Goal: Task Accomplishment & Management: Manage account settings

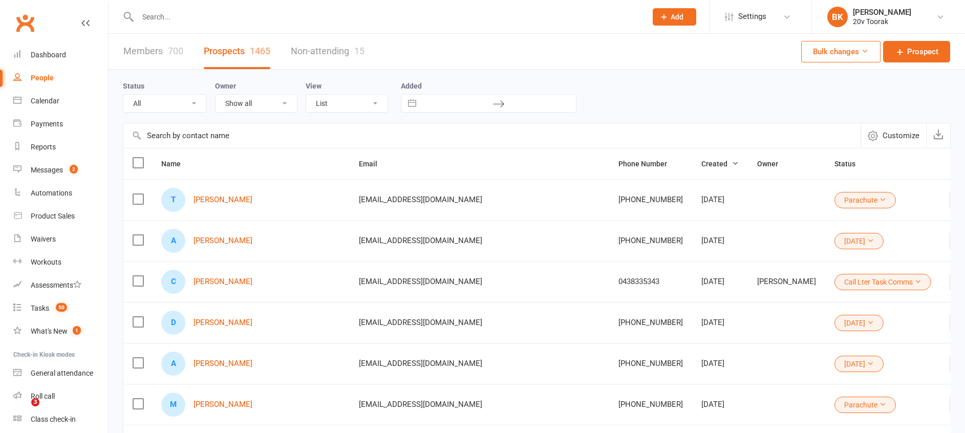
select select "100"
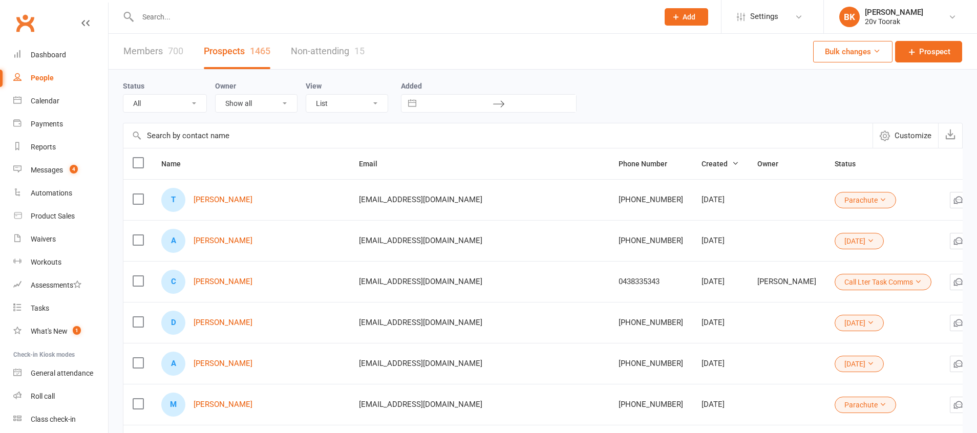
select select "100"
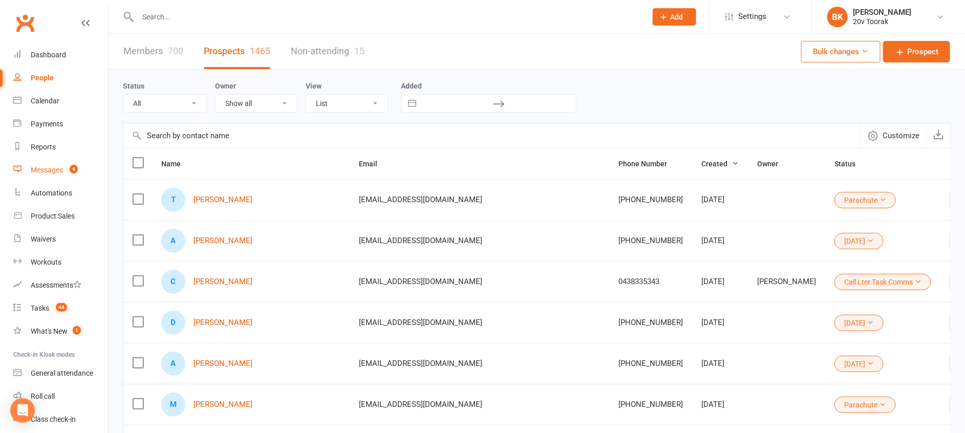
click at [55, 167] on div "Messages" at bounding box center [47, 170] width 32 height 8
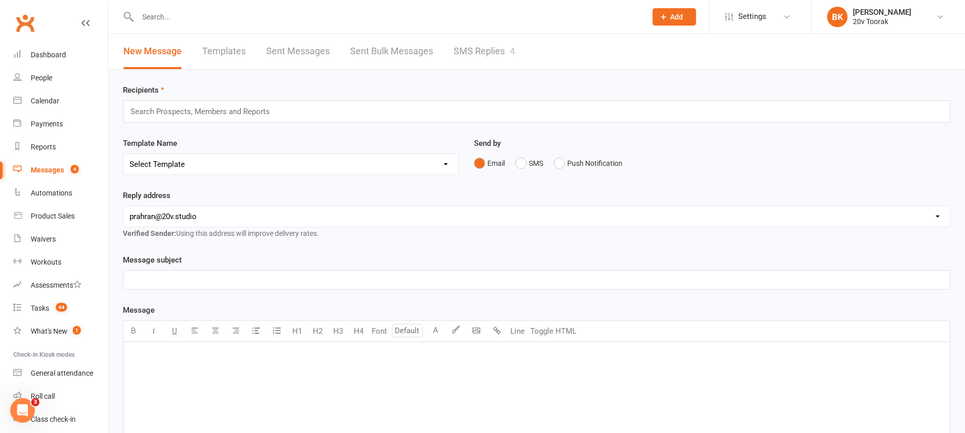
click at [483, 41] on link "SMS Replies 4" at bounding box center [484, 51] width 61 height 35
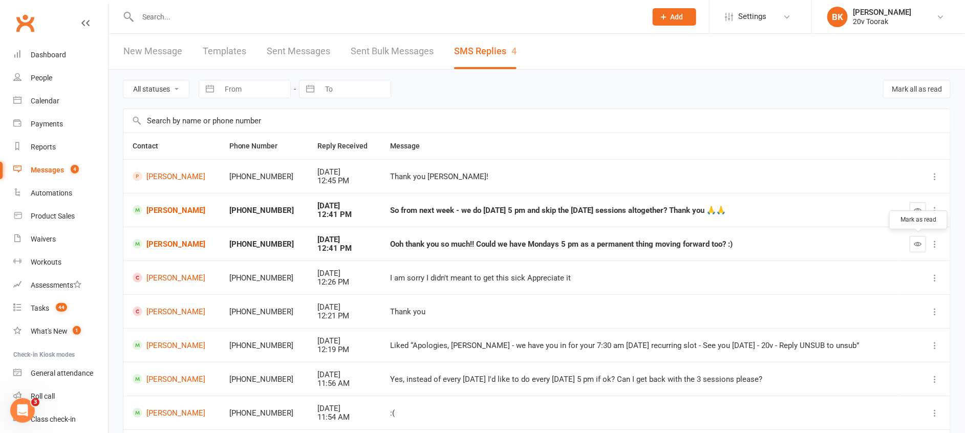
click at [919, 244] on icon "button" at bounding box center [918, 244] width 8 height 8
click at [915, 212] on icon "button" at bounding box center [918, 210] width 8 height 8
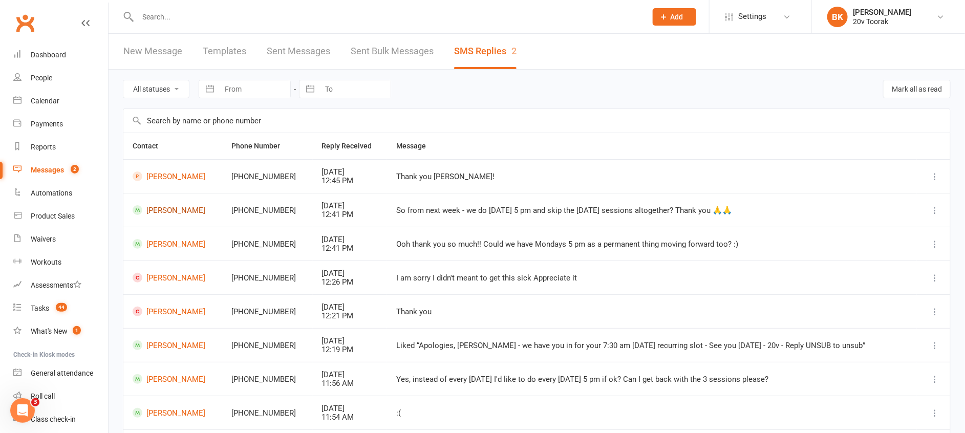
click at [182, 208] on link "Tanya Sasivanij" at bounding box center [173, 210] width 80 height 10
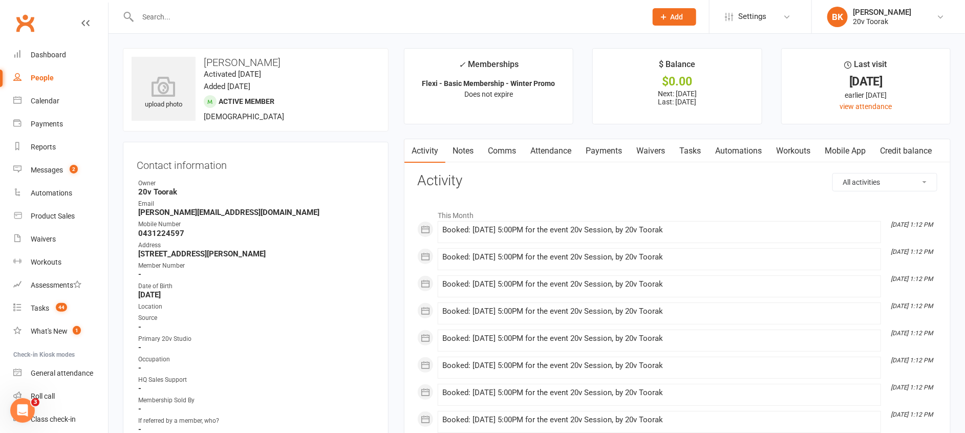
click at [509, 146] on link "Comms" at bounding box center [502, 151] width 42 height 24
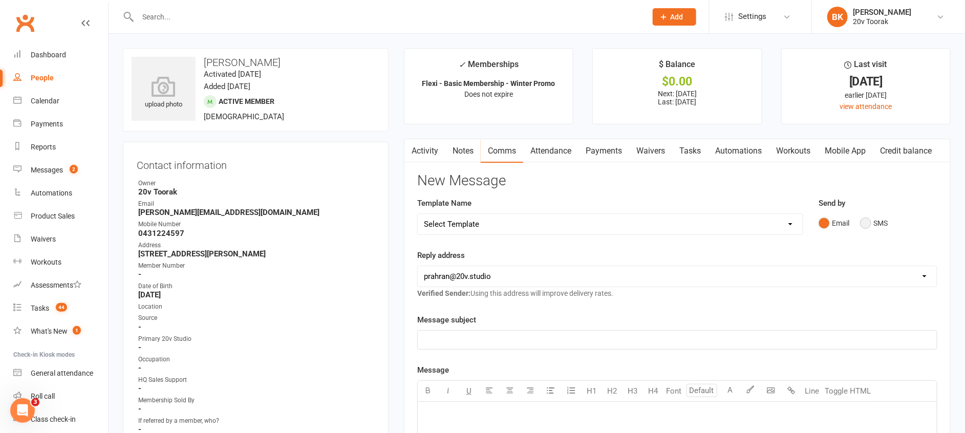
click at [870, 231] on button "SMS" at bounding box center [874, 222] width 28 height 19
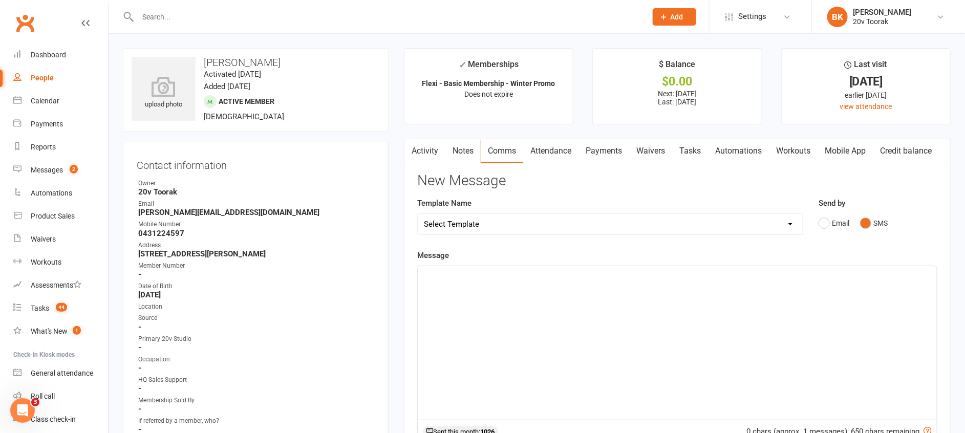
click at [790, 282] on div "﻿" at bounding box center [677, 343] width 519 height 154
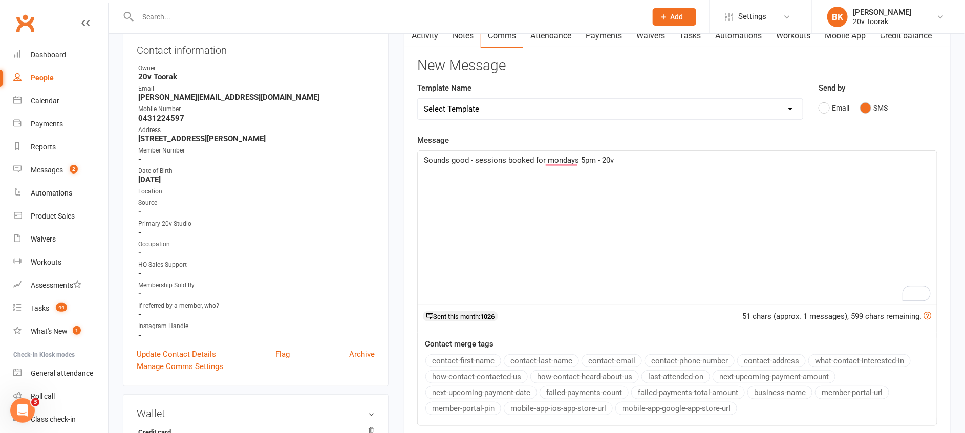
click at [476, 160] on span "Sounds good - sessions booked for mondays 5pm - 20v" at bounding box center [519, 160] width 190 height 9
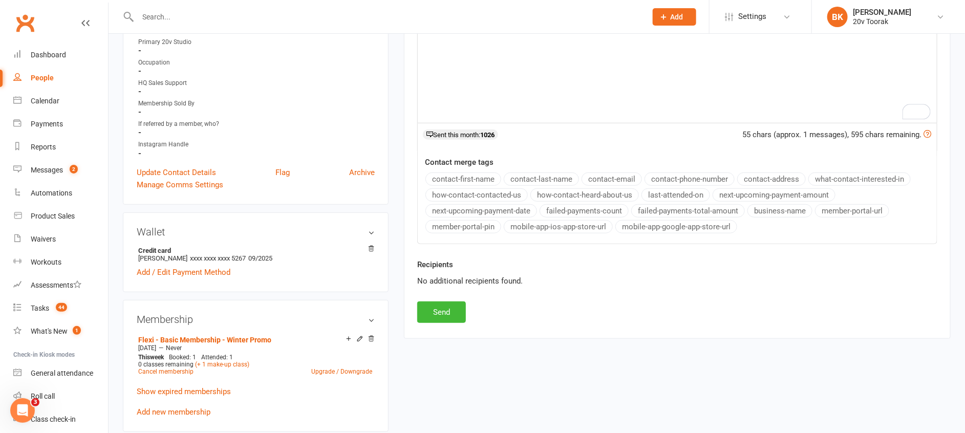
scroll to position [300, 0]
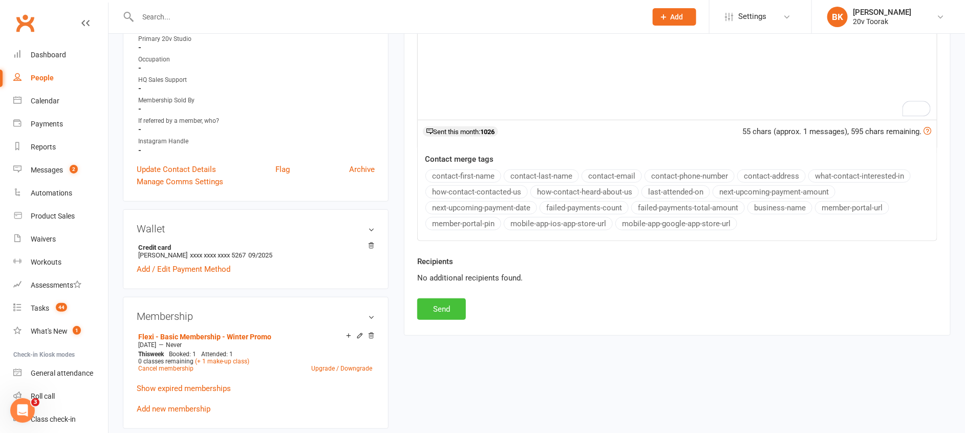
click at [441, 311] on button "Send" at bounding box center [441, 309] width 49 height 22
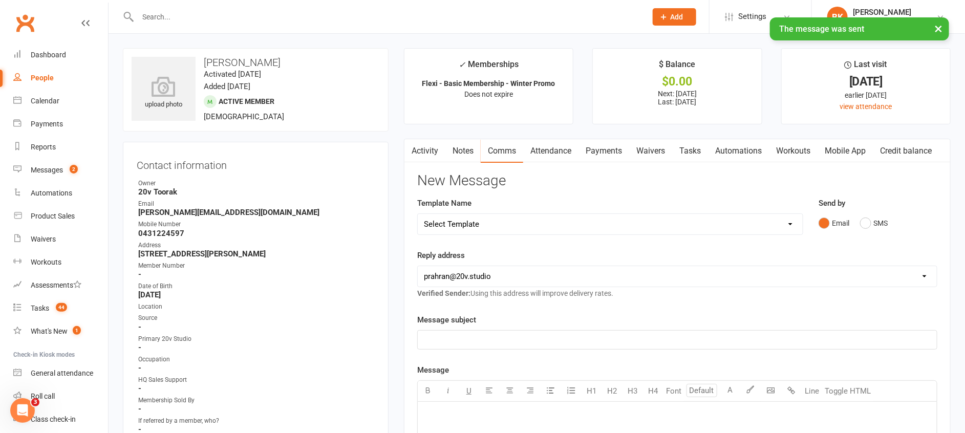
click at [689, 161] on link "Tasks" at bounding box center [690, 151] width 36 height 24
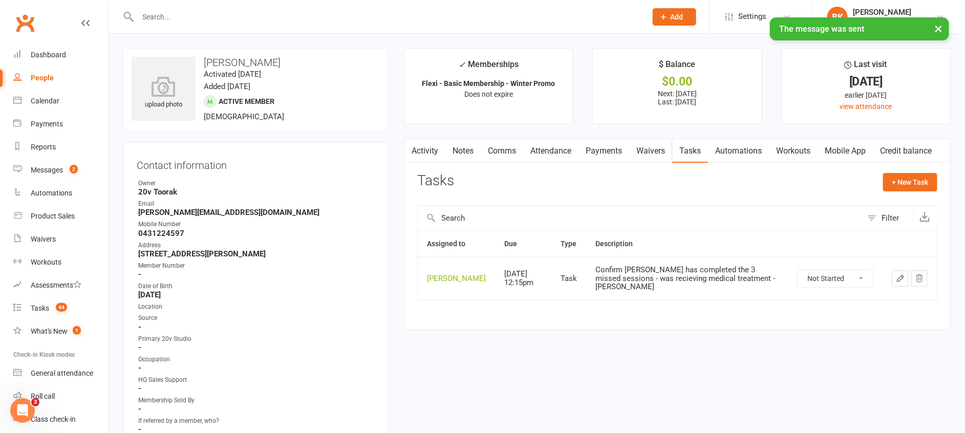
click at [612, 147] on link "Payments" at bounding box center [603, 151] width 51 height 24
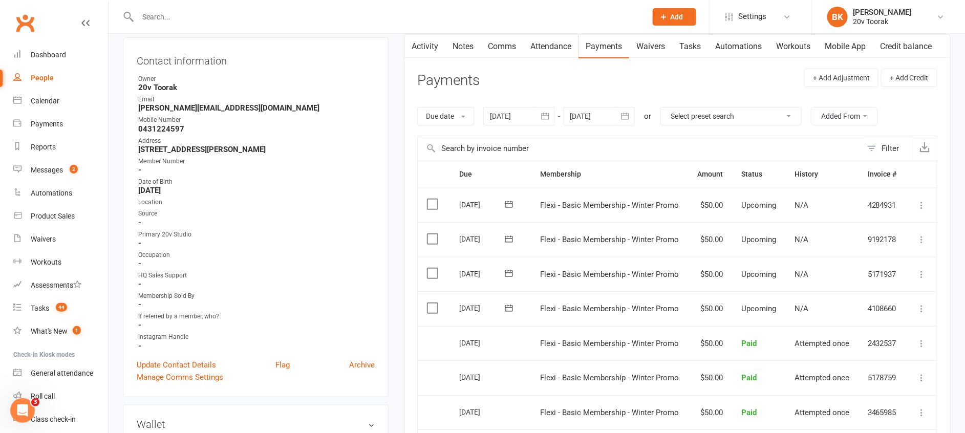
scroll to position [105, 0]
click at [435, 268] on label at bounding box center [434, 273] width 14 height 10
click at [434, 268] on input "checkbox" at bounding box center [430, 268] width 7 height 0
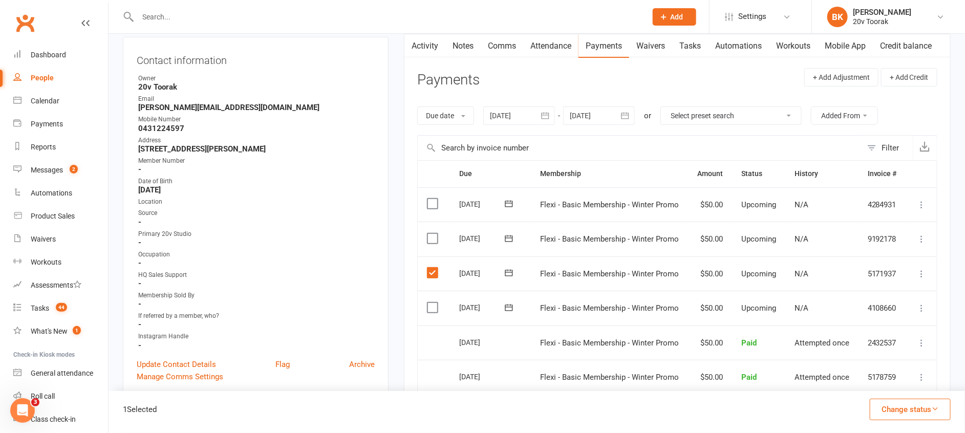
click at [433, 241] on label at bounding box center [434, 238] width 14 height 10
click at [433, 233] on input "checkbox" at bounding box center [430, 233] width 7 height 0
click at [433, 207] on label at bounding box center [434, 204] width 14 height 10
click at [433, 199] on input "checkbox" at bounding box center [430, 199] width 7 height 0
click at [912, 397] on div "3 Selected Change status Paid (Cash) Paid (POS) Paid (Other) Skipped" at bounding box center [537, 412] width 856 height 42
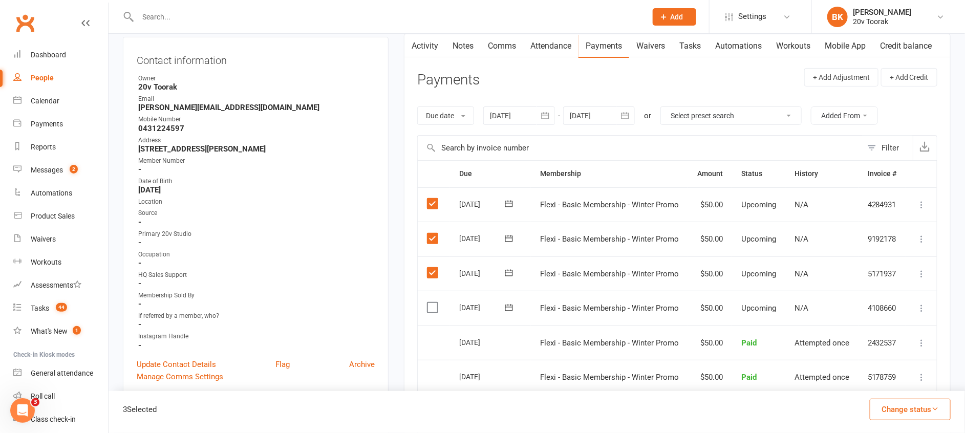
click at [916, 412] on button "Change status" at bounding box center [910, 410] width 81 height 22
click at [871, 377] on link "Skipped" at bounding box center [899, 382] width 101 height 20
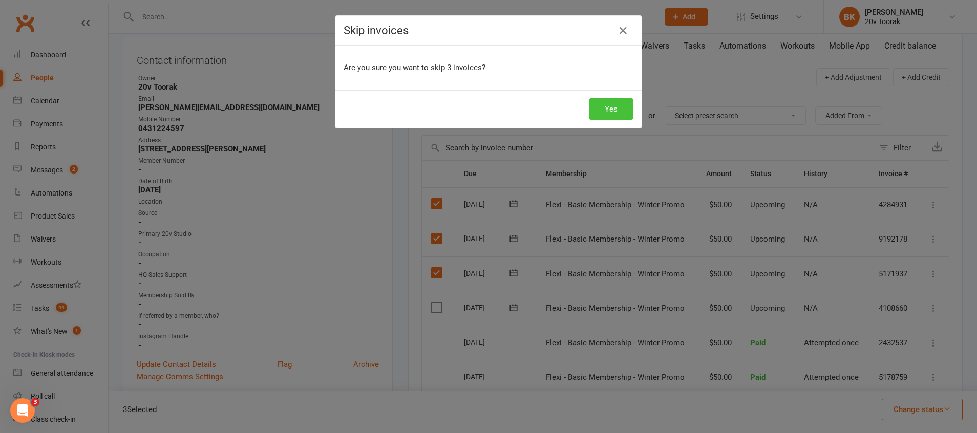
click at [600, 110] on button "Yes" at bounding box center [611, 109] width 45 height 22
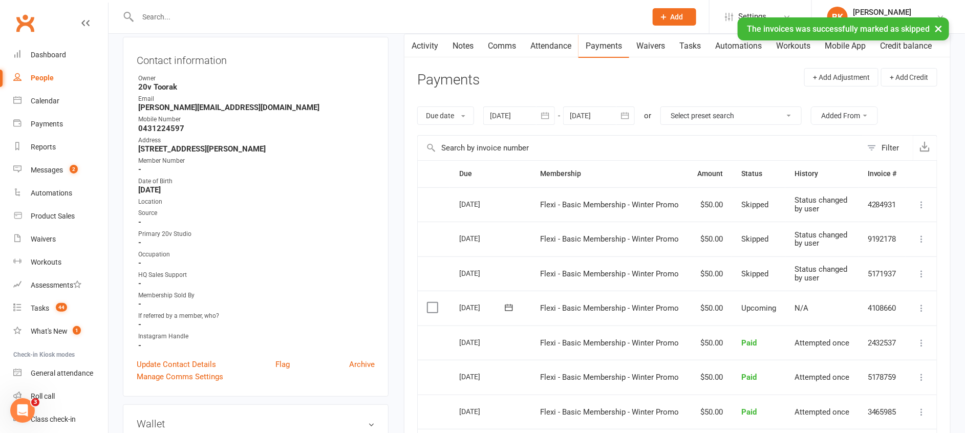
click at [466, 50] on link "Notes" at bounding box center [462, 46] width 35 height 24
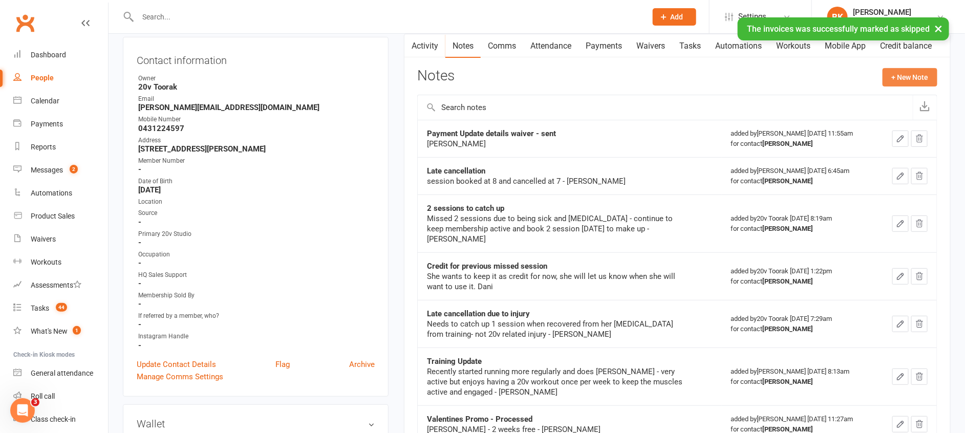
click at [913, 79] on button "+ New Note" at bounding box center [910, 77] width 55 height 18
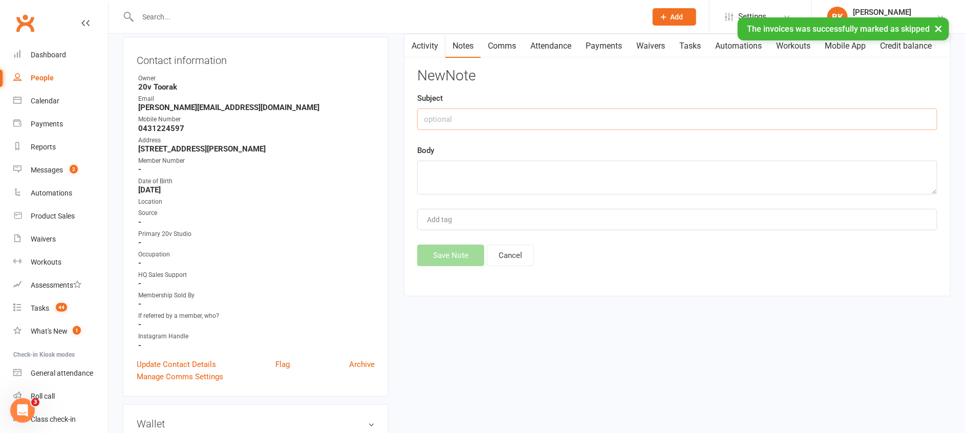
click at [494, 126] on input "text" at bounding box center [677, 120] width 520 height 22
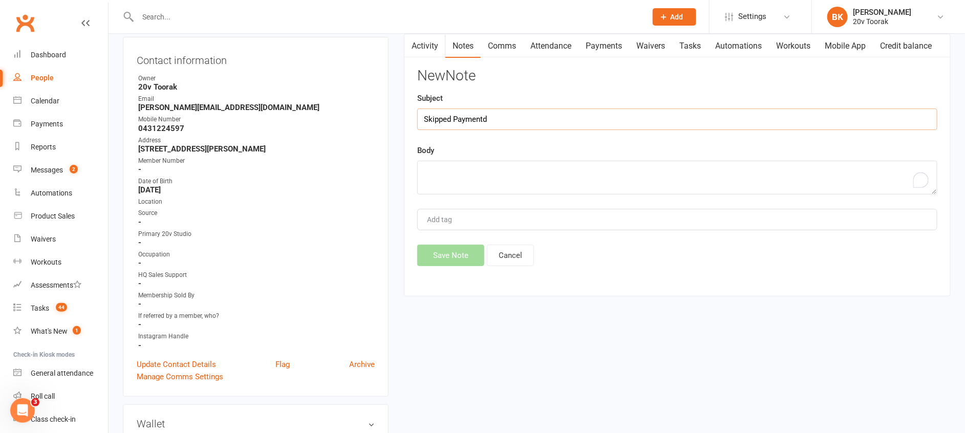
click at [494, 126] on input "Skipped Paymentd" at bounding box center [677, 120] width 520 height 22
type input "Skipped Payments"
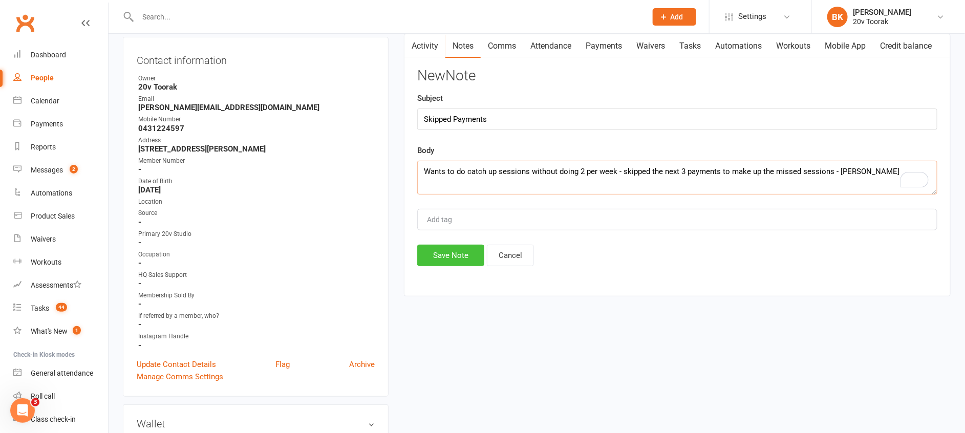
type textarea "Wants to do catch up sessions without doing 2 per week - skipped the next 3 pay…"
click at [439, 262] on button "Save Note" at bounding box center [450, 256] width 67 height 22
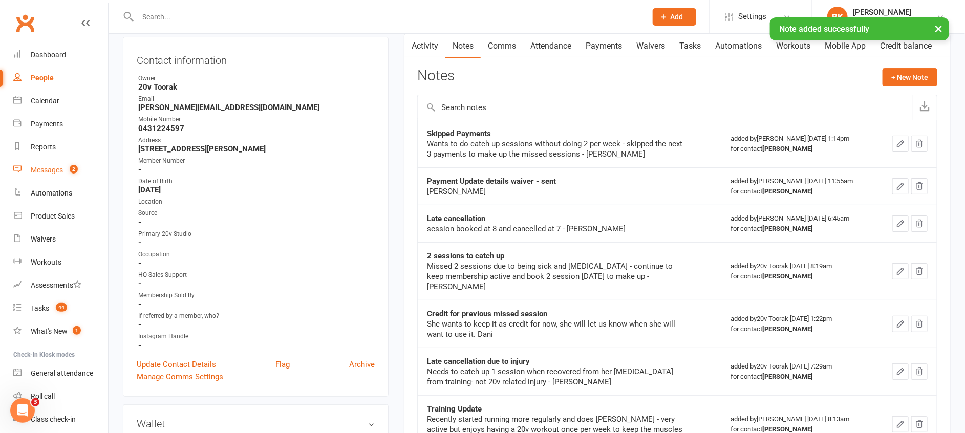
click at [55, 171] on div "Messages" at bounding box center [47, 170] width 32 height 8
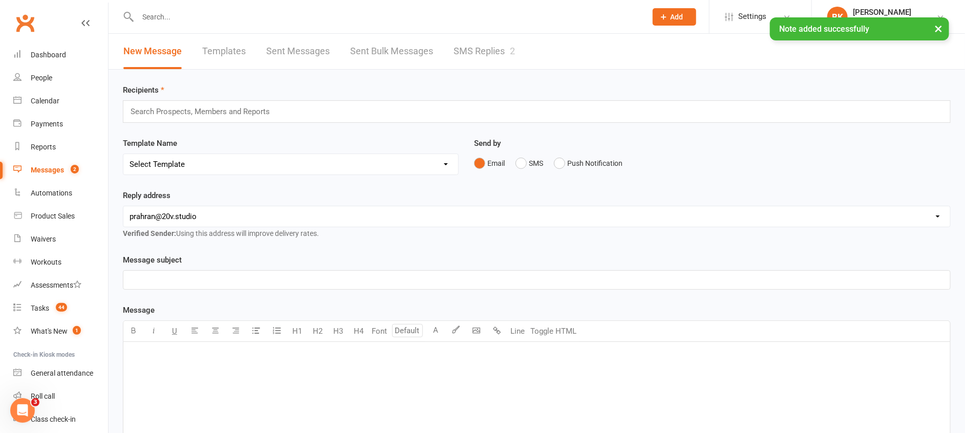
click at [484, 60] on link "SMS Replies 2" at bounding box center [484, 51] width 61 height 35
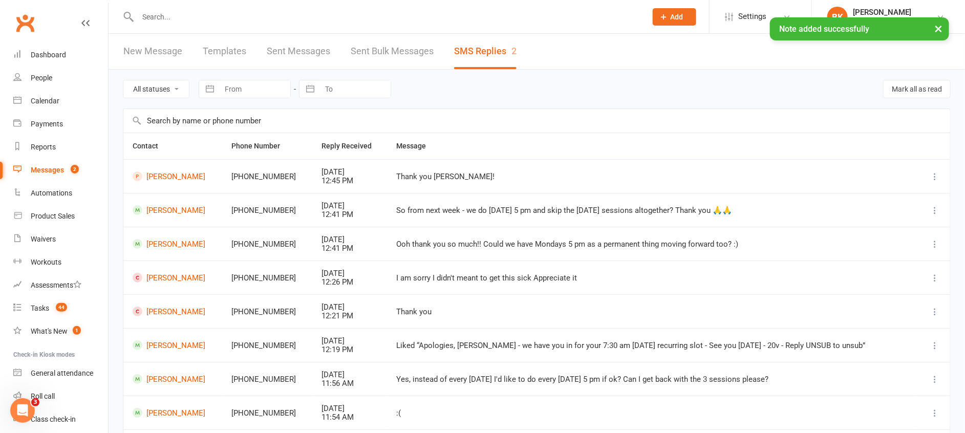
click at [179, 91] on select "All statuses Read only Unread only" at bounding box center [156, 88] width 66 height 17
select select "unread_only"
click at [123, 80] on select "All statuses Read only Unread only" at bounding box center [156, 88] width 66 height 17
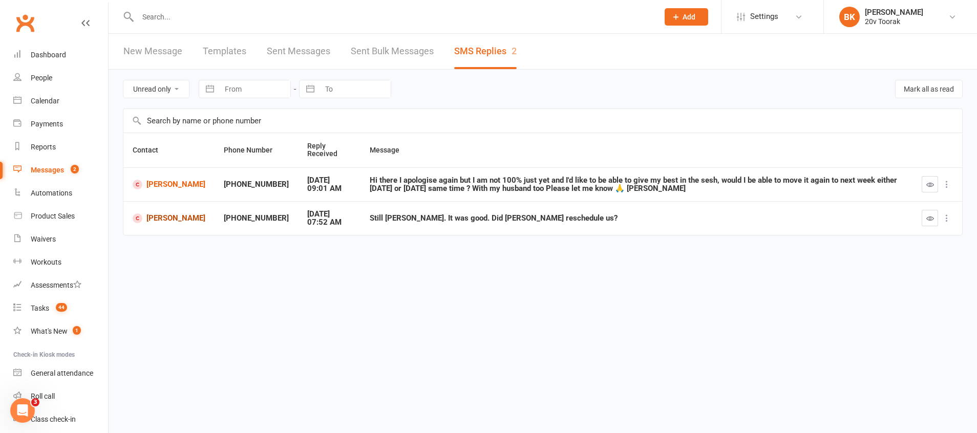
click at [178, 217] on link "Rob Clarke" at bounding box center [169, 218] width 73 height 10
click at [919, 184] on td at bounding box center [937, 184] width 50 height 34
click at [929, 184] on icon "button" at bounding box center [930, 185] width 8 height 8
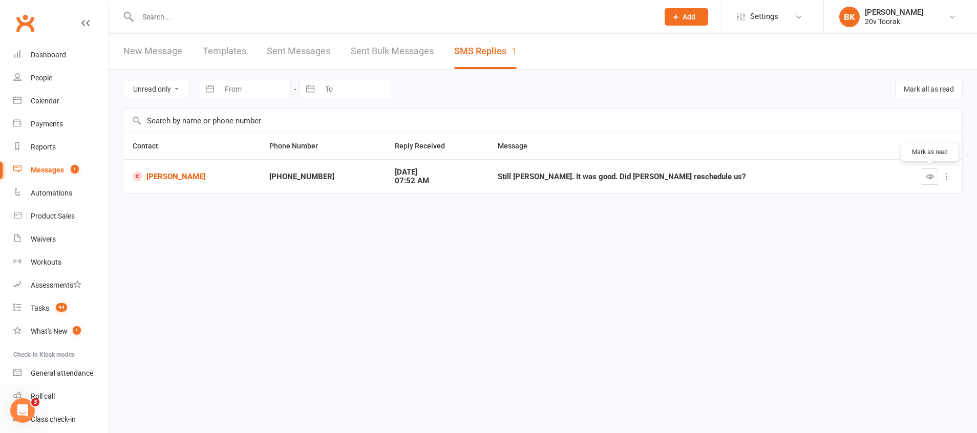
click at [933, 175] on icon "button" at bounding box center [930, 177] width 8 height 8
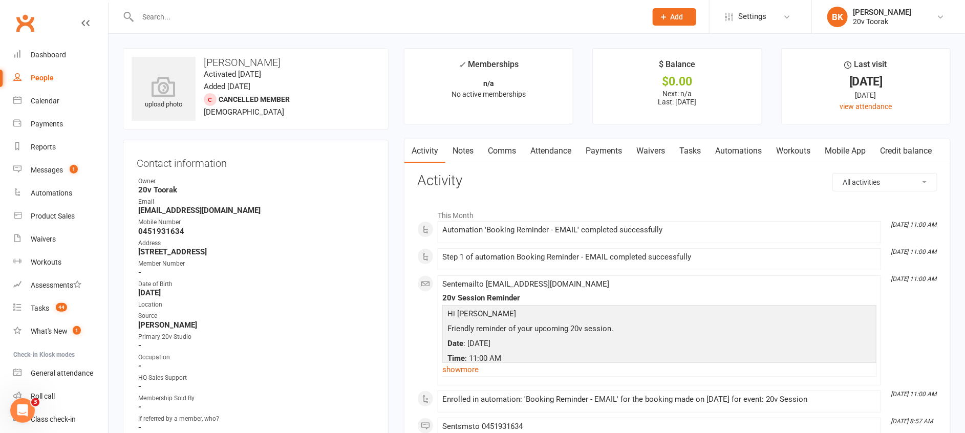
click at [554, 157] on link "Attendance" at bounding box center [550, 151] width 55 height 24
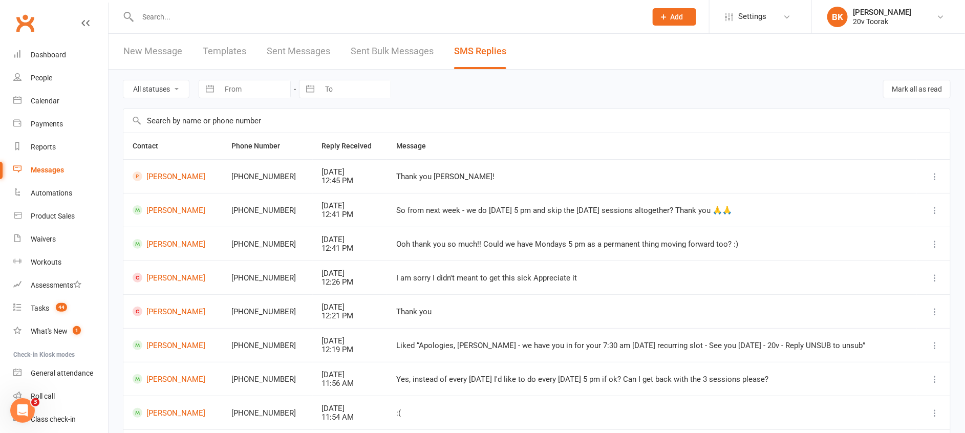
scroll to position [141, 0]
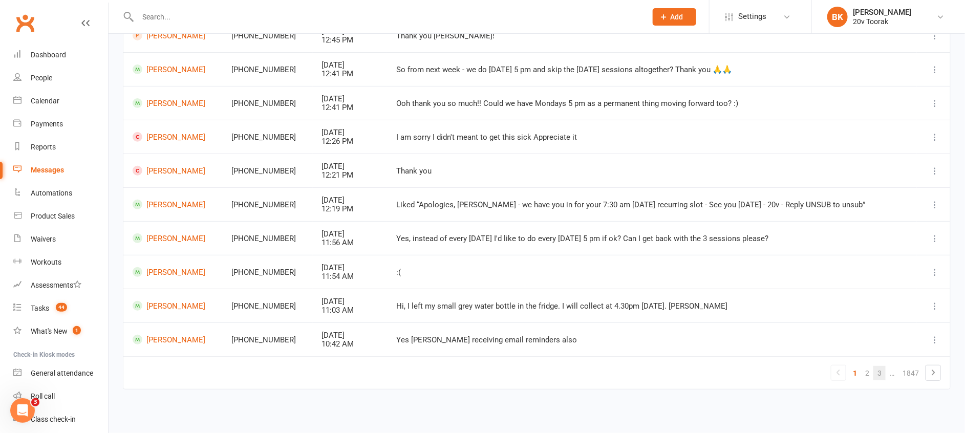
click at [878, 374] on link "3" at bounding box center [879, 373] width 12 height 14
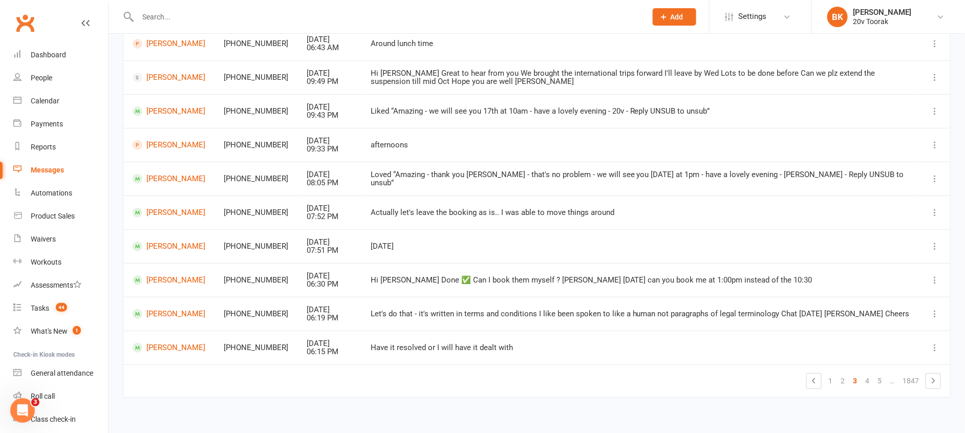
scroll to position [144, 0]
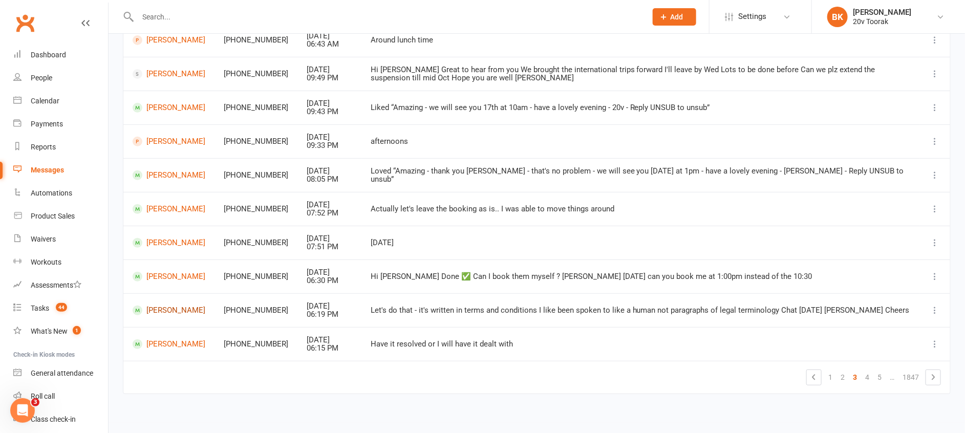
click at [168, 313] on link "[PERSON_NAME]" at bounding box center [169, 311] width 73 height 10
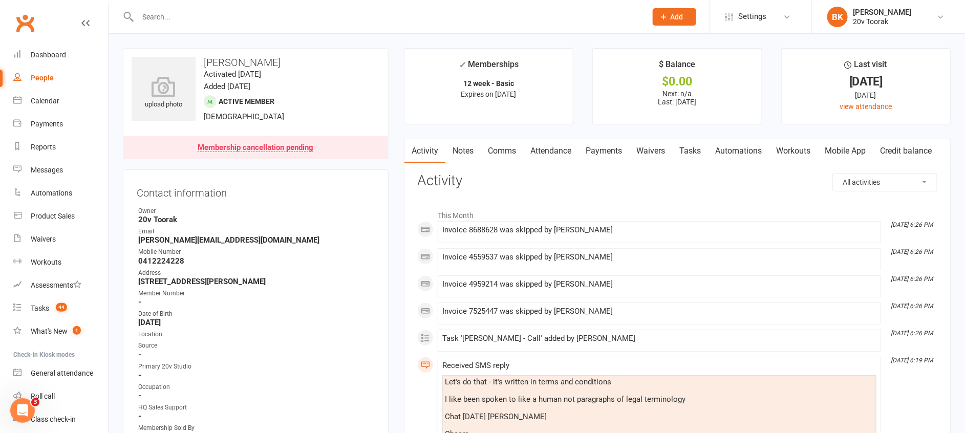
click at [478, 158] on link "Notes" at bounding box center [462, 151] width 35 height 24
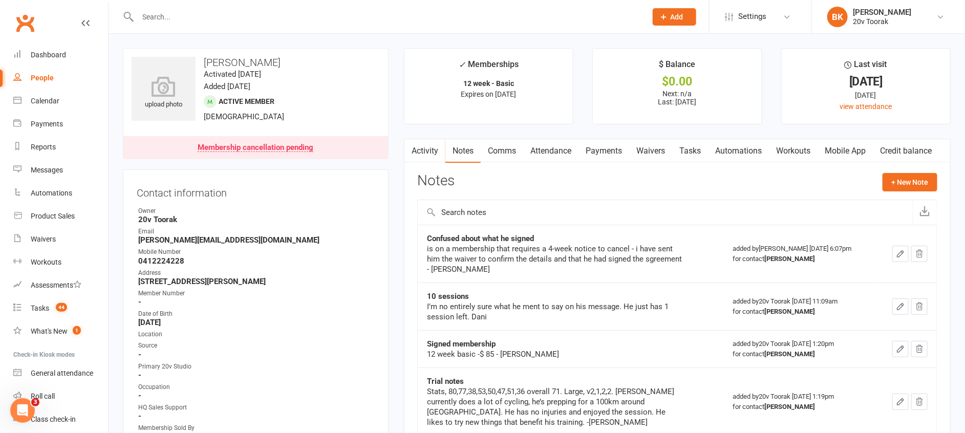
click at [419, 157] on link "Activity" at bounding box center [424, 151] width 41 height 24
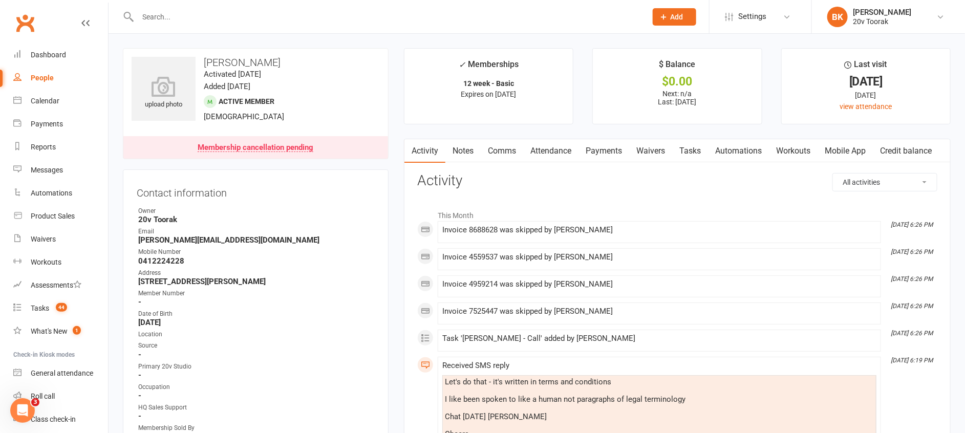
click at [696, 155] on link "Tasks" at bounding box center [690, 151] width 36 height 24
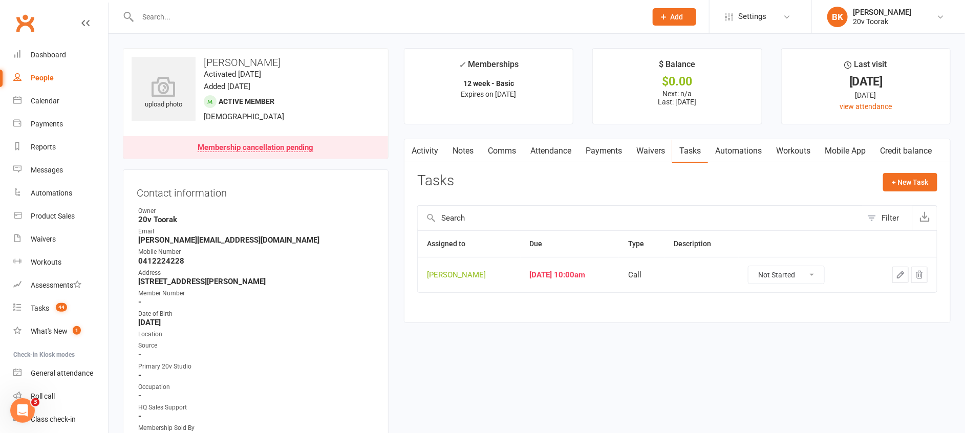
click at [459, 155] on link "Notes" at bounding box center [462, 151] width 35 height 24
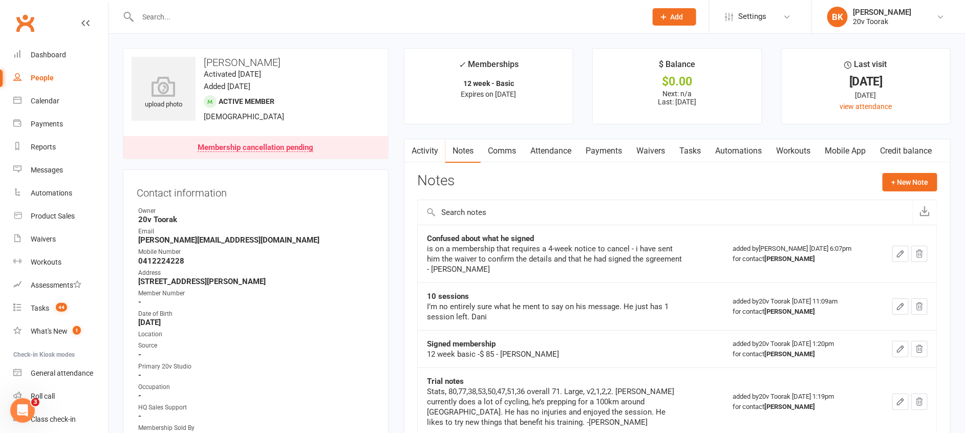
click at [693, 155] on link "Tasks" at bounding box center [690, 151] width 36 height 24
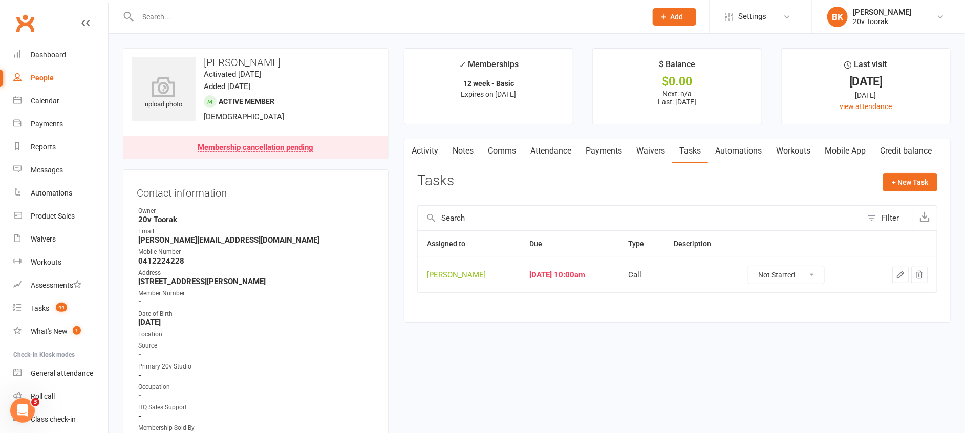
click at [813, 277] on select "Not Started In Progress Waiting Complete" at bounding box center [786, 274] width 76 height 17
click at [752, 266] on select "Not Started In Progress Waiting Complete" at bounding box center [786, 274] width 76 height 17
select select "unstarted"
click at [466, 154] on link "Notes" at bounding box center [462, 151] width 35 height 24
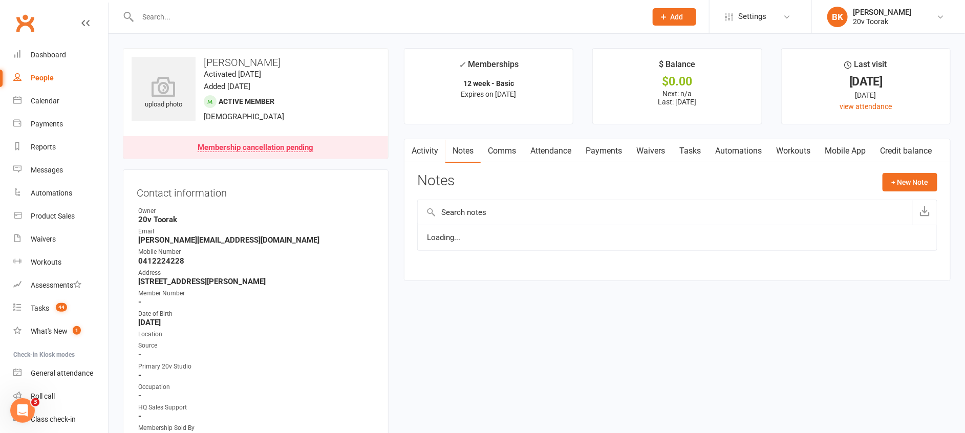
click at [411, 155] on button "button" at bounding box center [410, 150] width 13 height 23
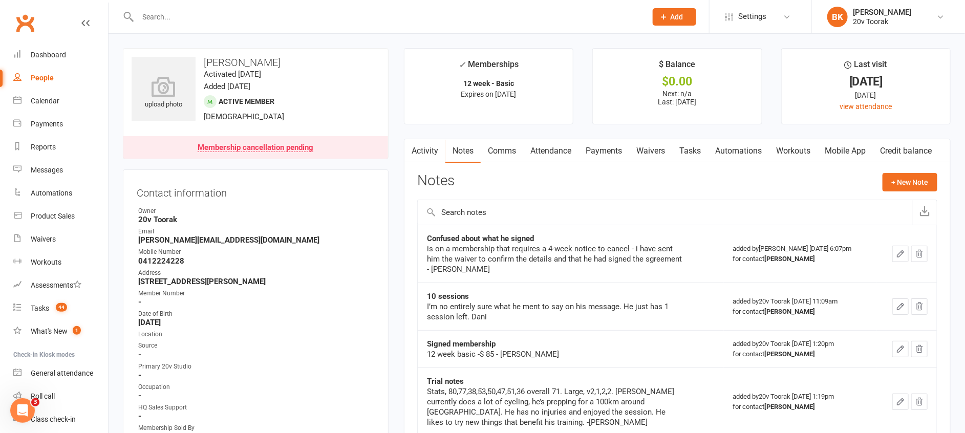
click at [416, 155] on button "button" at bounding box center [410, 150] width 13 height 23
click at [691, 154] on link "Tasks" at bounding box center [690, 151] width 36 height 24
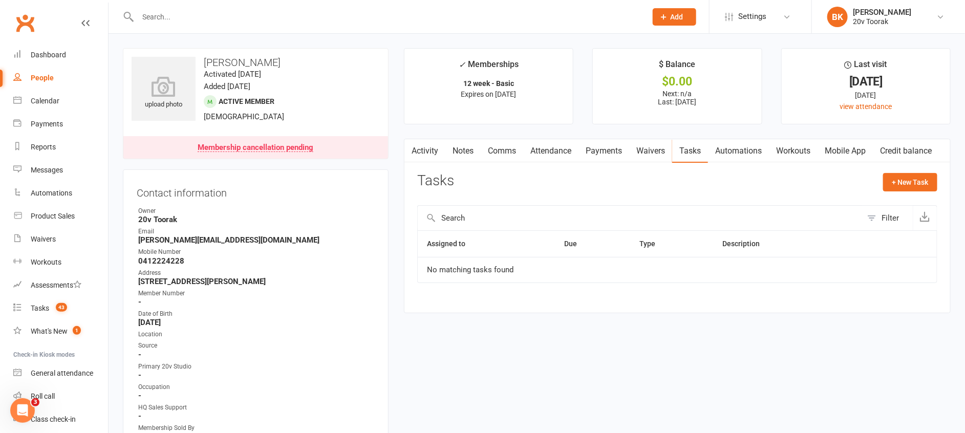
click at [461, 150] on link "Notes" at bounding box center [462, 151] width 35 height 24
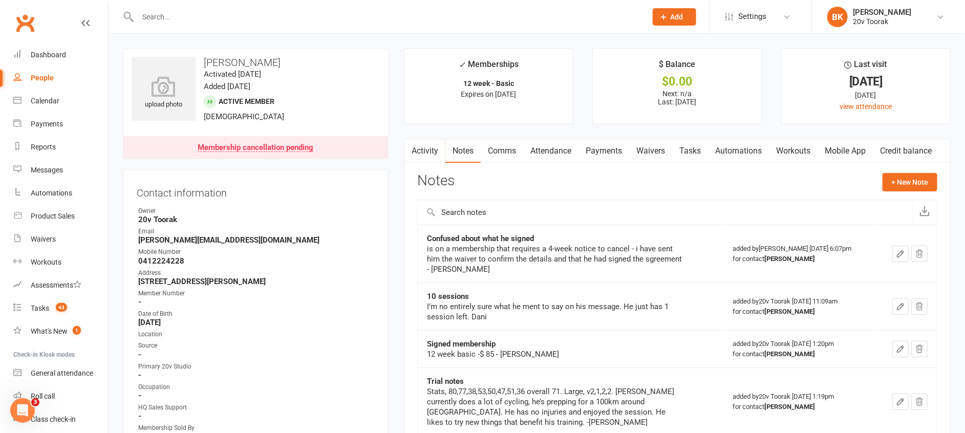
click at [533, 147] on link "Attendance" at bounding box center [550, 151] width 55 height 24
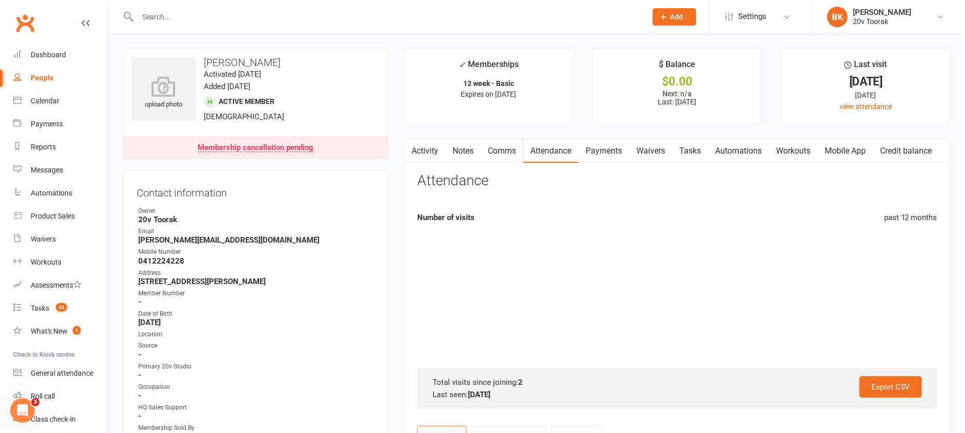
click at [512, 149] on link "Comms" at bounding box center [502, 151] width 42 height 24
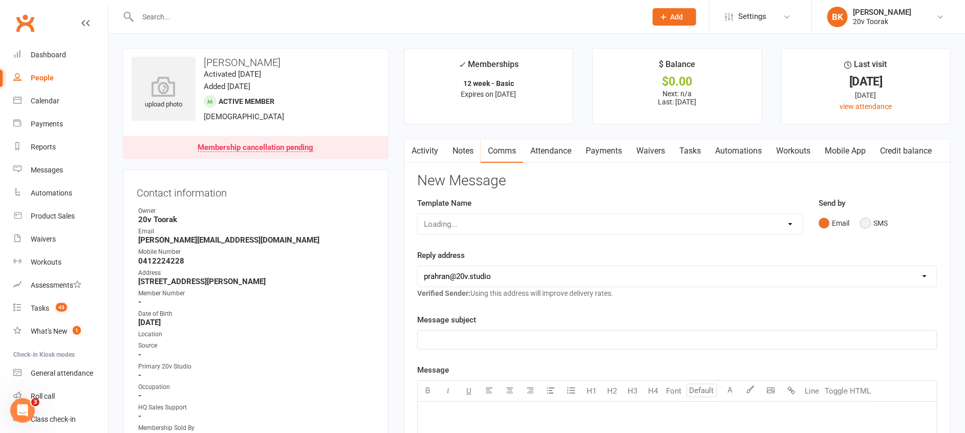
click at [862, 223] on button "SMS" at bounding box center [874, 222] width 28 height 19
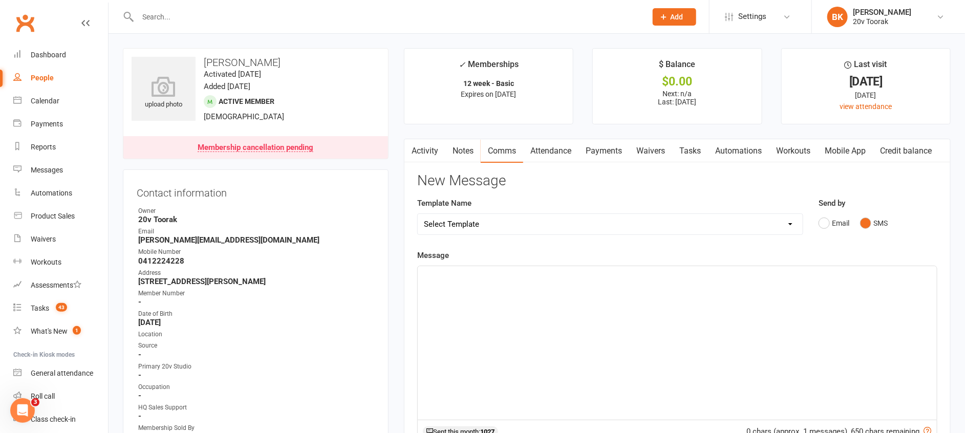
click at [810, 296] on div "﻿" at bounding box center [677, 343] width 519 height 154
click at [721, 275] on span "Hi Steve - Byron from 20v - tried giving you a call - let me know what time wor…" at bounding box center [589, 275] width 330 height 9
drag, startPoint x: 734, startPoint y: 278, endPoint x: 755, endPoint y: 292, distance: 25.1
click at [755, 292] on div "Hi Steve - Byron from 20v - tried giving you a call - let me know what time wor…" at bounding box center [677, 343] width 519 height 154
click at [752, 269] on p "Hi Steve - Byron from 20v - tried giving you a call - let me know what time wor…" at bounding box center [677, 275] width 507 height 12
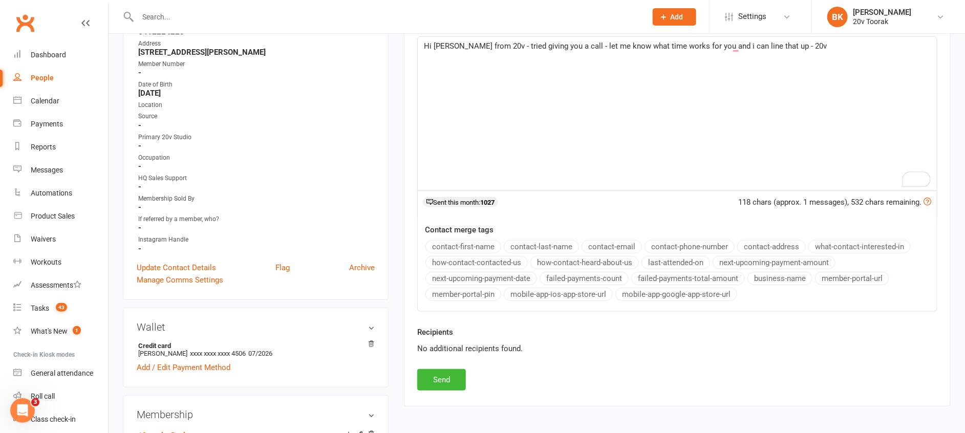
scroll to position [230, 0]
click at [436, 380] on button "Send" at bounding box center [441, 379] width 49 height 22
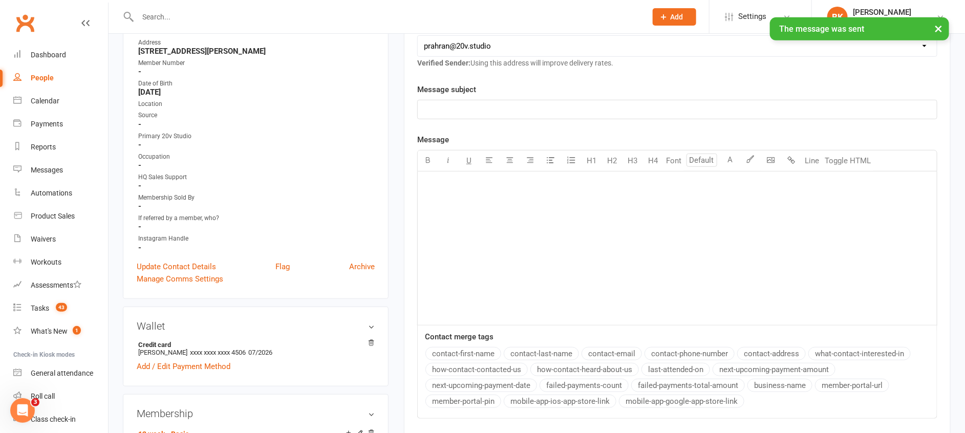
scroll to position [28, 0]
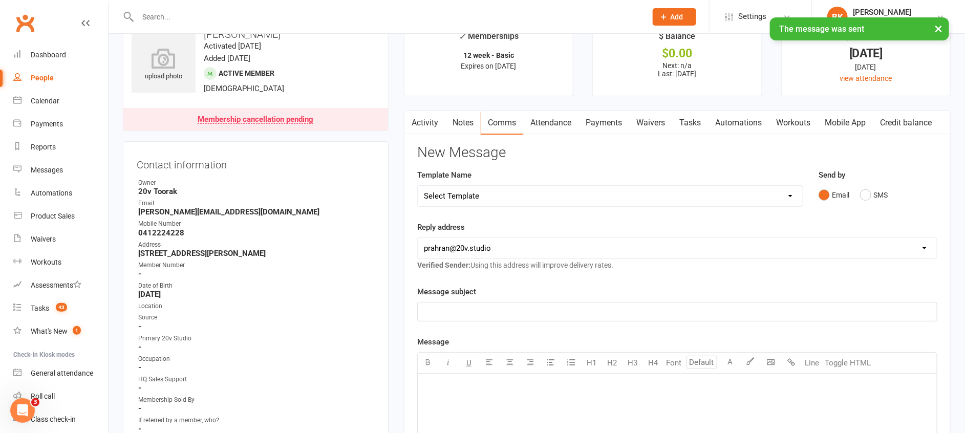
click at [461, 102] on main "✓ Memberships 12 week - Basic Expires on 11th October, 2025 $ Balance $0.00 Nex…" at bounding box center [677, 373] width 562 height 706
click at [464, 125] on link "Notes" at bounding box center [462, 123] width 35 height 24
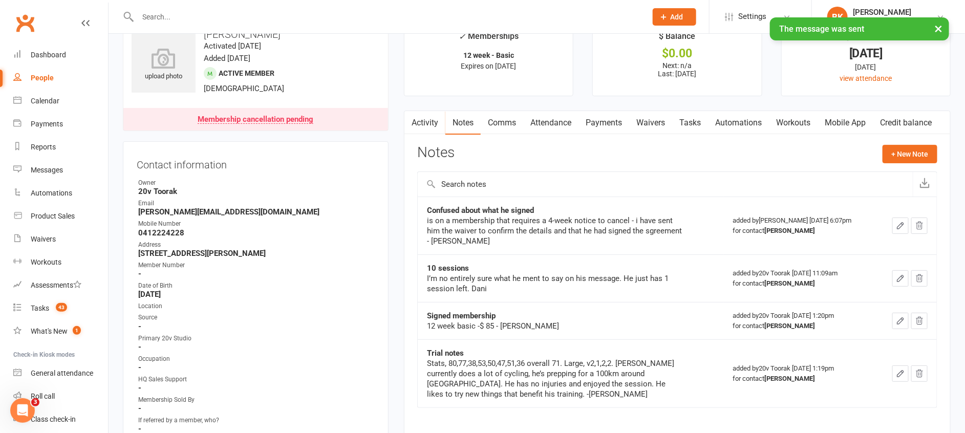
click at [903, 167] on div "Notes + New Note" at bounding box center [677, 158] width 520 height 27
click at [904, 161] on button "+ New Note" at bounding box center [910, 154] width 55 height 18
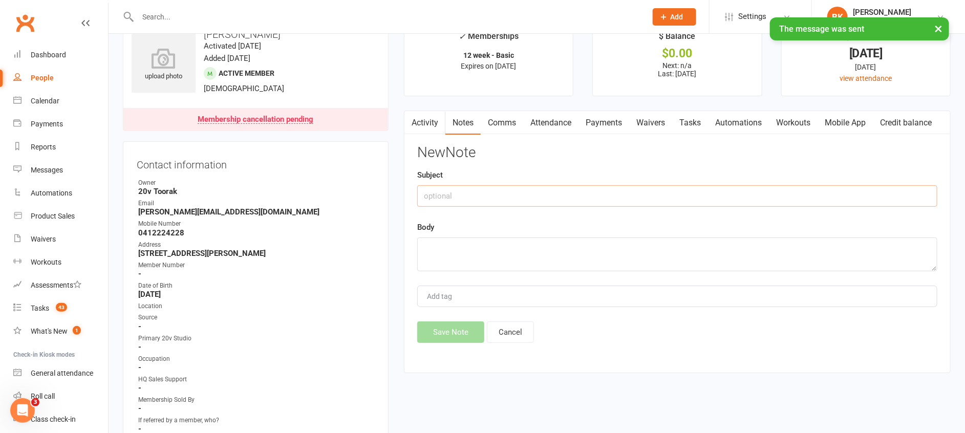
click at [701, 200] on input "text" at bounding box center [677, 196] width 520 height 22
type input "Called"
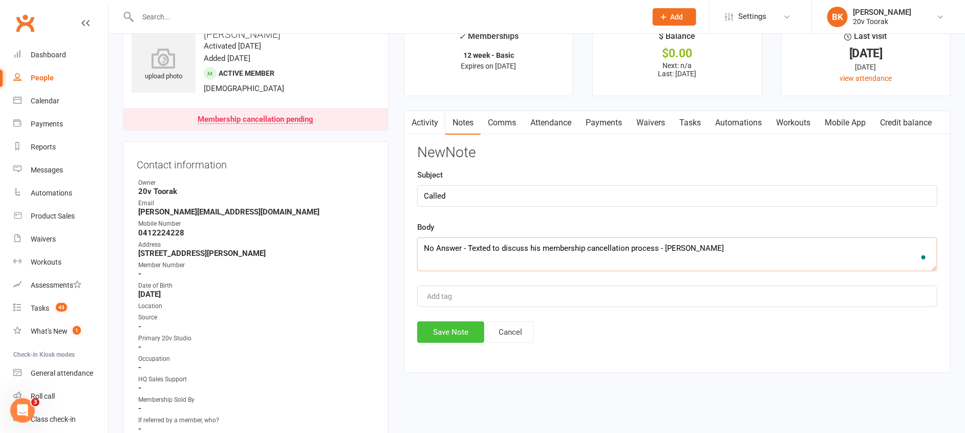
type textarea "No Answer - Texted to discuss his membership cancellation process - Byron"
click at [433, 333] on button "Save Note" at bounding box center [450, 332] width 67 height 22
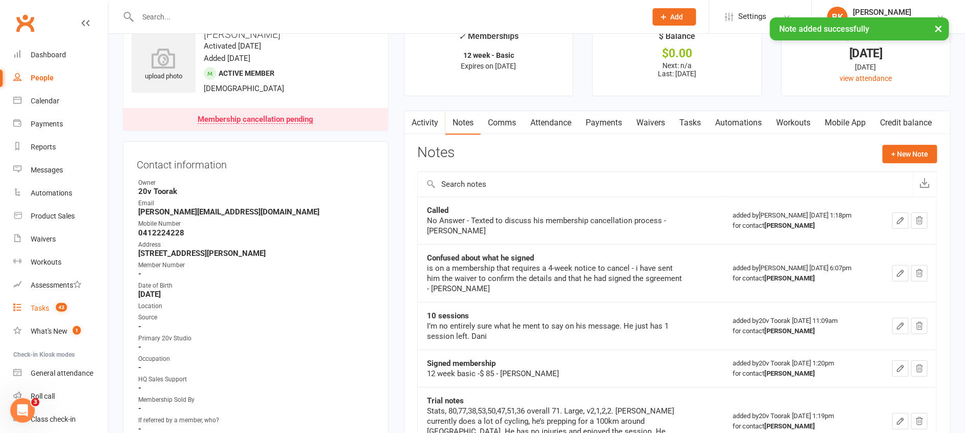
click at [38, 303] on link "Tasks 43" at bounding box center [60, 308] width 95 height 23
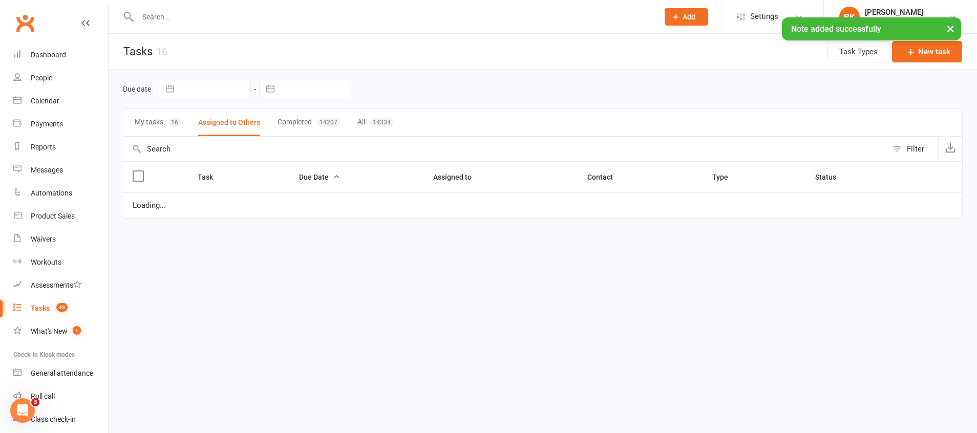
click at [153, 126] on button "My tasks 16" at bounding box center [158, 122] width 46 height 27
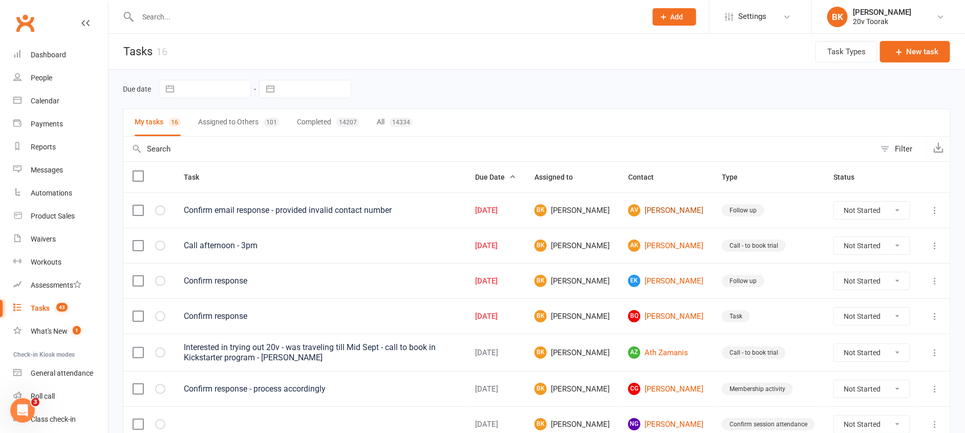
click at [690, 212] on link "AV Alexa Vargas" at bounding box center [665, 210] width 75 height 12
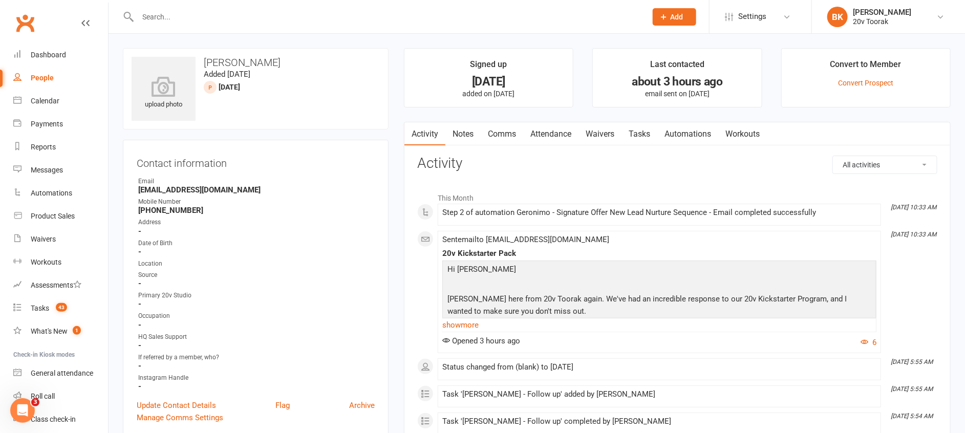
click at [517, 161] on h3 "Activity" at bounding box center [677, 164] width 520 height 16
click at [62, 97] on link "Calendar" at bounding box center [60, 101] width 95 height 23
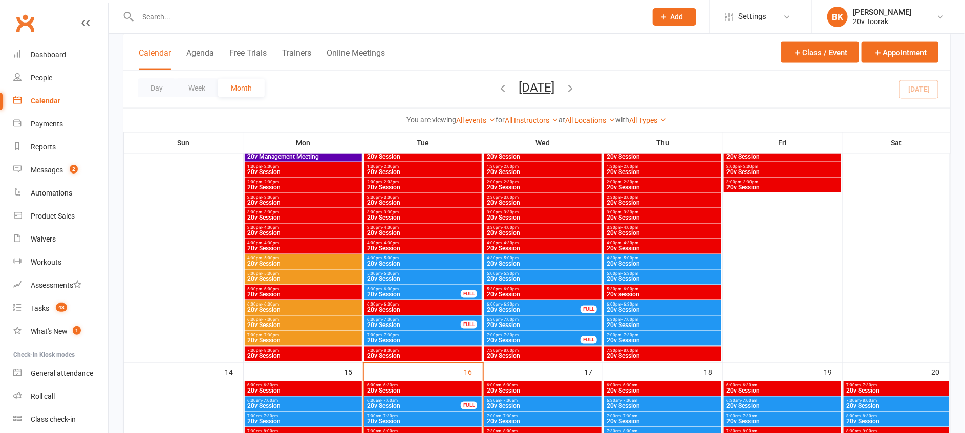
scroll to position [504, 0]
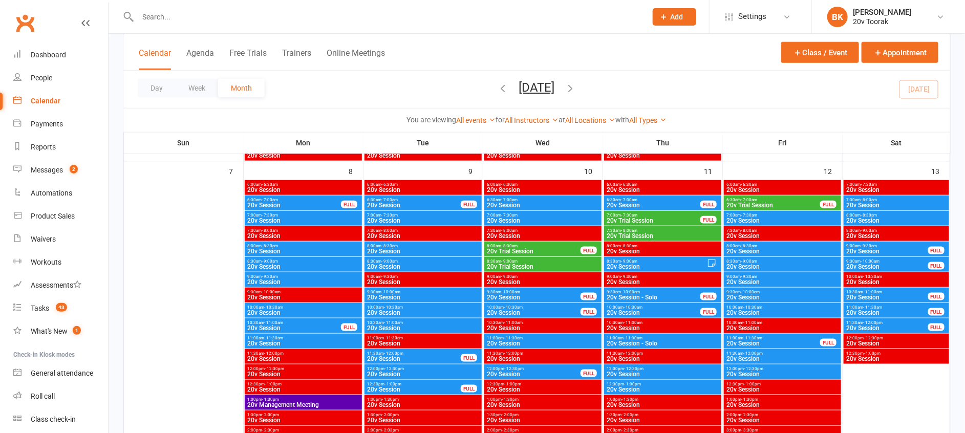
click at [532, 249] on span "20v Trial Session" at bounding box center [533, 251] width 95 height 6
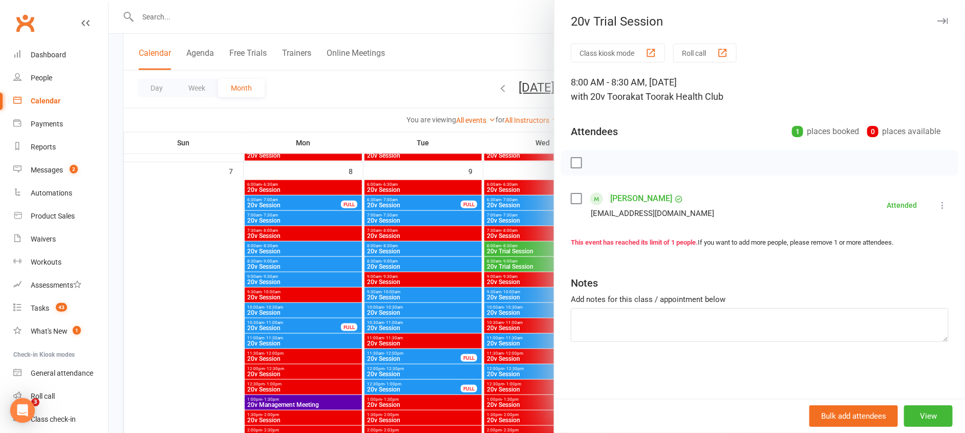
scroll to position [0, 0]
click at [532, 249] on div at bounding box center [537, 216] width 856 height 433
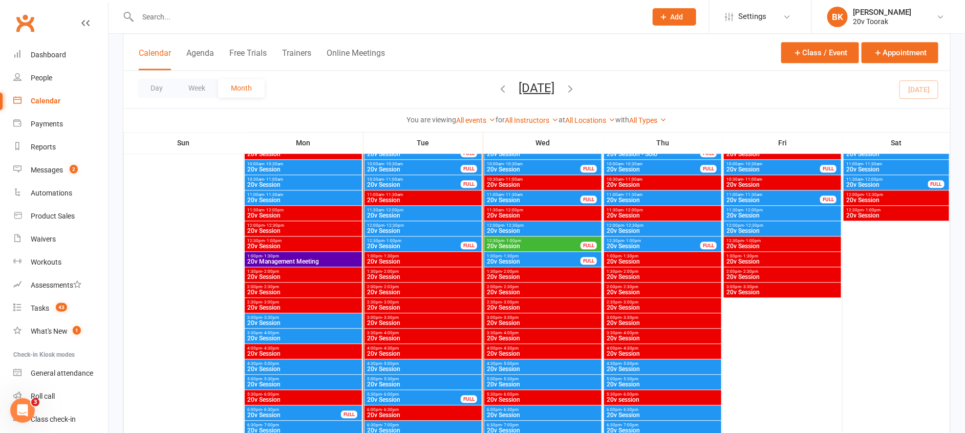
scroll to position [1100, 0]
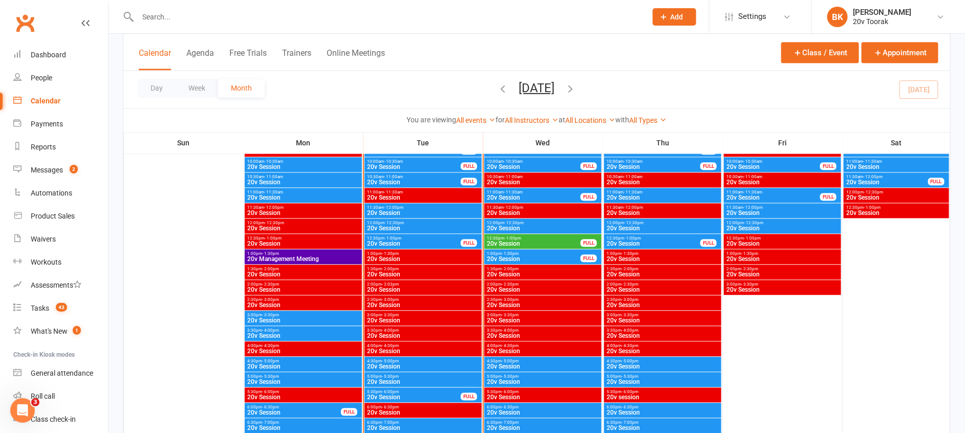
click at [517, 241] on span "20v Session" at bounding box center [533, 244] width 95 height 6
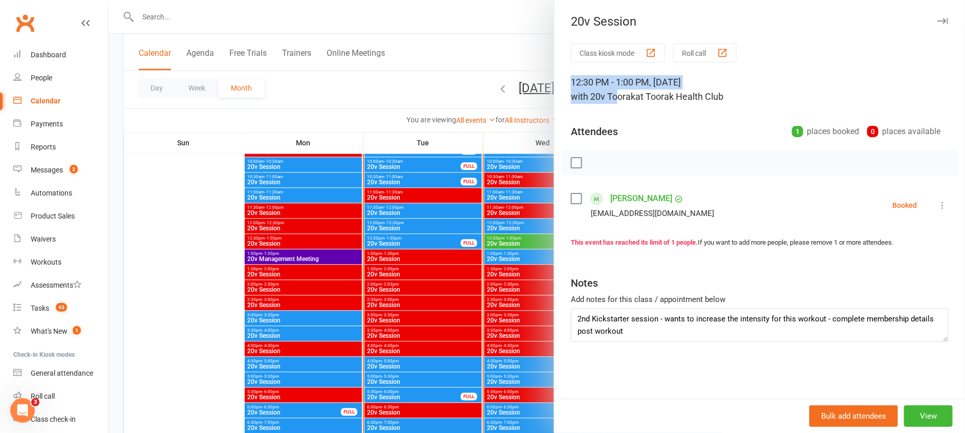
drag, startPoint x: 563, startPoint y: 75, endPoint x: 611, endPoint y: 90, distance: 51.0
click at [611, 90] on div "Class kiosk mode Roll call 12:30 PM - 1:00 PM, Wednesday, September, 17, 2025 w…" at bounding box center [759, 221] width 411 height 355
click at [505, 245] on div at bounding box center [537, 216] width 856 height 433
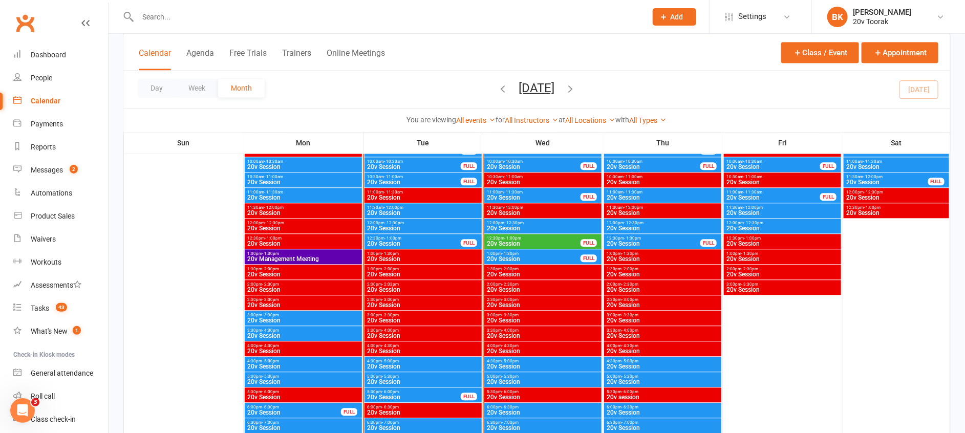
click at [520, 255] on span "1:00pm - 1:30pm" at bounding box center [533, 253] width 95 height 5
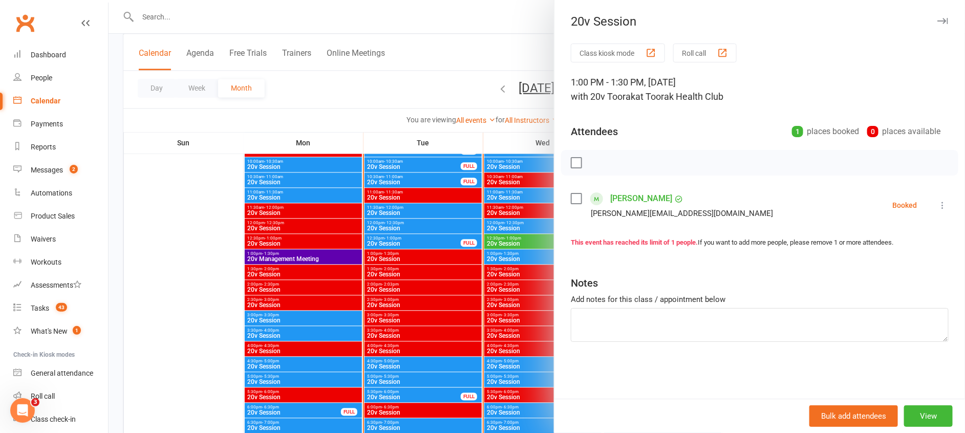
click at [520, 255] on div at bounding box center [537, 216] width 856 height 433
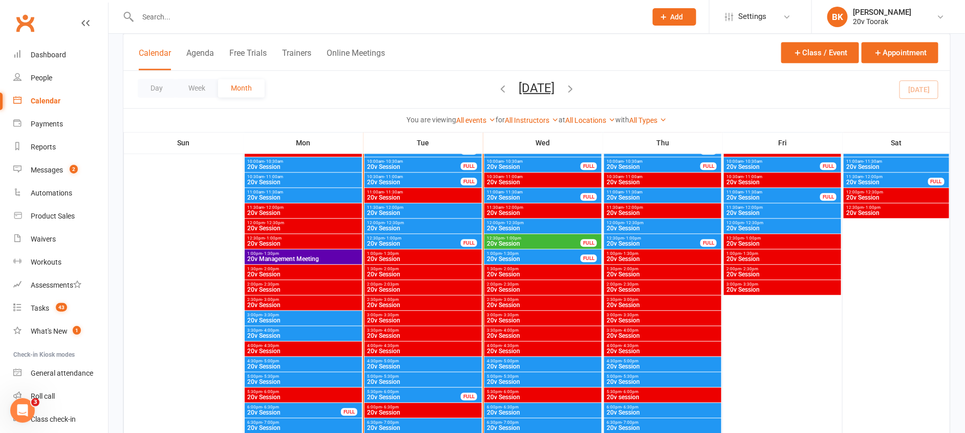
click at [513, 230] on span "20v Session" at bounding box center [542, 228] width 113 height 6
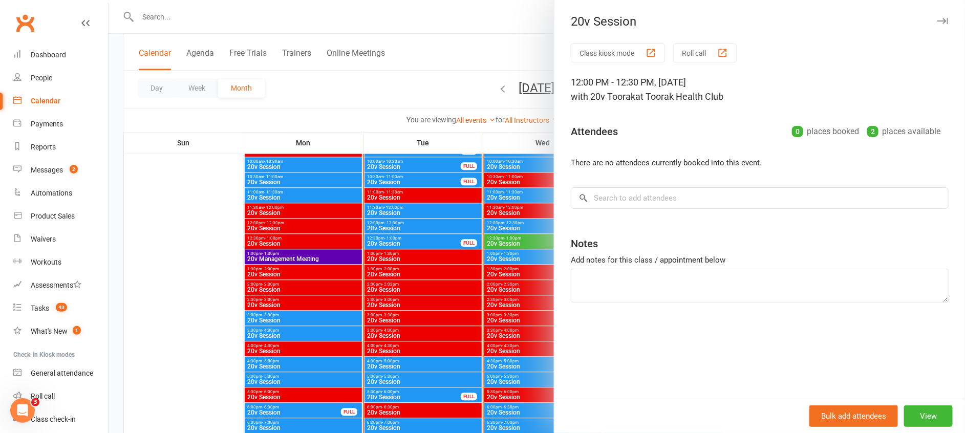
click at [513, 230] on div at bounding box center [537, 216] width 856 height 433
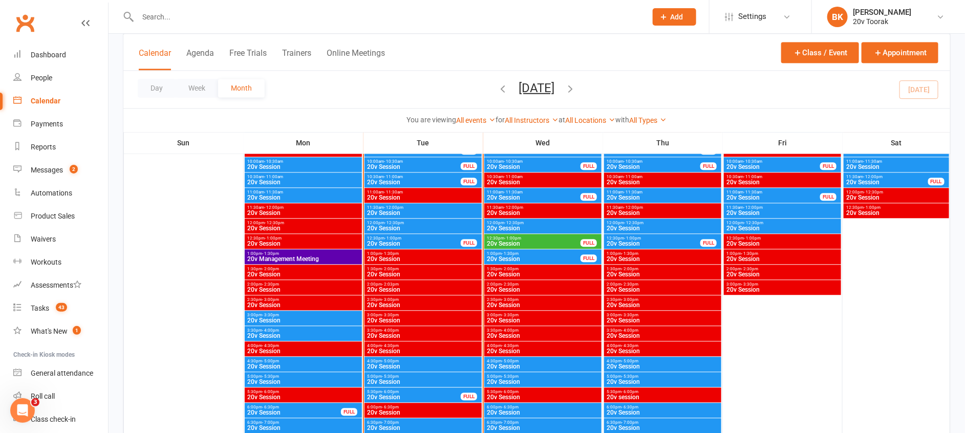
click at [514, 243] on span "20v Session" at bounding box center [533, 244] width 95 height 6
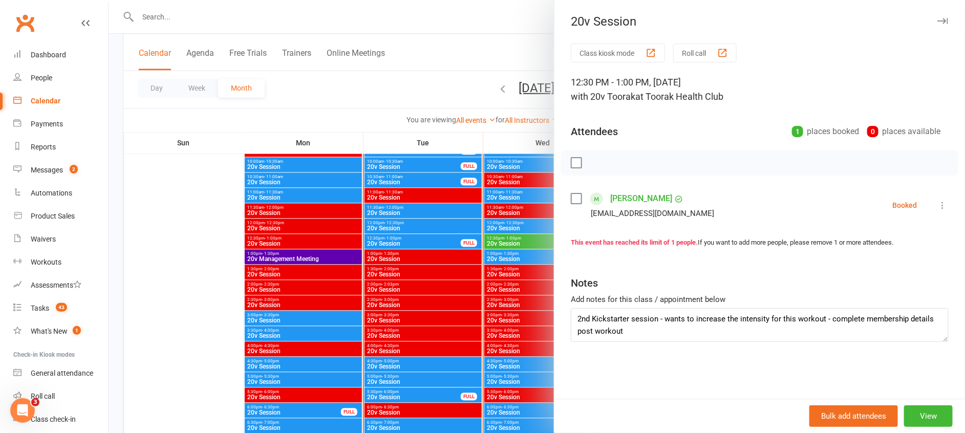
click at [514, 243] on div at bounding box center [537, 216] width 856 height 433
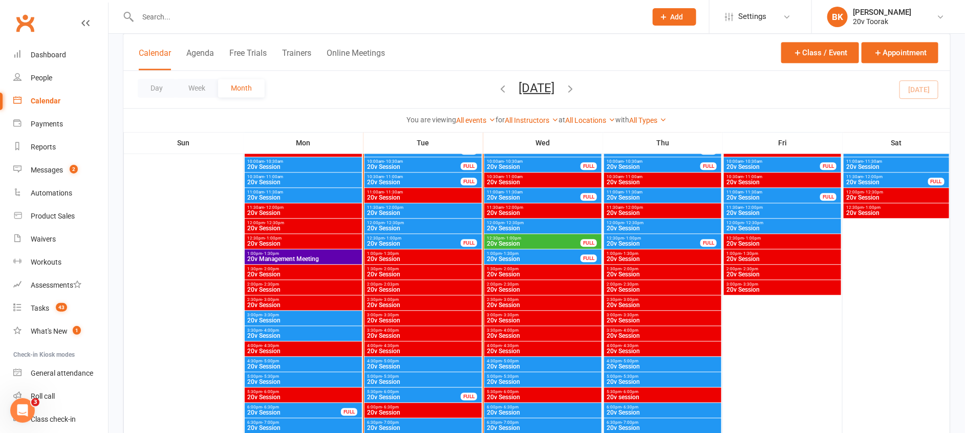
click at [518, 256] on span "20v Session" at bounding box center [533, 259] width 95 height 6
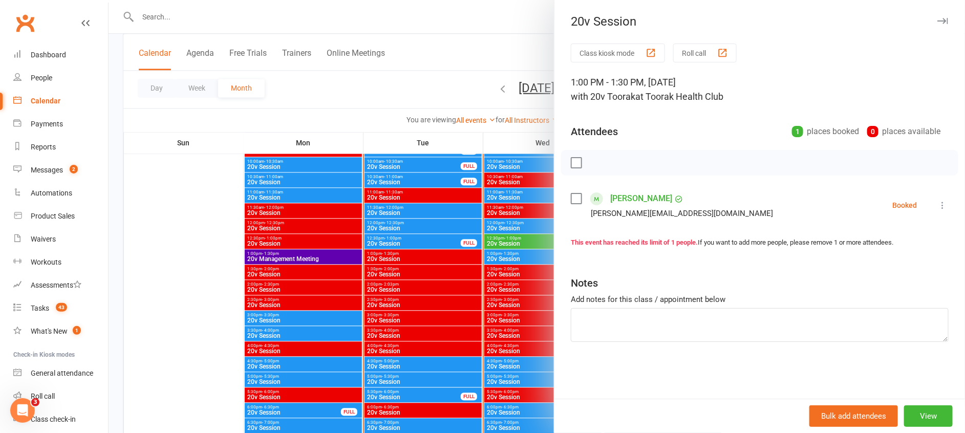
click at [518, 256] on div at bounding box center [537, 216] width 856 height 433
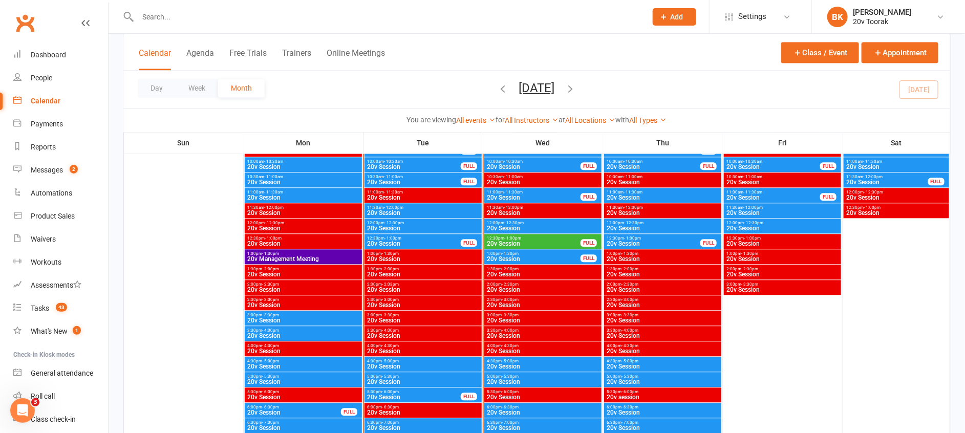
click at [520, 223] on span "- 12:30pm" at bounding box center [513, 223] width 19 height 5
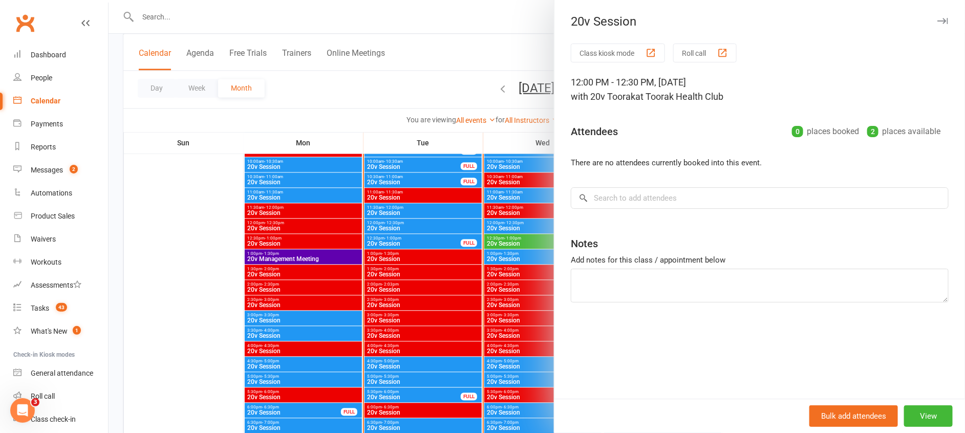
click at [520, 223] on div at bounding box center [537, 216] width 856 height 433
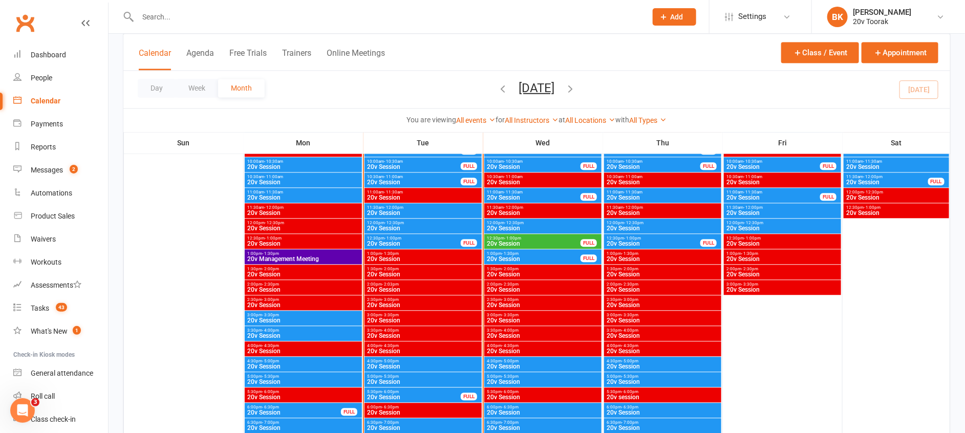
click at [538, 182] on span "20v Session" at bounding box center [542, 182] width 113 height 6
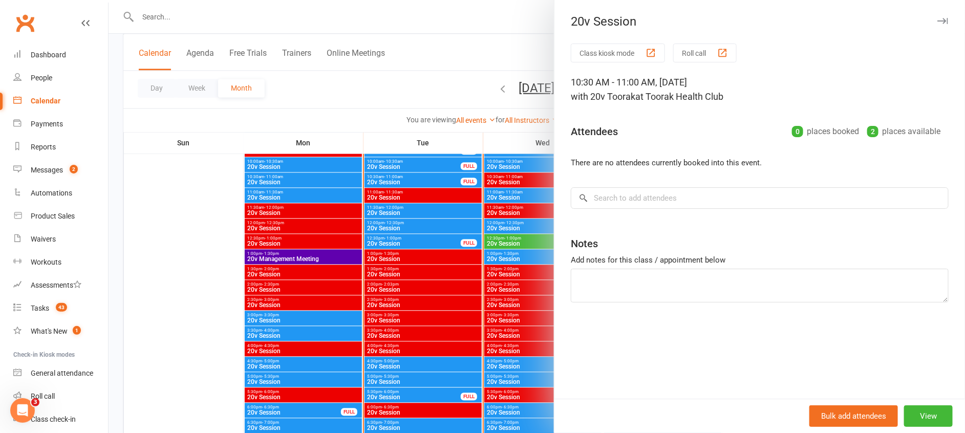
click at [538, 182] on div at bounding box center [537, 216] width 856 height 433
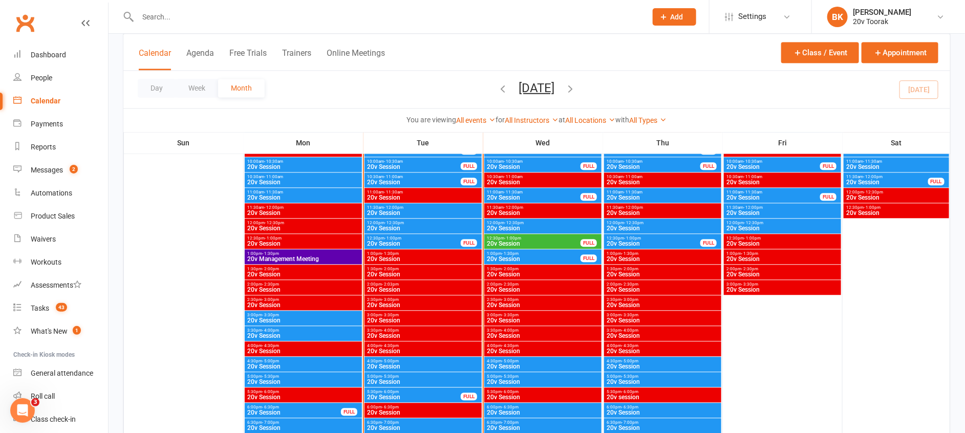
click at [543, 197] on span "20v Session" at bounding box center [533, 198] width 95 height 6
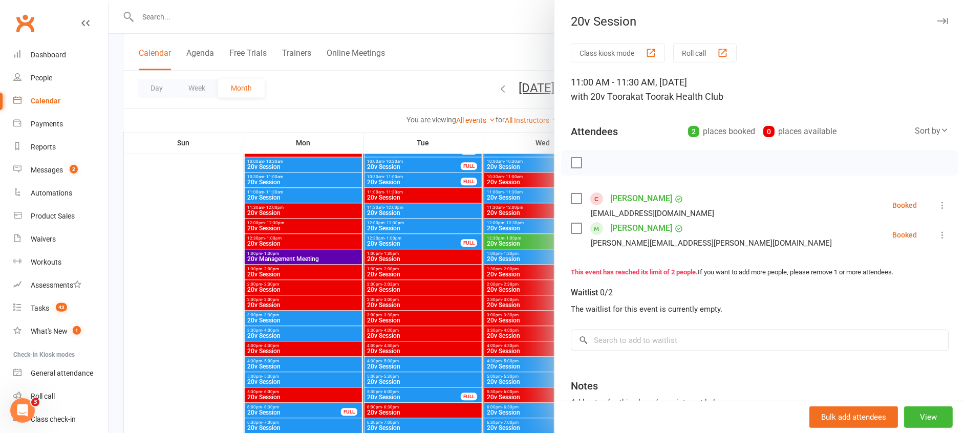
click at [543, 197] on div at bounding box center [537, 216] width 856 height 433
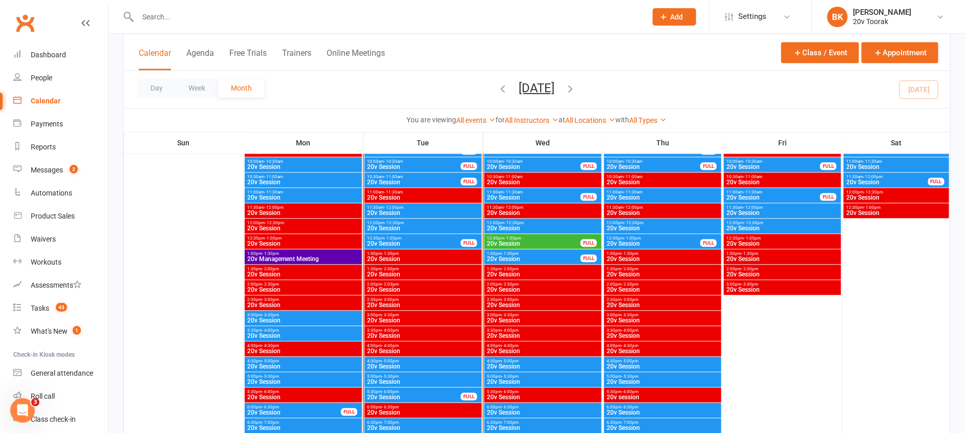
click at [534, 222] on span "12:00pm - 12:30pm" at bounding box center [542, 223] width 113 height 5
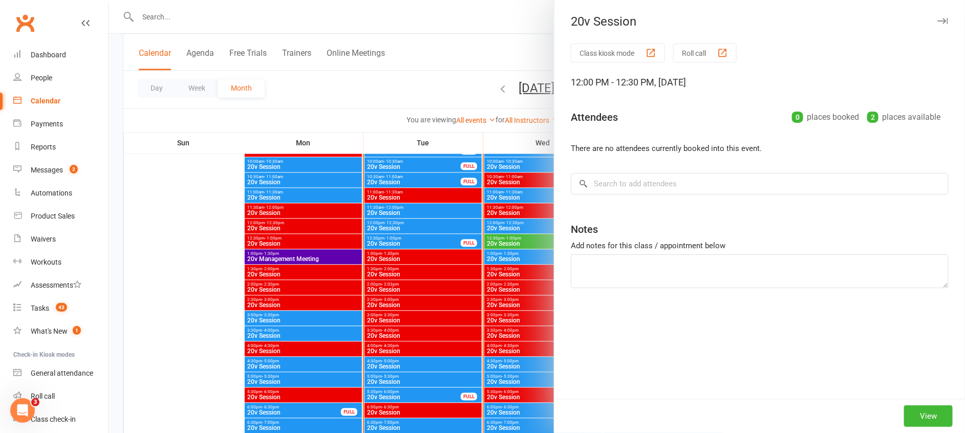
click at [534, 222] on div at bounding box center [537, 216] width 856 height 433
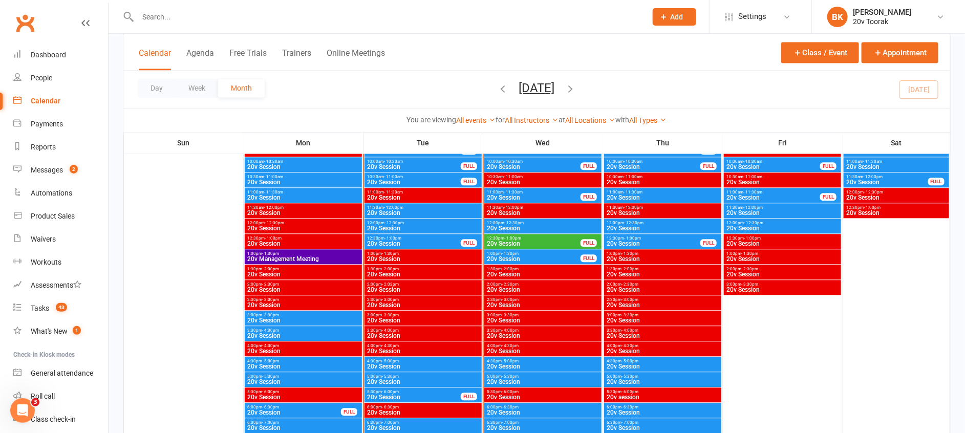
click at [533, 252] on span "1:00pm - 1:30pm" at bounding box center [533, 253] width 95 height 5
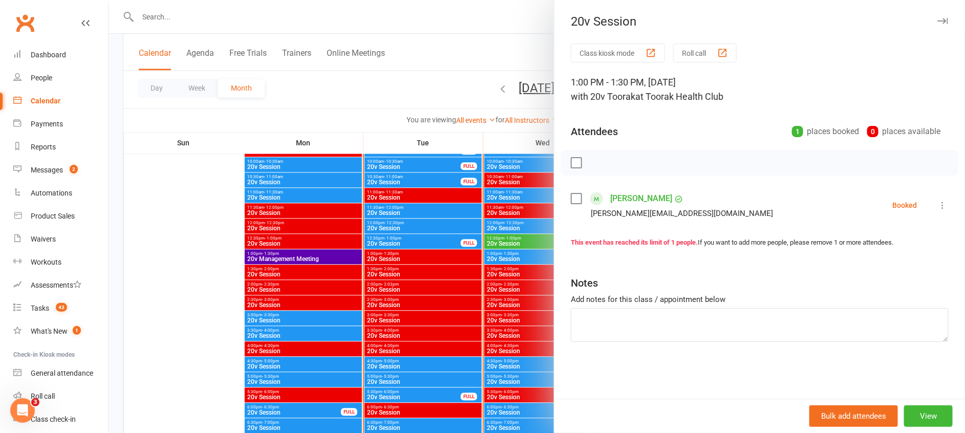
click at [510, 248] on div at bounding box center [537, 216] width 856 height 433
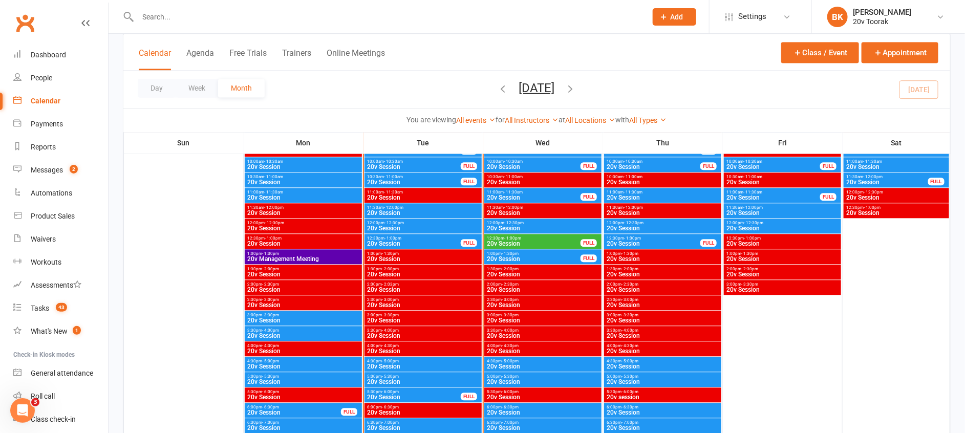
click at [510, 236] on span "- 1:00pm" at bounding box center [512, 238] width 17 height 5
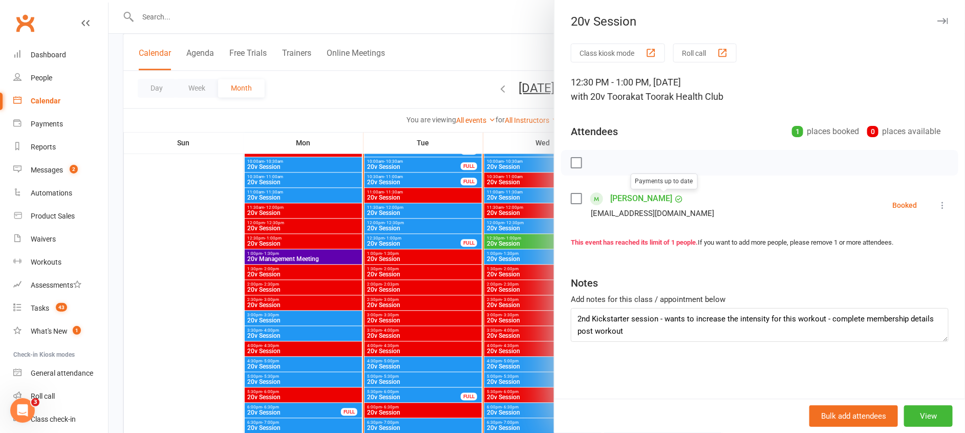
click at [512, 239] on div at bounding box center [537, 216] width 856 height 433
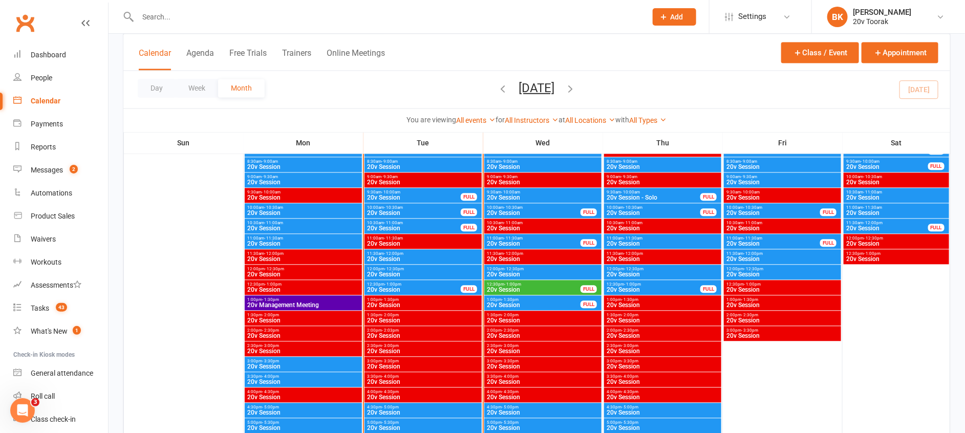
scroll to position [1052, 0]
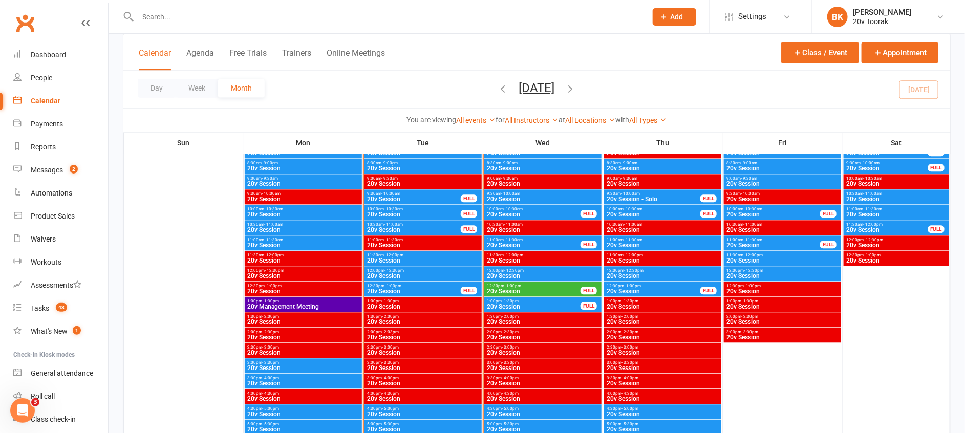
click at [512, 239] on span "- 11:30am" at bounding box center [513, 240] width 19 height 5
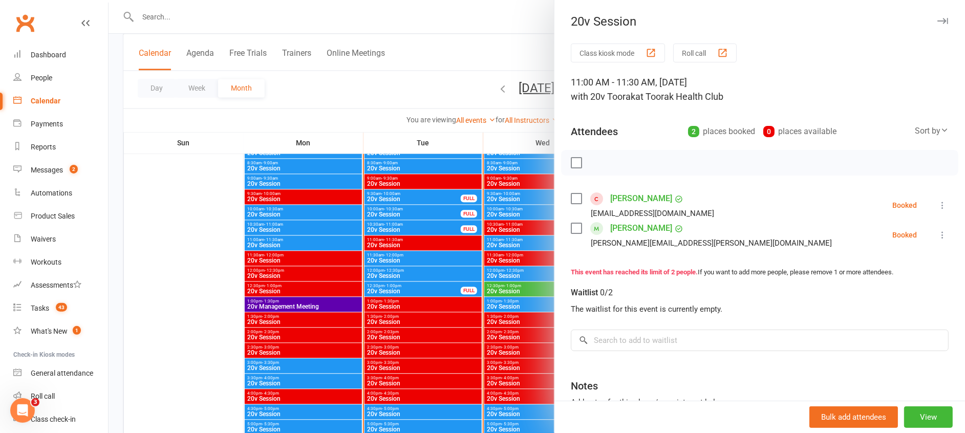
click at [512, 239] on div at bounding box center [537, 216] width 856 height 433
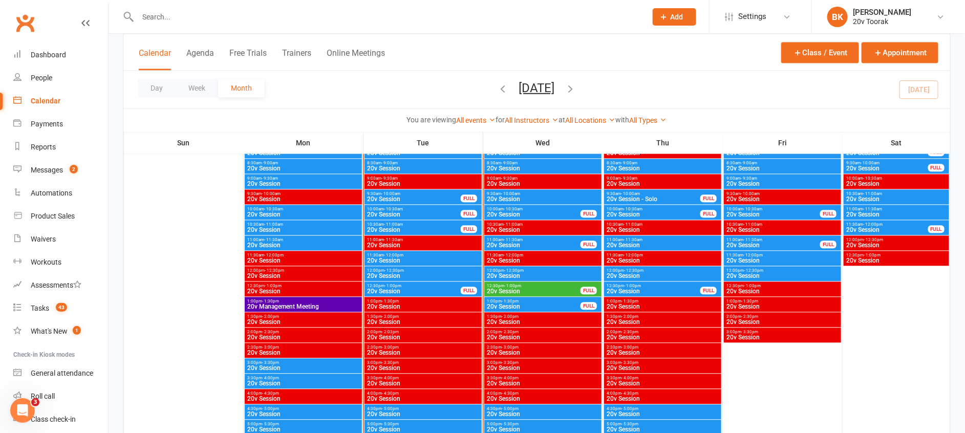
click at [523, 215] on span "20v Session" at bounding box center [533, 214] width 95 height 6
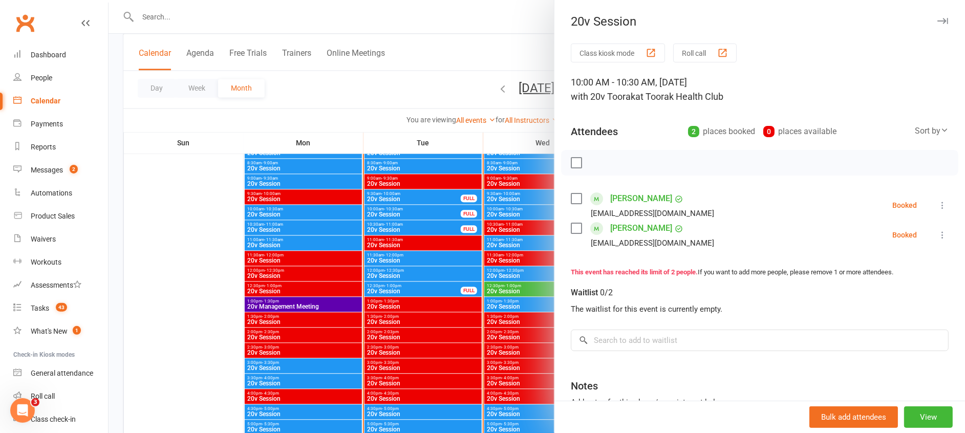
click at [523, 215] on div at bounding box center [537, 216] width 856 height 433
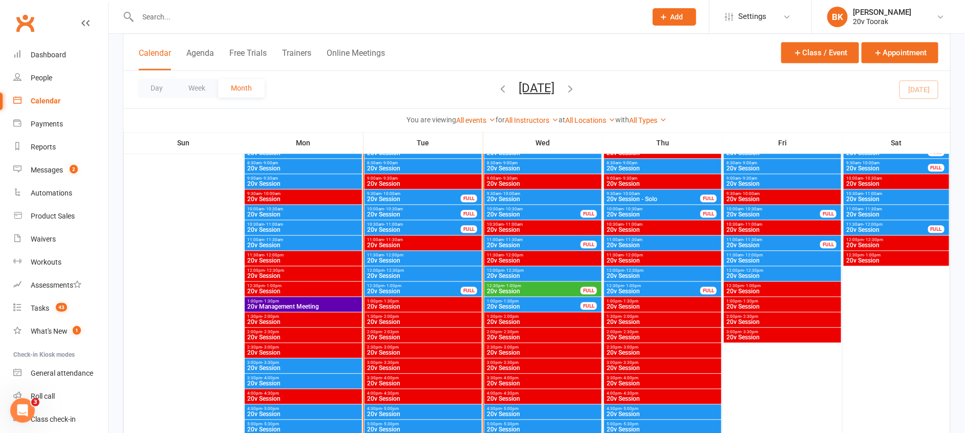
click at [523, 198] on span "20v Session" at bounding box center [542, 199] width 113 height 6
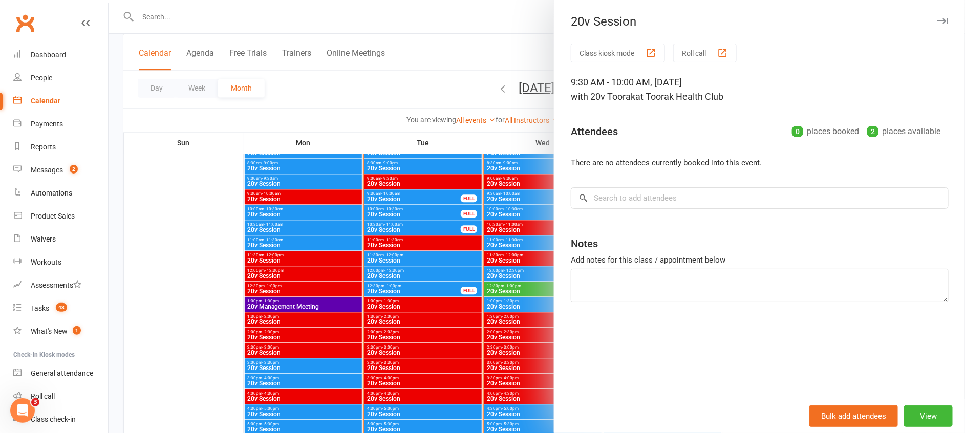
click at [523, 198] on div at bounding box center [537, 216] width 856 height 433
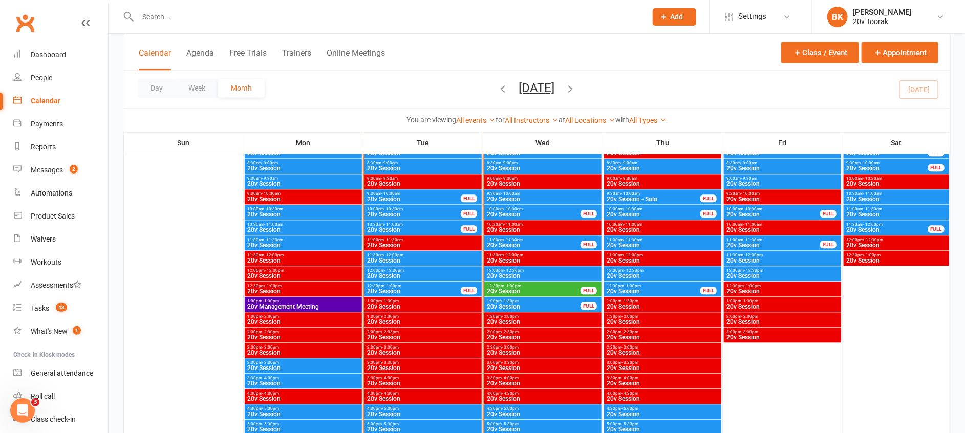
click at [522, 268] on span "- 12:30pm" at bounding box center [513, 270] width 19 height 5
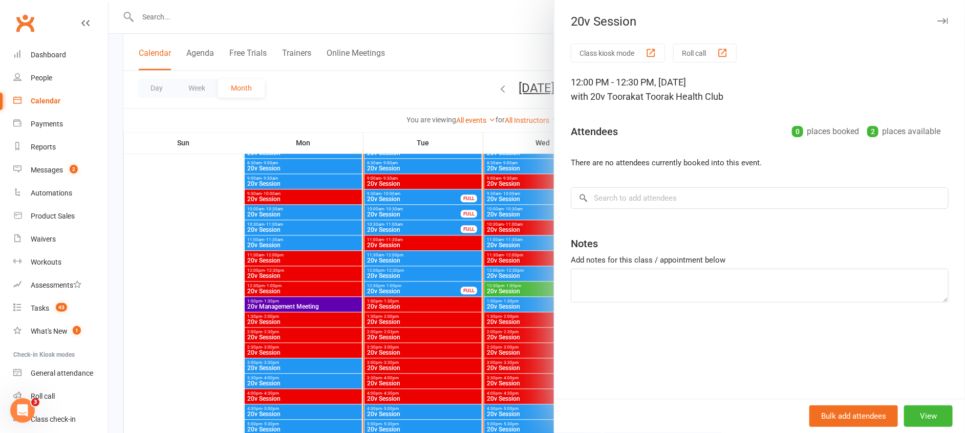
click at [522, 268] on div at bounding box center [537, 216] width 856 height 433
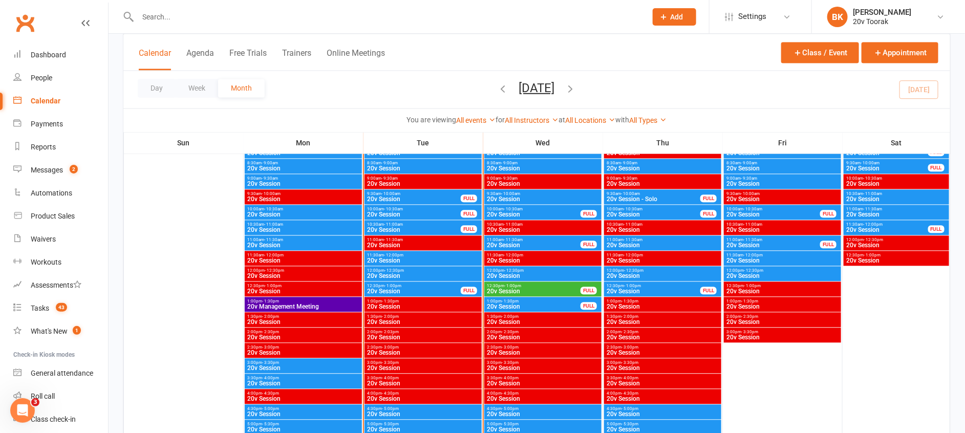
click at [510, 304] on span "20v Session" at bounding box center [533, 307] width 95 height 6
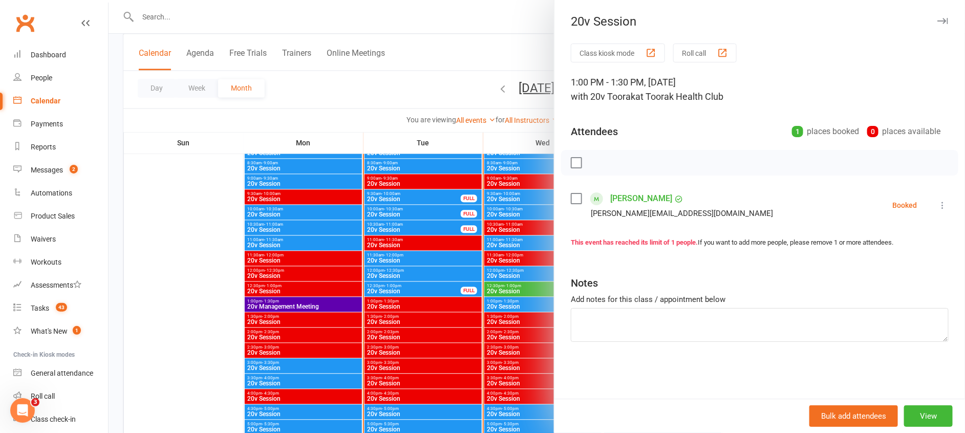
click at [510, 304] on div at bounding box center [537, 216] width 856 height 433
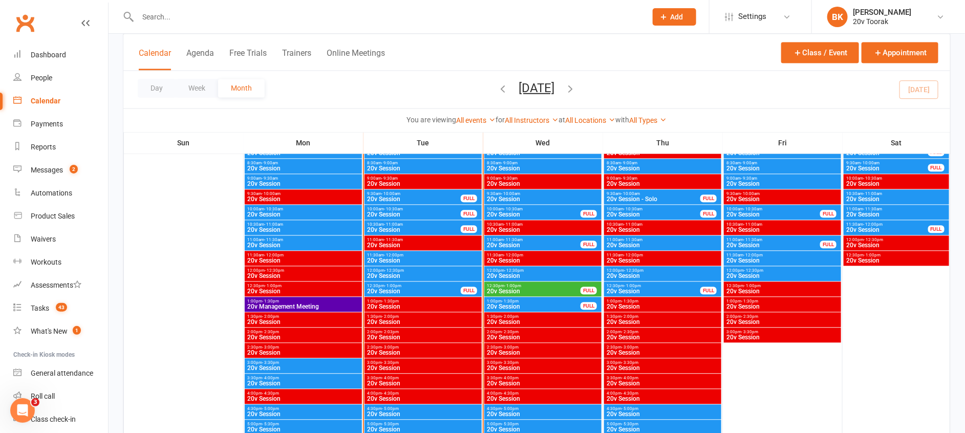
click at [504, 288] on span "20v Session" at bounding box center [533, 291] width 95 height 6
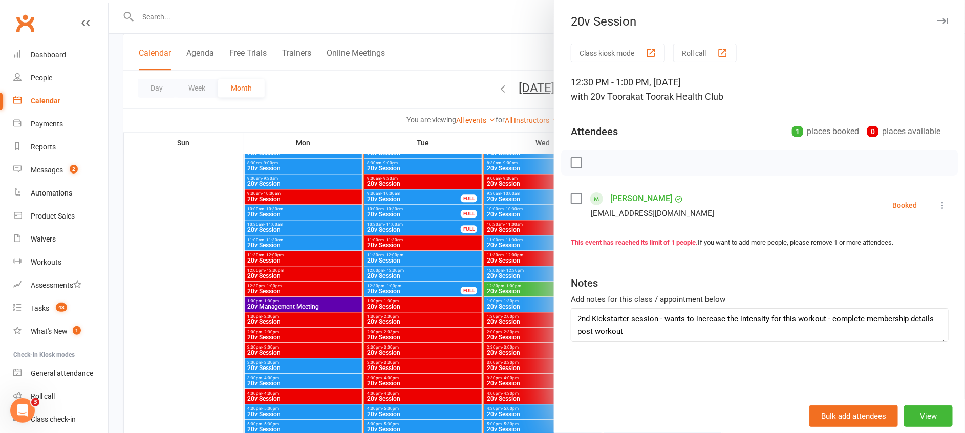
click at [504, 288] on div at bounding box center [537, 216] width 856 height 433
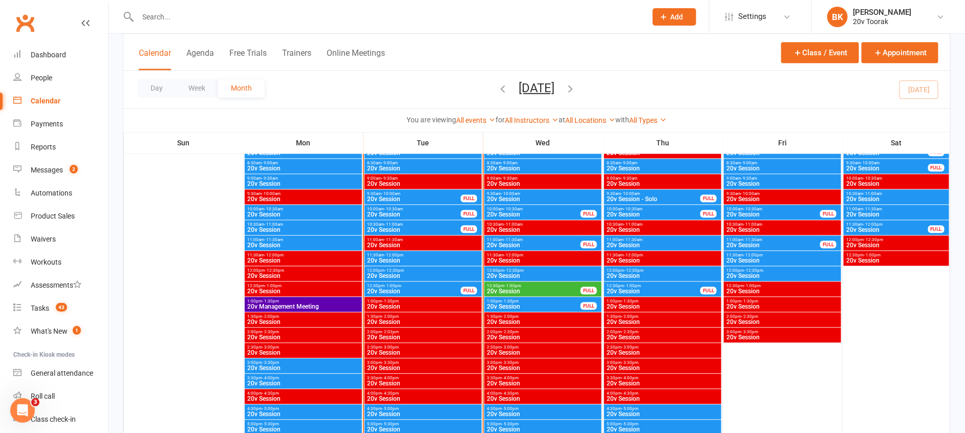
click at [515, 298] on div "1:00pm - 1:30pm 20v Session FULL" at bounding box center [542, 304] width 117 height 15
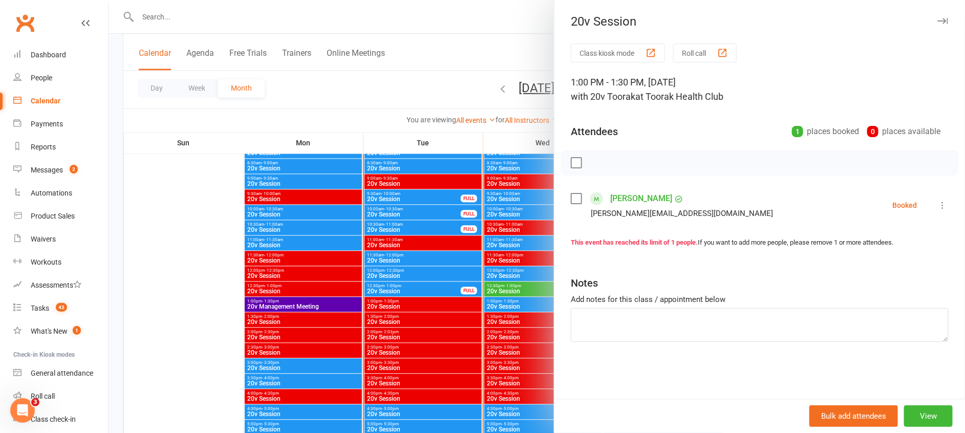
click at [515, 298] on div at bounding box center [537, 216] width 856 height 433
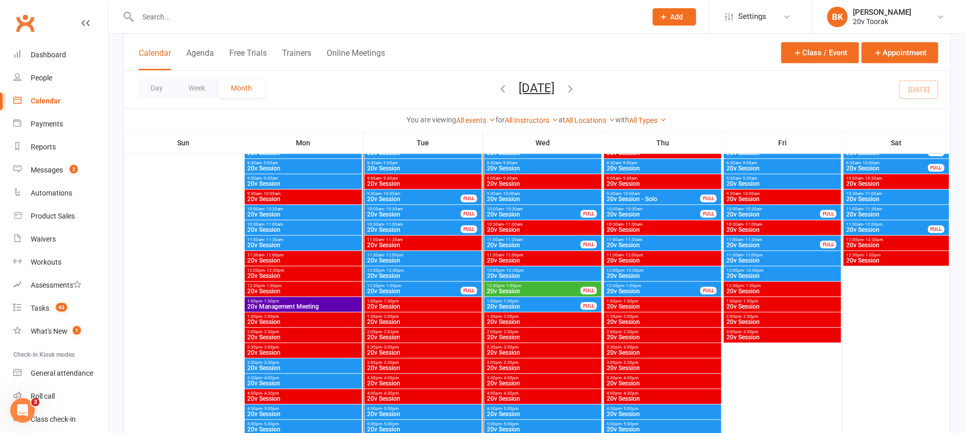
click at [516, 274] on span "20v Session" at bounding box center [542, 276] width 113 height 6
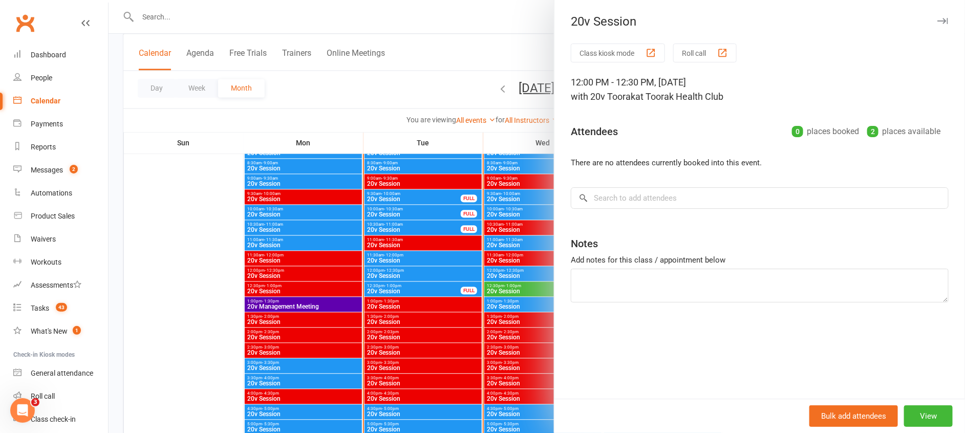
click at [491, 301] on div at bounding box center [537, 216] width 856 height 433
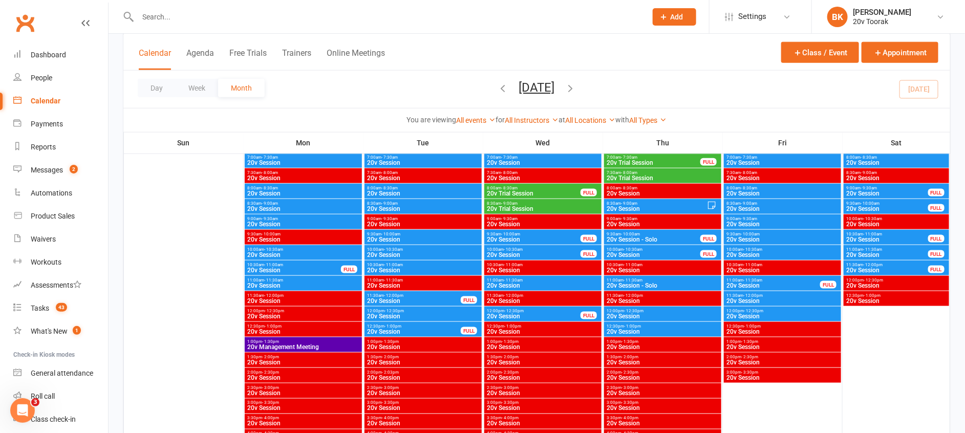
scroll to position [560, 0]
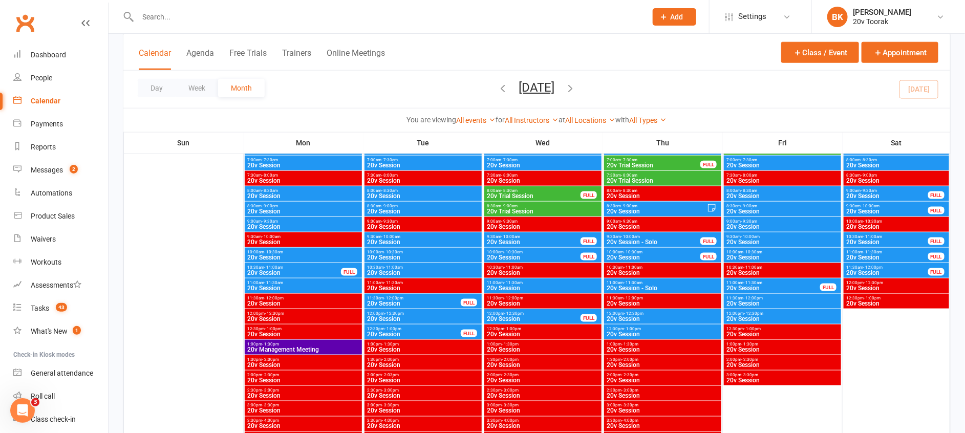
click at [537, 190] on span "8:00am - 8:30am" at bounding box center [533, 190] width 95 height 5
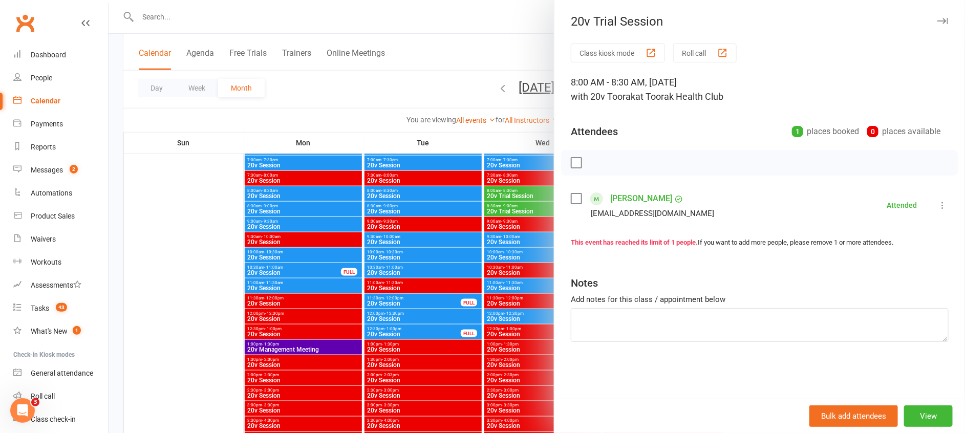
click at [537, 190] on div at bounding box center [537, 216] width 856 height 433
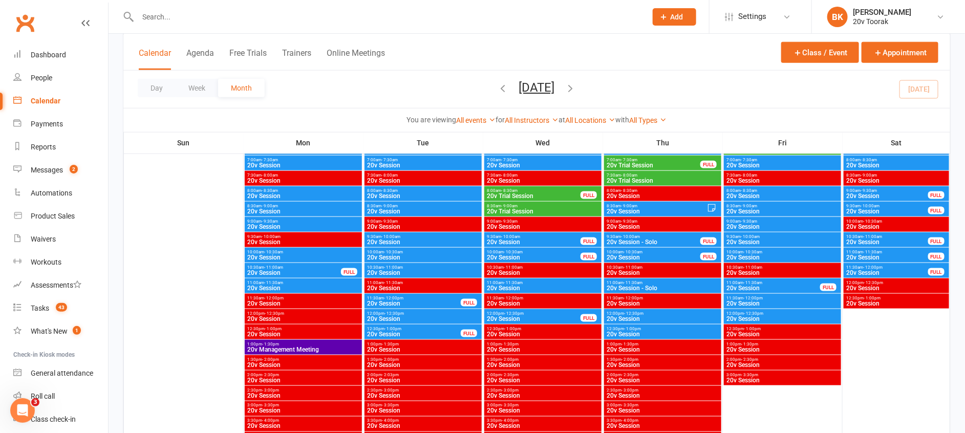
click at [537, 204] on span "8:30am - 9:00am" at bounding box center [542, 206] width 113 height 5
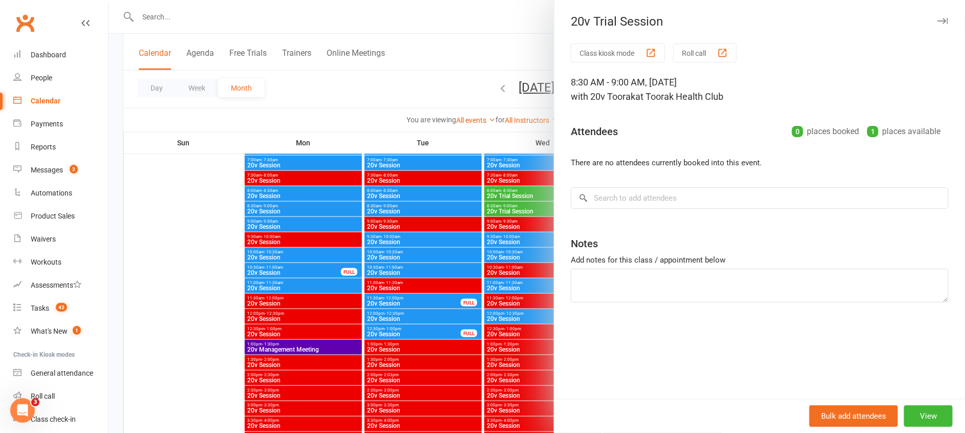
click at [537, 204] on div at bounding box center [537, 216] width 856 height 433
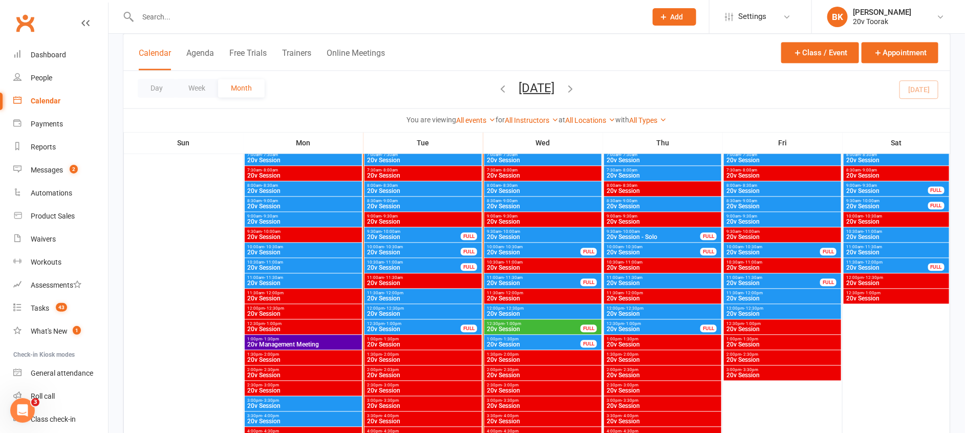
scroll to position [1022, 0]
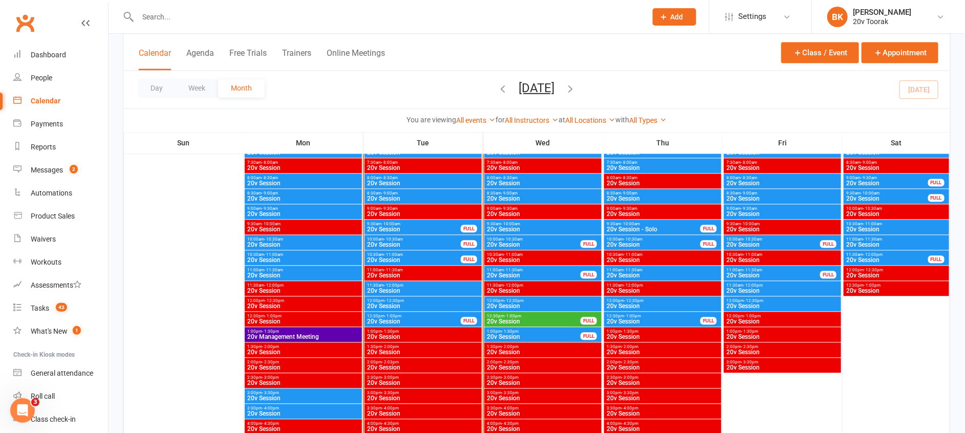
click at [414, 318] on span "20v Session" at bounding box center [414, 321] width 95 height 6
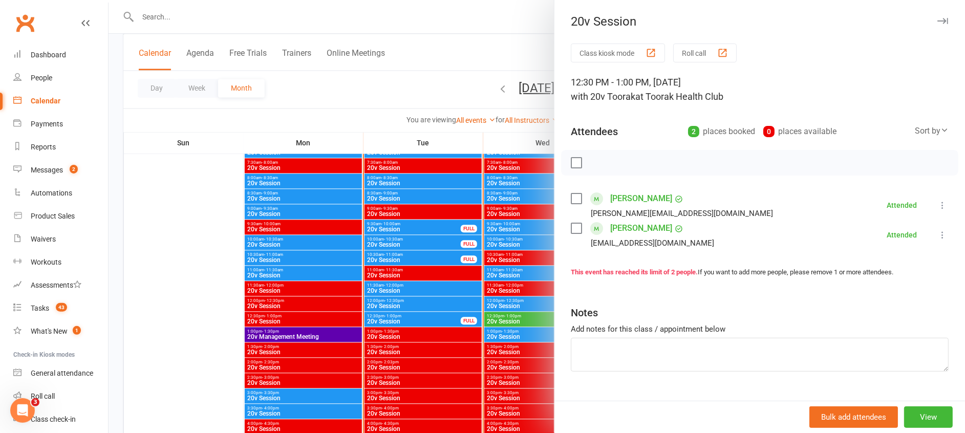
click at [414, 318] on div at bounding box center [537, 216] width 856 height 433
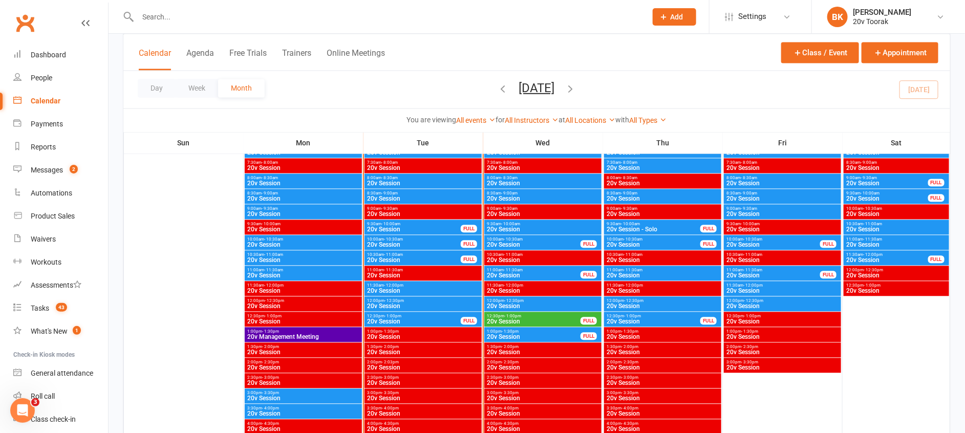
click at [408, 302] on span "12:00pm - 12:30pm" at bounding box center [423, 300] width 113 height 5
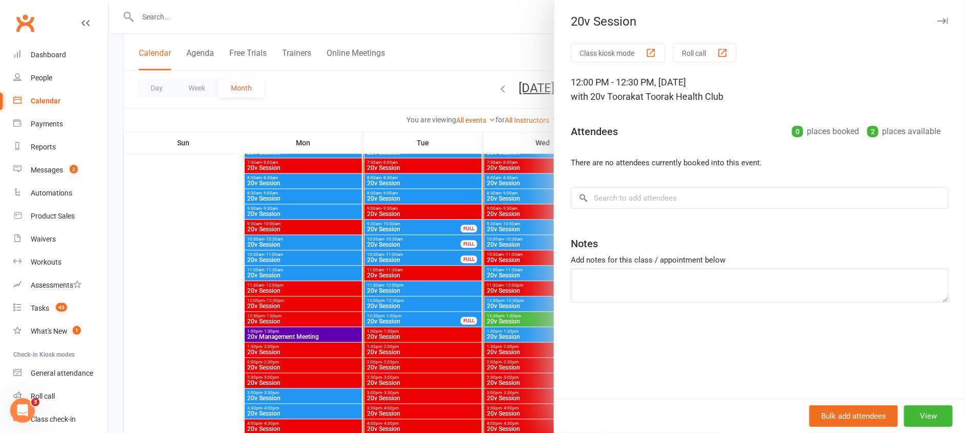
click at [408, 302] on div at bounding box center [537, 216] width 856 height 433
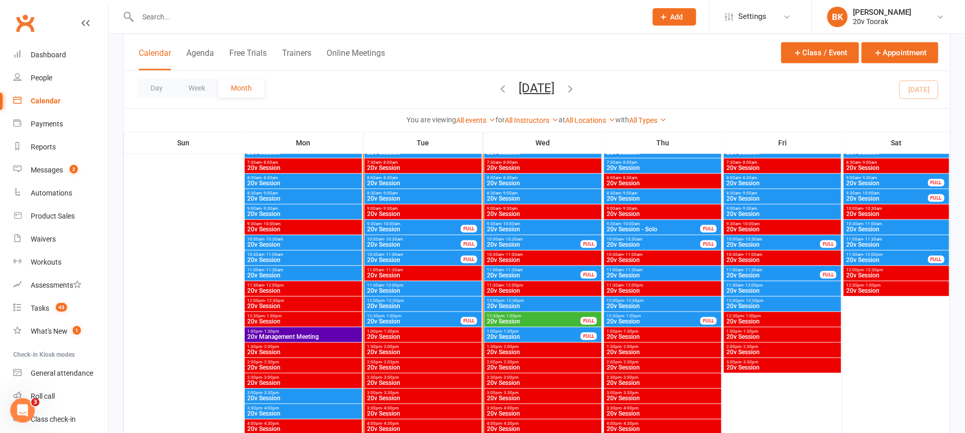
click at [408, 291] on span "20v Session" at bounding box center [423, 291] width 113 height 6
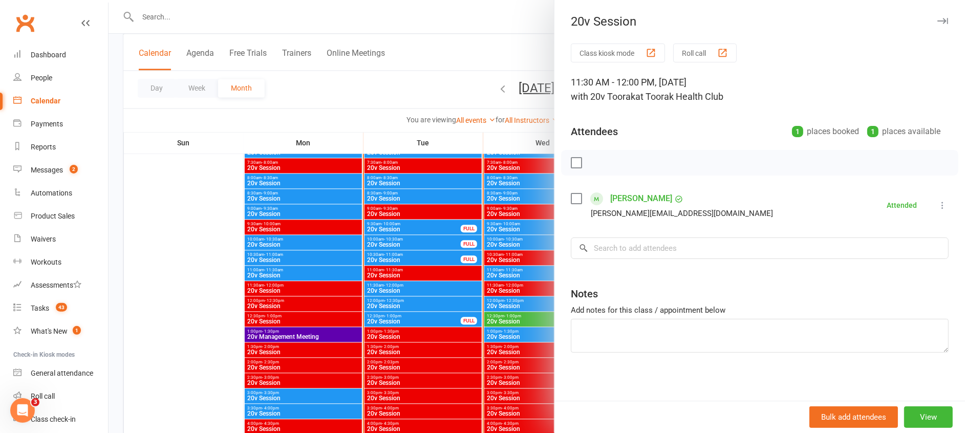
click at [408, 291] on div at bounding box center [537, 216] width 856 height 433
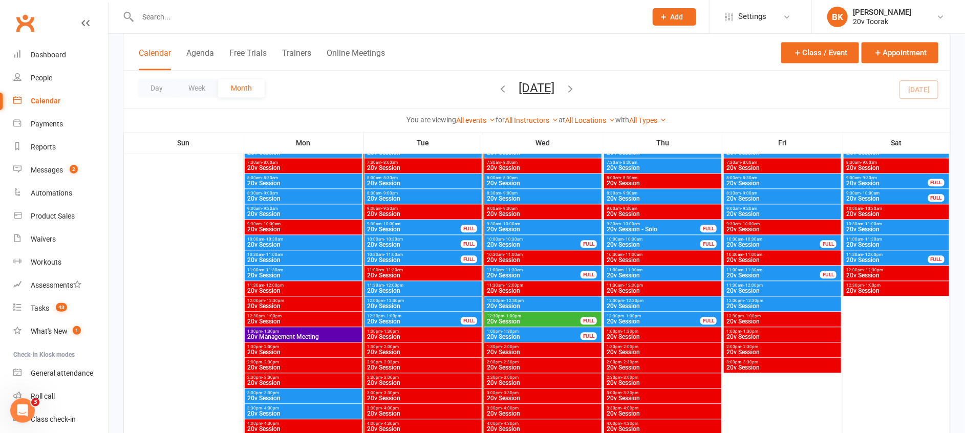
click at [408, 257] on span "20v Session" at bounding box center [414, 260] width 95 height 6
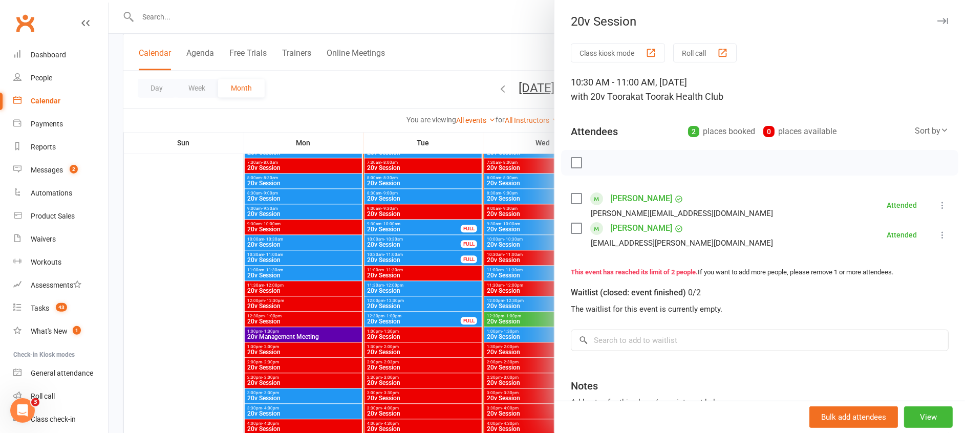
click at [408, 257] on div at bounding box center [537, 216] width 856 height 433
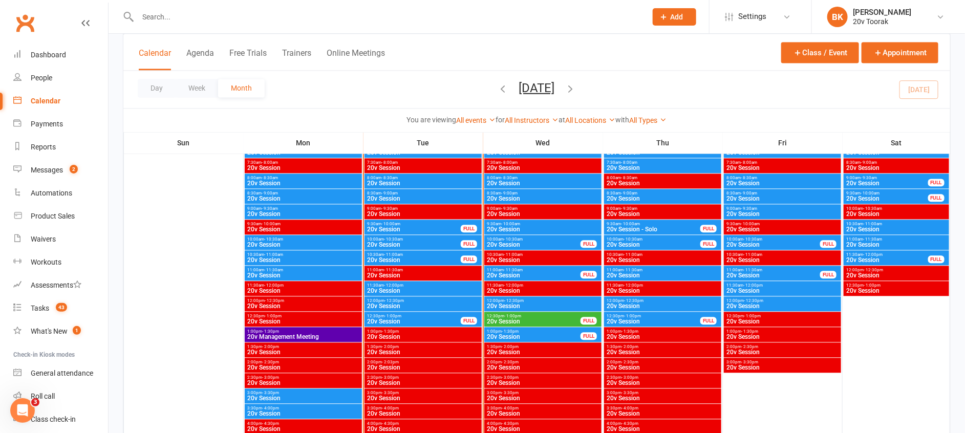
click at [421, 235] on div "10:00am - 10:30am 20v Session FULL" at bounding box center [422, 242] width 117 height 15
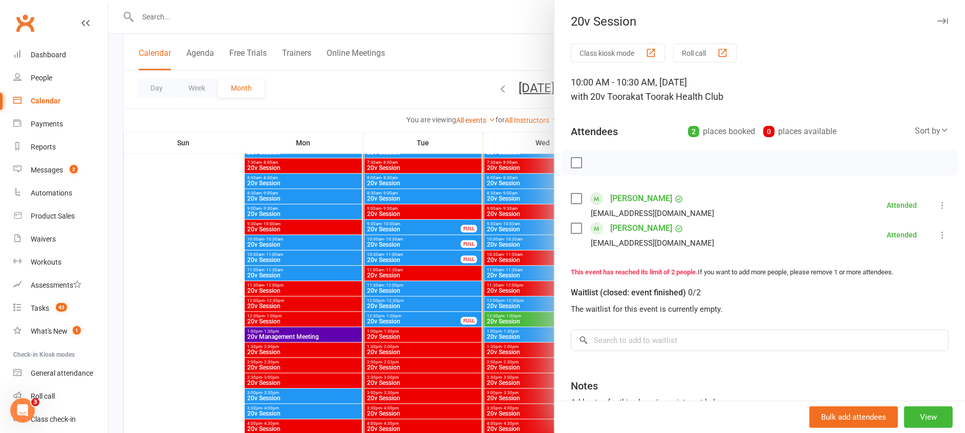
click at [421, 235] on div at bounding box center [537, 216] width 856 height 433
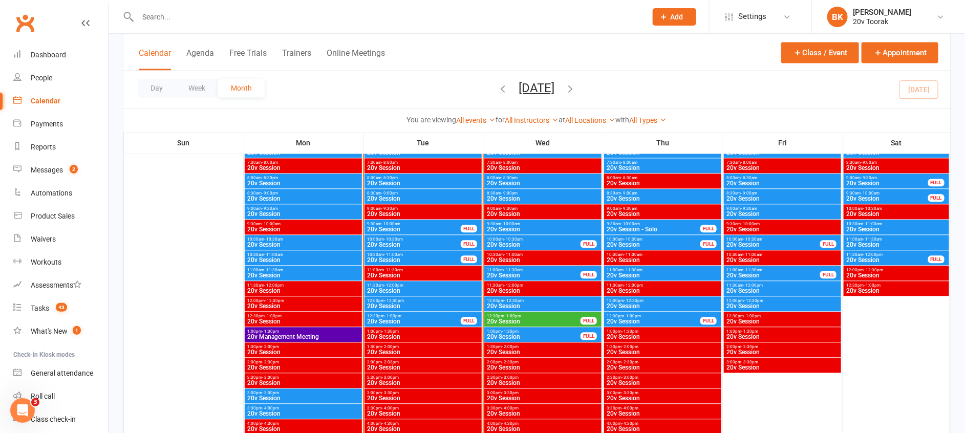
click at [419, 227] on span "20v Session" at bounding box center [414, 229] width 95 height 6
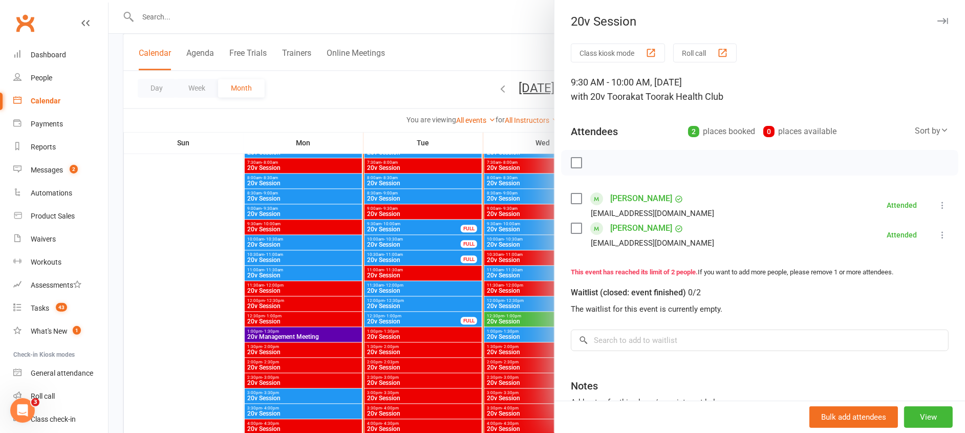
click at [419, 227] on div at bounding box center [537, 216] width 856 height 433
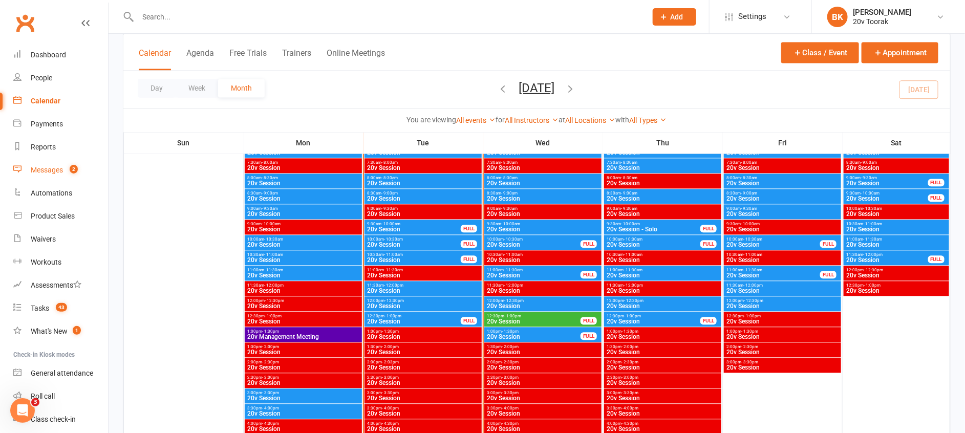
click at [58, 161] on link "Messages 2" at bounding box center [60, 170] width 95 height 23
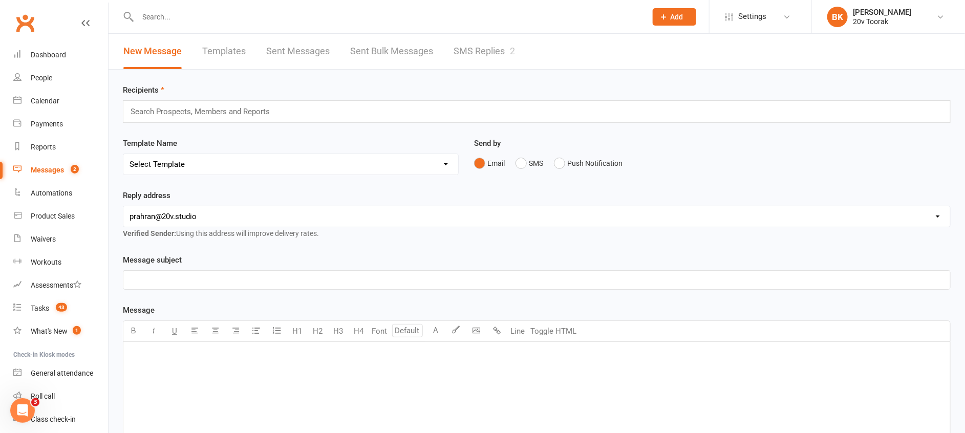
click at [510, 50] on link "SMS Replies 2" at bounding box center [484, 51] width 61 height 35
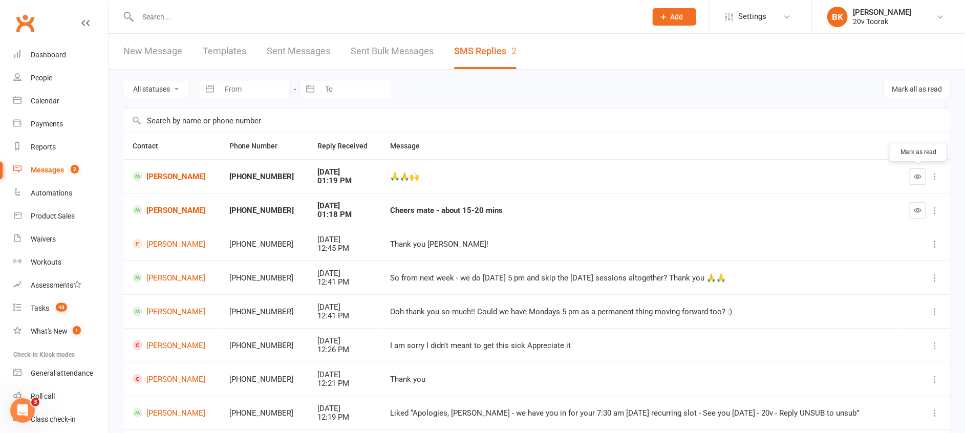
click at [912, 176] on button "button" at bounding box center [918, 176] width 16 height 16
click at [933, 205] on button at bounding box center [935, 210] width 12 height 12
click at [915, 211] on icon "button" at bounding box center [918, 210] width 8 height 8
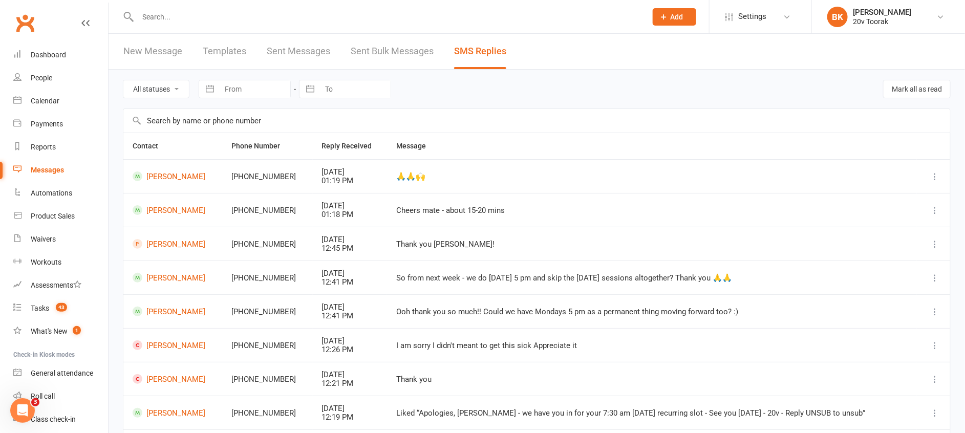
click at [580, 109] on div at bounding box center [537, 121] width 828 height 24
click at [34, 147] on div "Reports" at bounding box center [43, 147] width 25 height 8
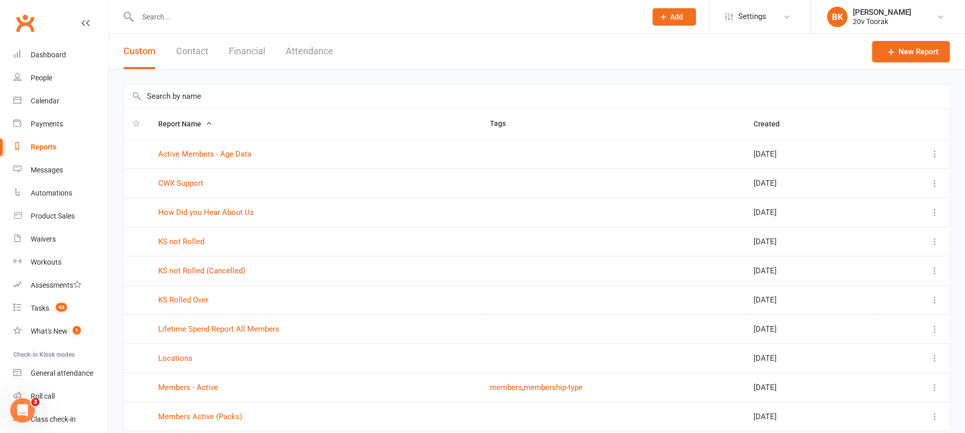
scroll to position [77, 0]
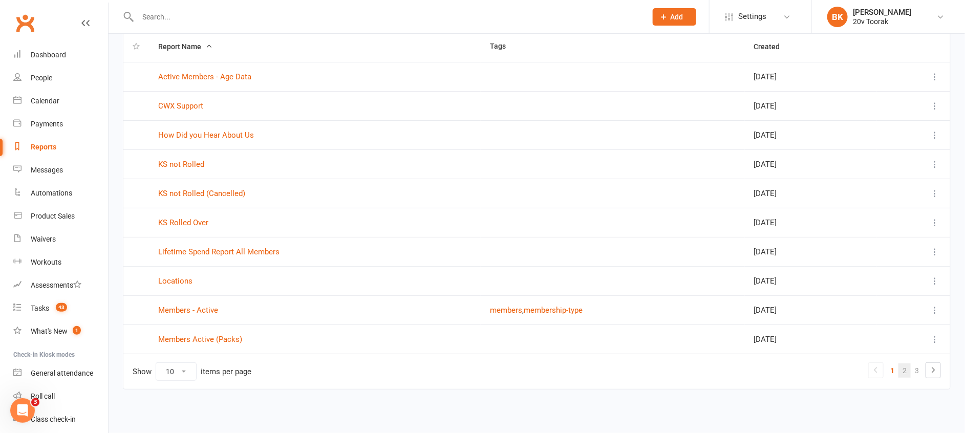
click at [907, 365] on link "2" at bounding box center [904, 370] width 12 height 14
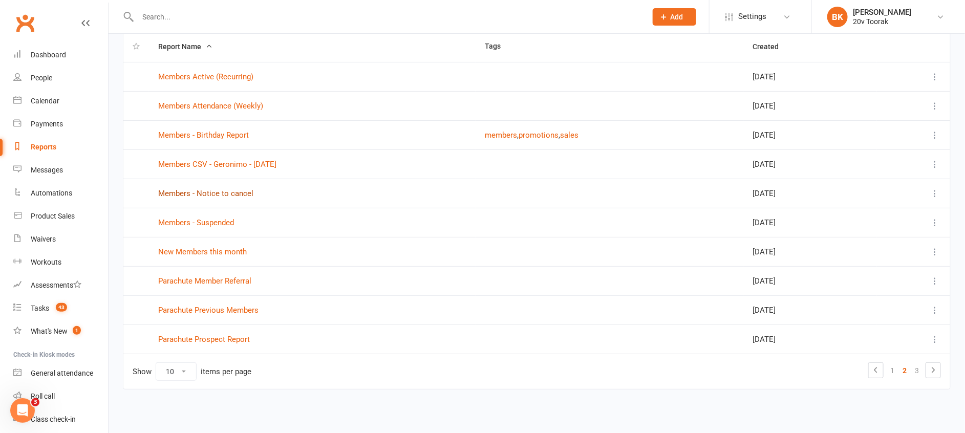
click at [212, 197] on link "Members - Notice to cancel" at bounding box center [205, 193] width 95 height 9
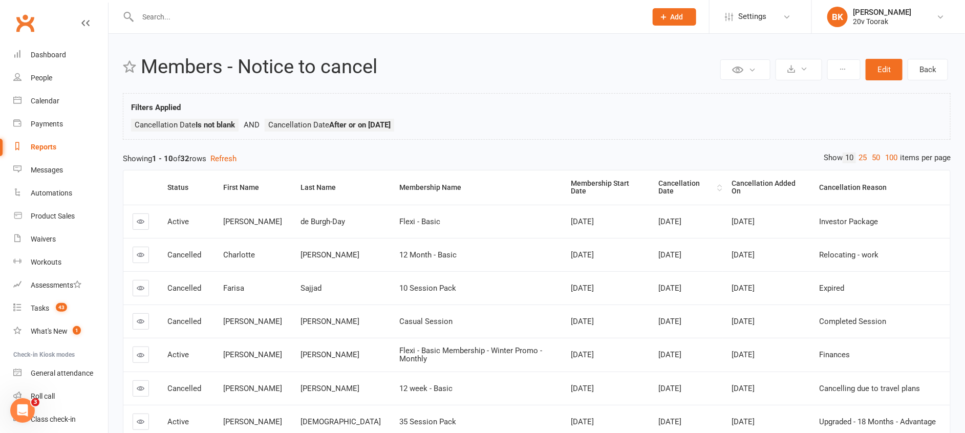
click at [659, 183] on div "Cancellation Date" at bounding box center [687, 188] width 56 height 16
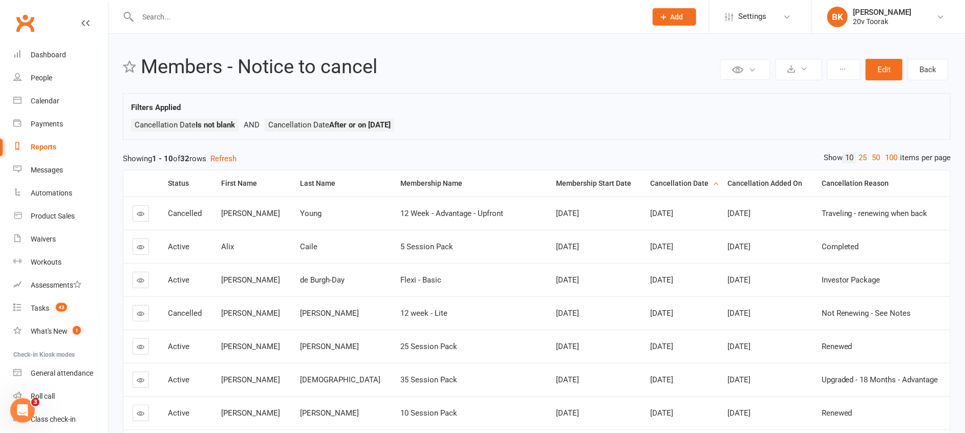
click at [651, 183] on div "Cancellation Date" at bounding box center [681, 184] width 60 height 8
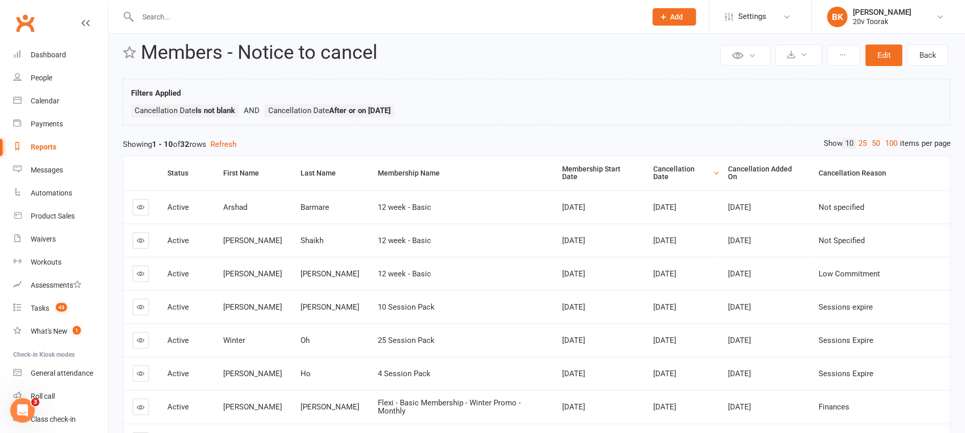
scroll to position [14, 0]
click at [859, 144] on link "25" at bounding box center [862, 144] width 13 height 11
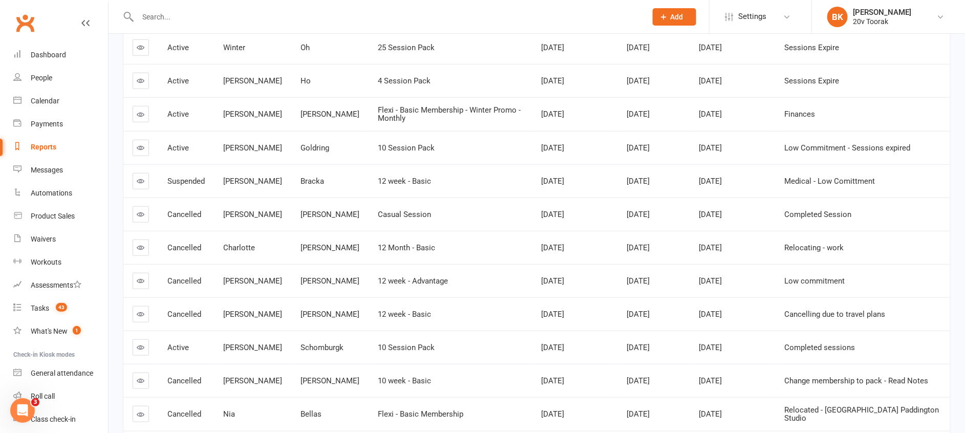
scroll to position [306, 0]
drag, startPoint x: 220, startPoint y: 213, endPoint x: 402, endPoint y: 210, distance: 182.3
click at [402, 210] on tr "Cancelled Jillian Campbell Casual Session Feb 13, 2023 Sep 15, 2025 Sep 15, 202…" at bounding box center [536, 215] width 827 height 33
drag, startPoint x: 402, startPoint y: 210, endPoint x: 302, endPoint y: 199, distance: 101.5
click at [302, 199] on td "Bracka" at bounding box center [329, 182] width 77 height 33
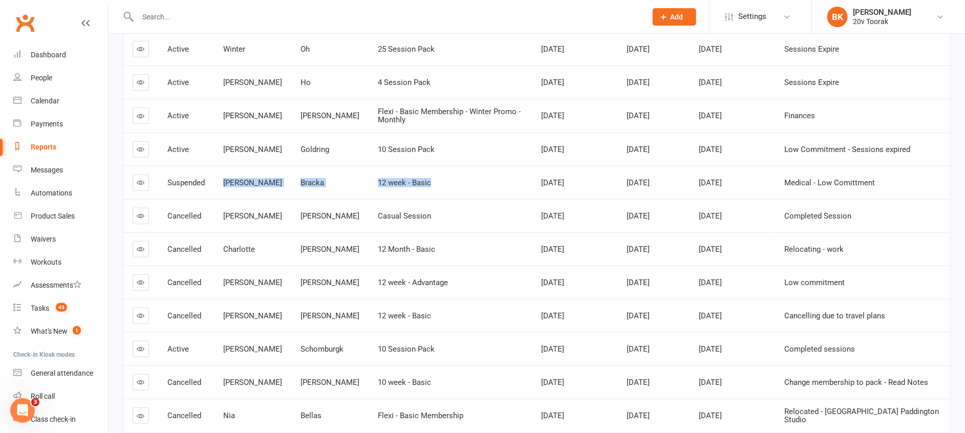
drag, startPoint x: 221, startPoint y: 183, endPoint x: 403, endPoint y: 184, distance: 181.7
click at [403, 184] on tr "Suspended David Bracka 12 week - Basic Jul 10, 2024 Sep 29, 2025 Sep 12, 2025 M…" at bounding box center [536, 182] width 827 height 33
drag, startPoint x: 403, startPoint y: 184, endPoint x: 443, endPoint y: 198, distance: 42.9
click at [443, 198] on td "12 week - Basic" at bounding box center [451, 182] width 164 height 33
click at [324, 193] on td "Bracka" at bounding box center [329, 182] width 77 height 33
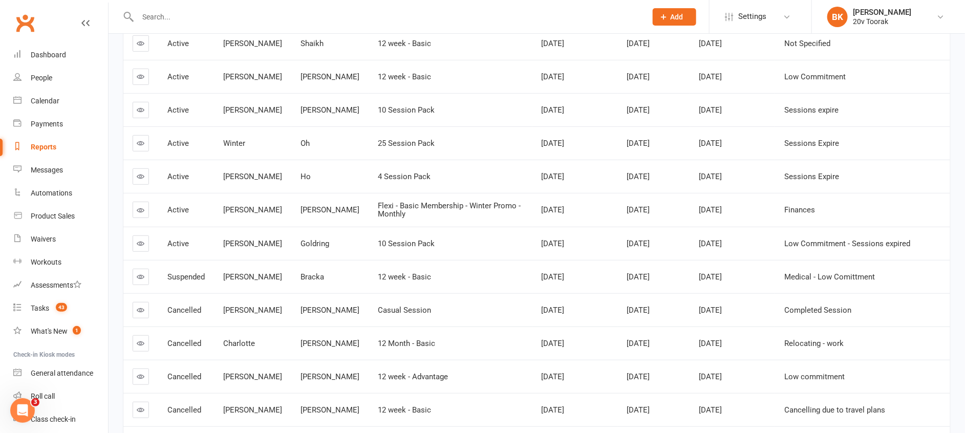
scroll to position [210, 0]
drag, startPoint x: 218, startPoint y: 278, endPoint x: 668, endPoint y: 277, distance: 450.0
click at [668, 277] on tr "Suspended David Bracka 12 week - Basic Jul 10, 2024 Sep 29, 2025 Sep 12, 2025 M…" at bounding box center [536, 277] width 827 height 33
click at [378, 240] on span "10 Session Pack" at bounding box center [406, 244] width 57 height 9
drag, startPoint x: 221, startPoint y: 210, endPoint x: 660, endPoint y: 210, distance: 439.2
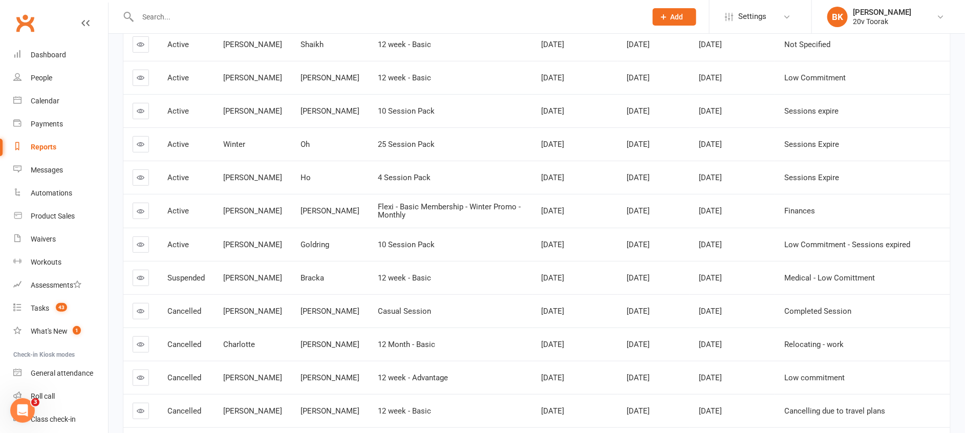
click at [660, 210] on tr "Active Alice Turner Flexi - Basic Membership - Winter Promo - Monthly Sep 12, 2…" at bounding box center [536, 211] width 827 height 34
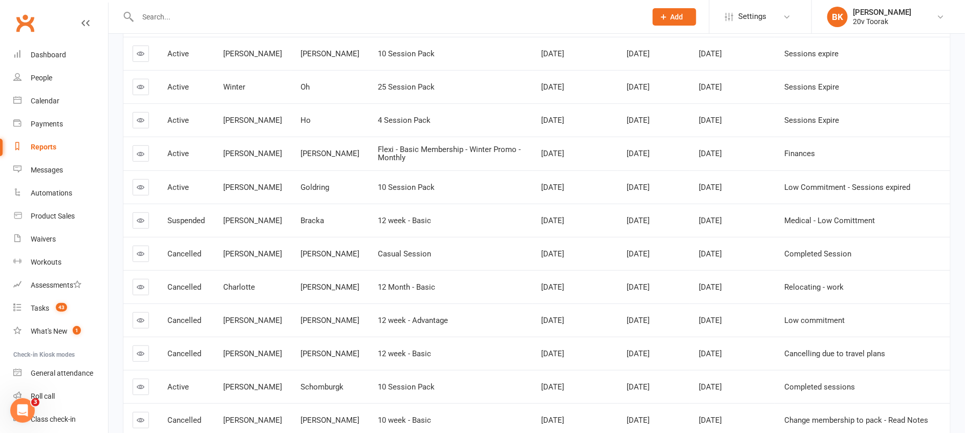
scroll to position [312, 0]
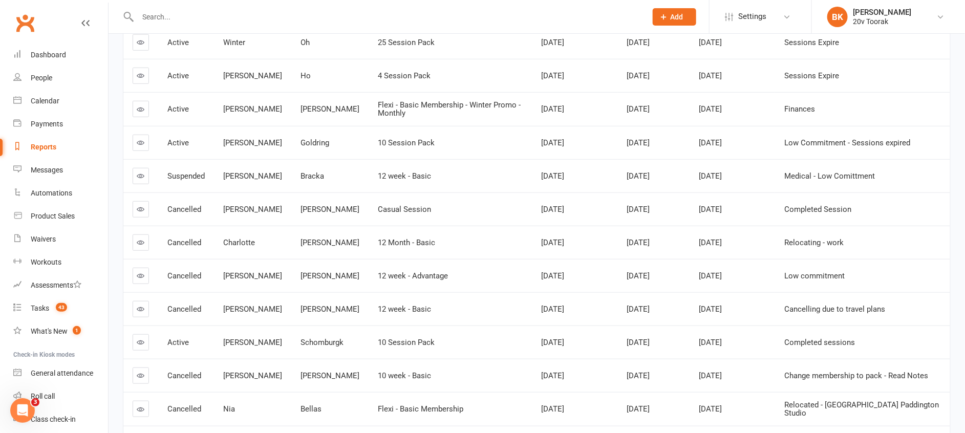
drag, startPoint x: 223, startPoint y: 244, endPoint x: 668, endPoint y: 240, distance: 445.4
click at [668, 240] on tr "Cancelled Charlotte Hanna 12 Month - Basic Aug 6, 2024 Sep 14, 2025 Sep 11, 202…" at bounding box center [536, 242] width 827 height 33
drag, startPoint x: 217, startPoint y: 276, endPoint x: 672, endPoint y: 282, distance: 455.1
click at [672, 282] on tr "Cancelled Julia Hurst 12 week - Advantage Apr 23, 2025 Sep 14, 2025 Sep 9, 2025…" at bounding box center [536, 275] width 827 height 33
click at [233, 318] on td "Jerry" at bounding box center [252, 308] width 77 height 33
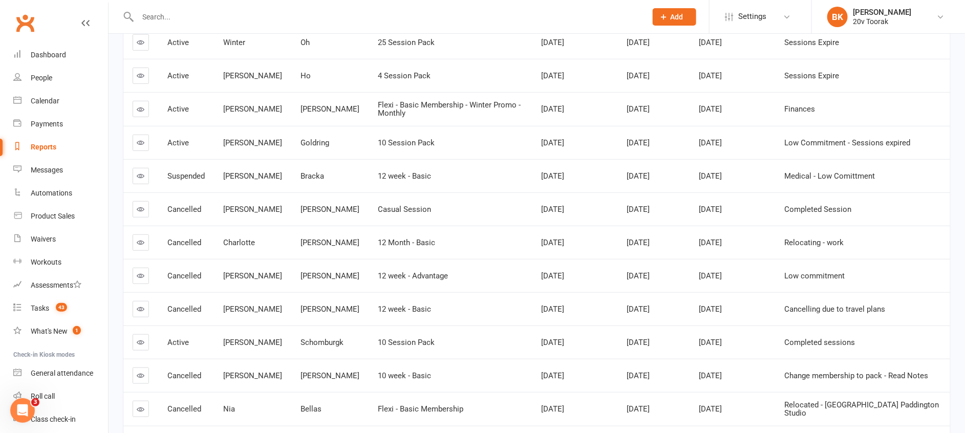
drag, startPoint x: 221, startPoint y: 311, endPoint x: 681, endPoint y: 309, distance: 460.2
click at [681, 309] on tr "Cancelled Jerry Cronin 12 week - Basic Mar 25, 2025 Sep 14, 2025 Aug 15, 2025 C…" at bounding box center [536, 308] width 827 height 33
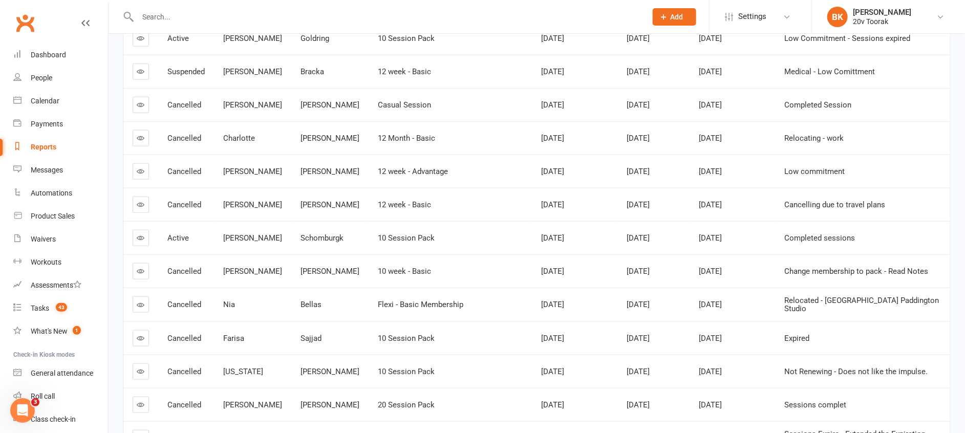
scroll to position [420, 0]
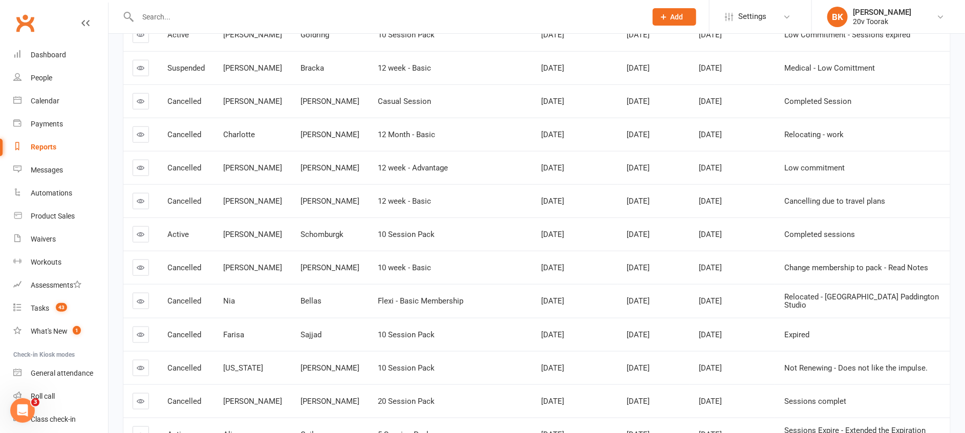
drag, startPoint x: 224, startPoint y: 297, endPoint x: 662, endPoint y: 305, distance: 437.8
click at [662, 305] on tr "Cancelled Nia Bellas Flexi - Basic Membership Aug 27, 2024 Sep 7, 2025 Aug 13, …" at bounding box center [536, 301] width 827 height 34
click at [662, 305] on div "Sep 7, 2025" at bounding box center [654, 301] width 54 height 9
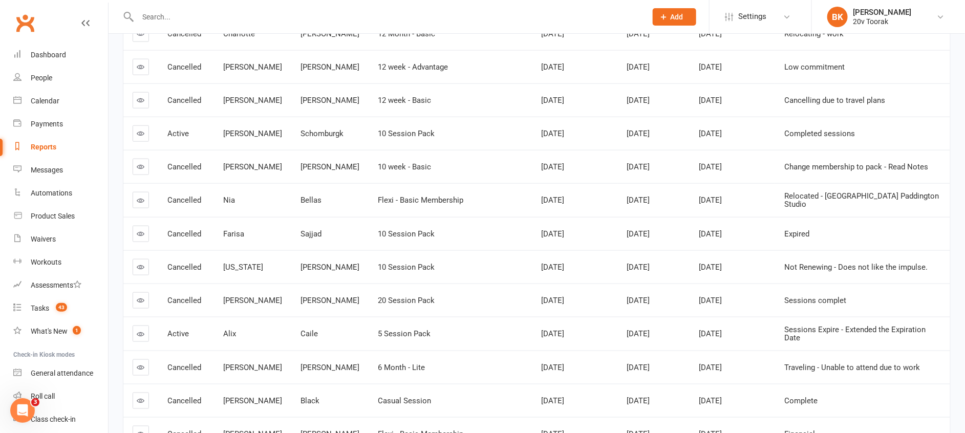
scroll to position [523, 0]
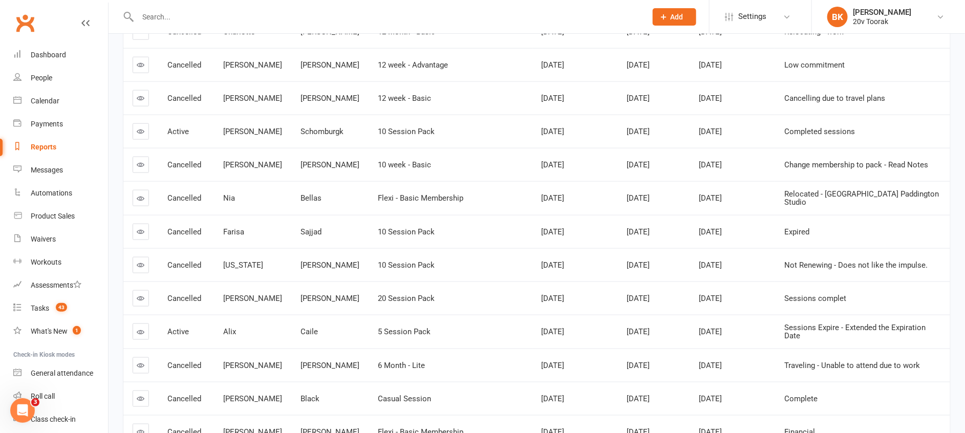
click at [662, 305] on td "Aug 31, 2025" at bounding box center [654, 298] width 72 height 33
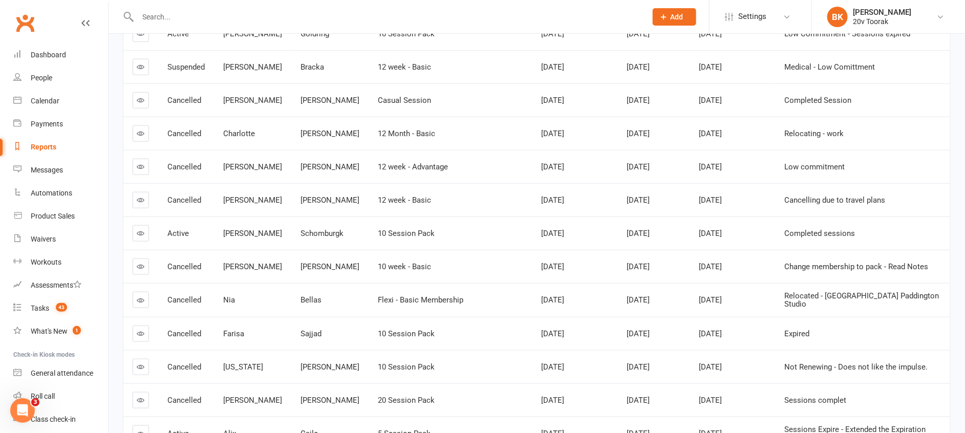
scroll to position [420, 0]
click at [638, 299] on span "Sep 7, 2025" at bounding box center [638, 300] width 23 height 9
click at [628, 201] on span "Sep 14, 2025" at bounding box center [638, 201] width 23 height 9
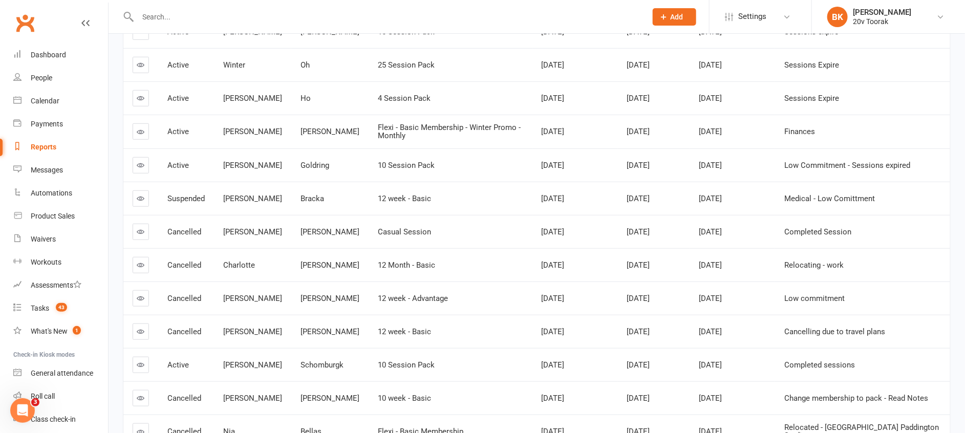
scroll to position [285, 0]
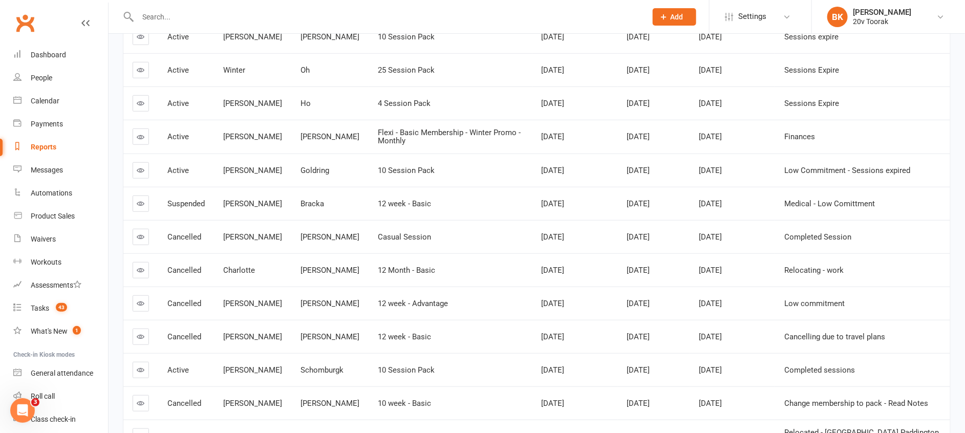
click at [628, 201] on span "Sep 29, 2025" at bounding box center [638, 203] width 23 height 9
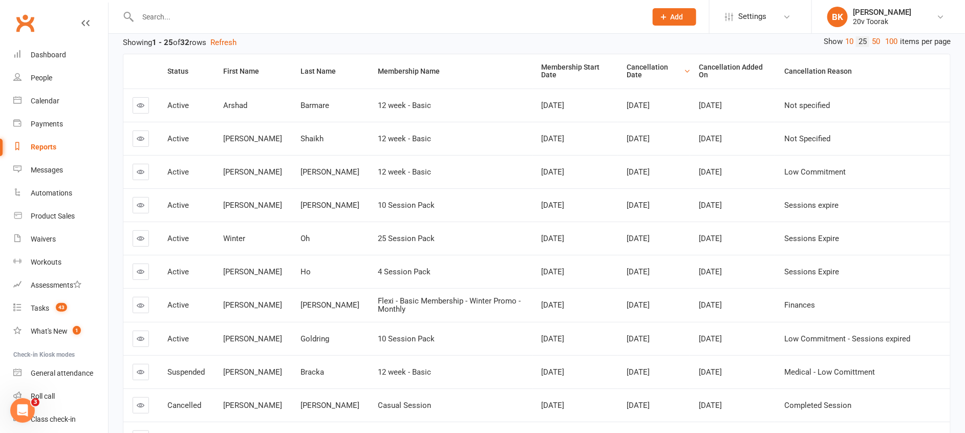
scroll to position [107, 0]
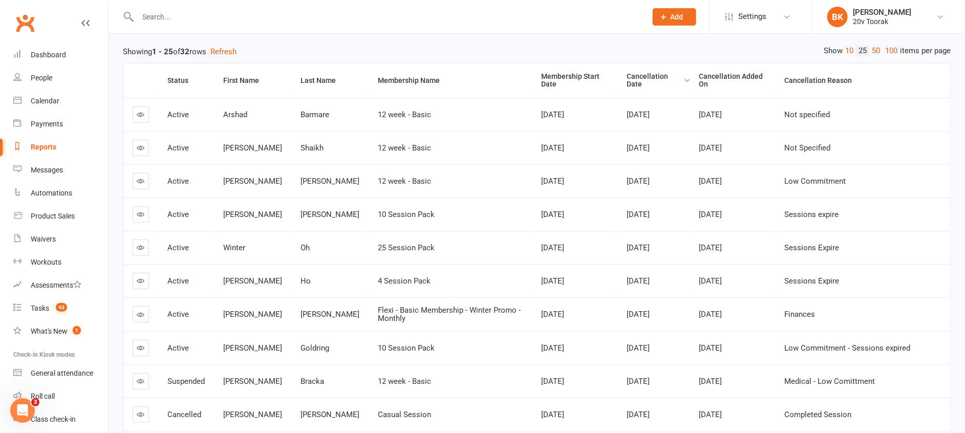
click at [629, 317] on span "Oct 5, 2025" at bounding box center [638, 314] width 23 height 9
click at [618, 184] on td "Oct 12, 2025" at bounding box center [654, 180] width 72 height 33
drag, startPoint x: 218, startPoint y: 106, endPoint x: 261, endPoint y: 149, distance: 61.2
drag, startPoint x: 261, startPoint y: 149, endPoint x: 246, endPoint y: 152, distance: 14.6
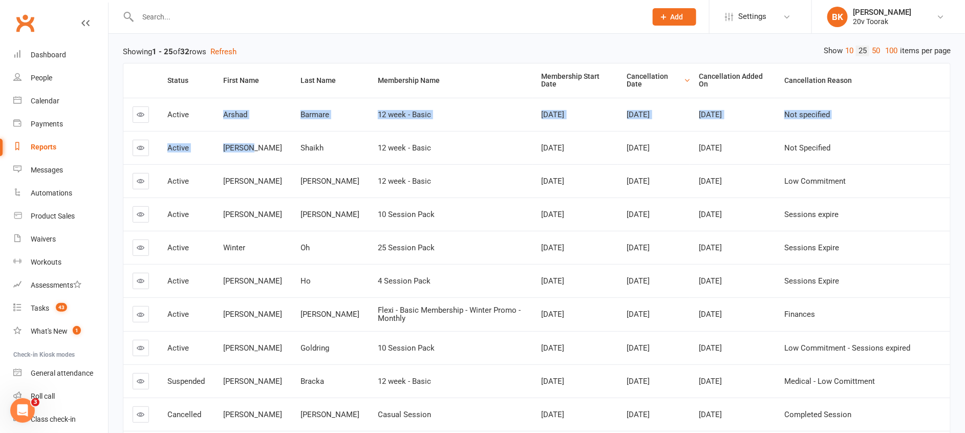
click at [246, 152] on span "Shahina" at bounding box center [252, 147] width 59 height 9
click at [256, 151] on div "Shahina" at bounding box center [252, 148] width 59 height 9
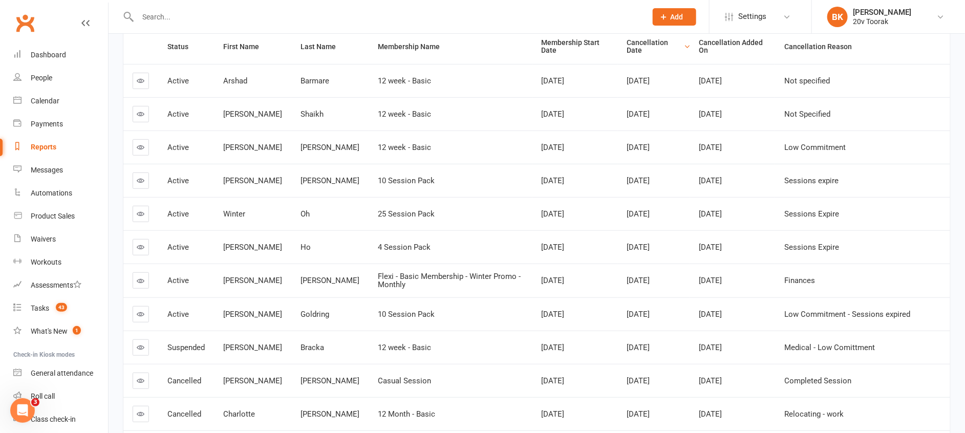
scroll to position [143, 0]
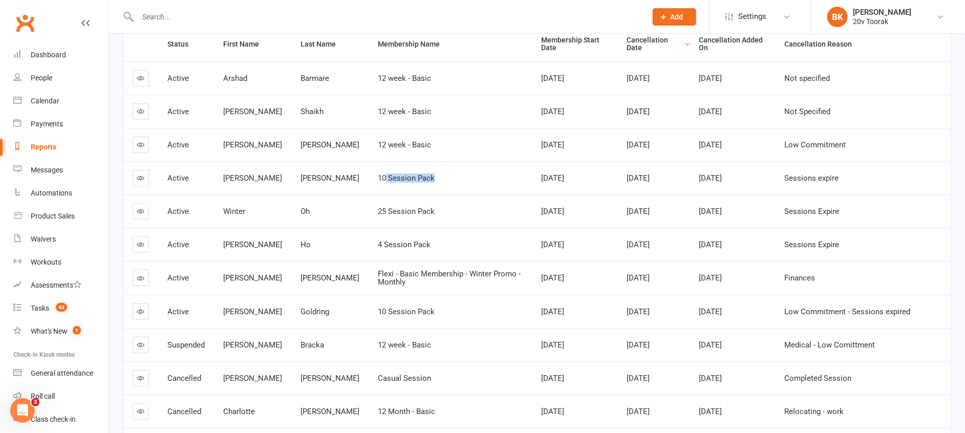
drag, startPoint x: 394, startPoint y: 173, endPoint x: 336, endPoint y: 181, distance: 58.4
click at [369, 181] on td "10 Session Pack" at bounding box center [451, 177] width 164 height 33
drag, startPoint x: 336, startPoint y: 181, endPoint x: 331, endPoint y: 200, distance: 20.1
click at [369, 200] on td "25 Session Pack" at bounding box center [451, 211] width 164 height 33
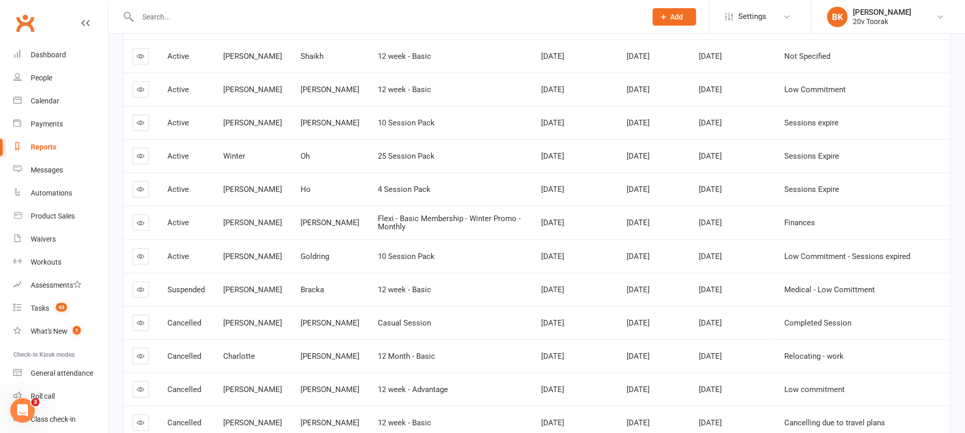
scroll to position [199, 0]
click at [799, 224] on span "Finances" at bounding box center [799, 222] width 31 height 9
drag, startPoint x: 799, startPoint y: 223, endPoint x: 735, endPoint y: 225, distance: 63.5
click at [722, 225] on span "Aug 21, 2025" at bounding box center [710, 222] width 23 height 9
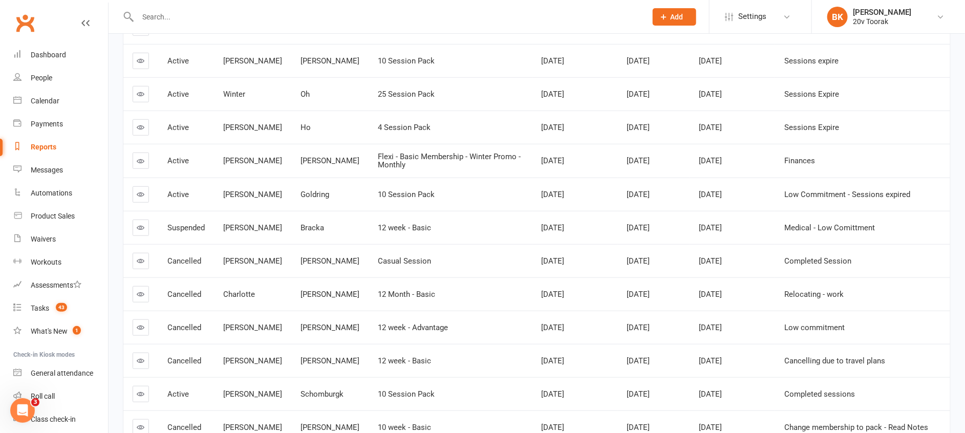
scroll to position [266, 0]
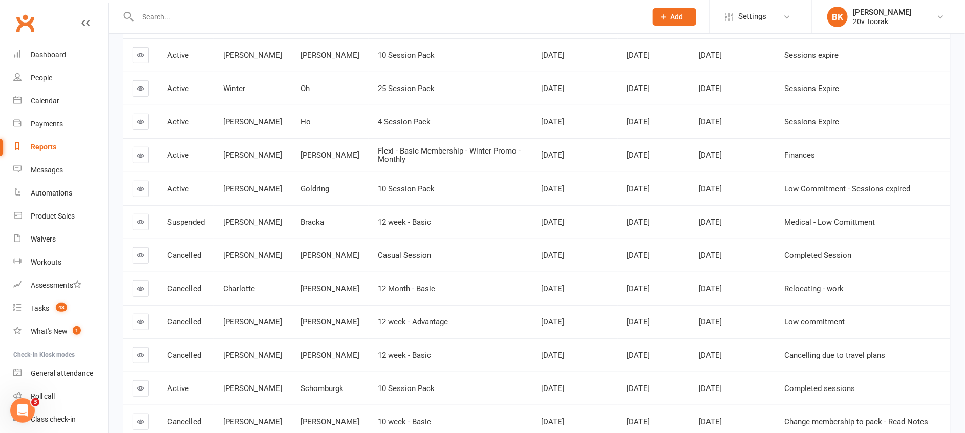
drag, startPoint x: 558, startPoint y: 186, endPoint x: 567, endPoint y: 166, distance: 21.8
click at [567, 166] on tbody "Active Arshad Barmare 12 week - Basic Sep 3, 2024 Oct 12, 2025 Sep 15, 2025 Not…" at bounding box center [536, 355] width 827 height 833
drag, startPoint x: 567, startPoint y: 166, endPoint x: 475, endPoint y: 210, distance: 101.4
click at [475, 210] on td "12 week - Basic" at bounding box center [451, 221] width 164 height 33
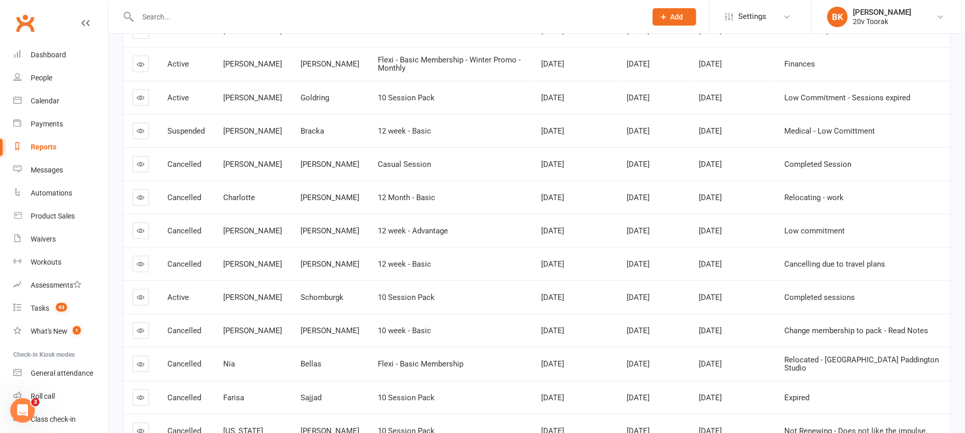
scroll to position [371, 0]
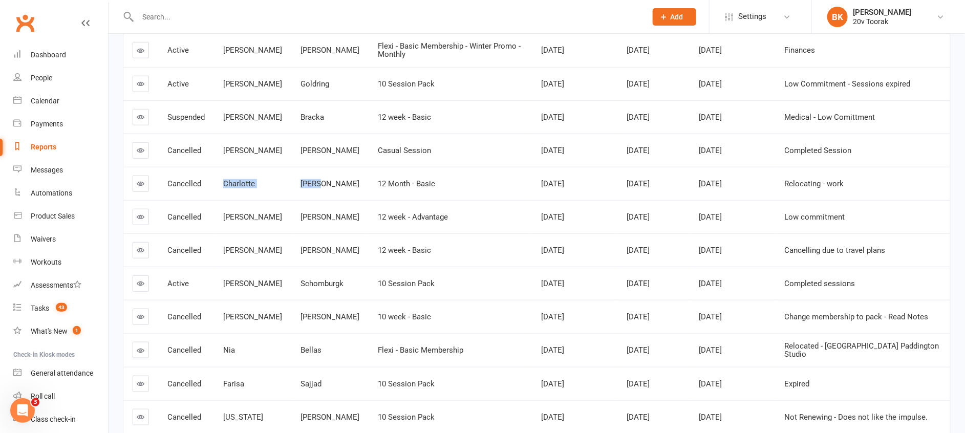
drag, startPoint x: 222, startPoint y: 184, endPoint x: 307, endPoint y: 187, distance: 84.5
click at [307, 187] on tr "Cancelled Charlotte Hanna 12 Month - Basic Aug 6, 2024 Sep 14, 2025 Sep 11, 202…" at bounding box center [536, 183] width 827 height 33
drag, startPoint x: 307, startPoint y: 187, endPoint x: 337, endPoint y: 200, distance: 33.5
click at [369, 200] on td "12 week - Advantage" at bounding box center [451, 216] width 164 height 33
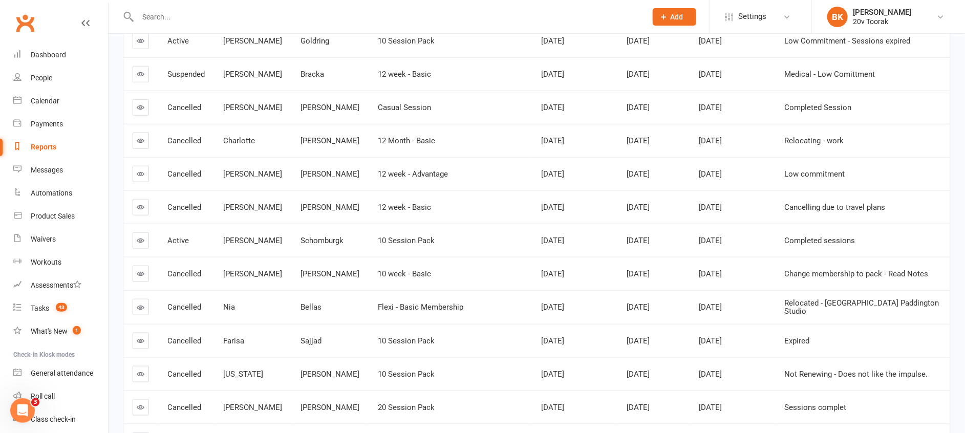
scroll to position [415, 0]
drag, startPoint x: 220, startPoint y: 206, endPoint x: 303, endPoint y: 205, distance: 82.9
click at [303, 205] on tr "Cancelled Jerry Cronin 12 week - Basic Mar 25, 2025 Sep 14, 2025 Aug 15, 2025 C…" at bounding box center [536, 205] width 827 height 33
drag, startPoint x: 303, startPoint y: 205, endPoint x: 308, endPoint y: 213, distance: 9.4
click at [308, 213] on td "Cronin" at bounding box center [329, 205] width 77 height 33
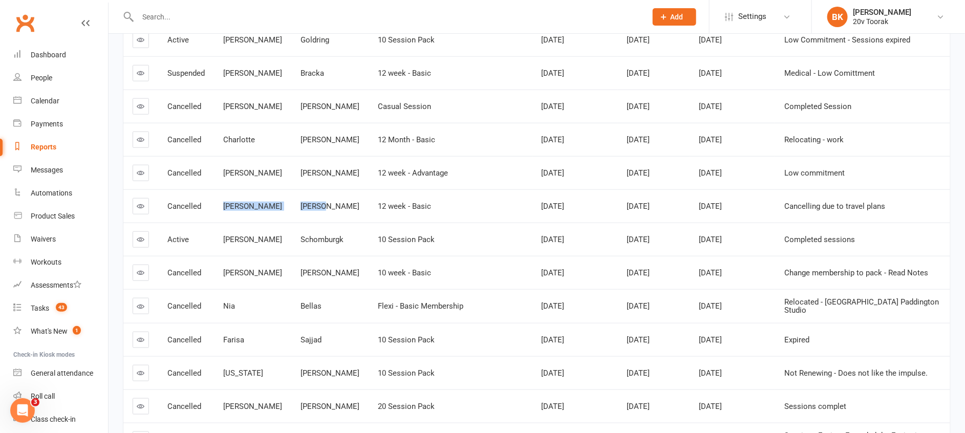
click at [632, 217] on td "Sep 14, 2025" at bounding box center [654, 205] width 72 height 33
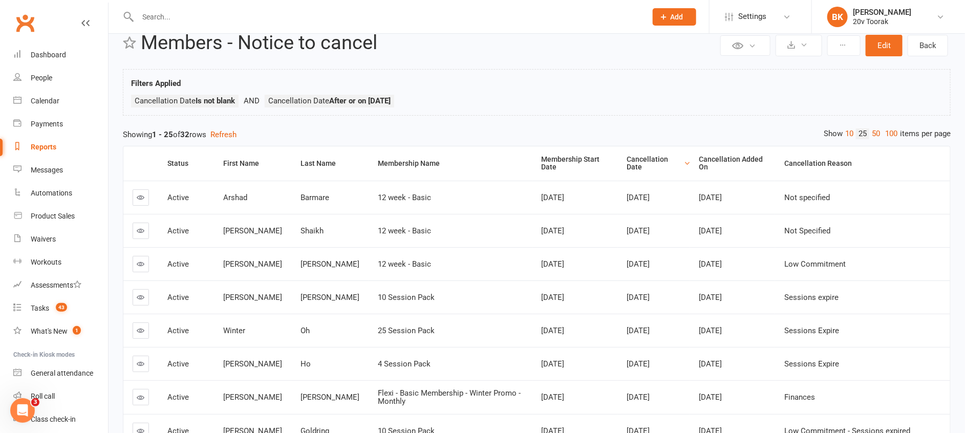
scroll to position [0, 0]
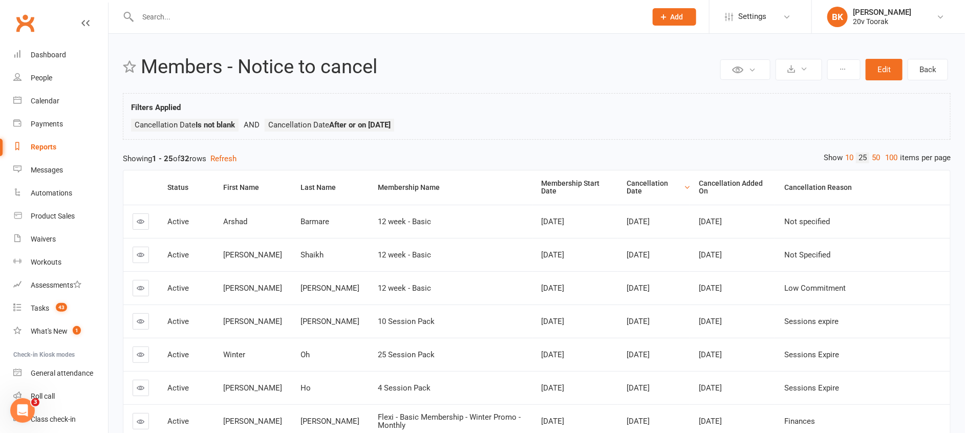
click at [684, 125] on ul "Cancellation Date Is not blank Cancellation Date After or on 2025-07-06" at bounding box center [536, 128] width 811 height 18
click at [46, 146] on div "Reports" at bounding box center [44, 147] width 26 height 8
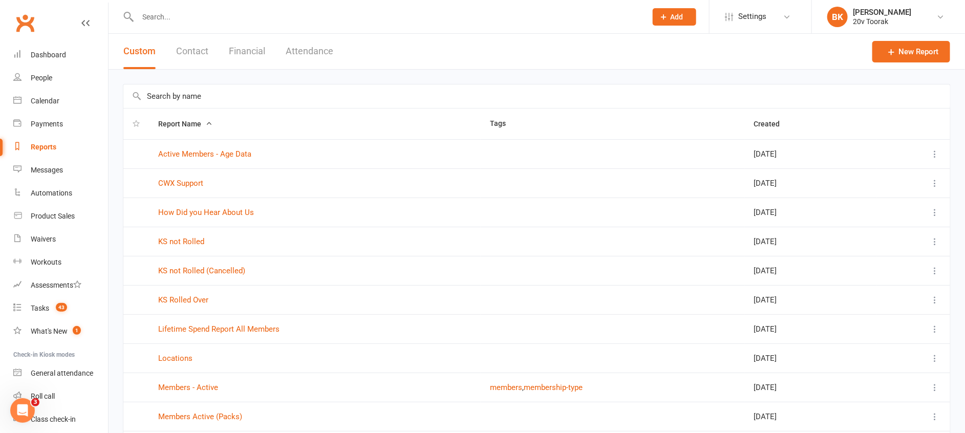
scroll to position [77, 0]
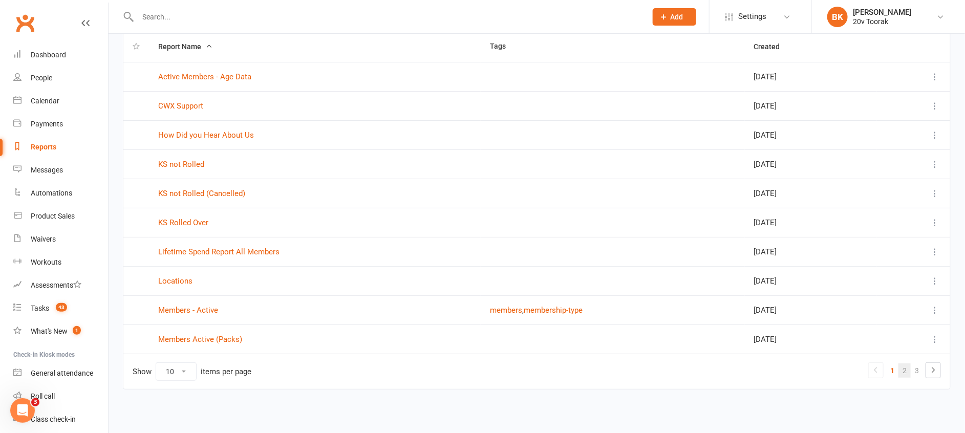
click at [900, 375] on link "2" at bounding box center [904, 370] width 12 height 14
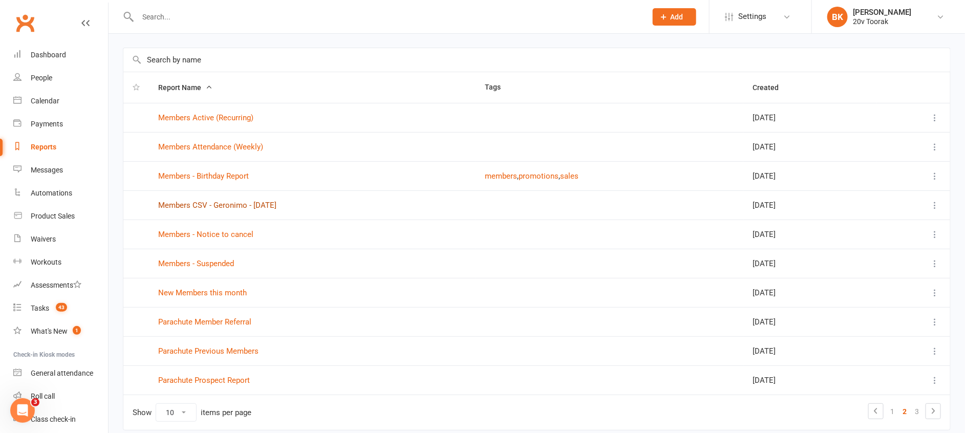
scroll to position [31, 0]
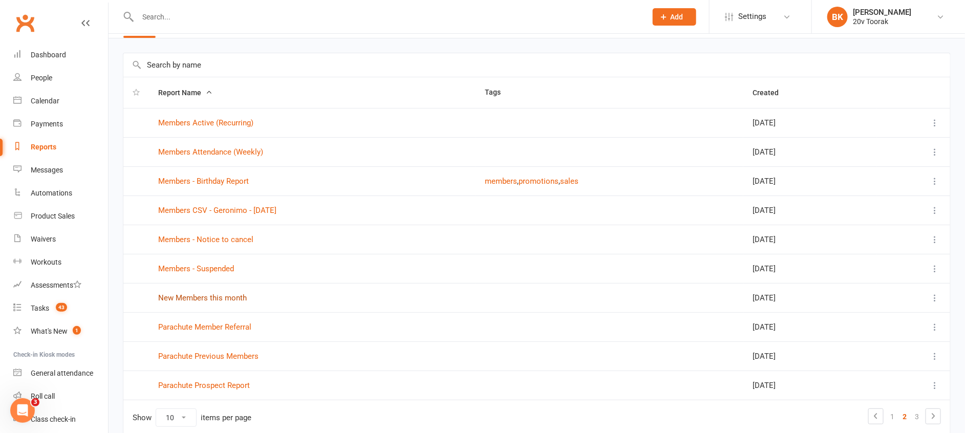
click at [216, 293] on link "New Members this month" at bounding box center [202, 297] width 89 height 9
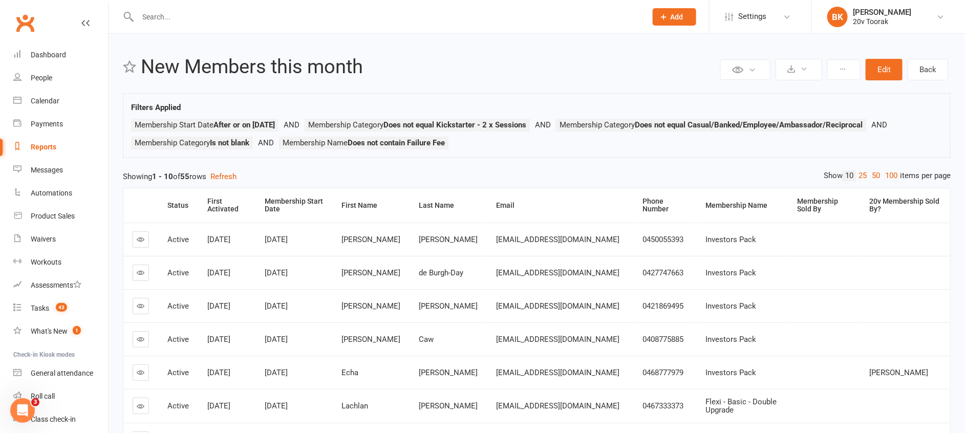
click at [42, 155] on link "Reports" at bounding box center [60, 147] width 95 height 23
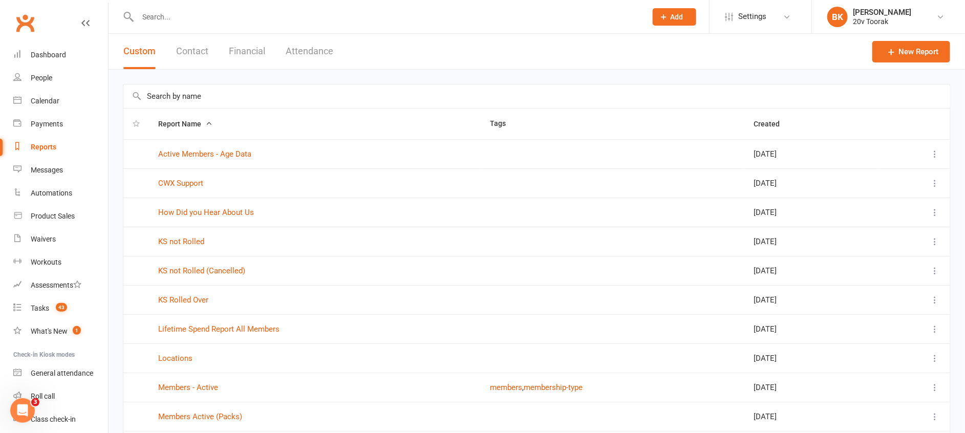
scroll to position [77, 0]
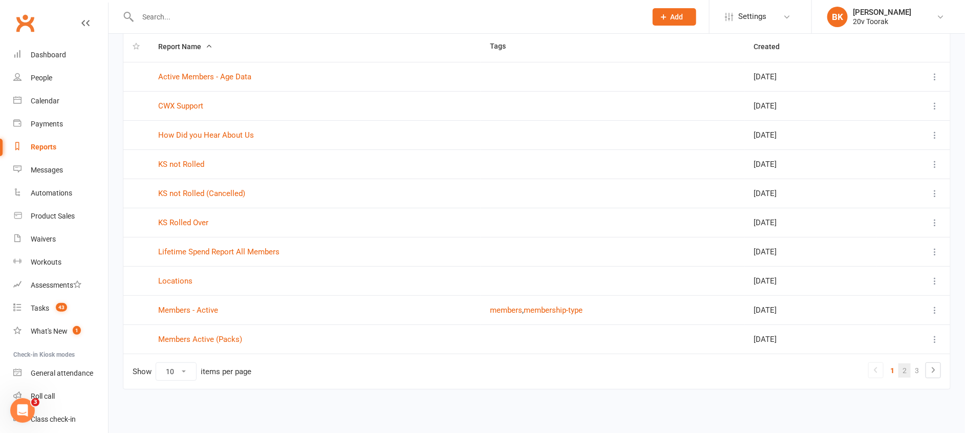
click at [905, 371] on link "2" at bounding box center [904, 370] width 12 height 14
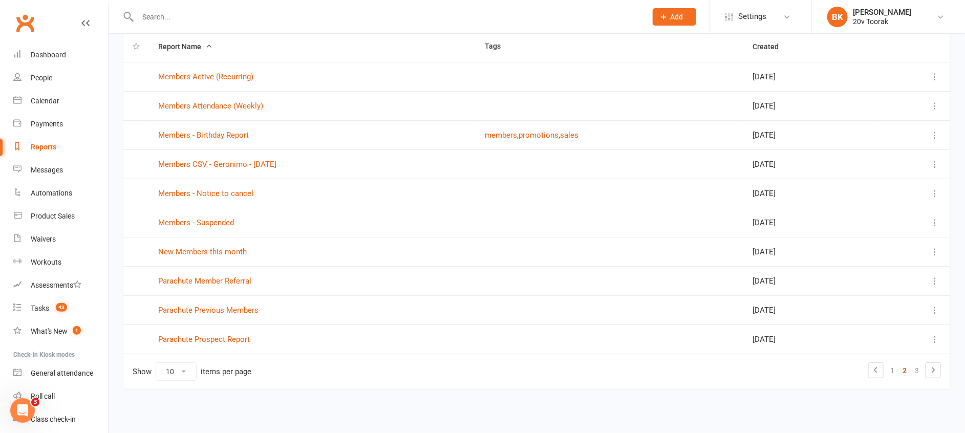
scroll to position [0, 0]
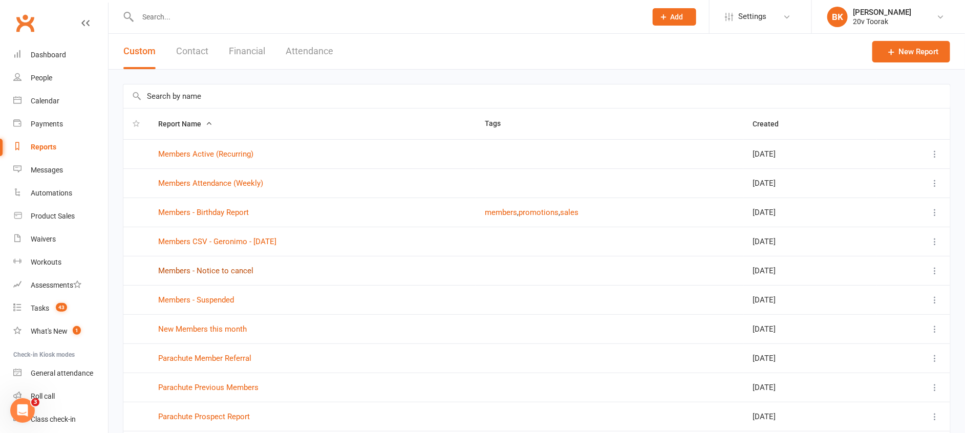
click at [237, 268] on link "Members - Notice to cancel" at bounding box center [205, 270] width 95 height 9
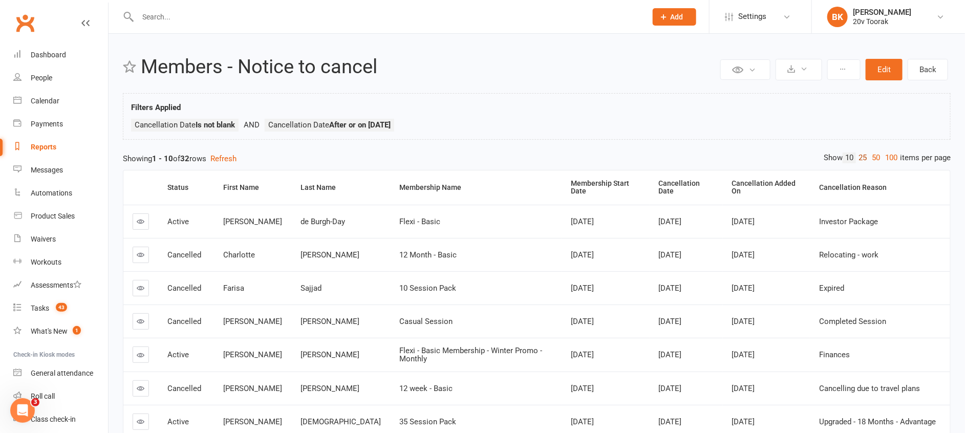
click at [861, 157] on link "25" at bounding box center [862, 158] width 13 height 11
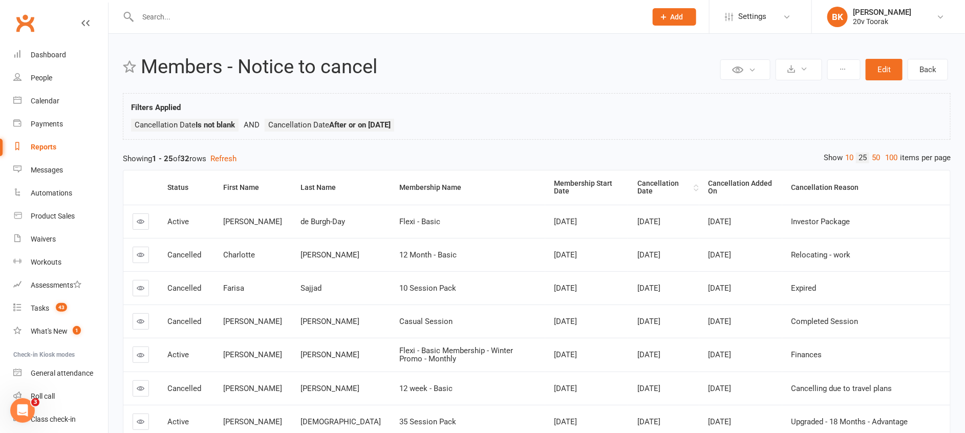
click at [639, 185] on div "Cancellation Date" at bounding box center [664, 188] width 54 height 16
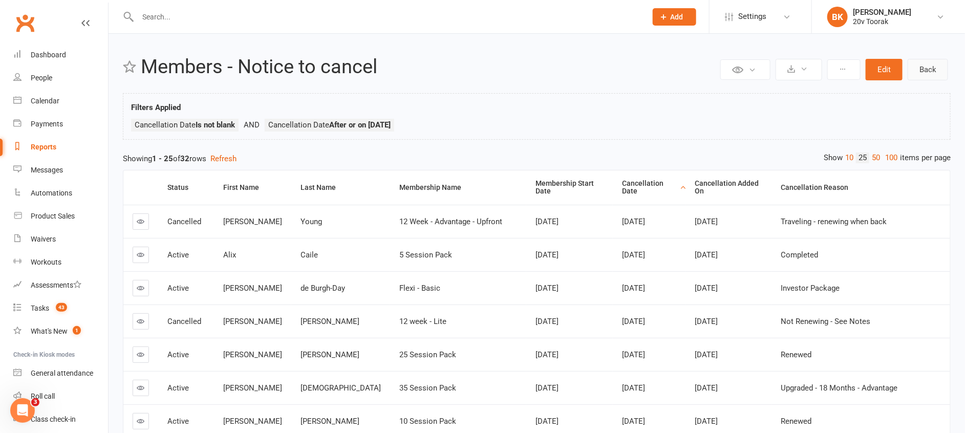
click at [926, 75] on link "Back" at bounding box center [928, 70] width 40 height 22
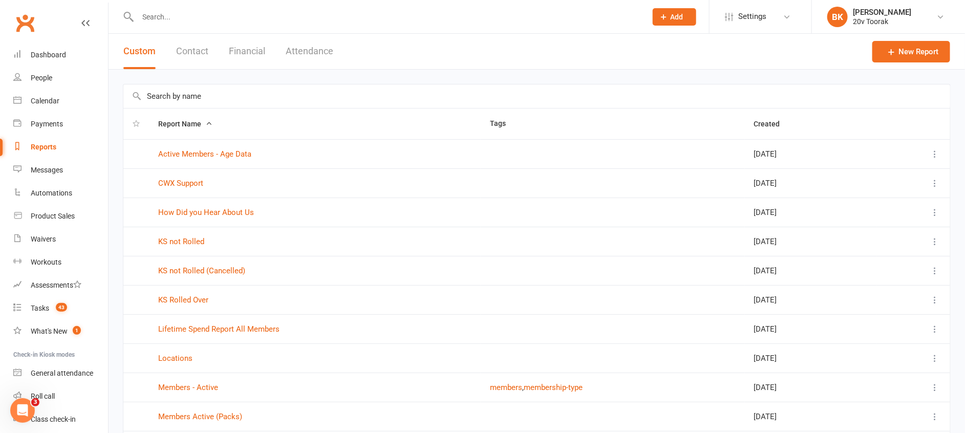
scroll to position [77, 0]
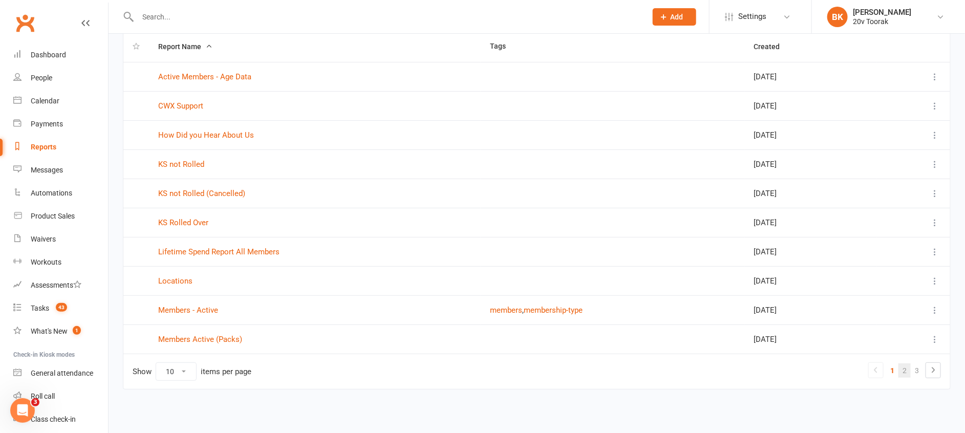
click at [906, 369] on link "2" at bounding box center [904, 370] width 12 height 14
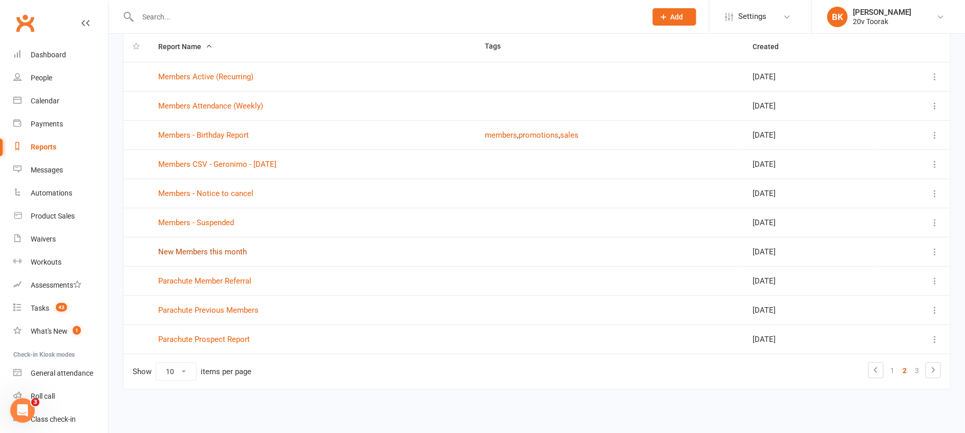
click at [165, 251] on link "New Members this month" at bounding box center [202, 251] width 89 height 9
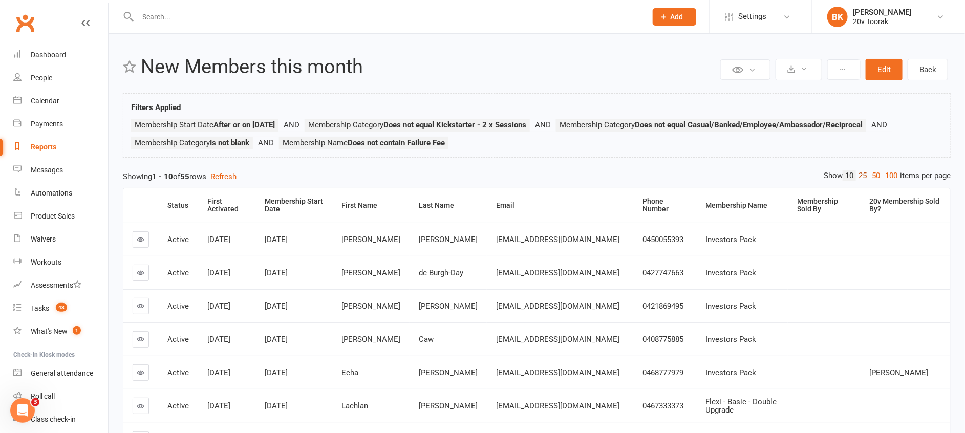
click at [857, 175] on link "25" at bounding box center [862, 175] width 13 height 11
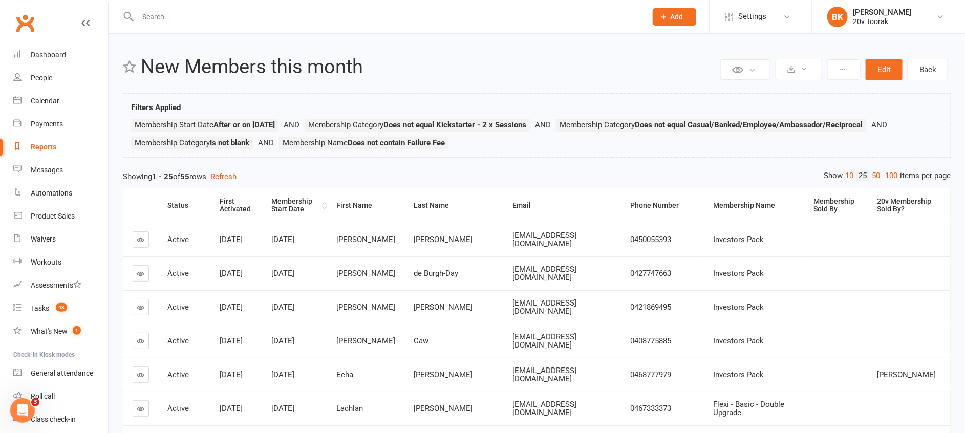
click at [308, 205] on div "Membership Start Date" at bounding box center [295, 206] width 48 height 16
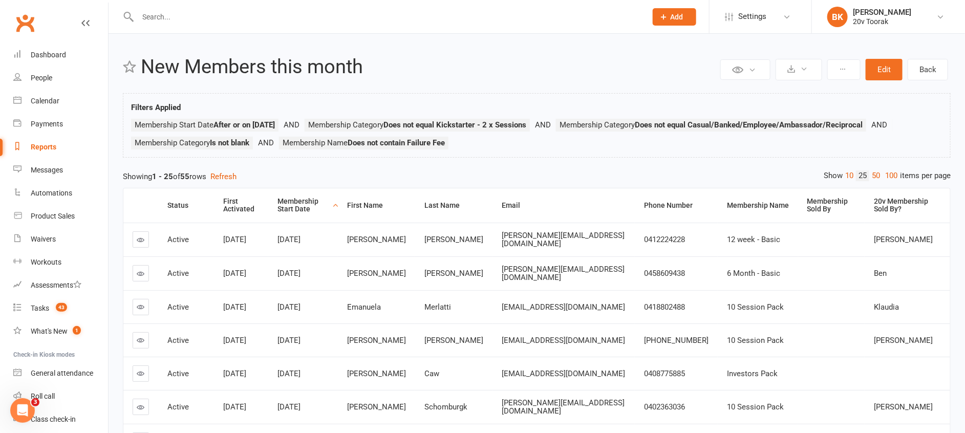
click at [308, 205] on div "Membership Start Date" at bounding box center [303, 206] width 53 height 16
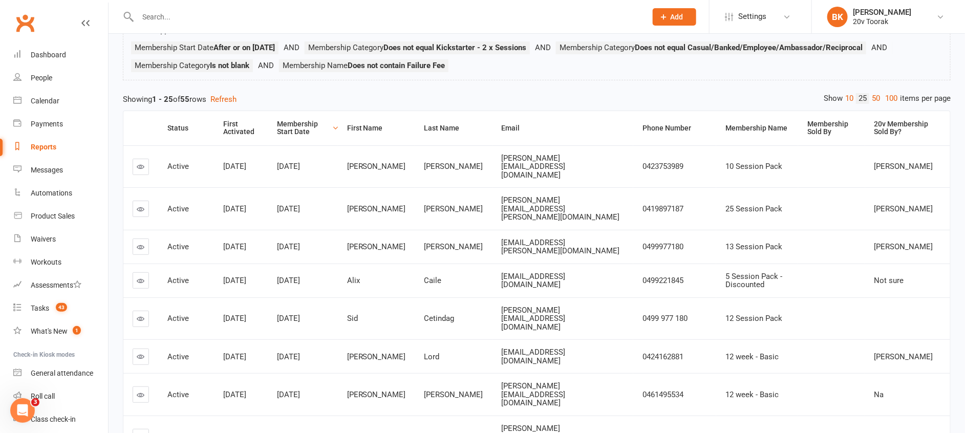
scroll to position [68, 0]
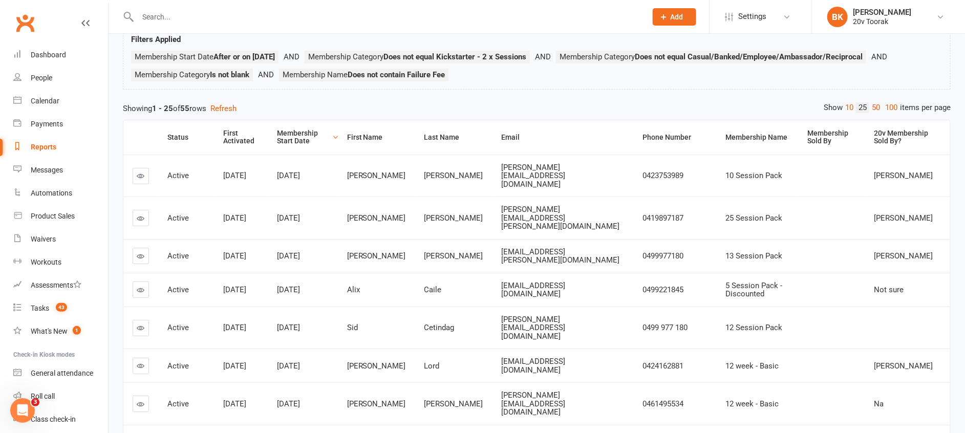
click at [725, 323] on span "12 Session Pack" at bounding box center [753, 327] width 57 height 9
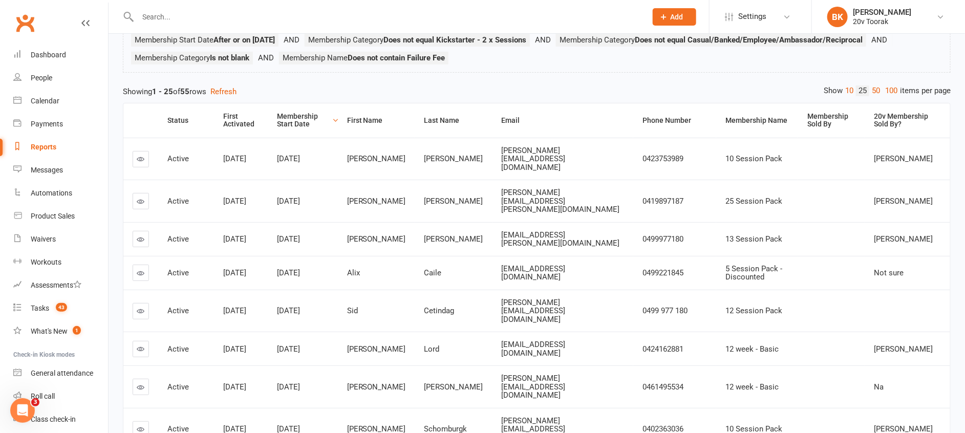
scroll to position [86, 0]
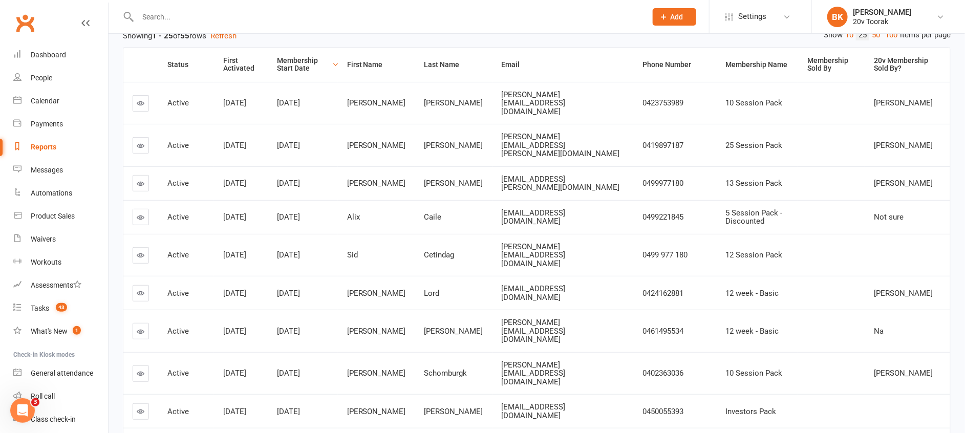
scroll to position [0, 0]
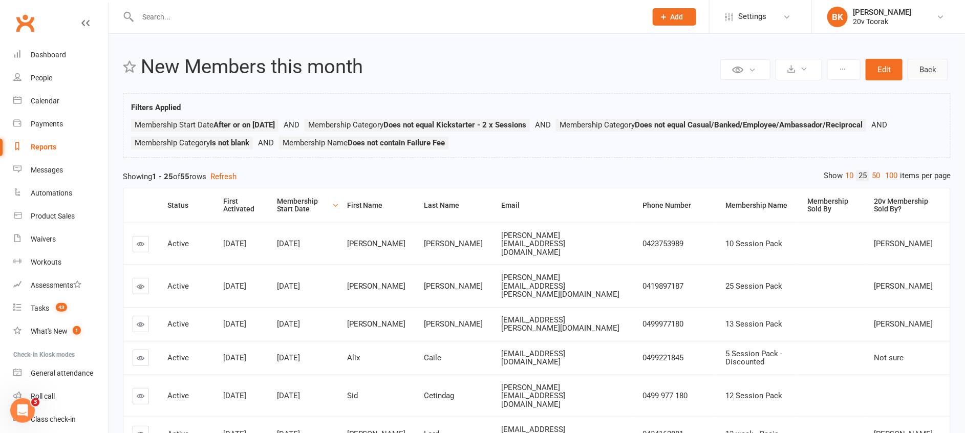
click at [929, 70] on link "Back" at bounding box center [928, 70] width 40 height 22
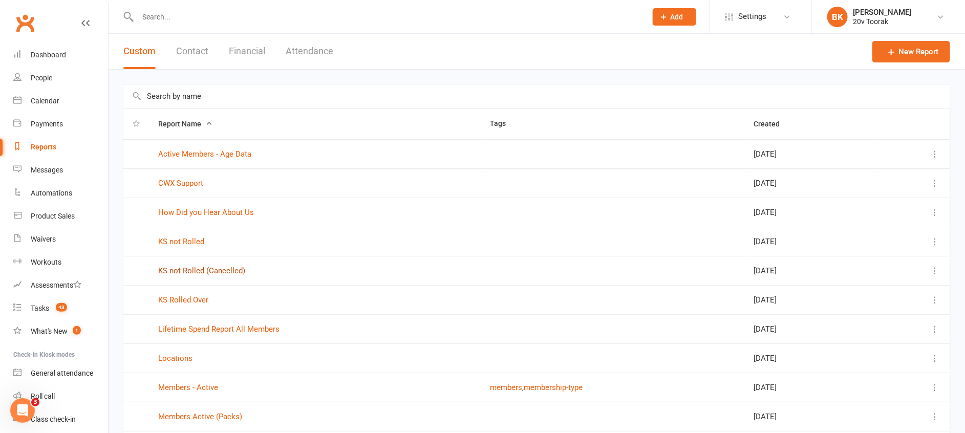
scroll to position [77, 0]
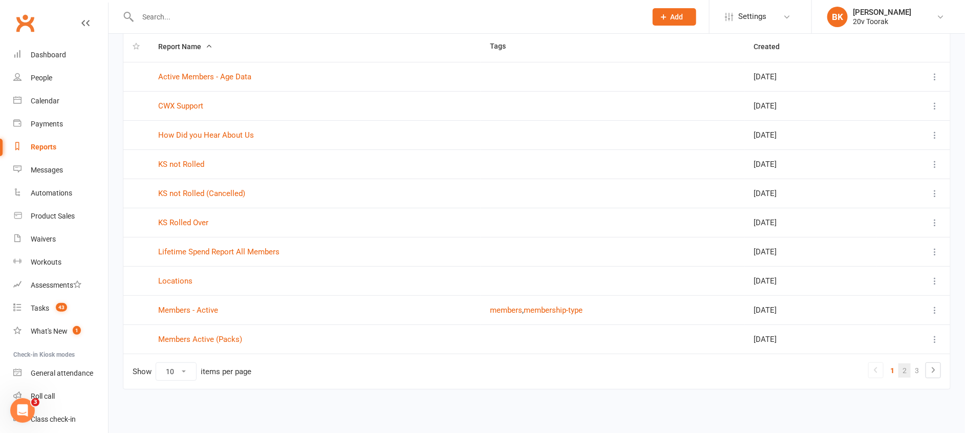
click at [904, 372] on link "2" at bounding box center [904, 370] width 12 height 14
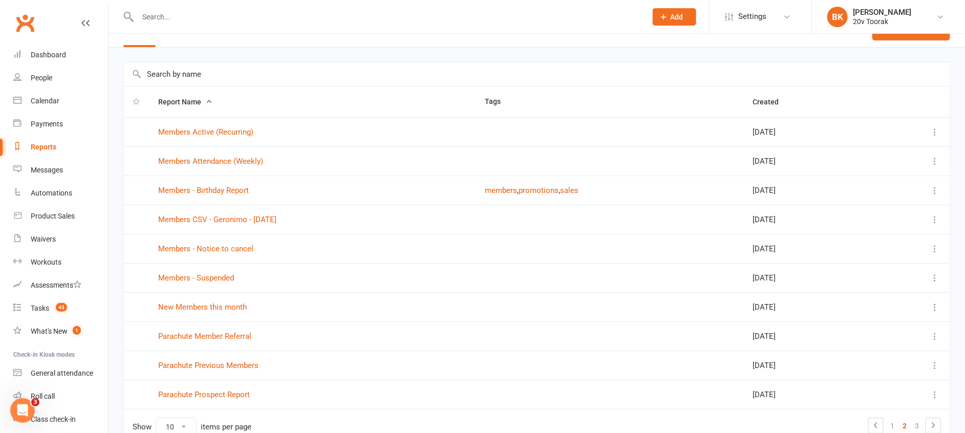
scroll to position [0, 0]
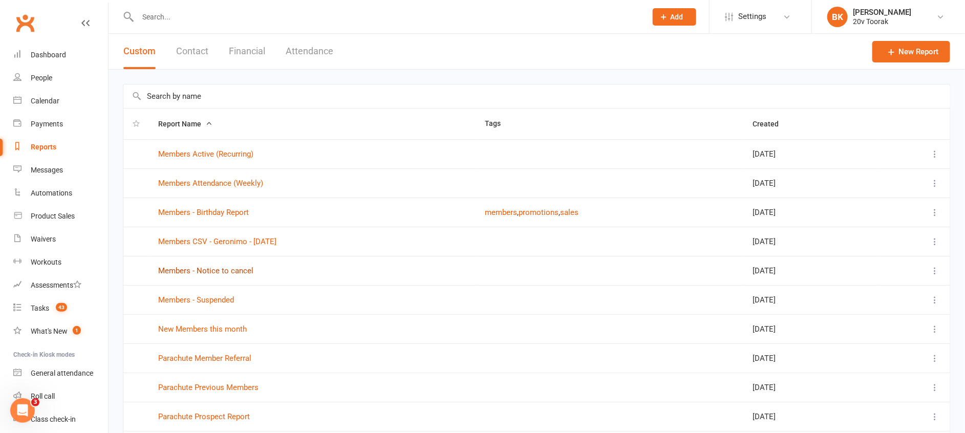
click at [201, 274] on link "Members - Notice to cancel" at bounding box center [205, 270] width 95 height 9
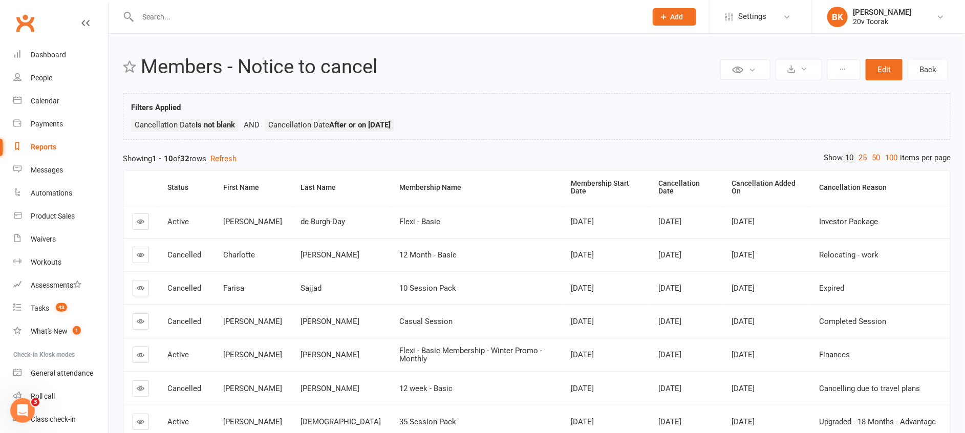
click at [862, 157] on link "25" at bounding box center [862, 158] width 13 height 11
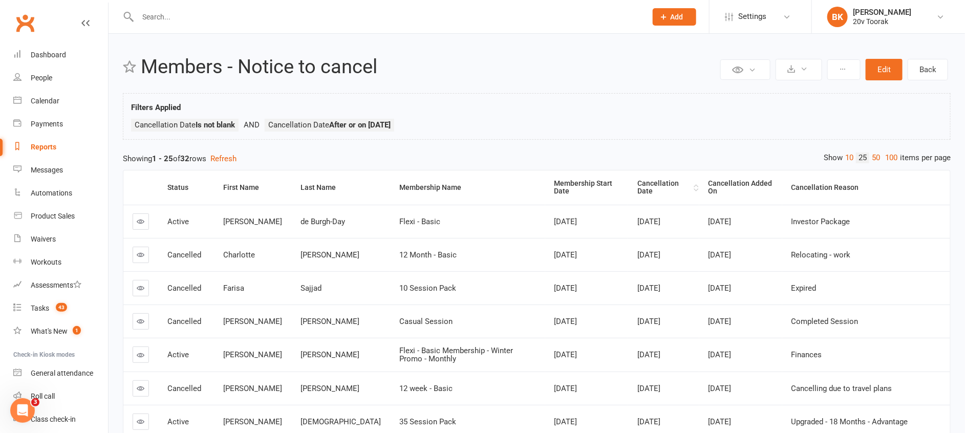
click at [638, 188] on div "Cancellation Date" at bounding box center [664, 188] width 54 height 16
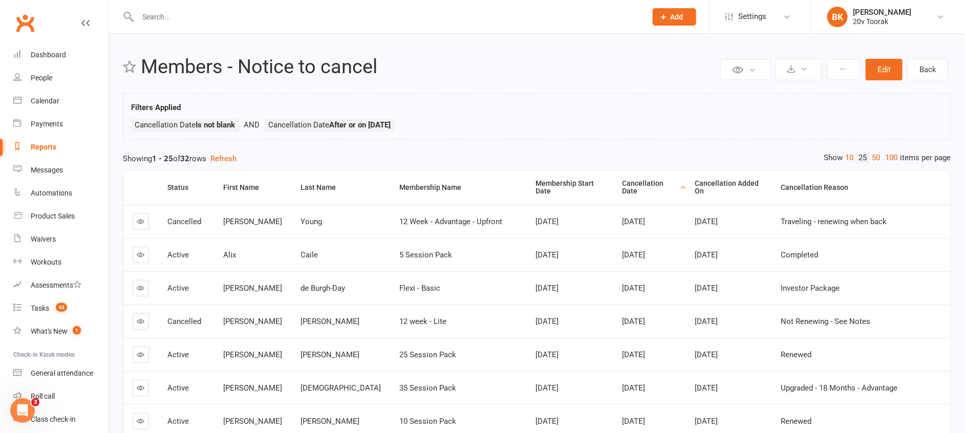
click at [638, 188] on th "Cancellation Date" at bounding box center [649, 187] width 73 height 34
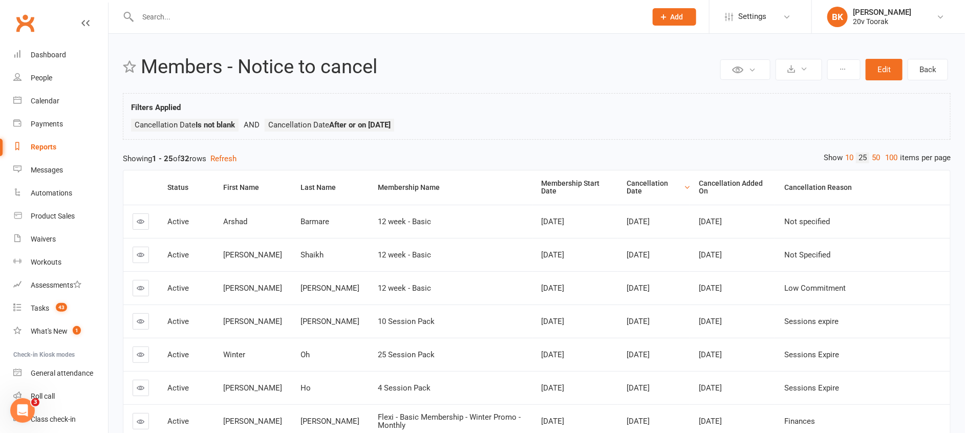
click at [523, 155] on div "Showing 1 - 25 of 32 rows Refresh" at bounding box center [537, 159] width 828 height 12
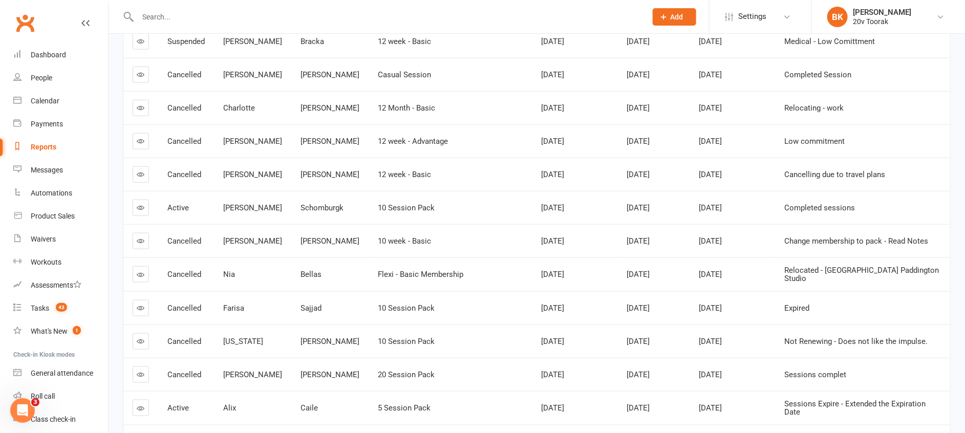
scroll to position [471, 0]
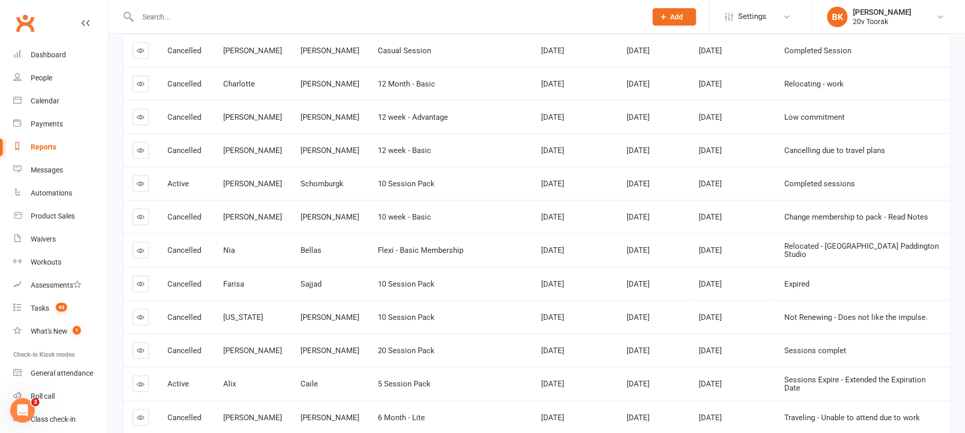
click at [792, 282] on span "Expired" at bounding box center [796, 284] width 25 height 9
click at [821, 256] on td "Relocated - Sydney Paddington Studio" at bounding box center [862, 250] width 175 height 34
drag, startPoint x: 784, startPoint y: 249, endPoint x: 915, endPoint y: 255, distance: 131.2
click at [915, 255] on td "Relocated - Sydney Paddington Studio" at bounding box center [862, 250] width 175 height 34
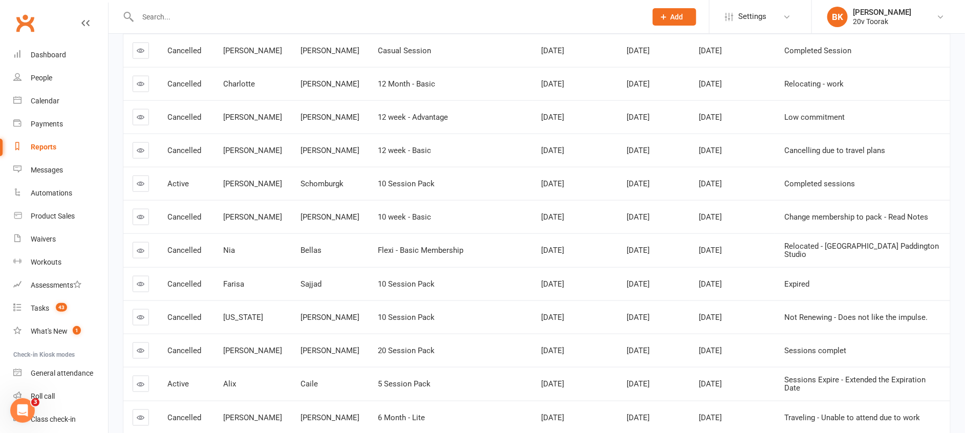
drag, startPoint x: 915, startPoint y: 255, endPoint x: 811, endPoint y: 222, distance: 108.6
click at [811, 222] on span "Change membership to pack - Read Notes" at bounding box center [856, 216] width 144 height 9
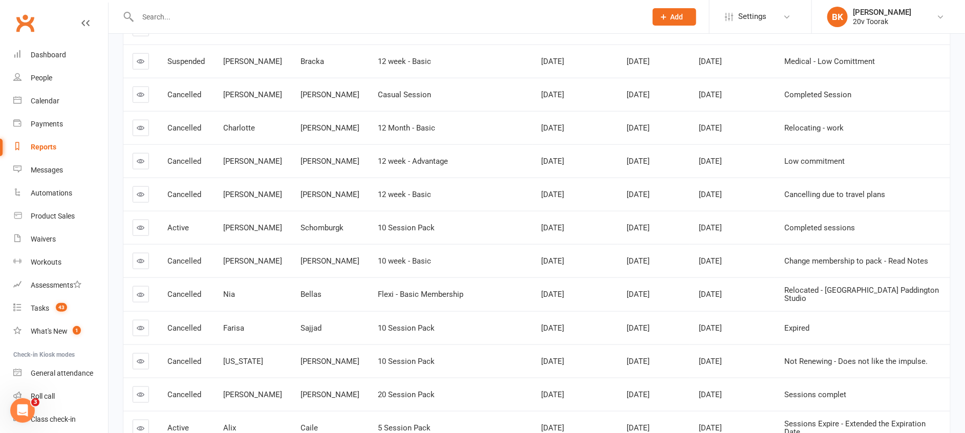
scroll to position [417, 0]
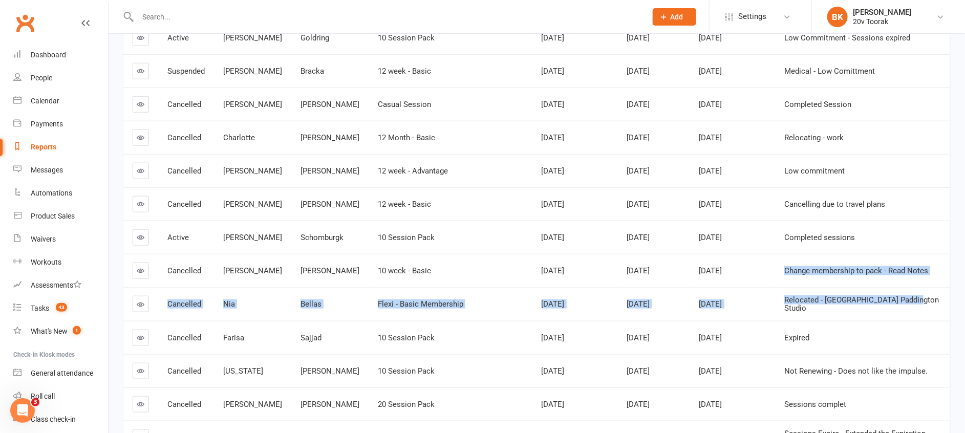
drag, startPoint x: 779, startPoint y: 271, endPoint x: 926, endPoint y: 287, distance: 147.8
click at [926, 287] on tbody "Active Arshad Barmare 12 week - Basic Sep 3, 2024 Oct 12, 2025 Sep 15, 2025 Not…" at bounding box center [536, 204] width 827 height 833
drag, startPoint x: 926, startPoint y: 287, endPoint x: 865, endPoint y: 285, distance: 61.0
click at [865, 285] on td "Change membership to pack - Read Notes" at bounding box center [862, 270] width 175 height 33
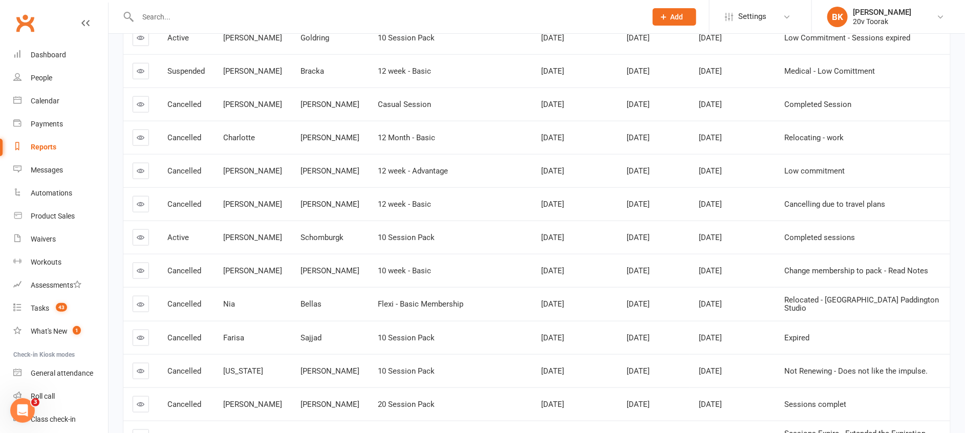
click at [436, 274] on div "10 week - Basic" at bounding box center [450, 271] width 145 height 9
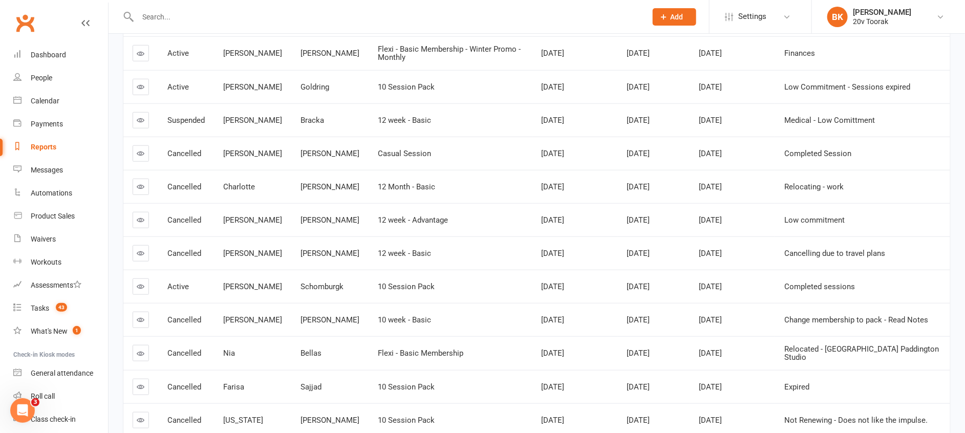
scroll to position [364, 0]
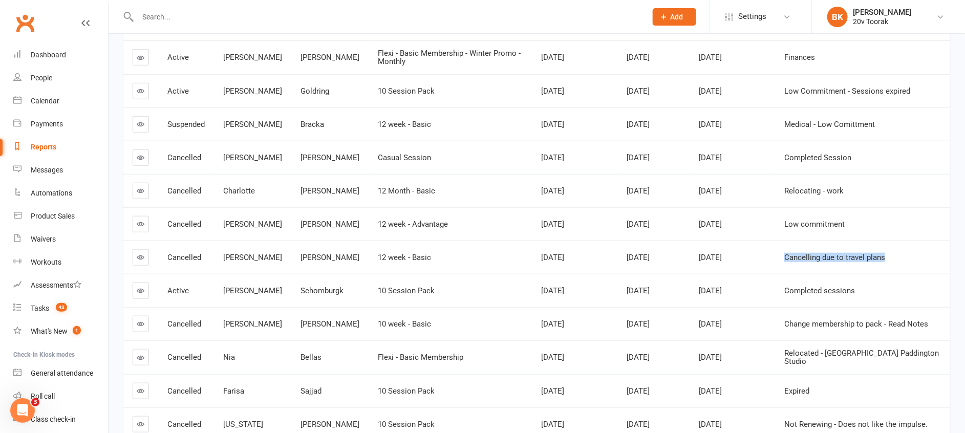
drag, startPoint x: 782, startPoint y: 256, endPoint x: 889, endPoint y: 260, distance: 107.5
click at [889, 260] on td "Cancelling due to travel plans" at bounding box center [862, 257] width 175 height 33
drag, startPoint x: 889, startPoint y: 260, endPoint x: 863, endPoint y: 260, distance: 26.6
click at [863, 260] on span "Cancelling due to travel plans" at bounding box center [834, 257] width 101 height 9
click at [817, 231] on td "Low commitment" at bounding box center [862, 223] width 175 height 33
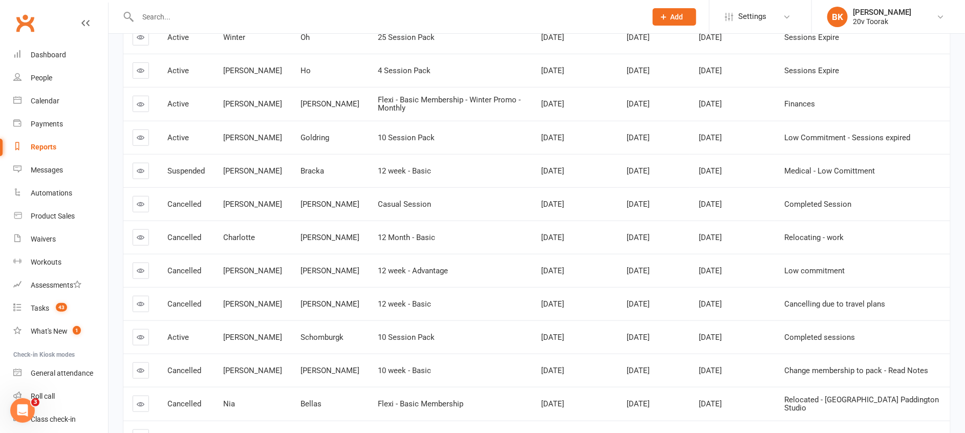
scroll to position [313, 0]
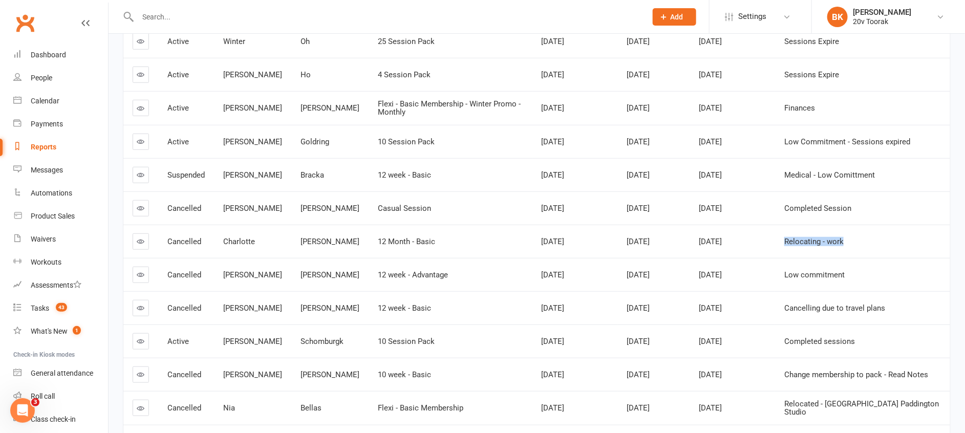
drag, startPoint x: 783, startPoint y: 242, endPoint x: 842, endPoint y: 242, distance: 59.4
click at [842, 242] on td "Relocating - work" at bounding box center [862, 241] width 175 height 33
drag, startPoint x: 842, startPoint y: 242, endPoint x: 802, endPoint y: 222, distance: 44.9
click at [802, 222] on td "Completed Session" at bounding box center [862, 207] width 175 height 33
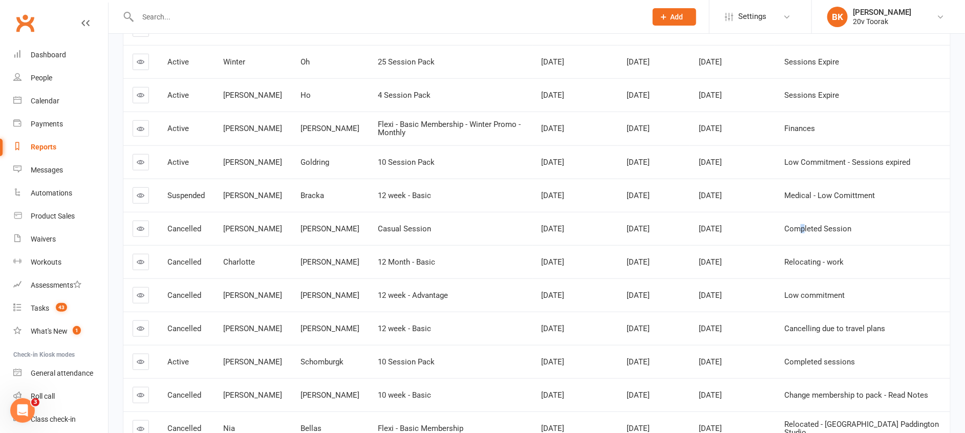
scroll to position [289, 0]
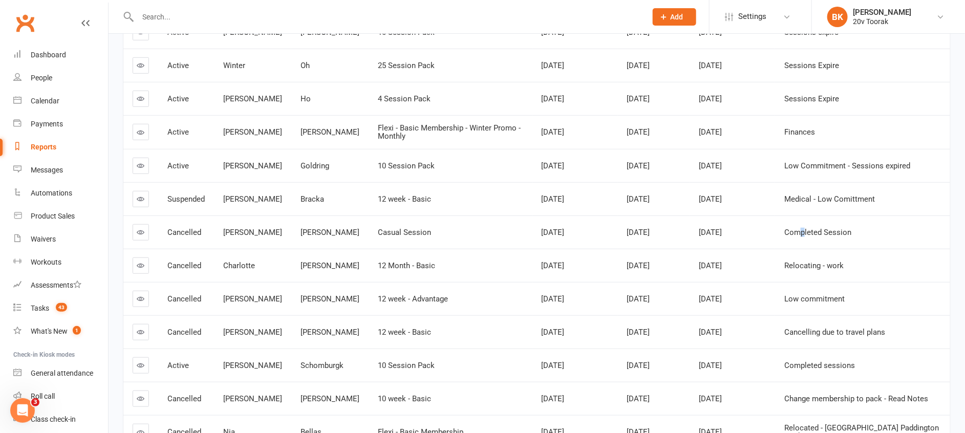
click at [827, 211] on td "Medical - Low Comittment" at bounding box center [862, 198] width 175 height 33
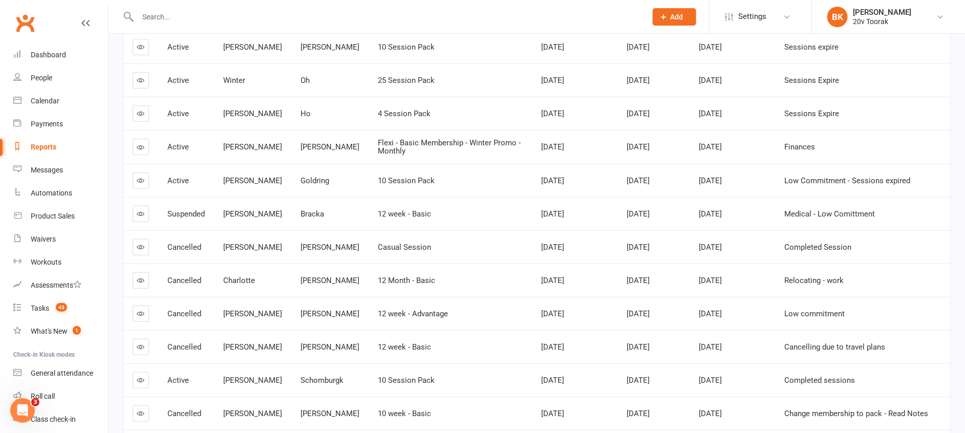
scroll to position [274, 0]
drag, startPoint x: 872, startPoint y: 213, endPoint x: 784, endPoint y: 216, distance: 88.1
click at [784, 216] on span "Medical - Low Comittment" at bounding box center [829, 214] width 91 height 9
drag, startPoint x: 784, startPoint y: 216, endPoint x: 801, endPoint y: 230, distance: 21.8
click at [801, 230] on tbody "Active Arshad Barmare 12 week - Basic Sep 3, 2024 Oct 12, 2025 Sep 15, 2025 Not…" at bounding box center [536, 347] width 827 height 833
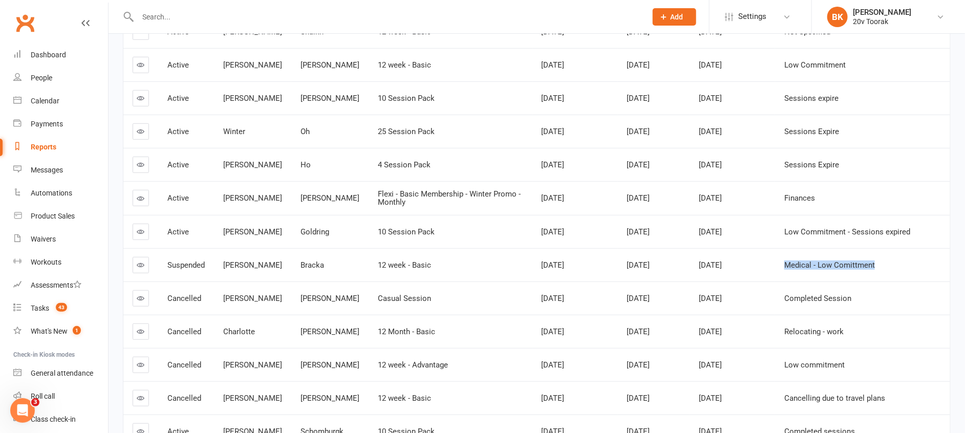
scroll to position [214, 0]
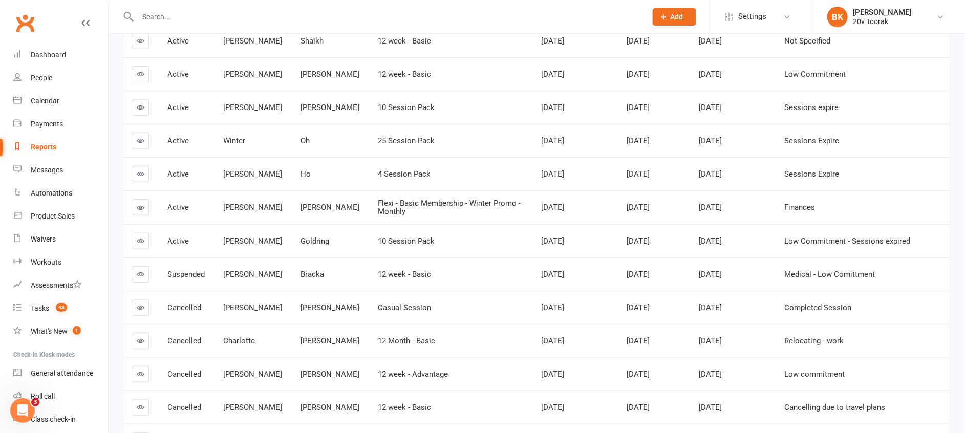
click at [795, 247] on td "Low Commitment - Sessions expired" at bounding box center [862, 240] width 175 height 33
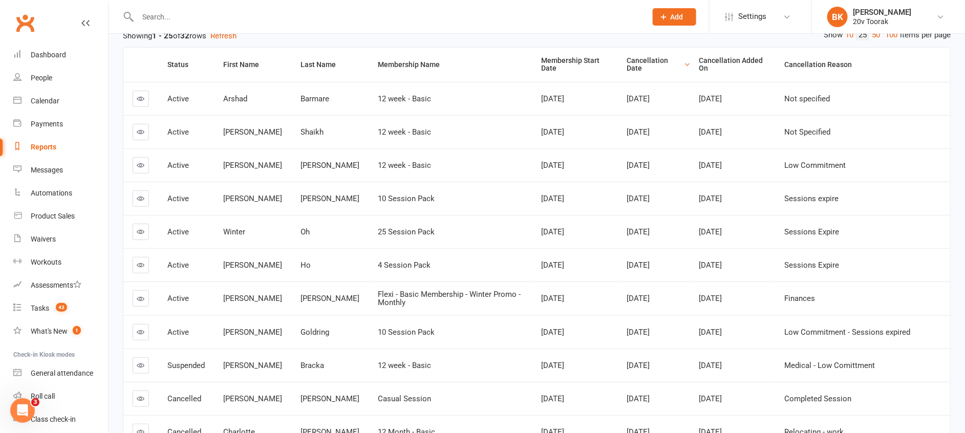
scroll to position [0, 0]
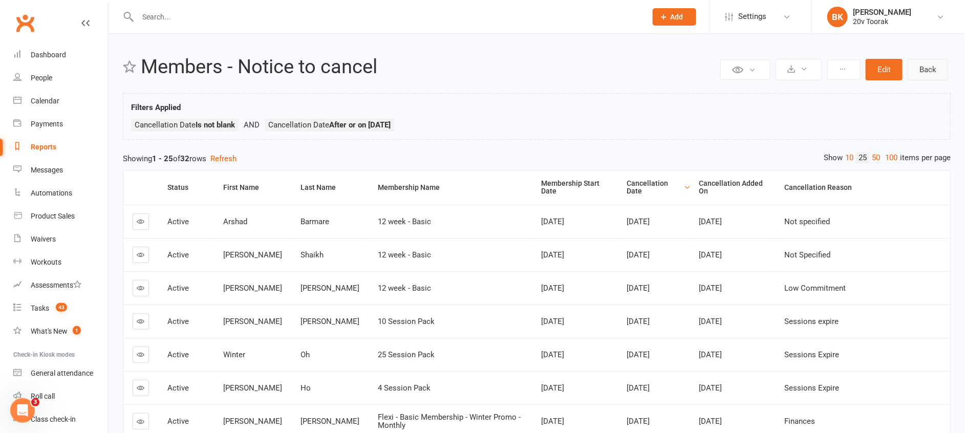
click at [924, 75] on link "Back" at bounding box center [928, 70] width 40 height 22
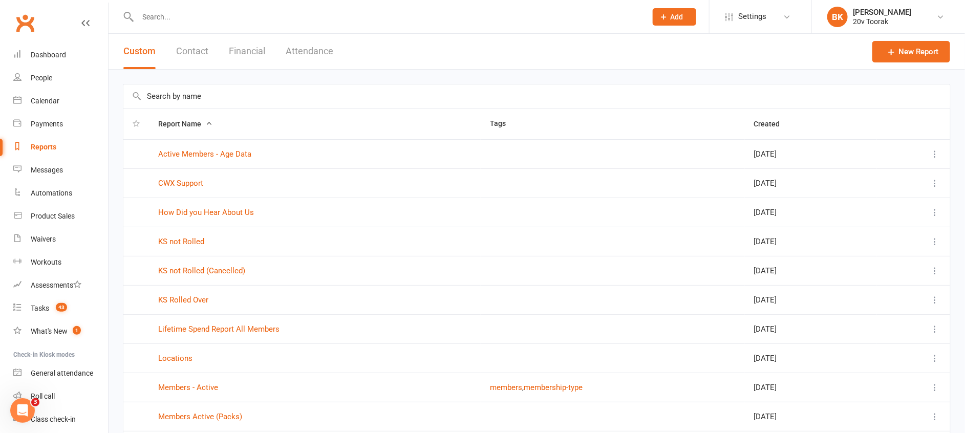
click at [491, 74] on div "Report Name Tags Created Active Members - Age Data Jul 09, 2024 CWX Support Jun…" at bounding box center [537, 283] width 856 height 426
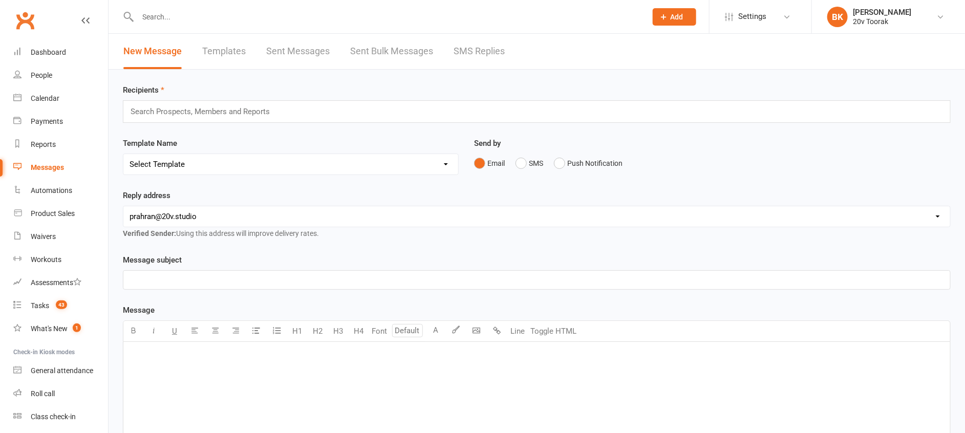
click at [479, 63] on link "SMS Replies" at bounding box center [479, 51] width 51 height 35
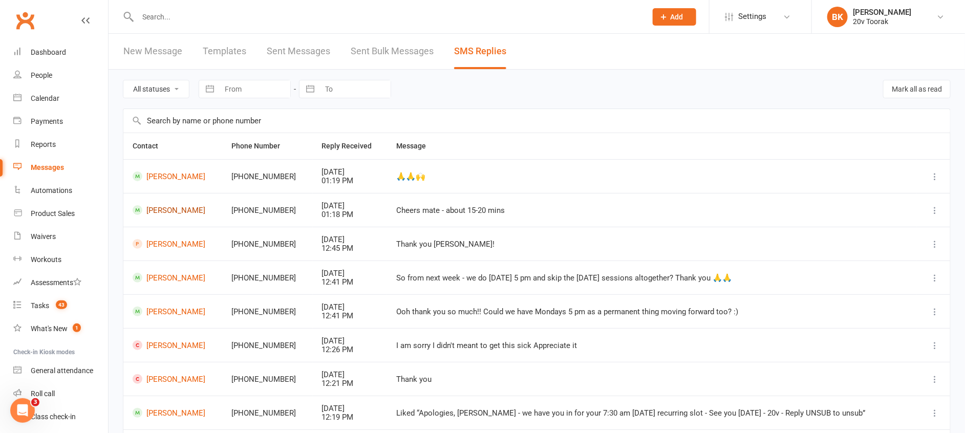
click at [190, 213] on link "[PERSON_NAME]" at bounding box center [173, 210] width 80 height 10
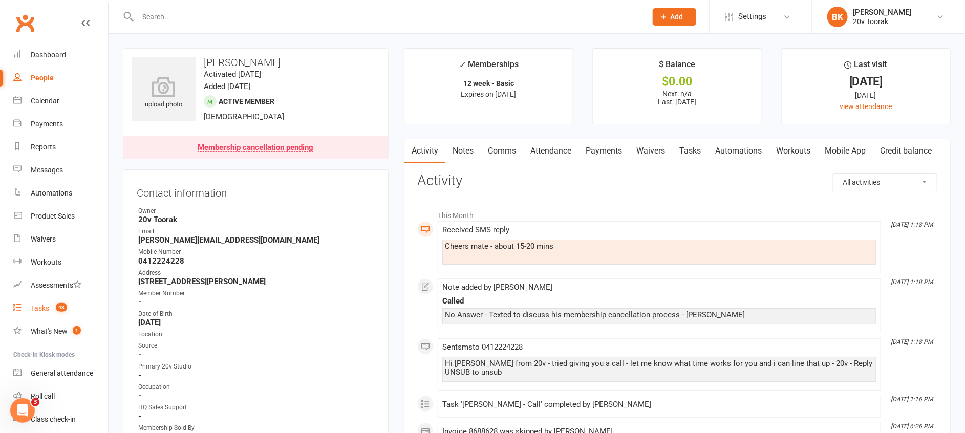
click at [33, 308] on div "Tasks" at bounding box center [40, 308] width 18 height 8
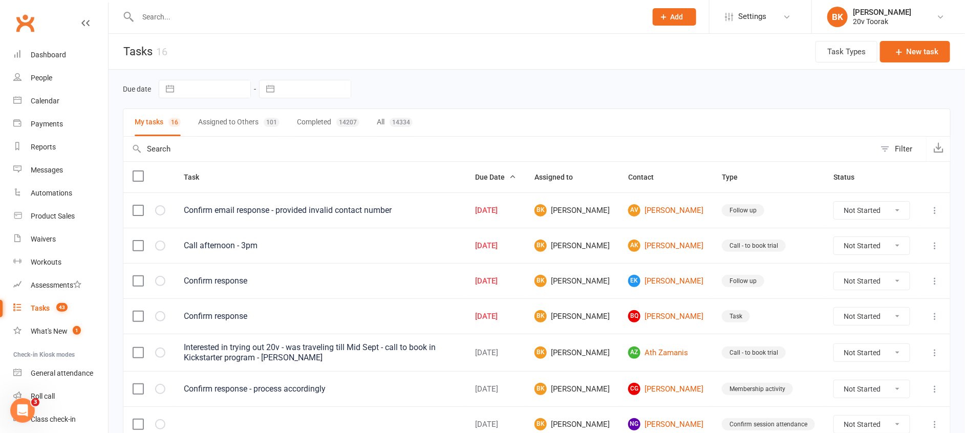
click at [247, 124] on button "Assigned to Others 101" at bounding box center [238, 122] width 81 height 27
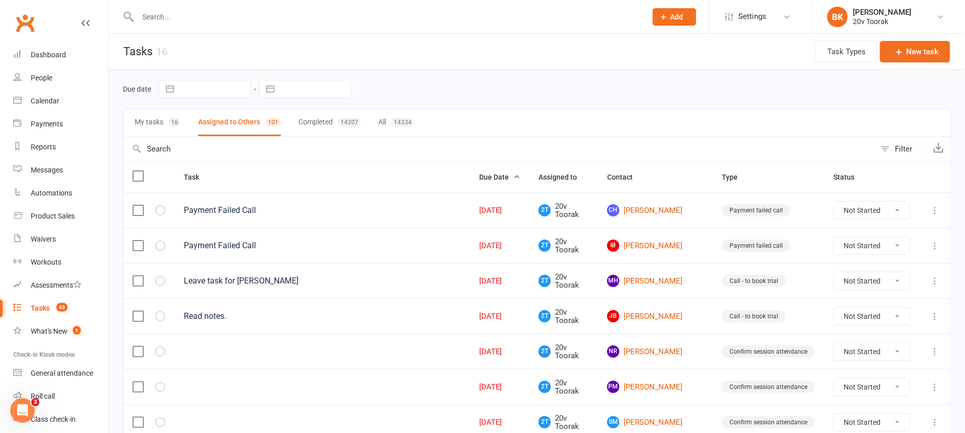
click at [887, 150] on button "Filter" at bounding box center [900, 149] width 51 height 25
select select "incomplete"
select select "-46005"
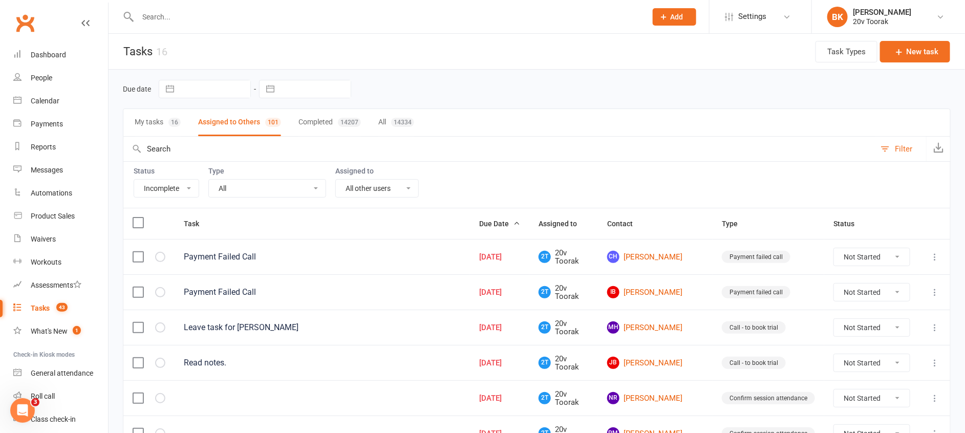
click at [194, 196] on select "All Incomplete Not Started In Progress Waiting Complete" at bounding box center [166, 188] width 65 height 17
click at [260, 197] on div "All Call Call - to book trial Confirm session attendance Confirm trial Follow u…" at bounding box center [267, 188] width 118 height 18
click at [260, 190] on select "All Call Call - to book trial Confirm session attendance Confirm trial Follow u…" at bounding box center [267, 188] width 117 height 17
click at [209, 180] on select "All Call Call - to book trial Confirm session attendance Confirm trial Follow u…" at bounding box center [267, 188] width 117 height 17
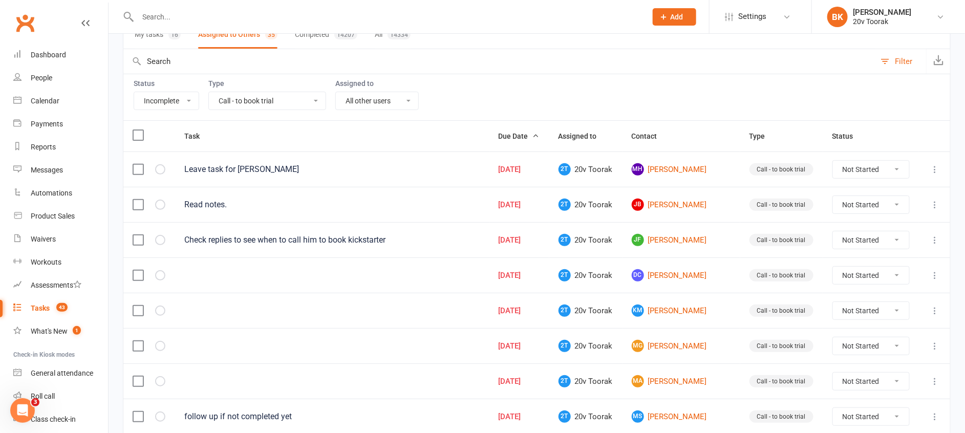
scroll to position [82, 0]
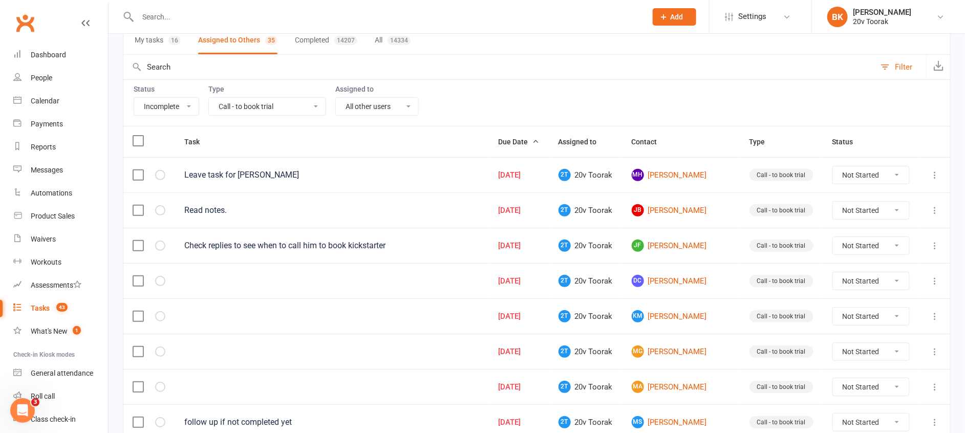
click at [311, 99] on select "All Call Call - to book trial Confirm session attendance Confirm trial Follow u…" at bounding box center [267, 106] width 117 height 17
select select "23277"
click at [209, 98] on select "All Call Call - to book trial Confirm session attendance Confirm trial Follow u…" at bounding box center [267, 106] width 117 height 17
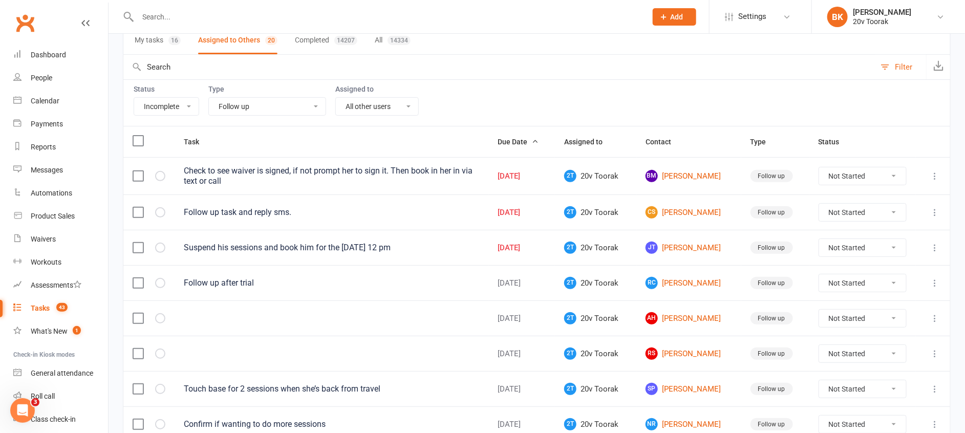
click at [521, 100] on div "Status All Incomplete Not Started In Progress Waiting Complete Type All Call Ca…" at bounding box center [537, 102] width 828 height 47
click at [697, 181] on link "BM Briana Mcgrath" at bounding box center [689, 176] width 87 height 12
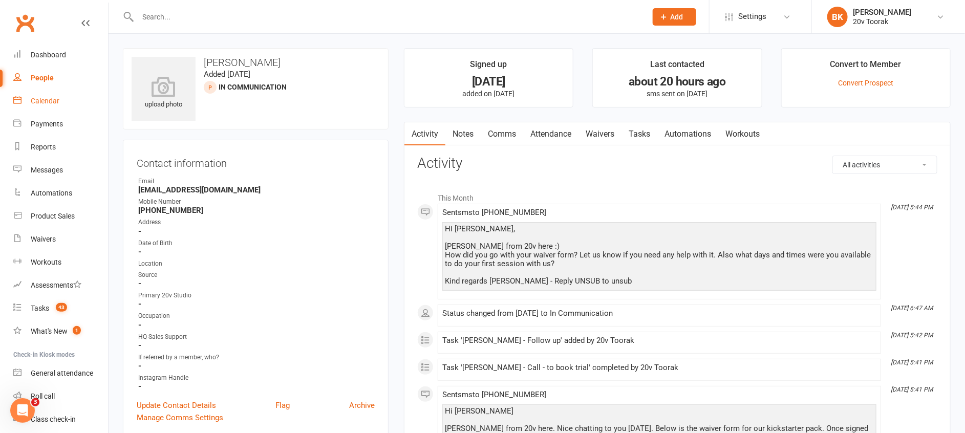
click at [27, 101] on link "Calendar" at bounding box center [60, 101] width 95 height 23
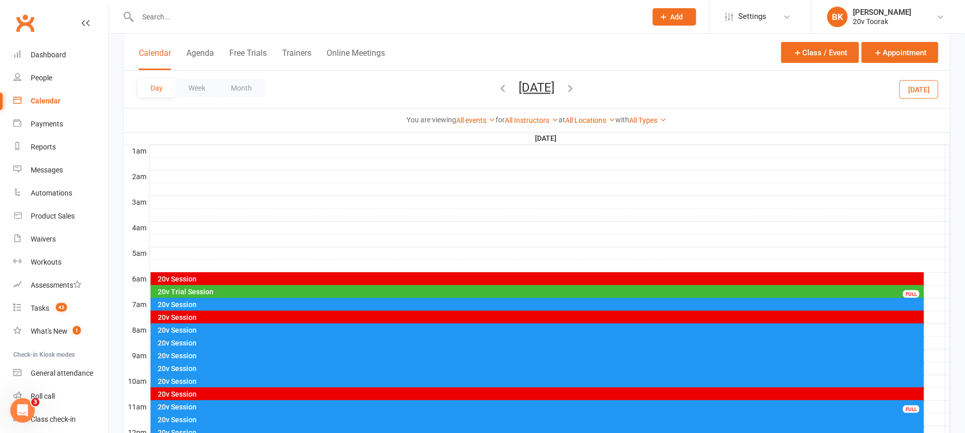
scroll to position [91, 0]
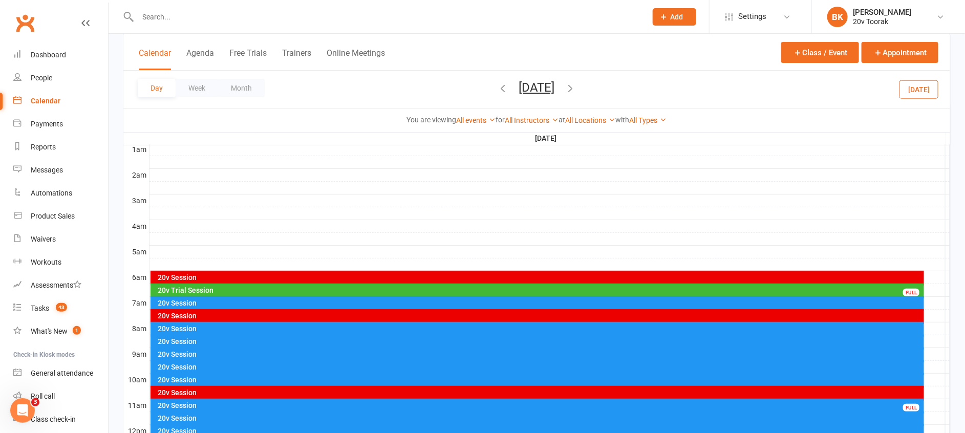
click at [585, 287] on div "20v Trial Session" at bounding box center [540, 290] width 765 height 7
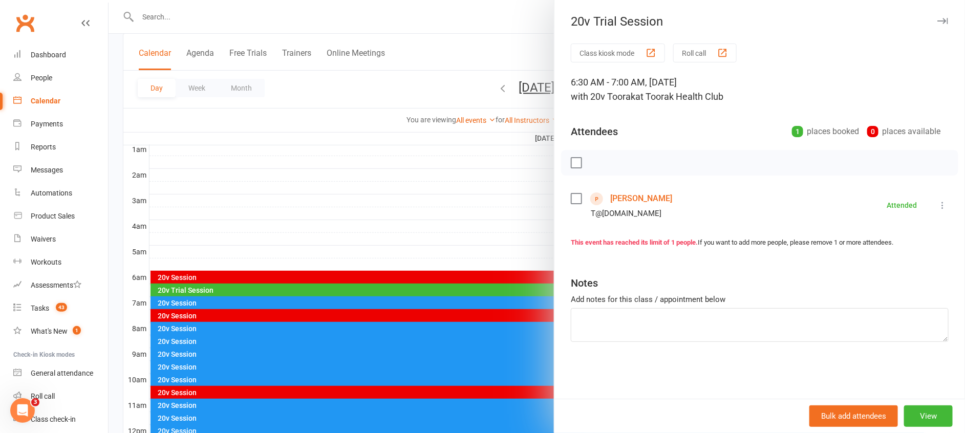
click at [624, 200] on link "Rosanna Sotirpolous" at bounding box center [641, 198] width 62 height 16
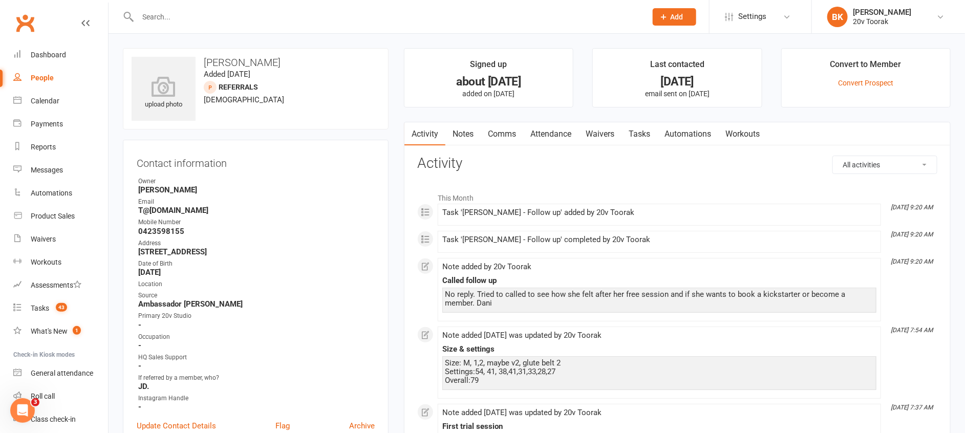
click at [638, 138] on link "Tasks" at bounding box center [639, 134] width 36 height 24
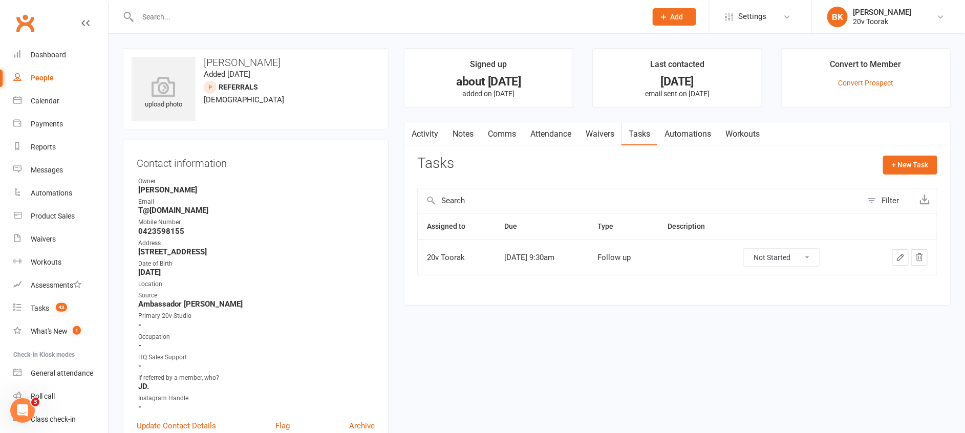
click at [459, 137] on link "Notes" at bounding box center [462, 134] width 35 height 24
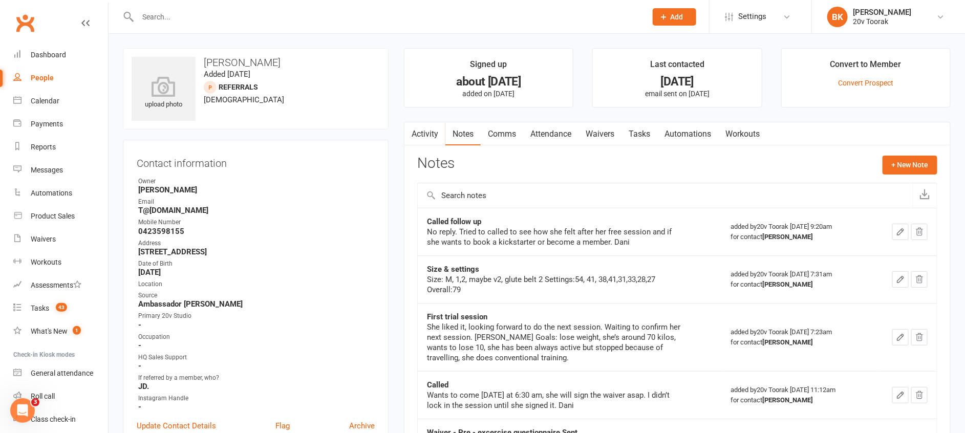
click at [431, 131] on link "Activity" at bounding box center [424, 134] width 41 height 24
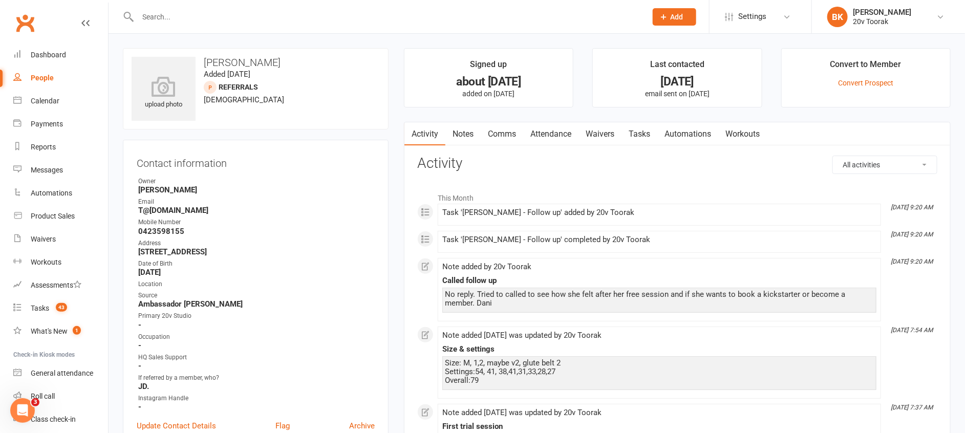
click at [501, 141] on link "Comms" at bounding box center [502, 134] width 42 height 24
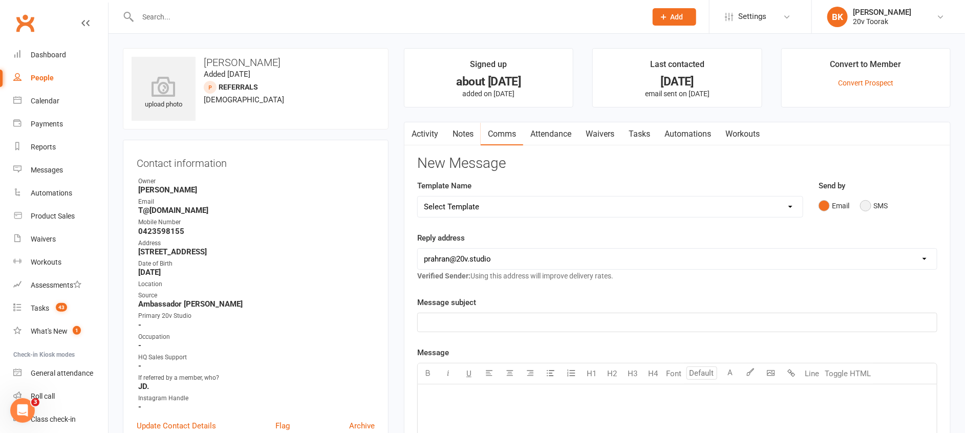
click at [871, 214] on button "SMS" at bounding box center [874, 205] width 28 height 19
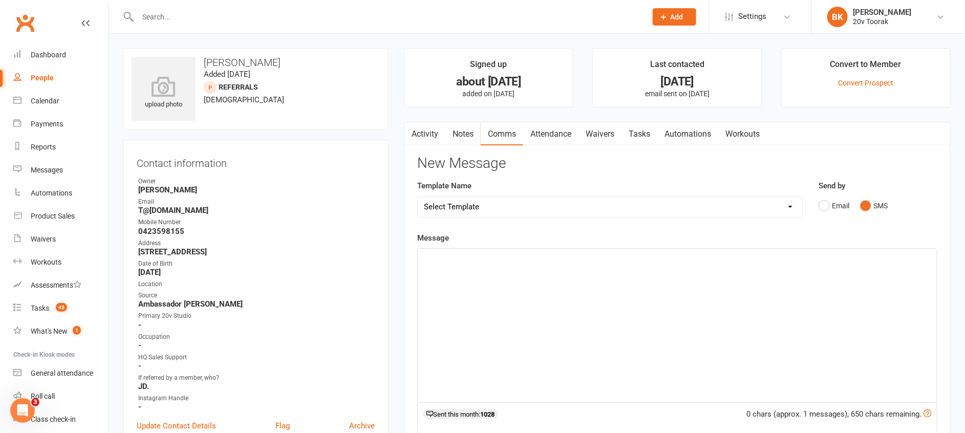
click at [806, 283] on div "﻿" at bounding box center [677, 326] width 519 height 154
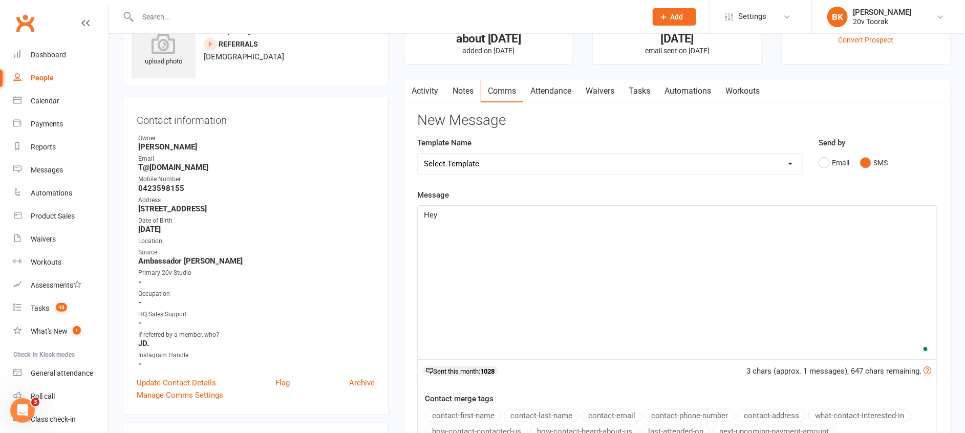
scroll to position [44, 0]
click at [458, 411] on button "contact-first-name" at bounding box center [463, 415] width 76 height 13
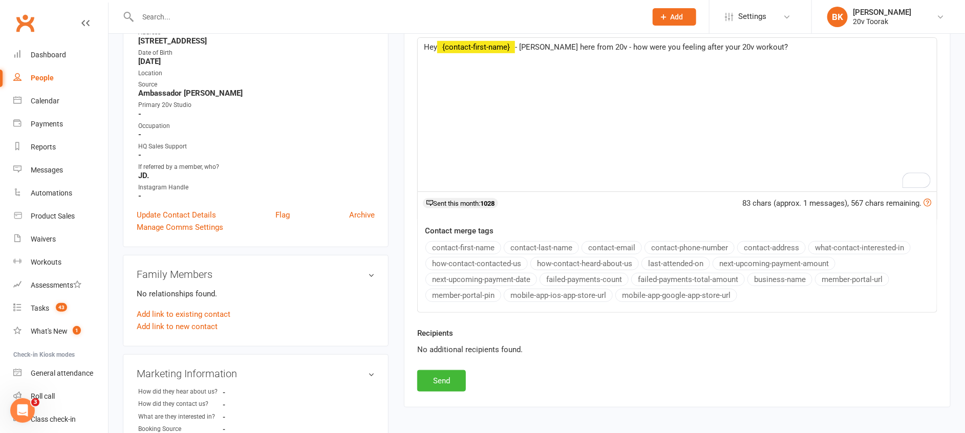
scroll to position [238, 0]
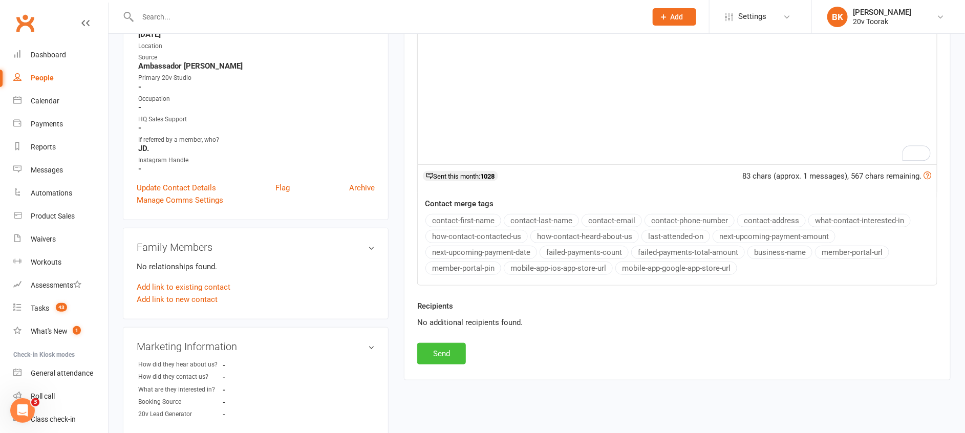
click at [426, 356] on button "Send" at bounding box center [441, 354] width 49 height 22
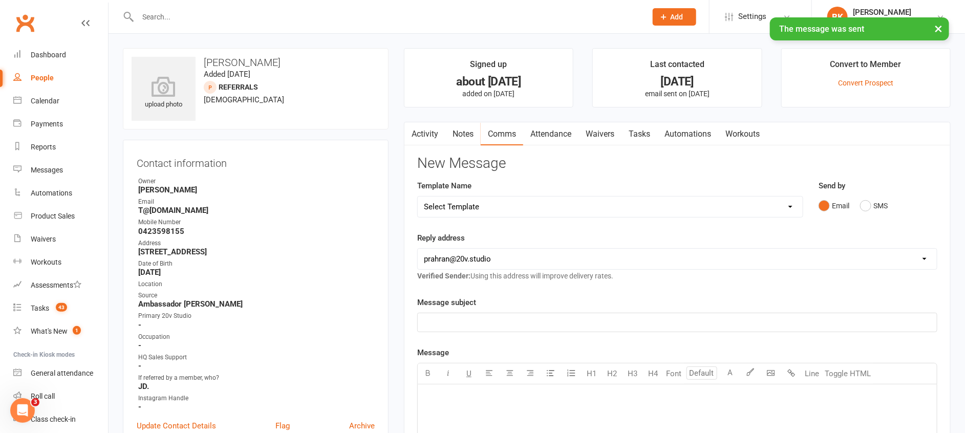
click at [642, 133] on link "Tasks" at bounding box center [639, 134] width 36 height 24
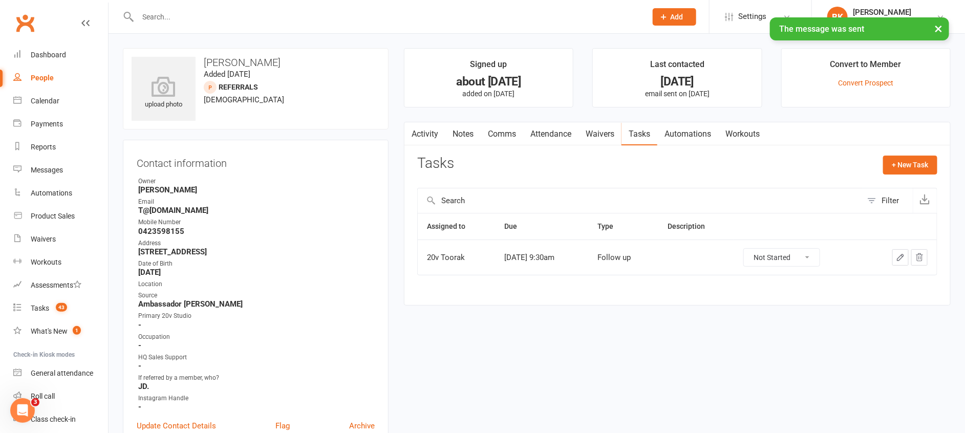
click at [820, 265] on select "Not Started In Progress Waiting Complete" at bounding box center [782, 257] width 76 height 17
click at [754, 249] on select "Not Started In Progress Waiting Complete" at bounding box center [782, 257] width 76 height 17
select select "unstarted"
click at [906, 156] on button "+ New Task" at bounding box center [910, 165] width 54 height 18
select select "46005"
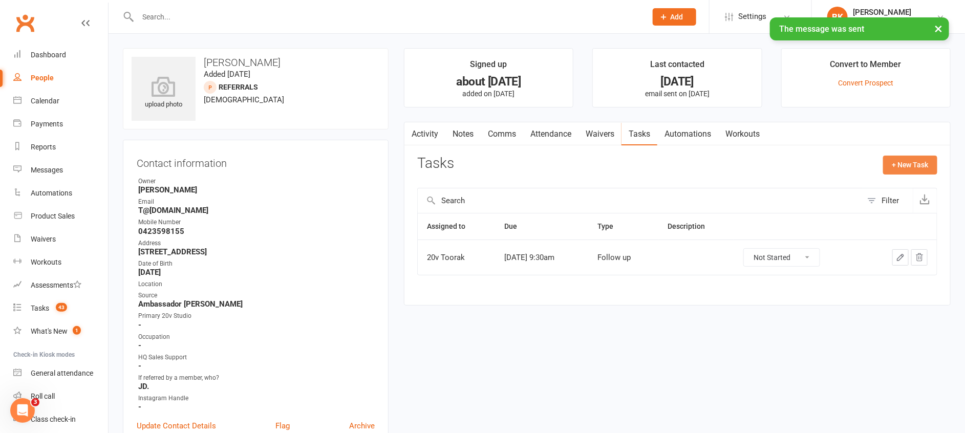
select select "46005"
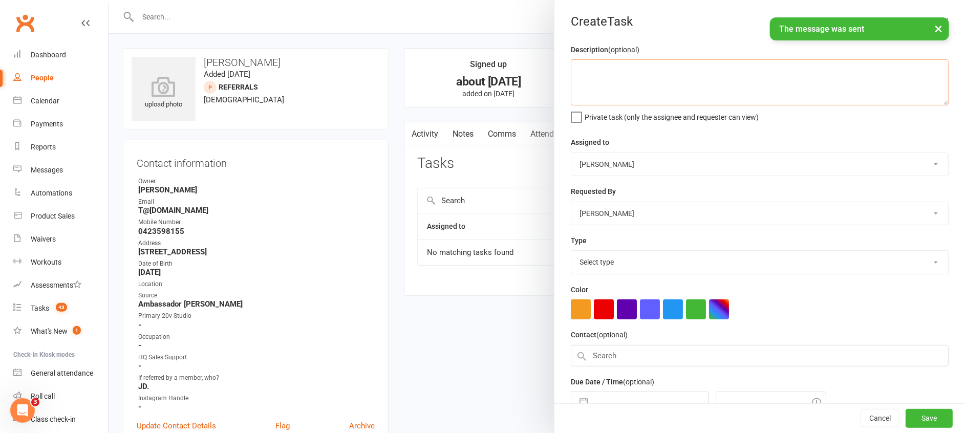
click at [614, 80] on textarea at bounding box center [760, 82] width 378 height 46
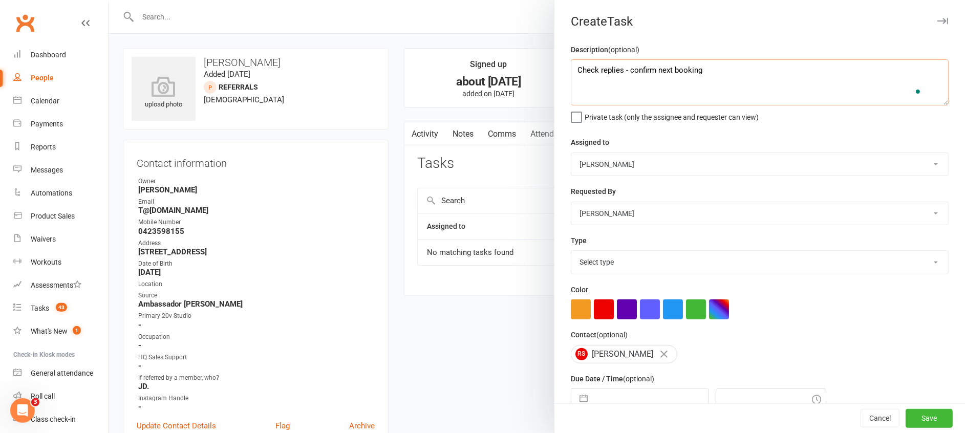
type textarea "Check replies - confirm next booking"
click at [618, 164] on select "Yu Wang 20v Toorak Byron Kruger Graham Pearson" at bounding box center [759, 164] width 377 height 23
select select "45736"
click at [571, 153] on select "Yu Wang 20v Toorak Byron Kruger Graham Pearson" at bounding box center [759, 164] width 377 height 23
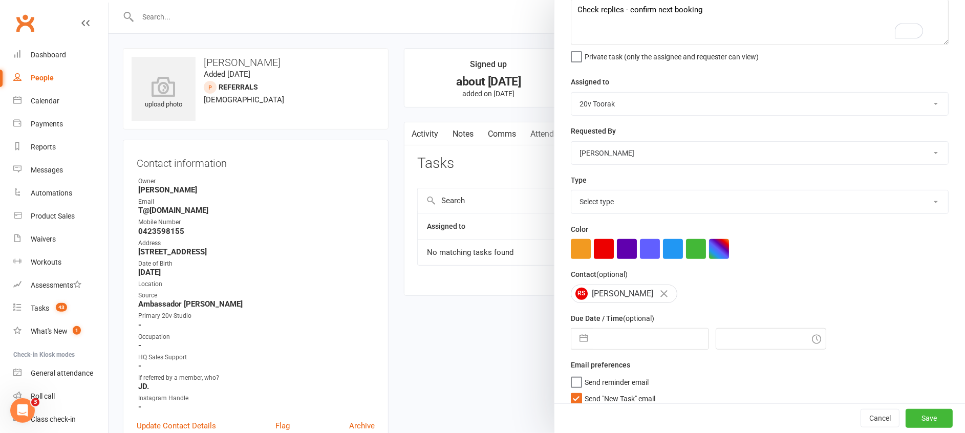
scroll to position [61, 0]
click at [609, 207] on select "Select type Call Call - to book trial Confirm session attendance Confirm trial …" at bounding box center [759, 200] width 377 height 23
click at [571, 189] on select "Select type Call Call - to book trial Confirm session attendance Confirm trial …" at bounding box center [759, 200] width 377 height 23
click at [606, 200] on select "Call Call - to book trial Confirm session attendance Confirm trial Follow up Me…" at bounding box center [759, 200] width 377 height 23
select select "22772"
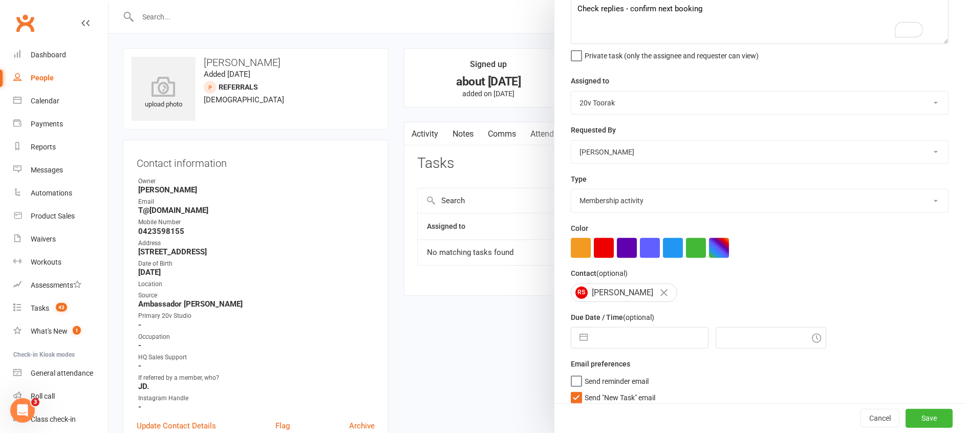
click at [571, 189] on select "Call Call - to book trial Confirm session attendance Confirm trial Follow up Me…" at bounding box center [759, 200] width 377 height 23
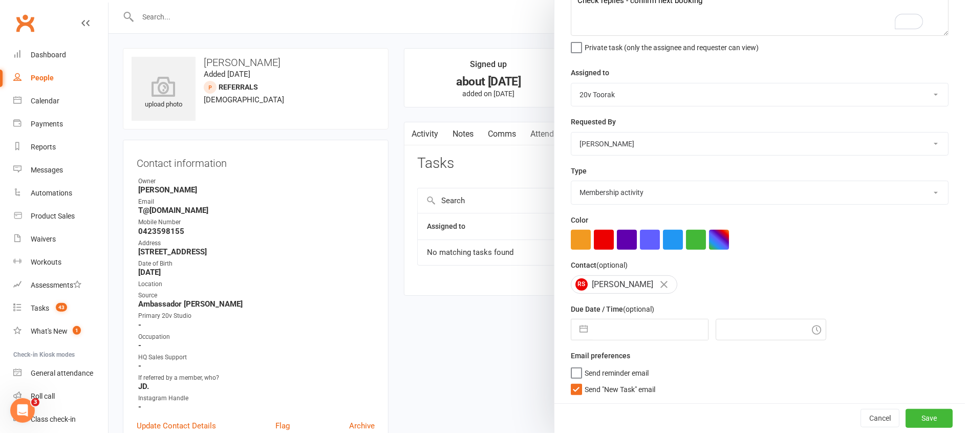
click at [579, 328] on button "button" at bounding box center [583, 329] width 18 height 20
select select "7"
select select "2025"
select select "8"
select select "2025"
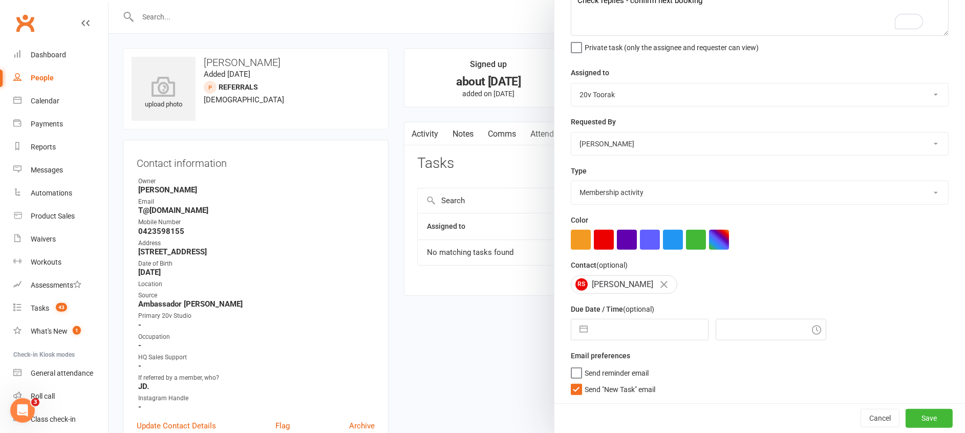
select select "9"
select select "2025"
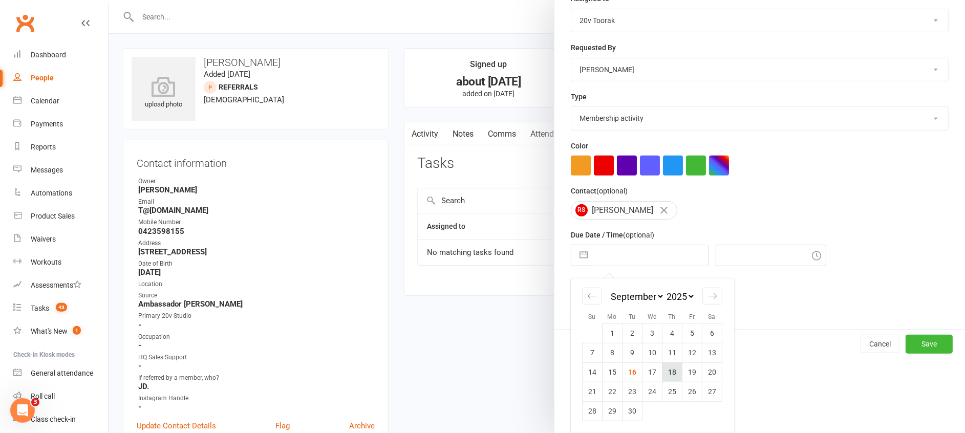
click at [662, 377] on td "18" at bounding box center [672, 371] width 20 height 19
type input "18 Sep 2025"
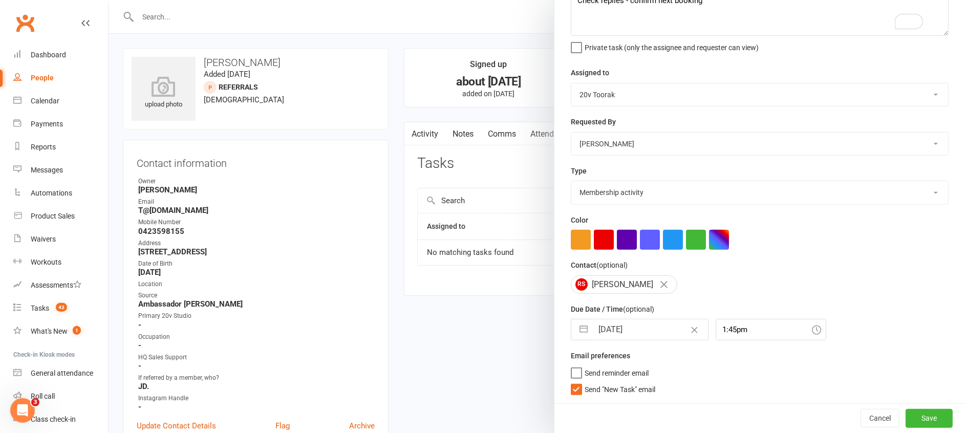
click at [625, 389] on span "Send "New Task" email" at bounding box center [620, 388] width 71 height 12
click at [625, 382] on input "Send "New Task" email" at bounding box center [613, 382] width 84 height 0
click at [719, 319] on input "1:45pm" at bounding box center [771, 330] width 111 height 22
click at [717, 360] on div "9:45am" at bounding box center [771, 357] width 110 height 16
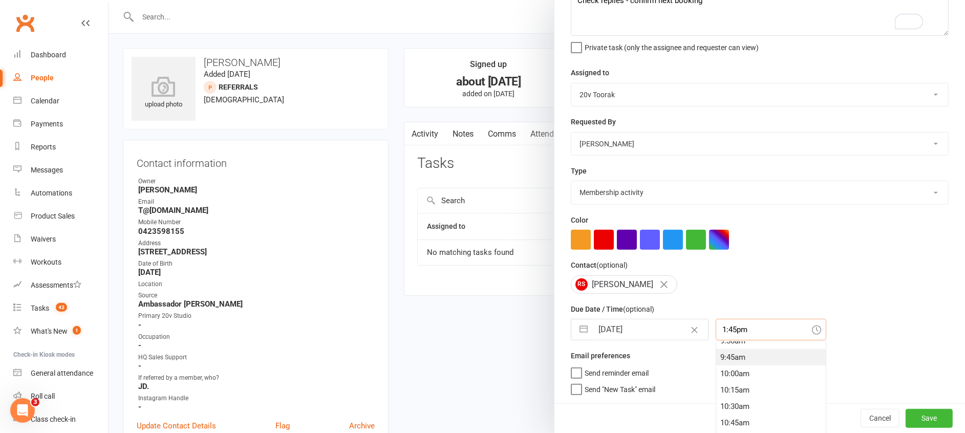
type input "9:45am"
click at [929, 415] on button "Save" at bounding box center [929, 418] width 47 height 18
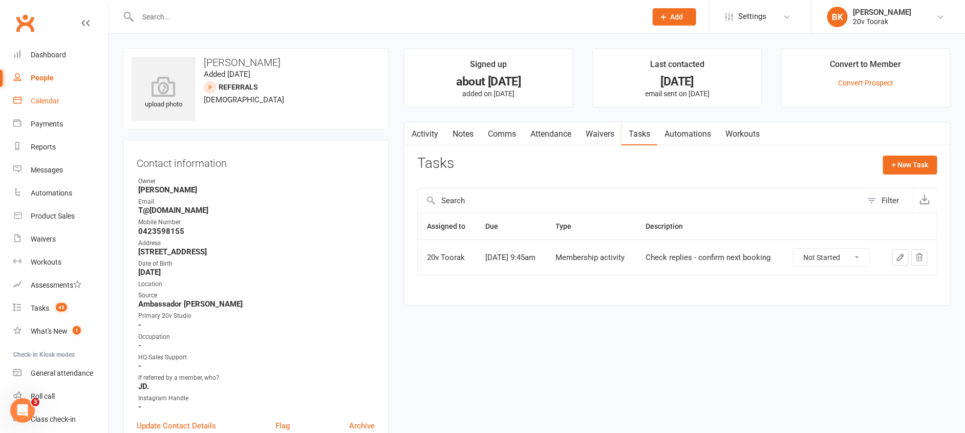
click at [50, 107] on link "Calendar" at bounding box center [60, 101] width 95 height 23
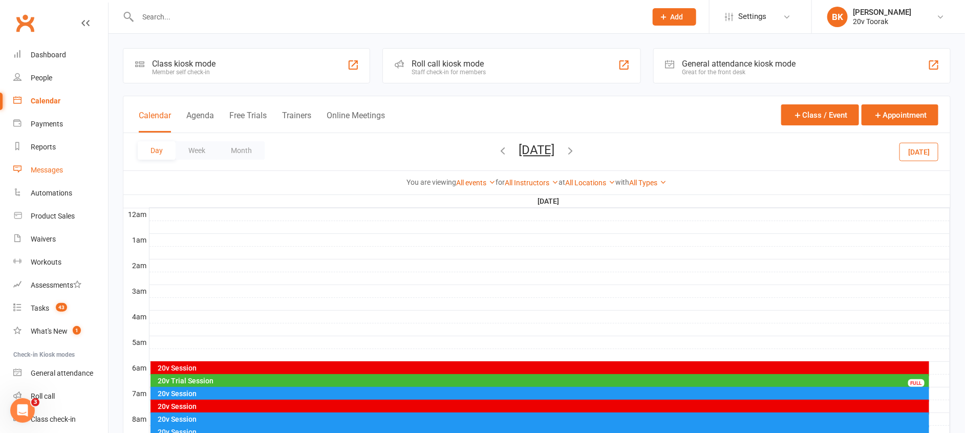
click at [48, 173] on div "Messages" at bounding box center [47, 170] width 32 height 8
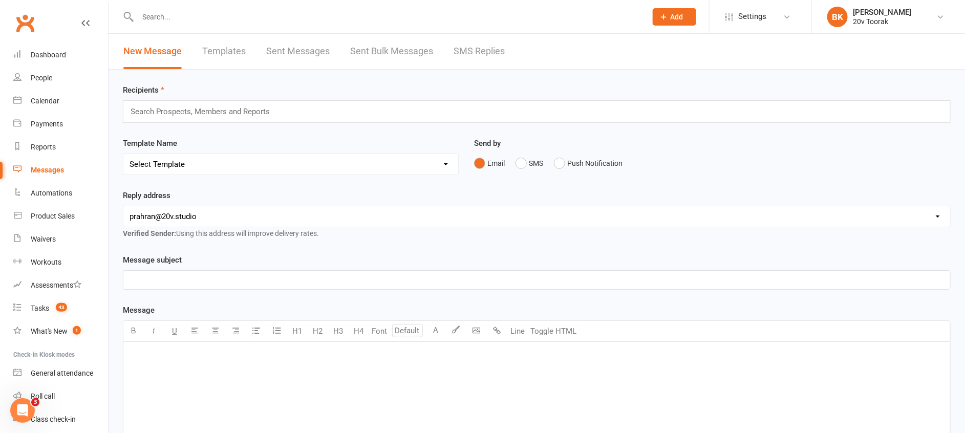
click at [494, 56] on link "SMS Replies" at bounding box center [479, 51] width 51 height 35
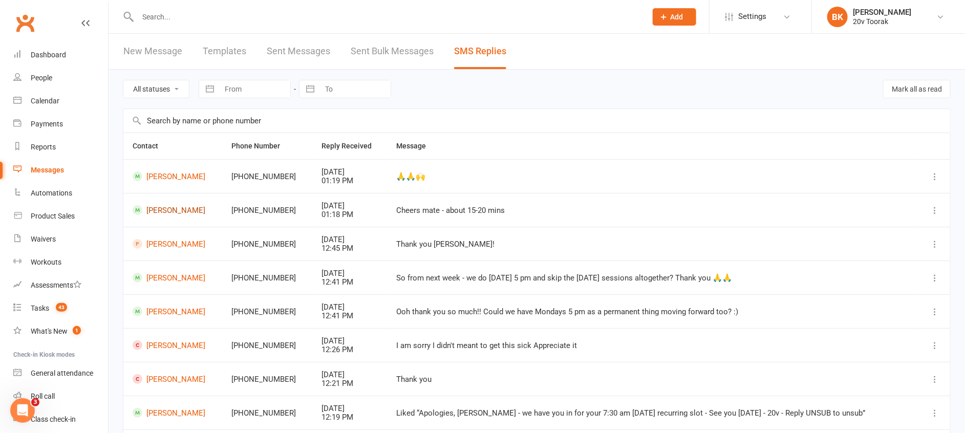
click at [180, 208] on link "[PERSON_NAME]" at bounding box center [173, 210] width 80 height 10
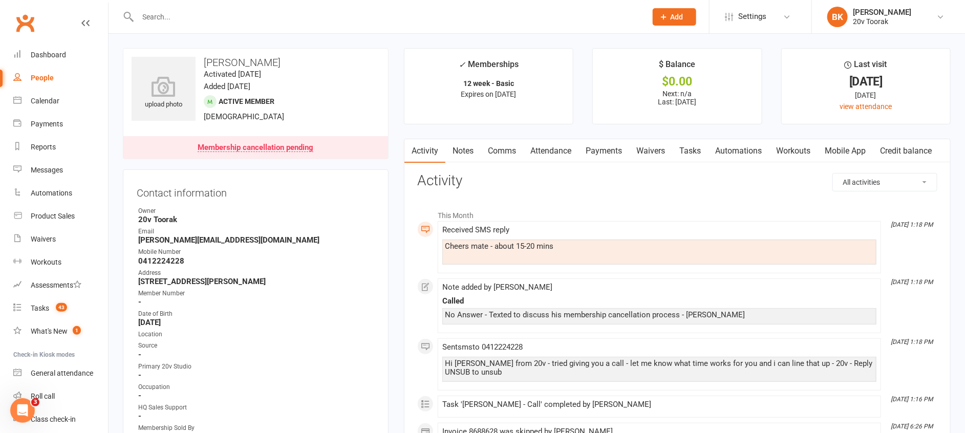
click at [487, 149] on link "Comms" at bounding box center [502, 151] width 42 height 24
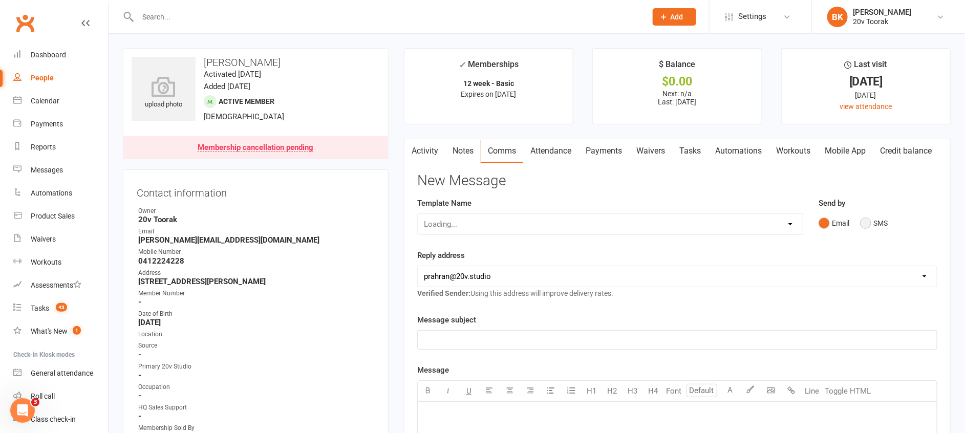
click at [872, 224] on button "SMS" at bounding box center [874, 222] width 28 height 19
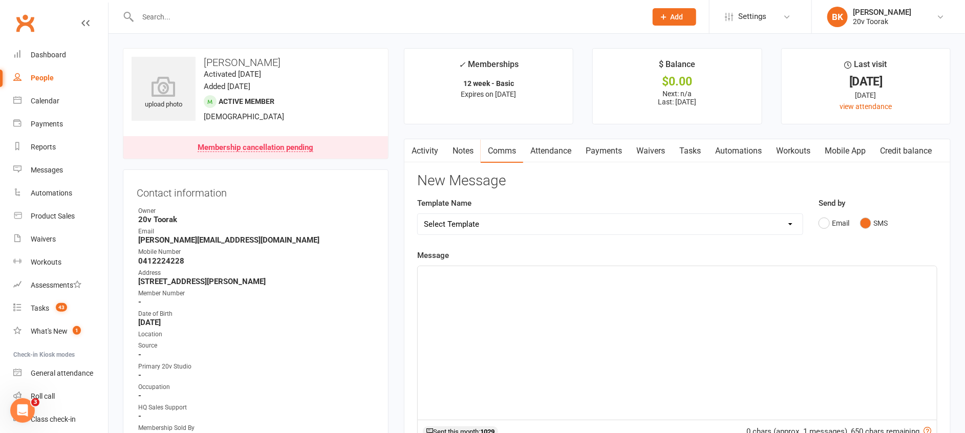
click at [833, 288] on div "﻿" at bounding box center [677, 343] width 519 height 154
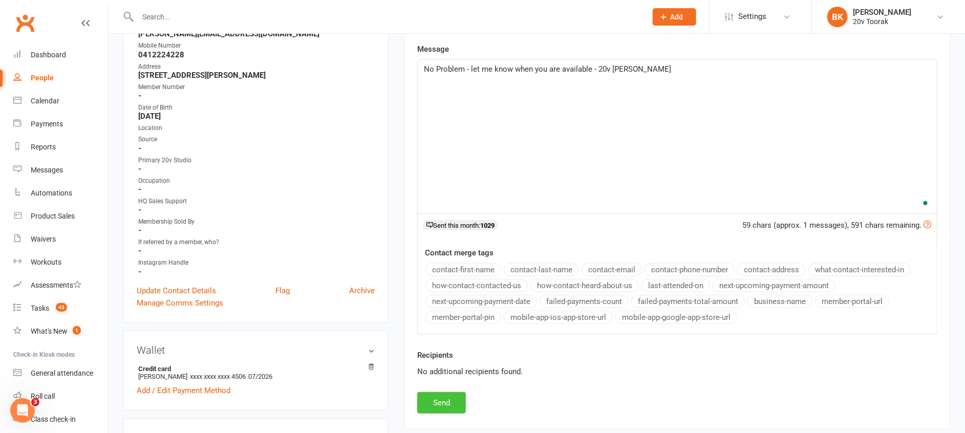
click at [457, 397] on button "Send" at bounding box center [441, 403] width 49 height 22
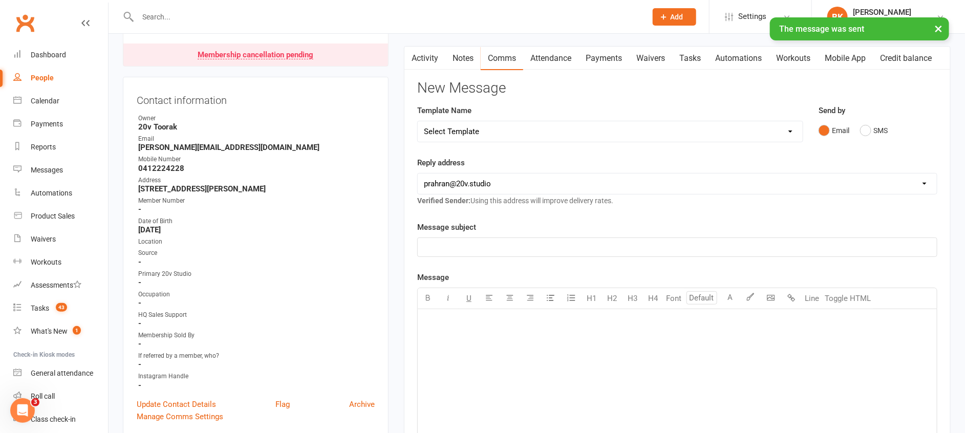
scroll to position [0, 0]
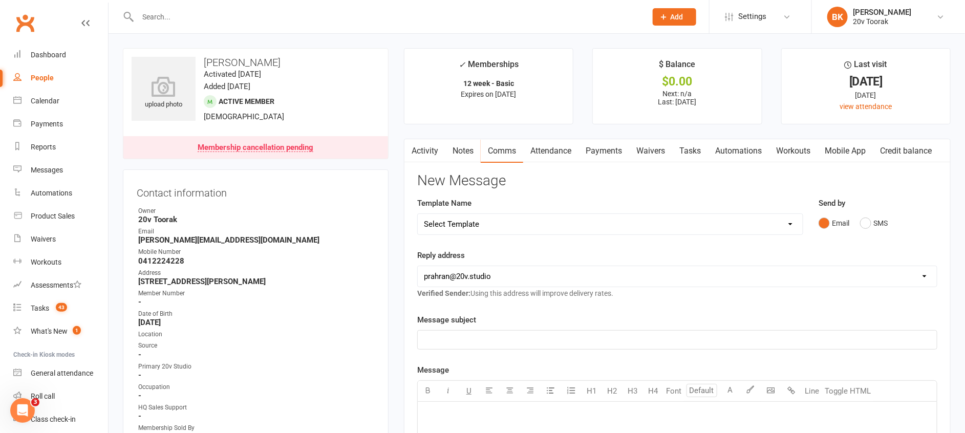
click at [419, 147] on link "Activity" at bounding box center [424, 151] width 41 height 24
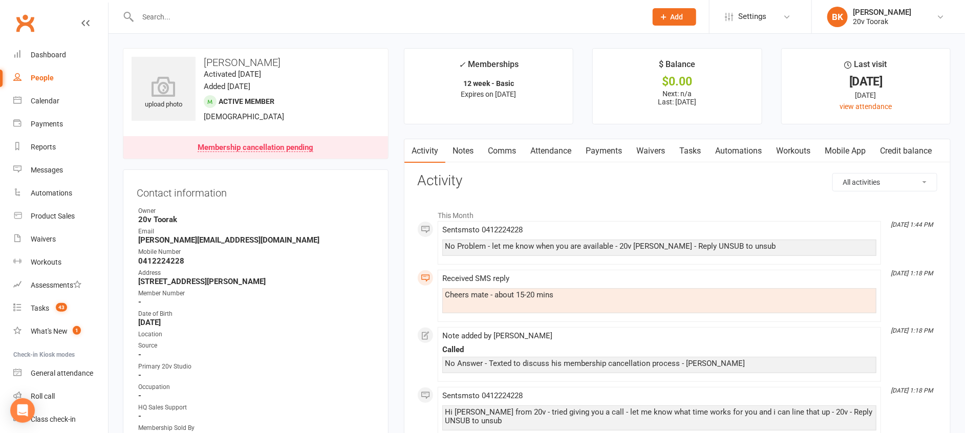
click at [477, 145] on link "Notes" at bounding box center [462, 151] width 35 height 24
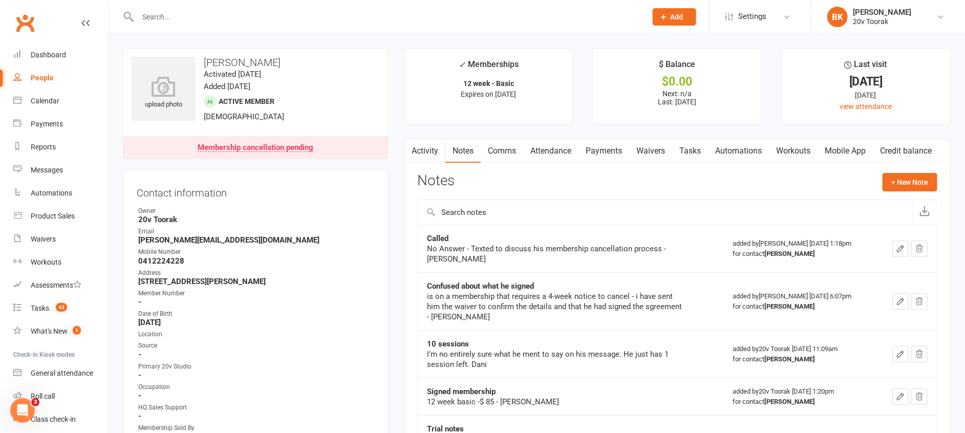
click at [421, 157] on link "Activity" at bounding box center [424, 151] width 41 height 24
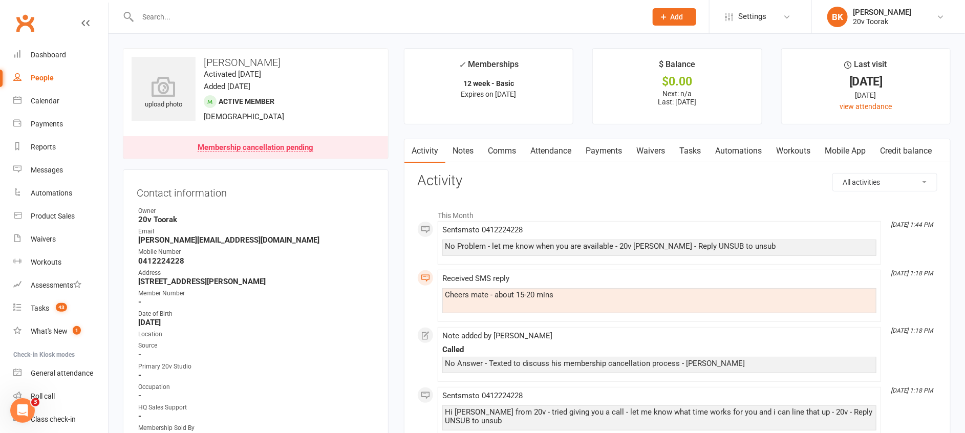
click at [697, 155] on link "Tasks" at bounding box center [690, 151] width 36 height 24
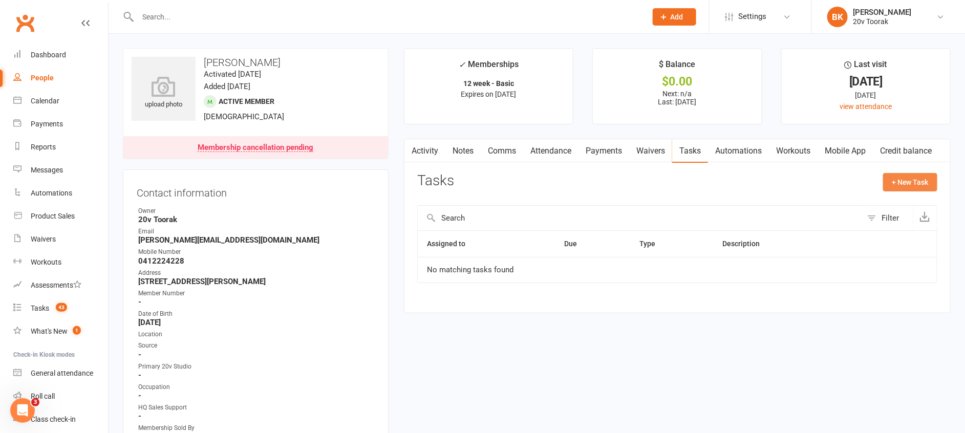
click at [919, 178] on button "+ New Task" at bounding box center [910, 182] width 54 height 18
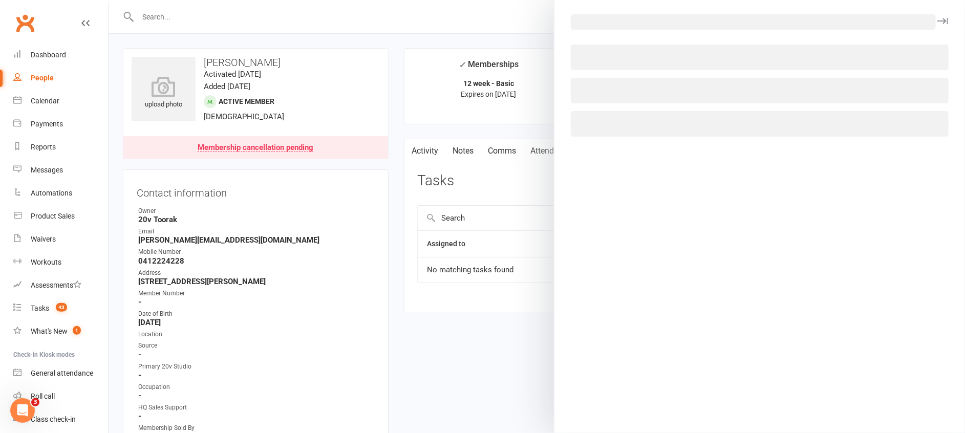
select select "46005"
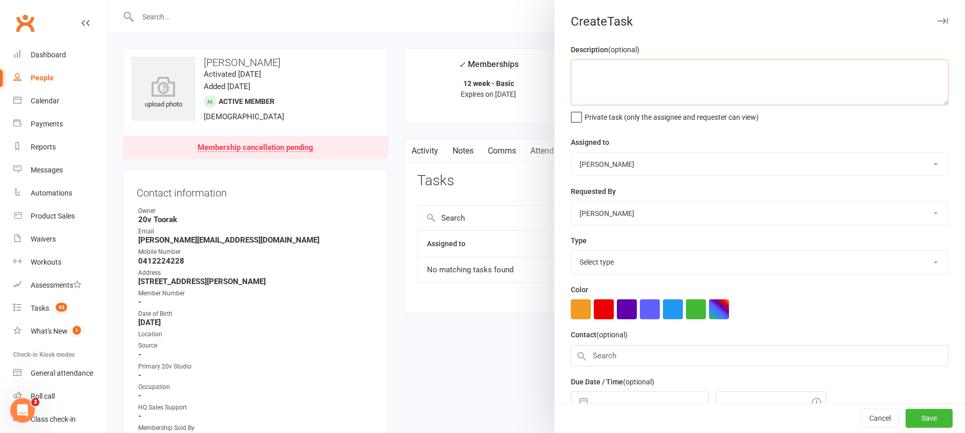
click at [710, 62] on textarea at bounding box center [760, 82] width 378 height 46
type textarea "confirm response"
click at [620, 261] on select "Select type Call Call - to book trial Confirm session attendance Confirm trial …" at bounding box center [759, 262] width 377 height 23
select select "27772"
click at [571, 251] on select "Select type Call Call - to book trial Confirm session attendance Confirm trial …" at bounding box center [759, 262] width 377 height 23
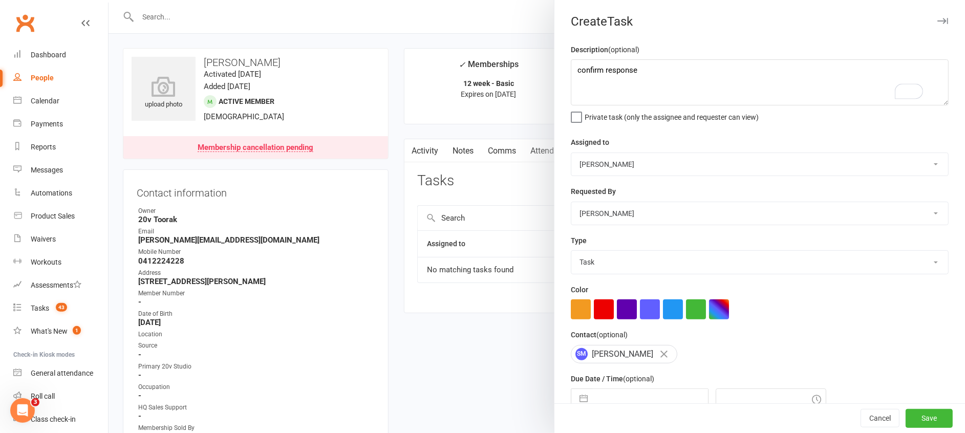
scroll to position [53, 0]
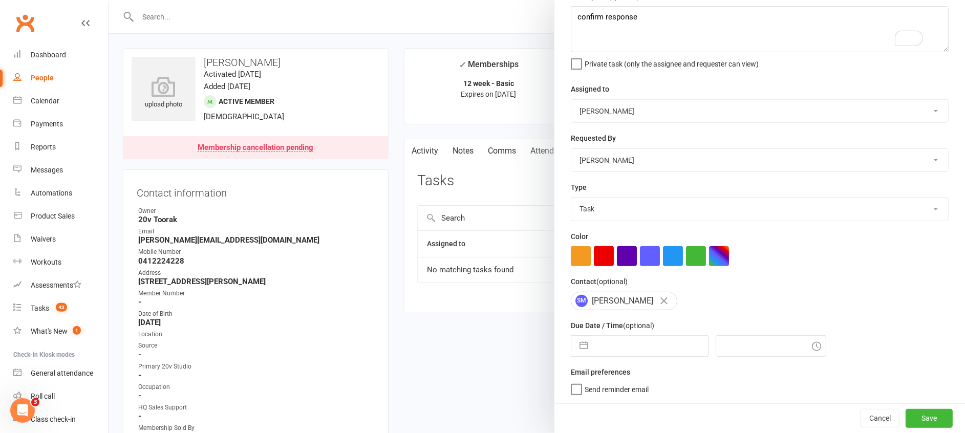
click at [576, 360] on div "Description (optional) confirm response Private task (only the assignee and req…" at bounding box center [759, 196] width 411 height 413
click at [577, 352] on button "button" at bounding box center [583, 346] width 18 height 20
select select "7"
select select "2025"
select select "8"
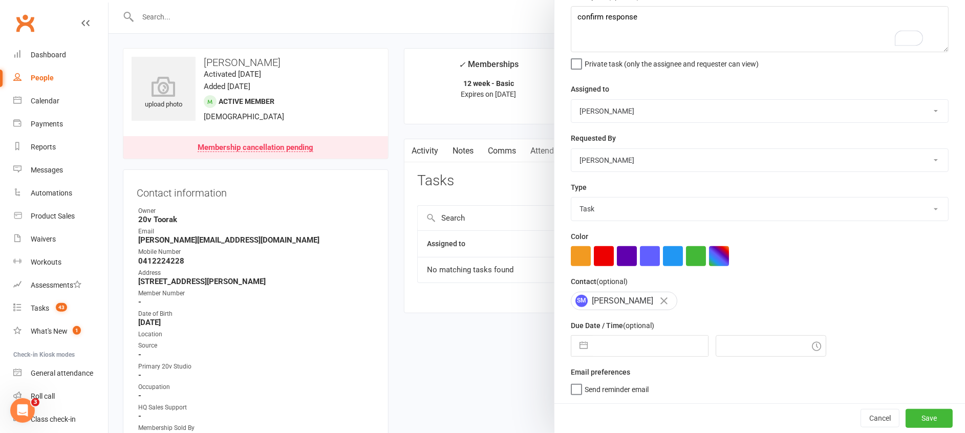
select select "2025"
select select "9"
select select "2025"
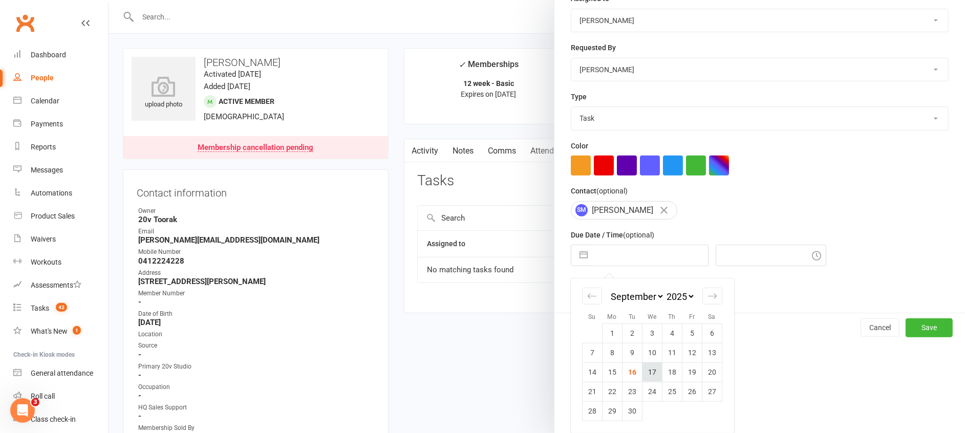
click at [642, 369] on td "17" at bounding box center [652, 371] width 20 height 19
type input "[DATE]"
type input "2:00pm"
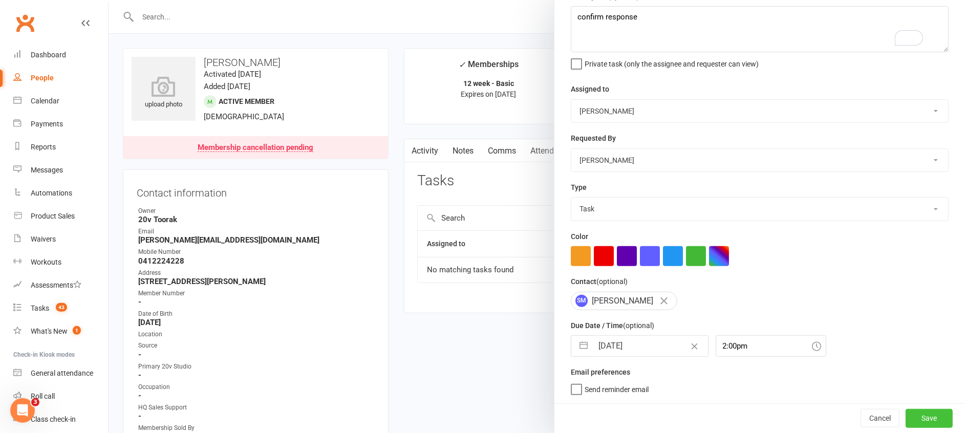
click at [910, 419] on button "Save" at bounding box center [929, 418] width 47 height 18
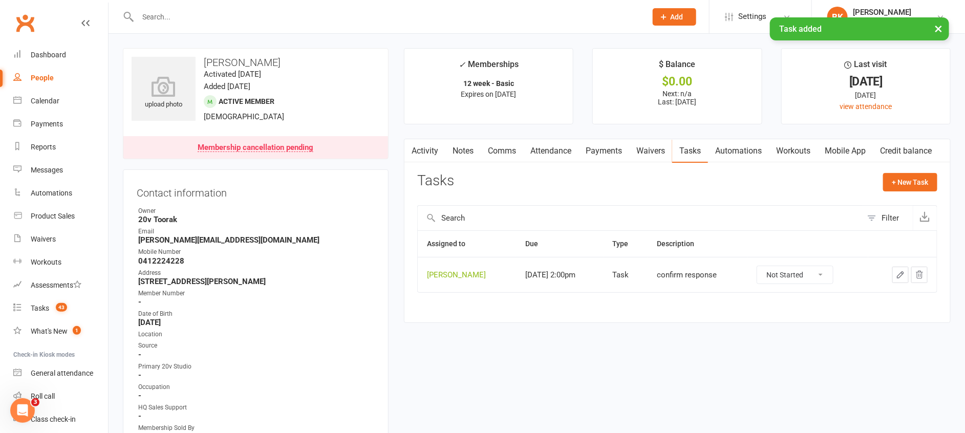
click at [460, 149] on link "Notes" at bounding box center [462, 151] width 35 height 24
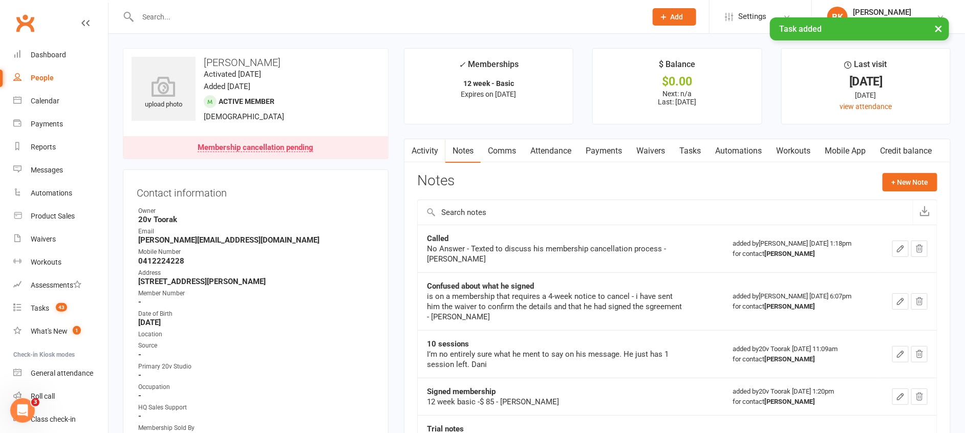
click at [438, 149] on link "Activity" at bounding box center [424, 151] width 41 height 24
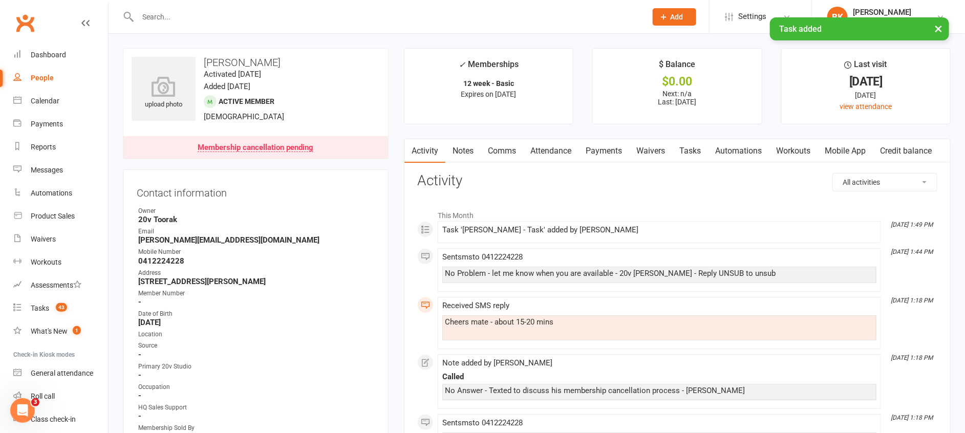
click at [39, 93] on link "Calendar" at bounding box center [60, 101] width 95 height 23
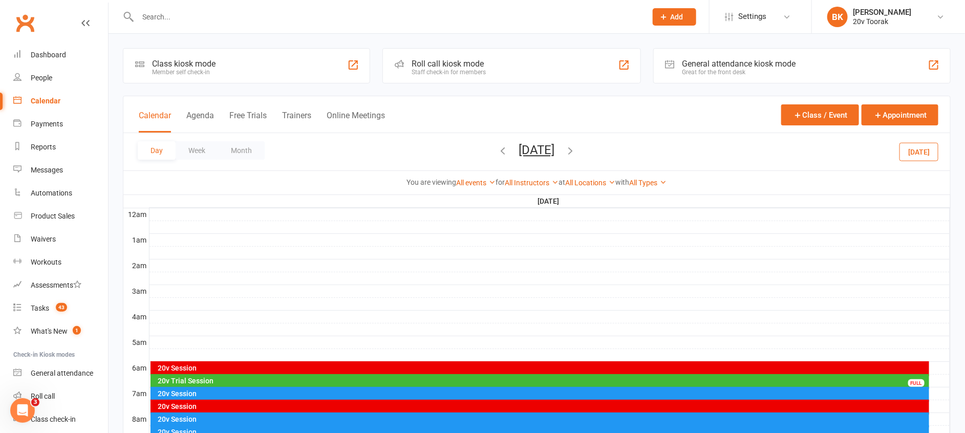
click at [265, 157] on div "Day Week Month [DATE] [DATE] Sun Mon Tue Wed Thu Fri Sat 31 01 02 03 04 05 06 0…" at bounding box center [536, 151] width 827 height 37
click at [243, 151] on button "Month" at bounding box center [241, 150] width 47 height 18
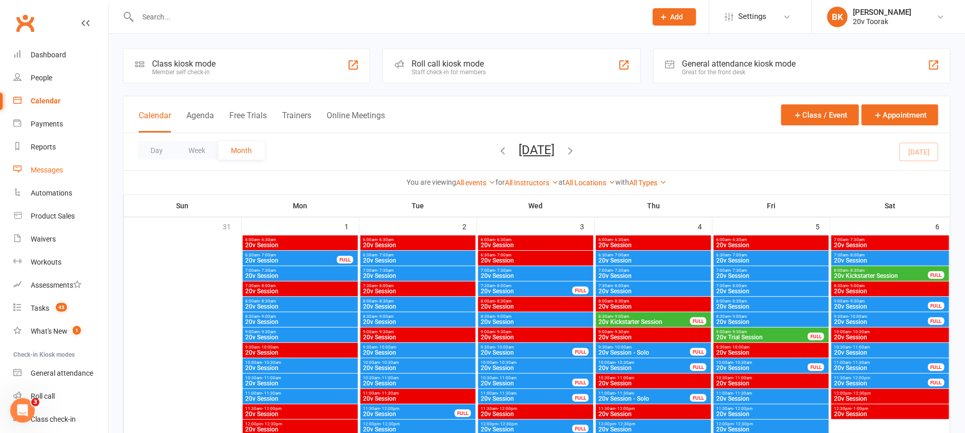
click at [39, 167] on div "Messages" at bounding box center [47, 170] width 32 height 8
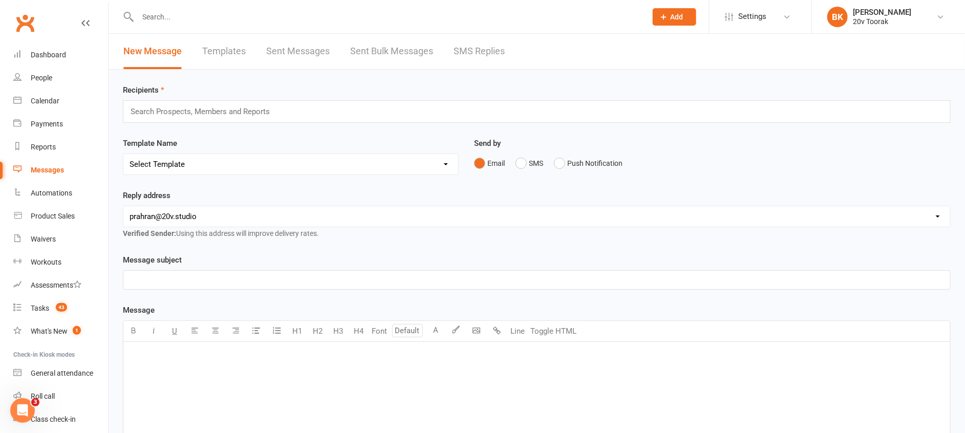
click at [503, 46] on link "SMS Replies" at bounding box center [479, 51] width 51 height 35
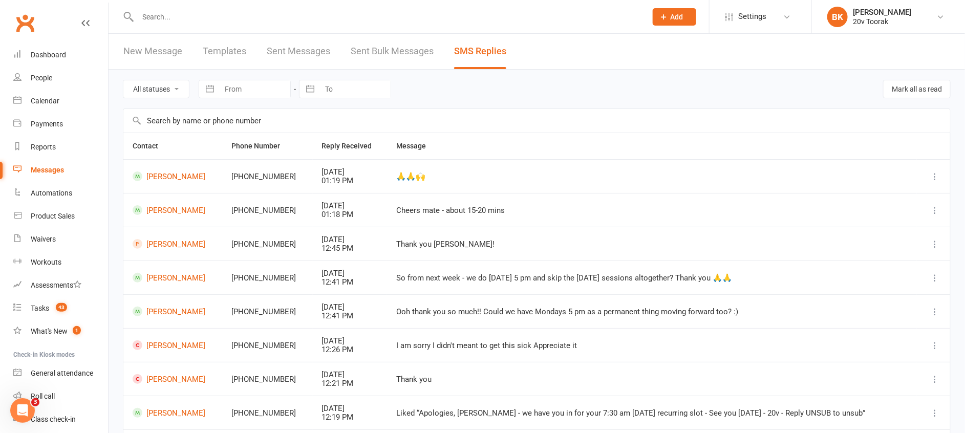
click at [184, 203] on td "[PERSON_NAME]" at bounding box center [172, 210] width 99 height 34
click at [182, 207] on link "[PERSON_NAME]" at bounding box center [173, 210] width 80 height 10
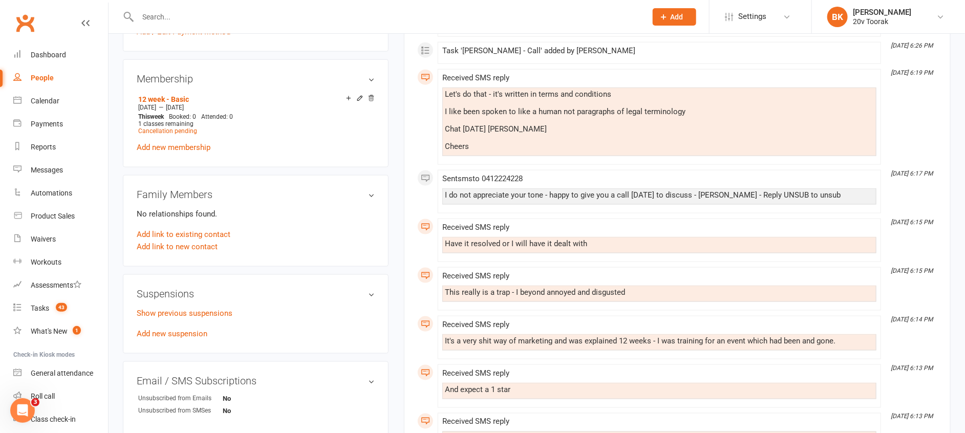
scroll to position [762, 0]
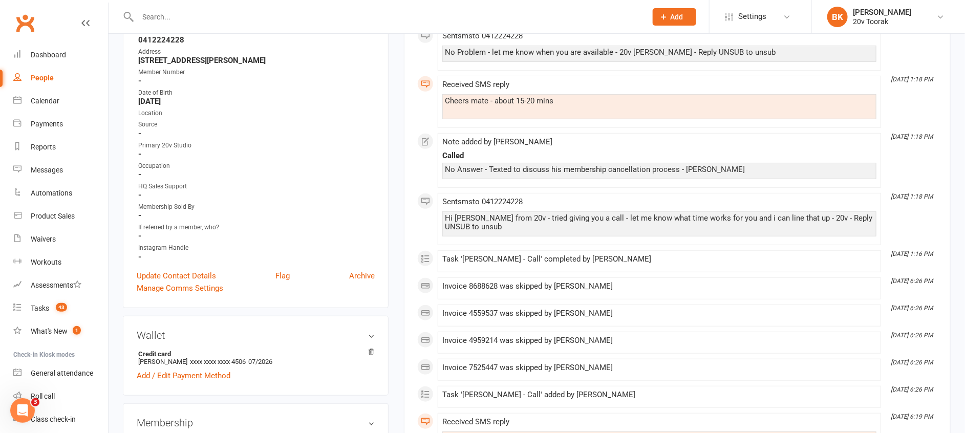
scroll to position [0, 0]
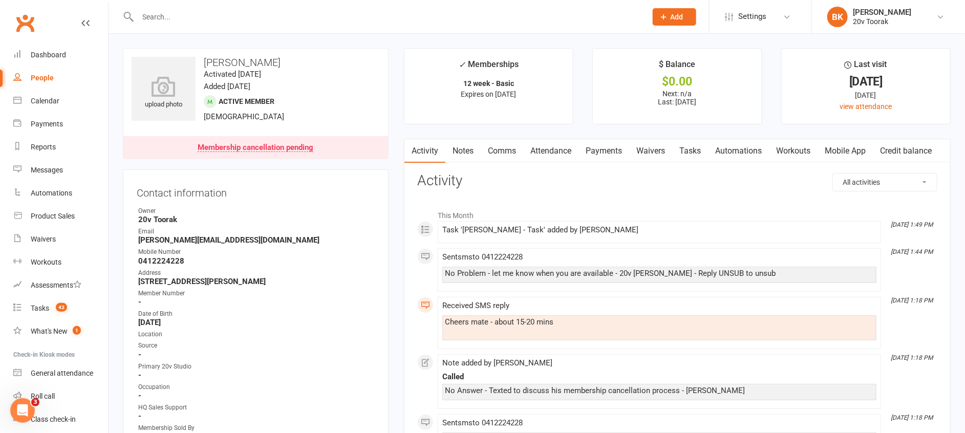
click at [463, 160] on link "Notes" at bounding box center [462, 151] width 35 height 24
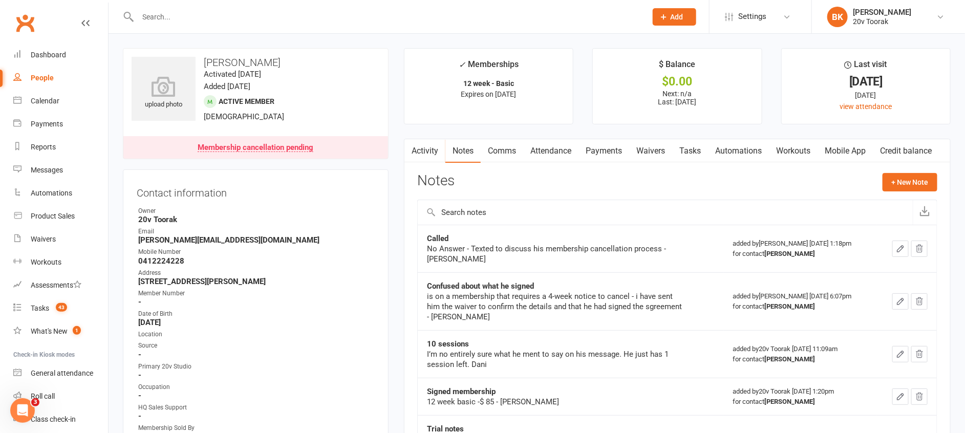
click at [424, 159] on link "Activity" at bounding box center [424, 151] width 41 height 24
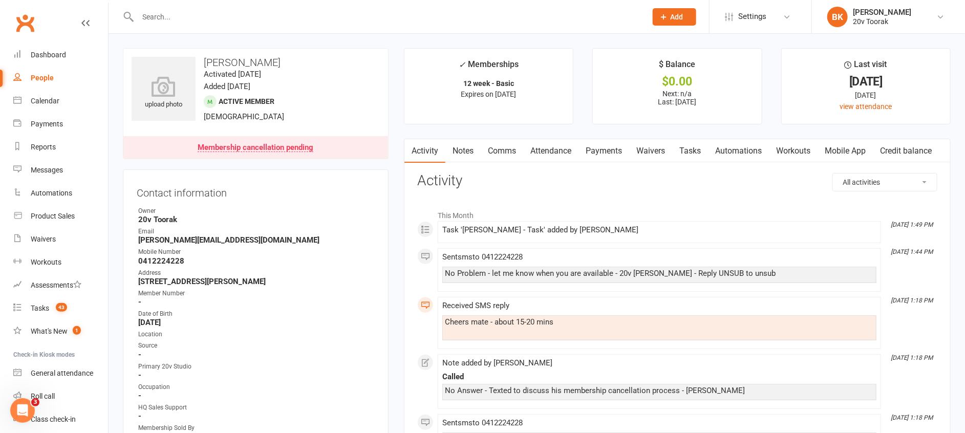
click at [463, 158] on link "Notes" at bounding box center [462, 151] width 35 height 24
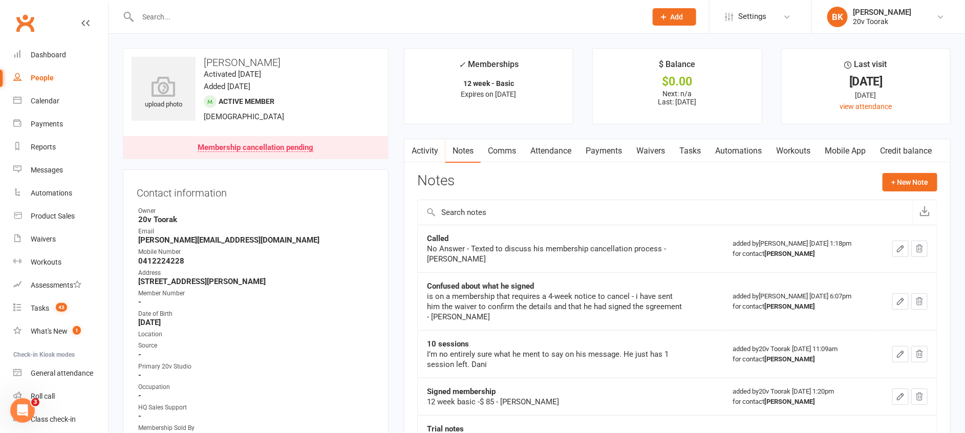
click at [431, 146] on link "Activity" at bounding box center [424, 151] width 41 height 24
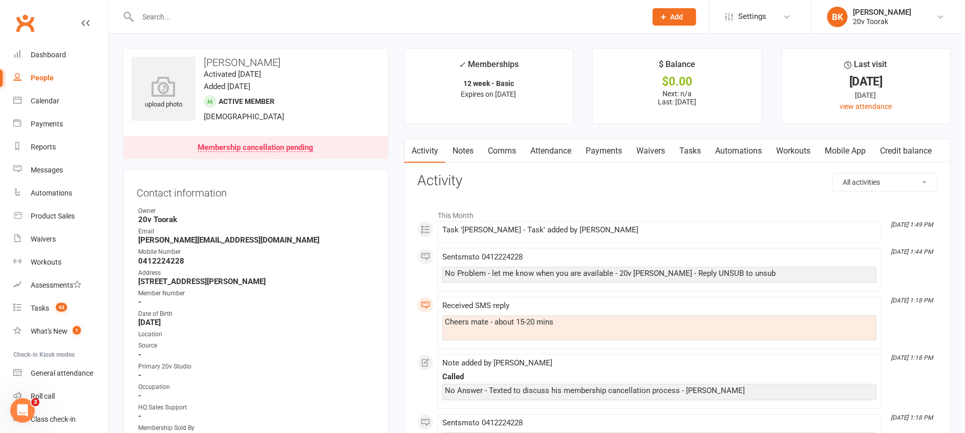
click at [704, 156] on link "Tasks" at bounding box center [690, 151] width 36 height 24
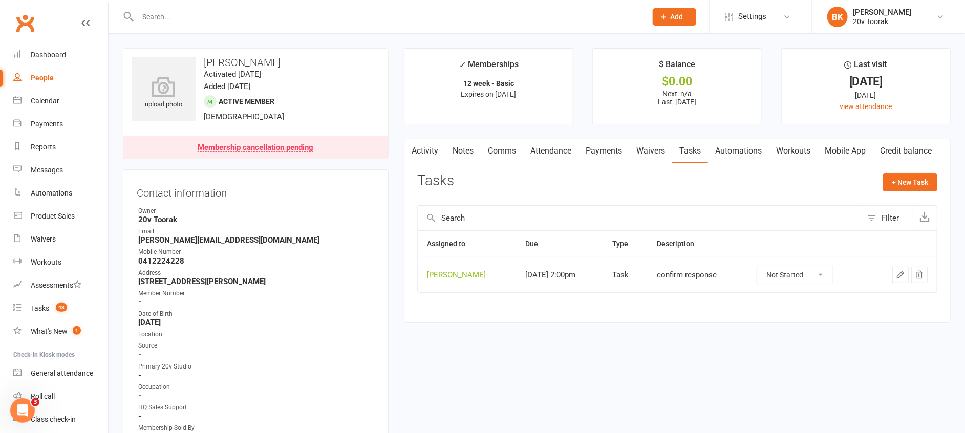
click at [470, 151] on link "Notes" at bounding box center [462, 151] width 35 height 24
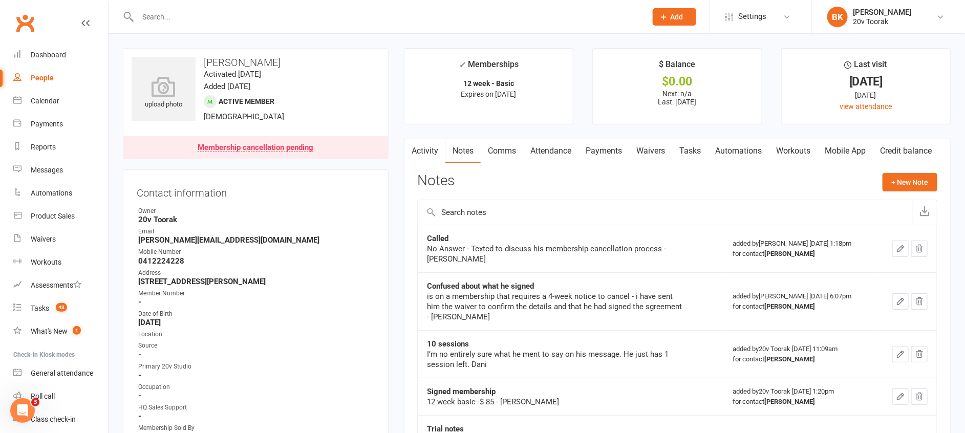
click at [424, 152] on link "Activity" at bounding box center [424, 151] width 41 height 24
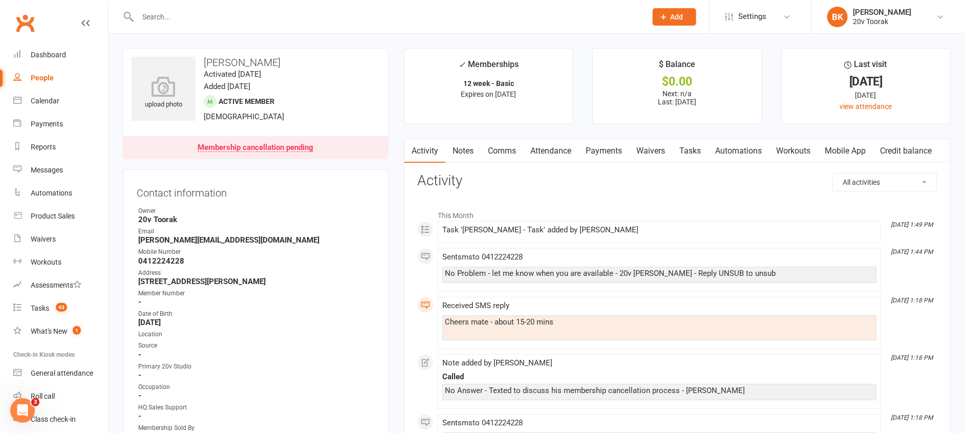
click at [405, 113] on li "✓ Memberships 12 week - Basic Expires on 11th October, 2025" at bounding box center [488, 86] width 169 height 76
click at [466, 147] on link "Notes" at bounding box center [462, 151] width 35 height 24
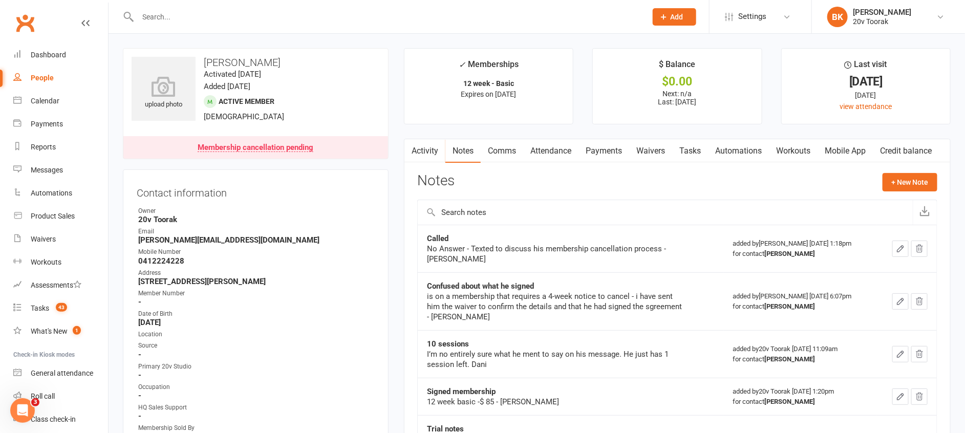
click at [421, 148] on link "Activity" at bounding box center [424, 151] width 41 height 24
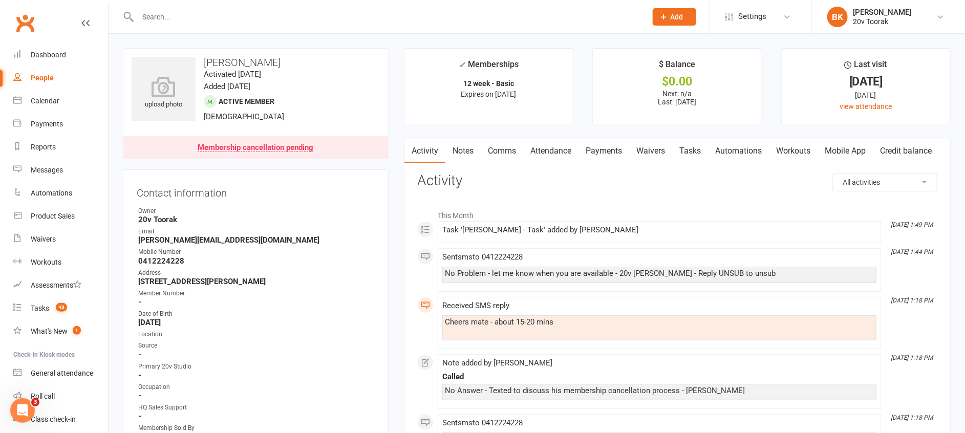
click at [470, 156] on link "Notes" at bounding box center [462, 151] width 35 height 24
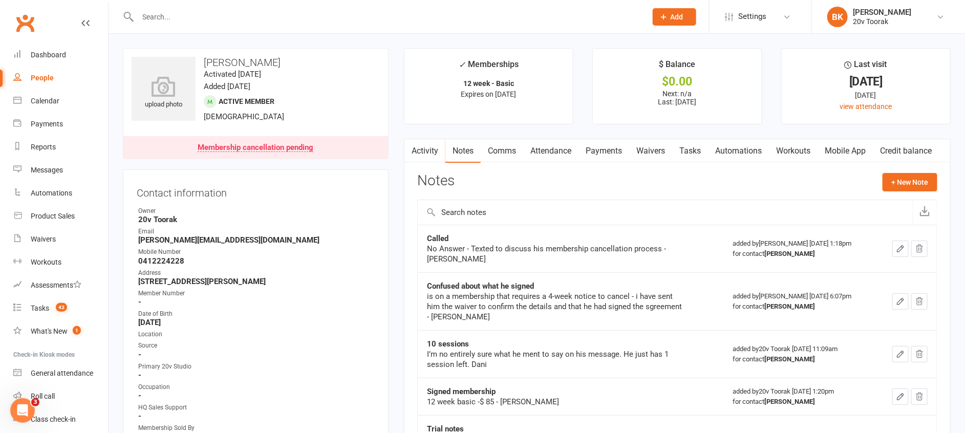
click at [431, 154] on link "Activity" at bounding box center [424, 151] width 41 height 24
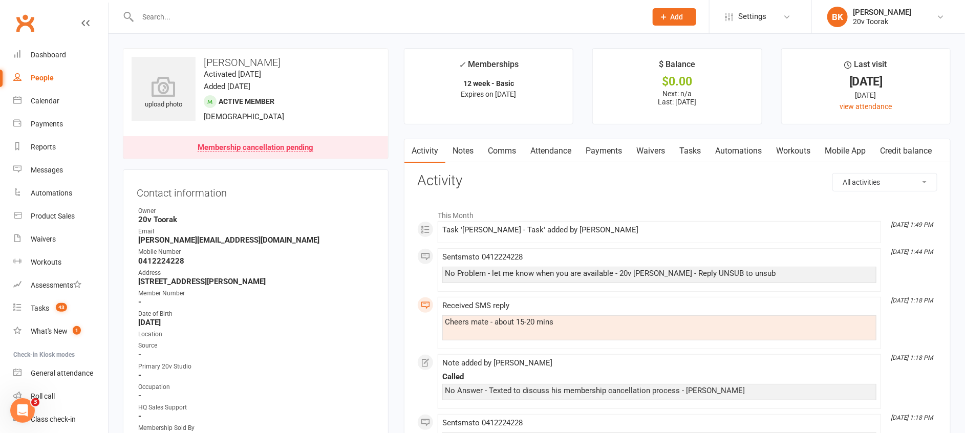
click at [371, 141] on link "Membership cancellation pending" at bounding box center [255, 147] width 265 height 23
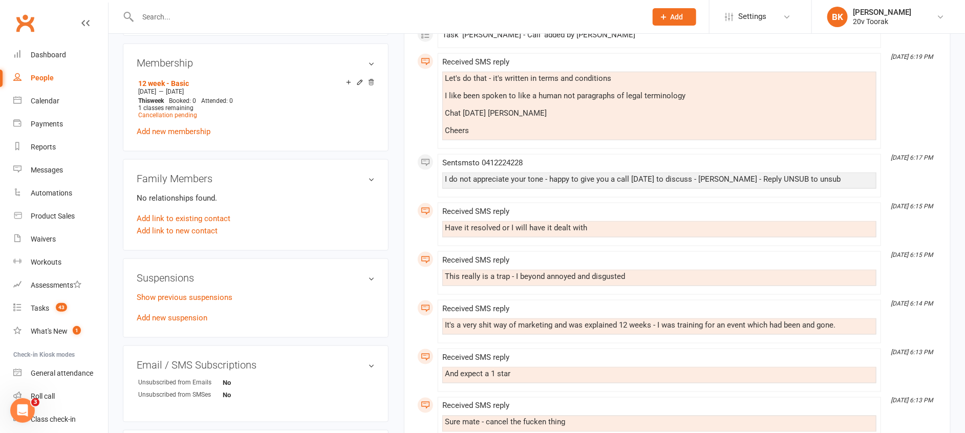
scroll to position [591, 0]
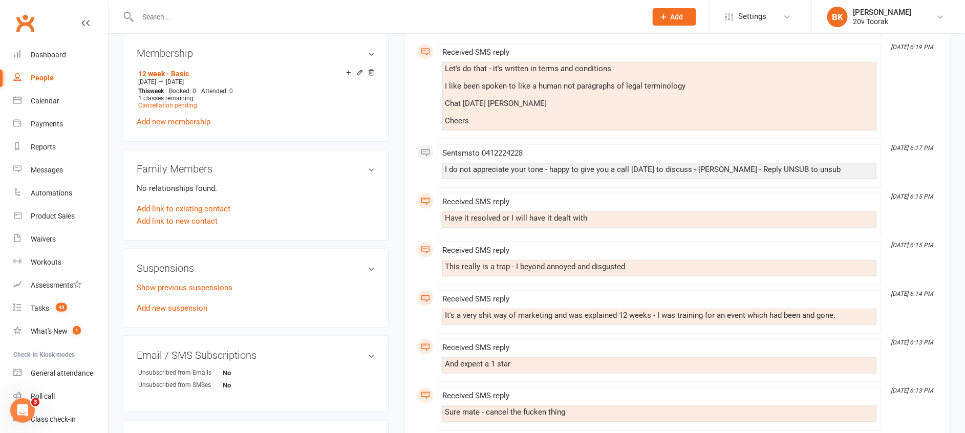
click at [402, 135] on main "✓ Memberships 12 week - Basic Expires on 11th October, 2025 $ Balance $0.00 Nex…" at bounding box center [677, 152] width 562 height 1390
click at [400, 122] on main "✓ Memberships 12 week - Basic Expires on 11th October, 2025 $ Balance $0.00 Nex…" at bounding box center [677, 152] width 562 height 1390
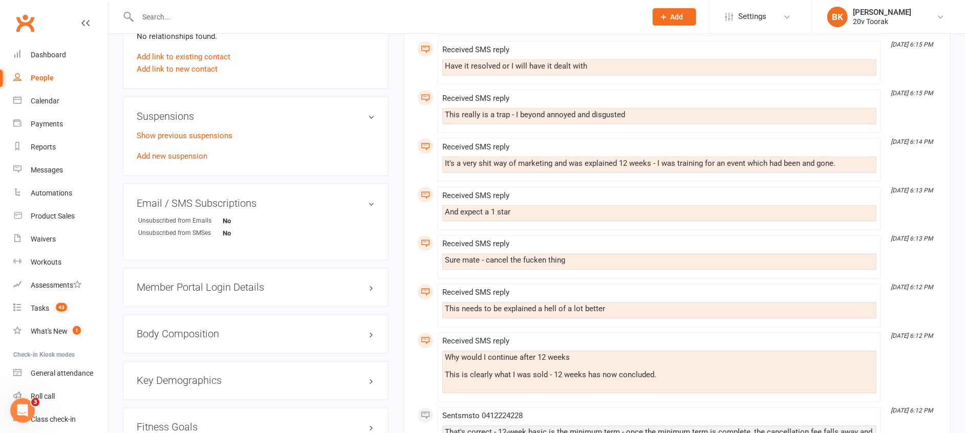
scroll to position [741, 0]
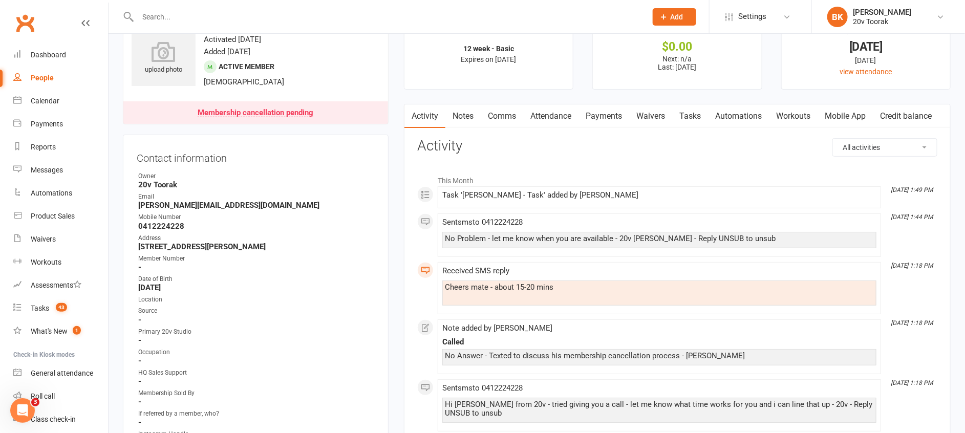
scroll to position [33, 0]
click at [460, 118] on link "Notes" at bounding box center [462, 118] width 35 height 24
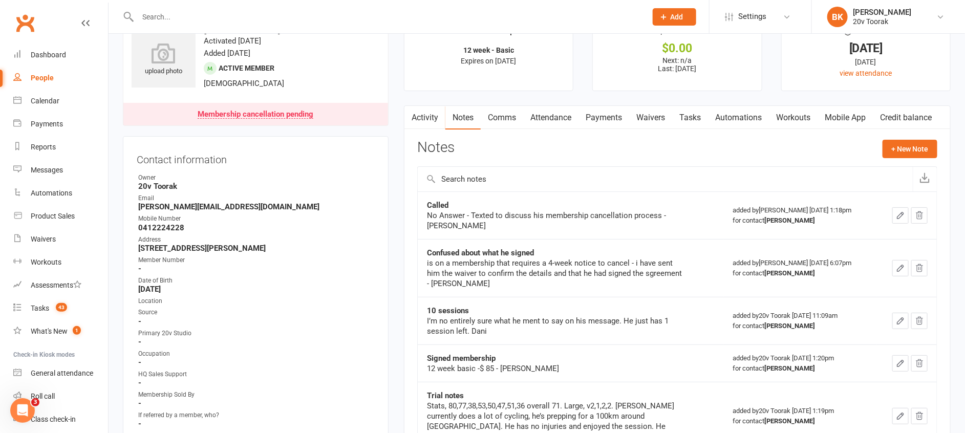
click at [433, 118] on link "Activity" at bounding box center [424, 118] width 41 height 24
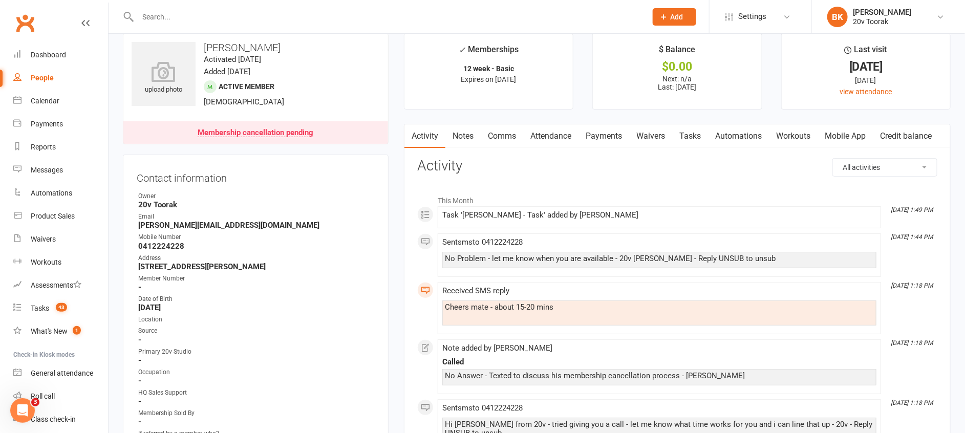
scroll to position [14, 0]
click at [470, 133] on link "Notes" at bounding box center [462, 137] width 35 height 24
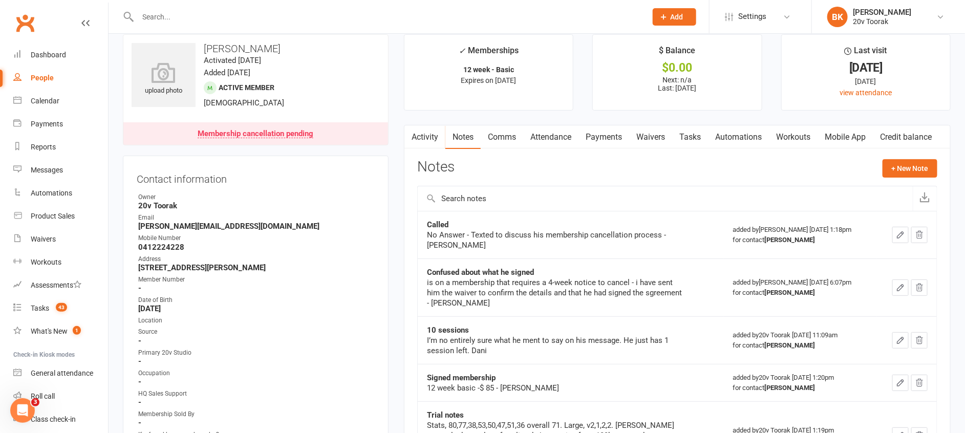
click at [422, 136] on link "Activity" at bounding box center [424, 137] width 41 height 24
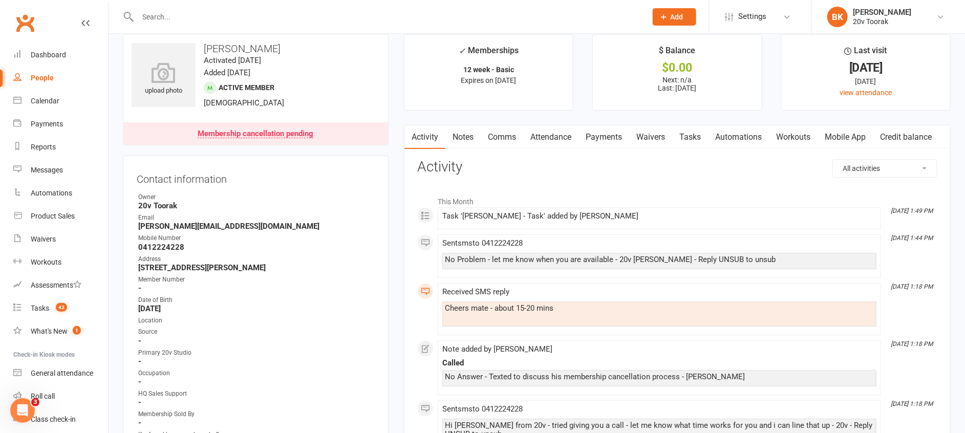
click at [381, 159] on div "Contact information Owner 20v Toorak Email Steve@houselandco.com.au Mobile Numb…" at bounding box center [256, 336] width 266 height 360
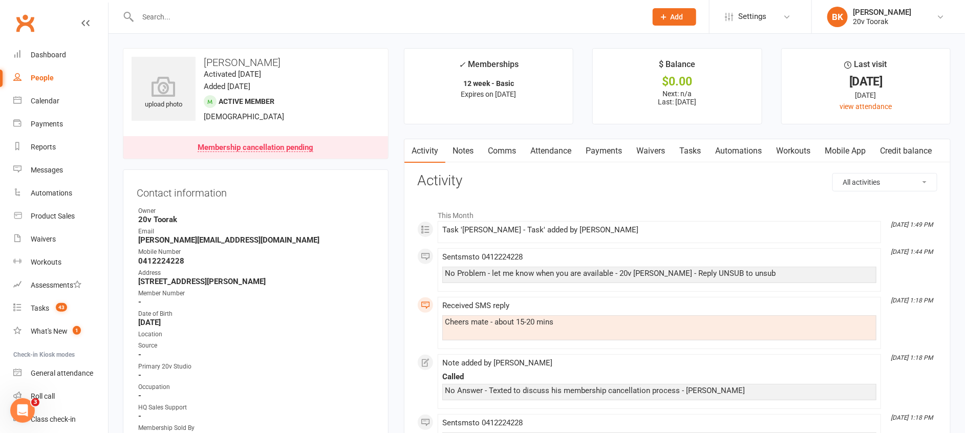
click at [459, 156] on link "Notes" at bounding box center [462, 151] width 35 height 24
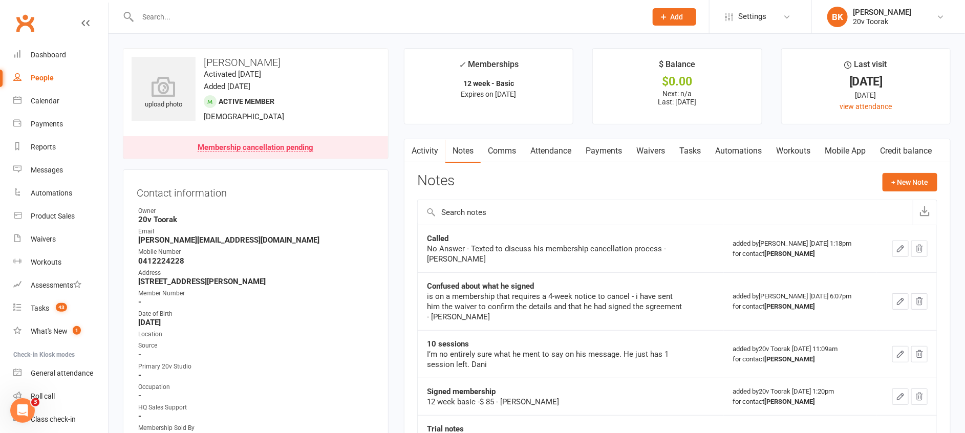
click at [685, 153] on link "Tasks" at bounding box center [690, 151] width 36 height 24
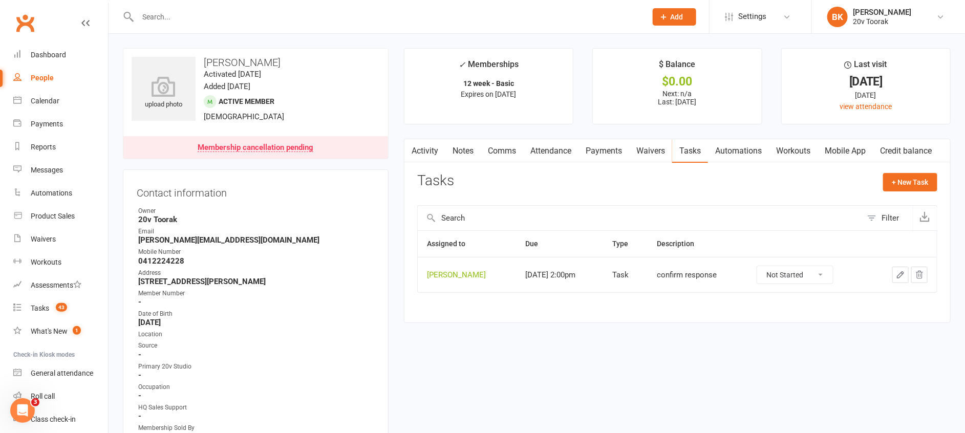
click at [469, 153] on link "Notes" at bounding box center [462, 151] width 35 height 24
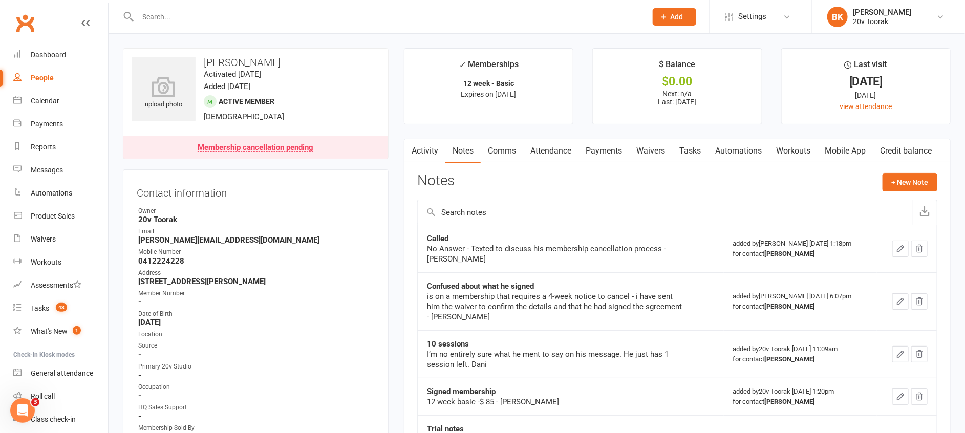
click at [431, 152] on link "Activity" at bounding box center [424, 151] width 41 height 24
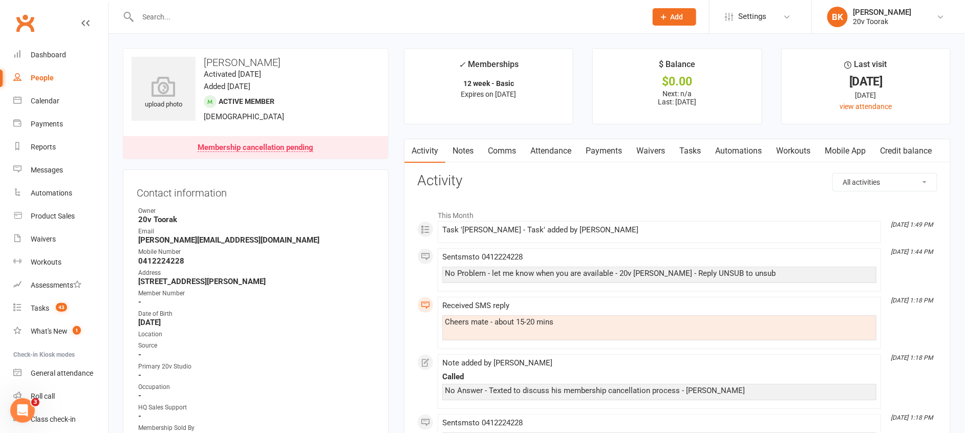
click at [469, 152] on link "Notes" at bounding box center [462, 151] width 35 height 24
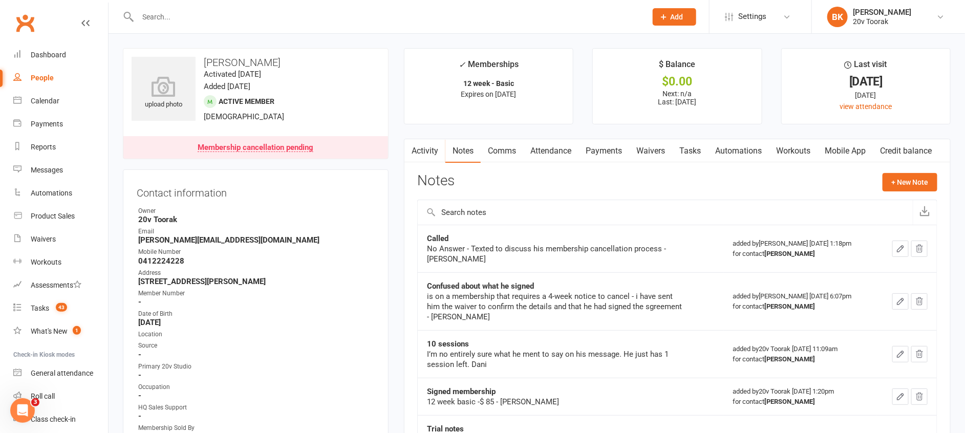
click at [432, 141] on link "Activity" at bounding box center [424, 151] width 41 height 24
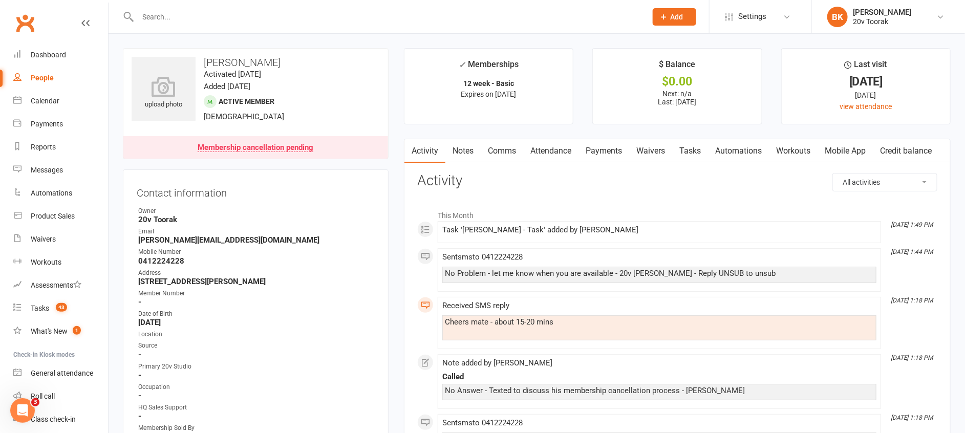
click at [458, 151] on link "Notes" at bounding box center [462, 151] width 35 height 24
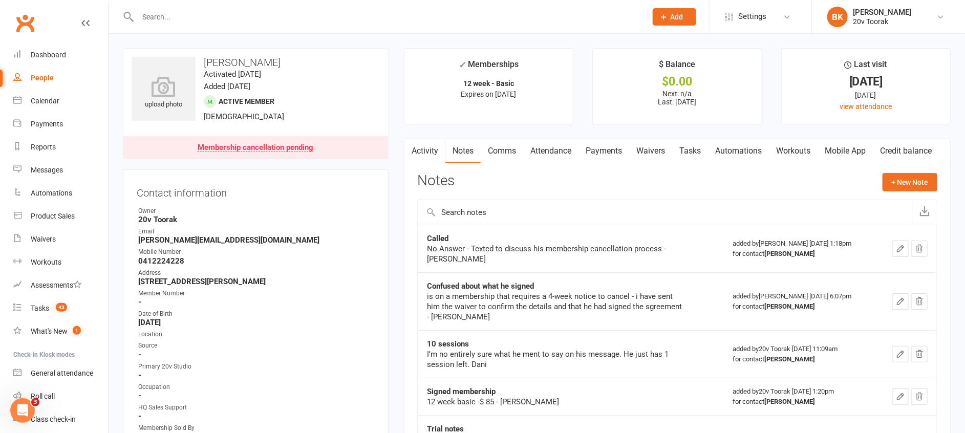
click at [682, 154] on link "Tasks" at bounding box center [690, 151] width 36 height 24
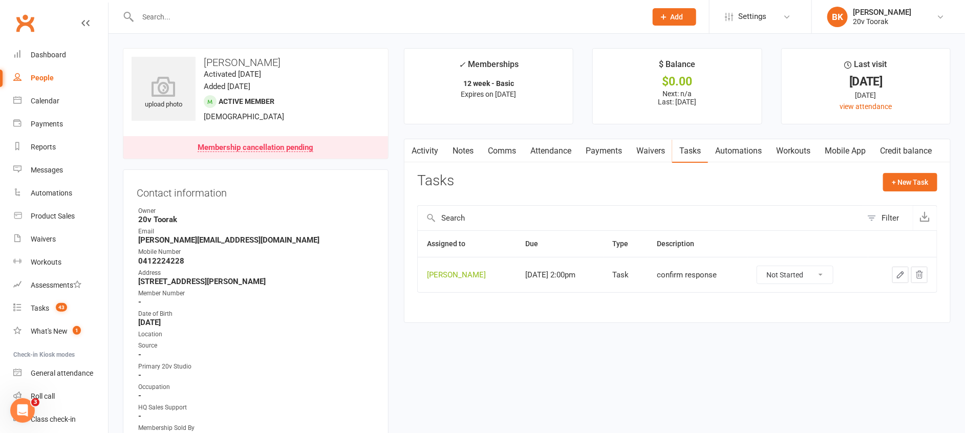
click at [470, 158] on link "Notes" at bounding box center [462, 151] width 35 height 24
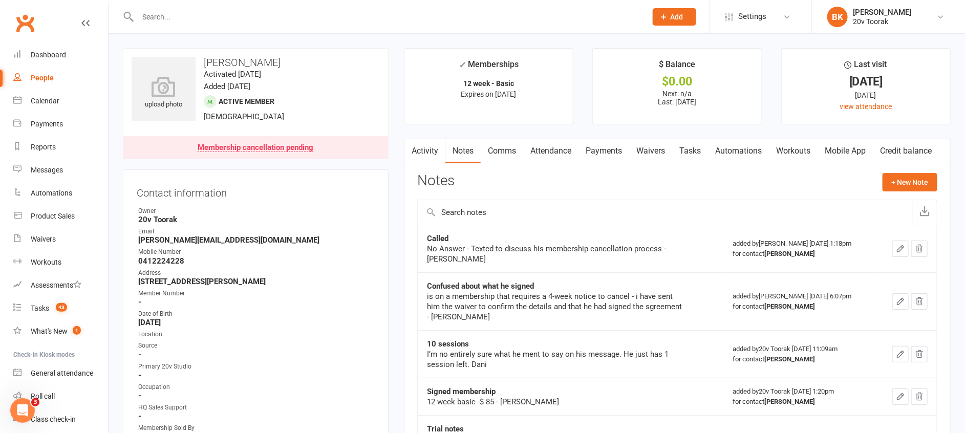
click at [435, 155] on link "Activity" at bounding box center [424, 151] width 41 height 24
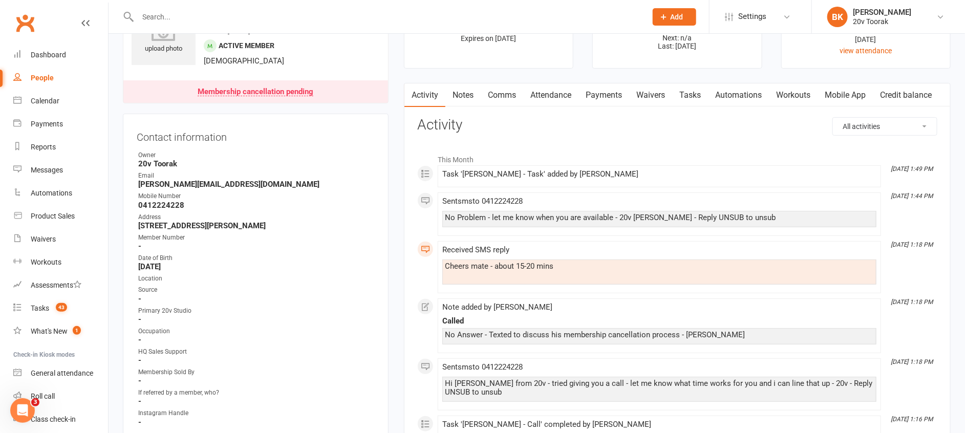
scroll to position [54, 0]
click at [469, 89] on link "Notes" at bounding box center [462, 97] width 35 height 24
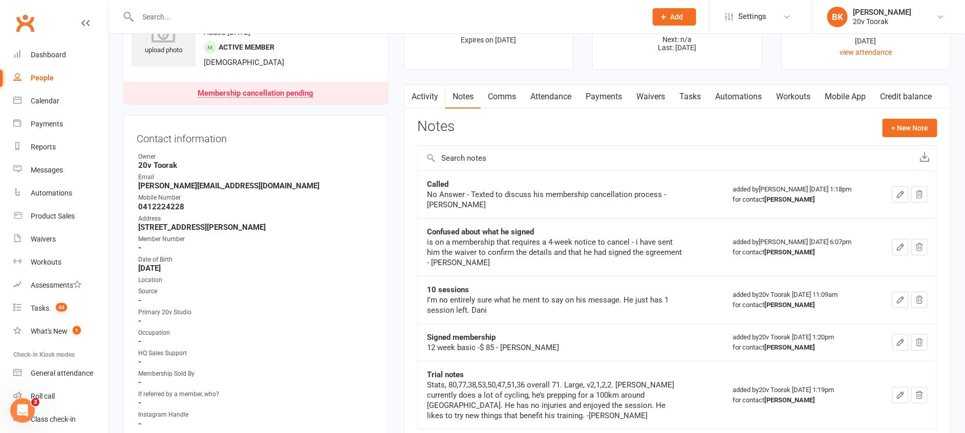
click at [430, 106] on link "Activity" at bounding box center [424, 97] width 41 height 24
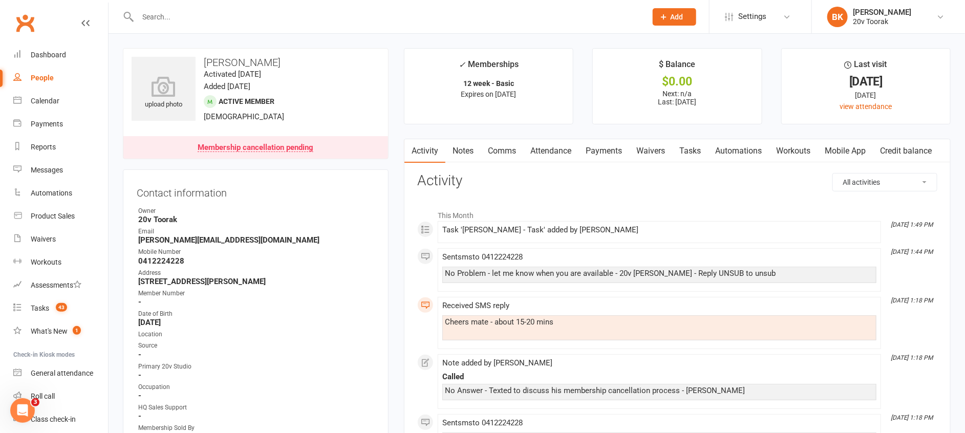
click at [476, 145] on link "Notes" at bounding box center [462, 151] width 35 height 24
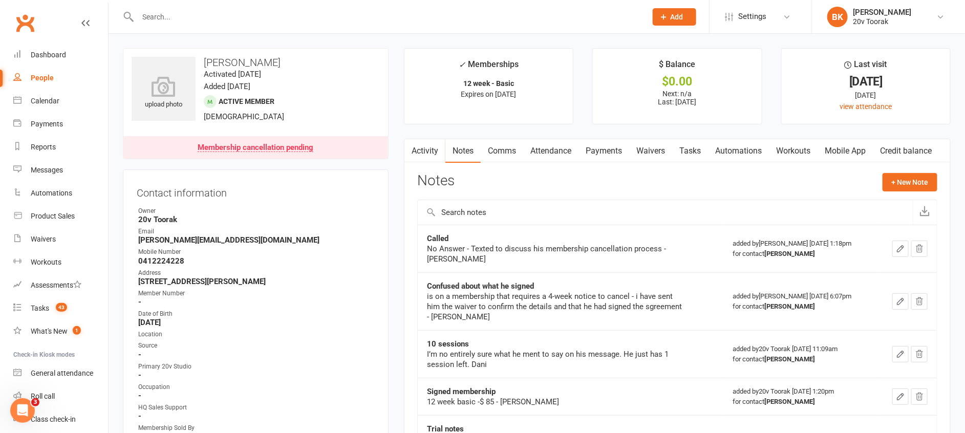
click at [435, 152] on link "Activity" at bounding box center [424, 151] width 41 height 24
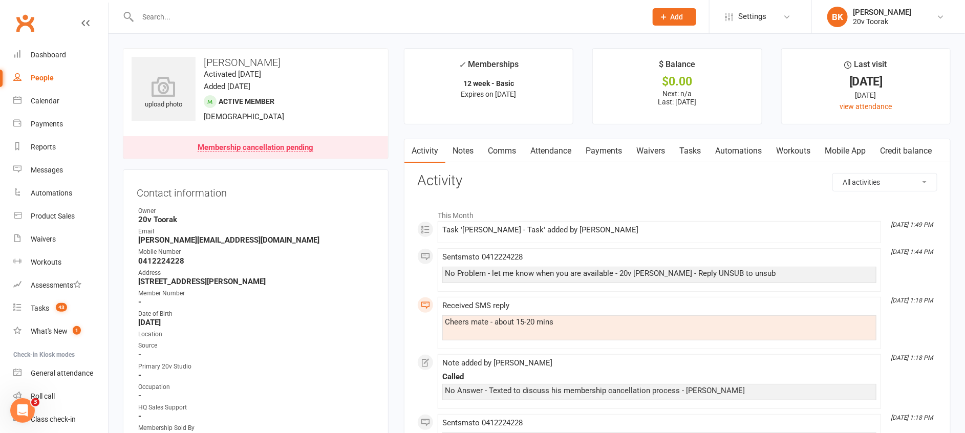
click at [477, 145] on link "Notes" at bounding box center [462, 151] width 35 height 24
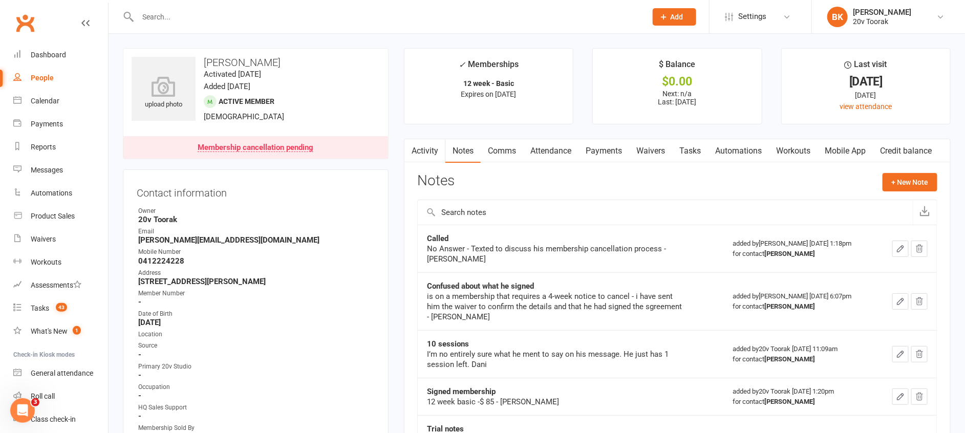
click at [425, 148] on link "Activity" at bounding box center [424, 151] width 41 height 24
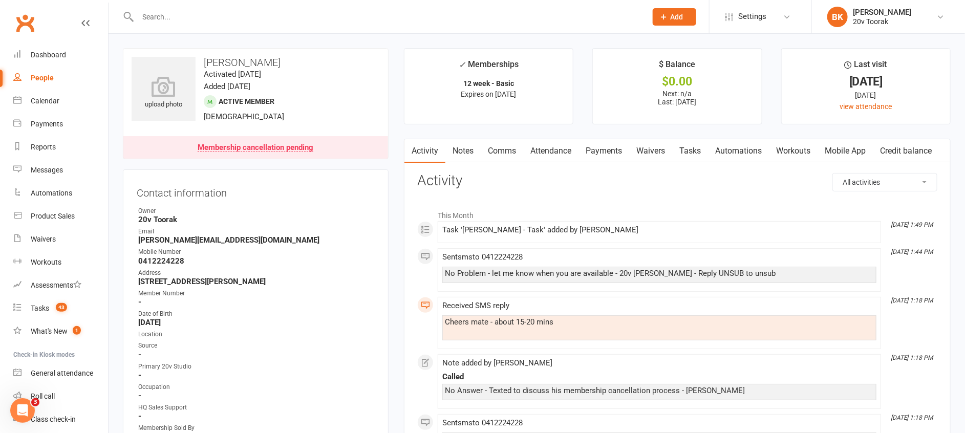
click at [385, 114] on div "upload photo Steve McMenamin Activated 18 May, 2025 Added 17 May, 2025 Active m…" at bounding box center [256, 103] width 266 height 111
click at [458, 157] on link "Notes" at bounding box center [462, 151] width 35 height 24
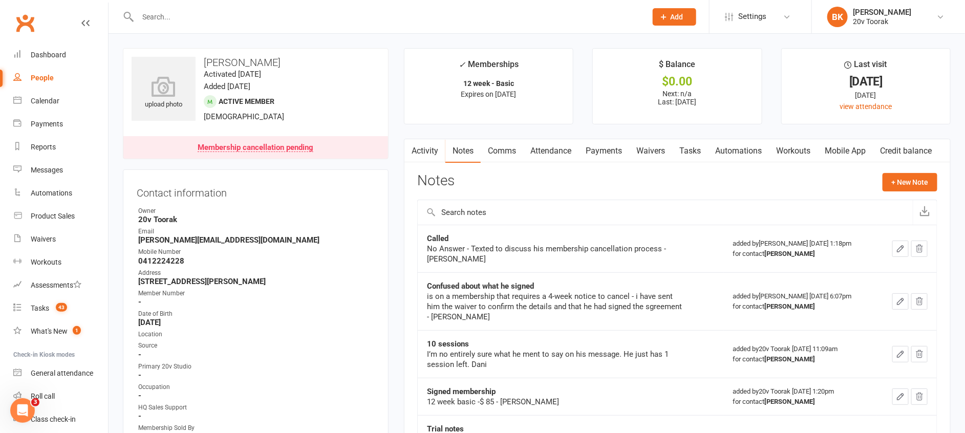
click at [424, 151] on link "Activity" at bounding box center [424, 151] width 41 height 24
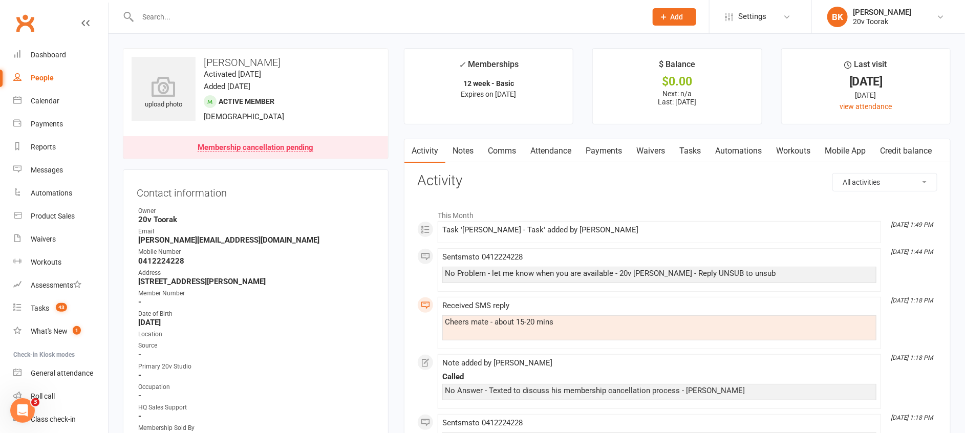
click at [469, 151] on link "Notes" at bounding box center [462, 151] width 35 height 24
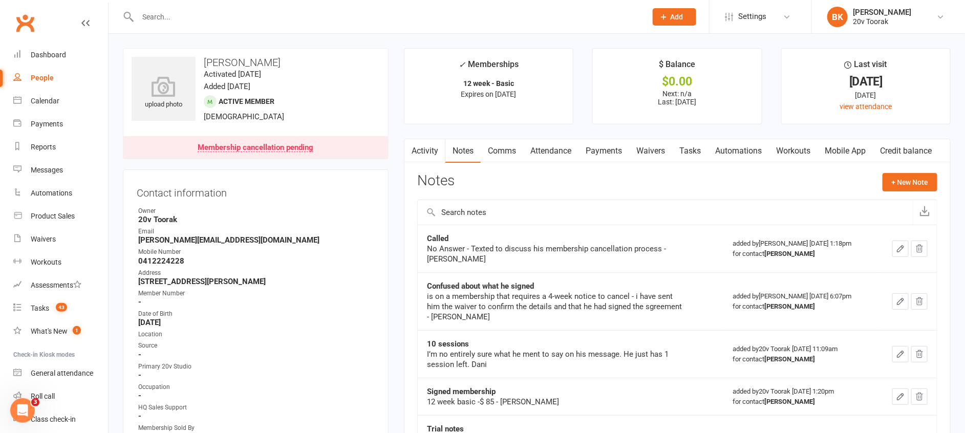
click at [429, 151] on link "Activity" at bounding box center [424, 151] width 41 height 24
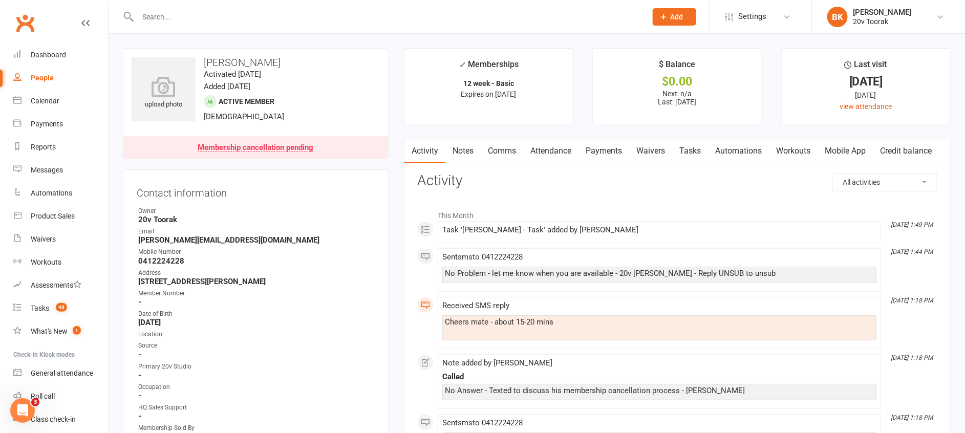
click at [468, 151] on link "Notes" at bounding box center [462, 151] width 35 height 24
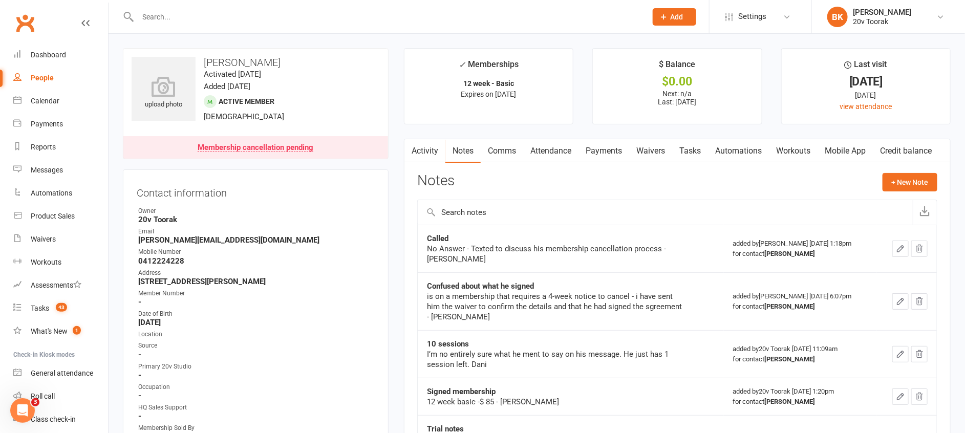
click at [424, 146] on link "Activity" at bounding box center [424, 151] width 41 height 24
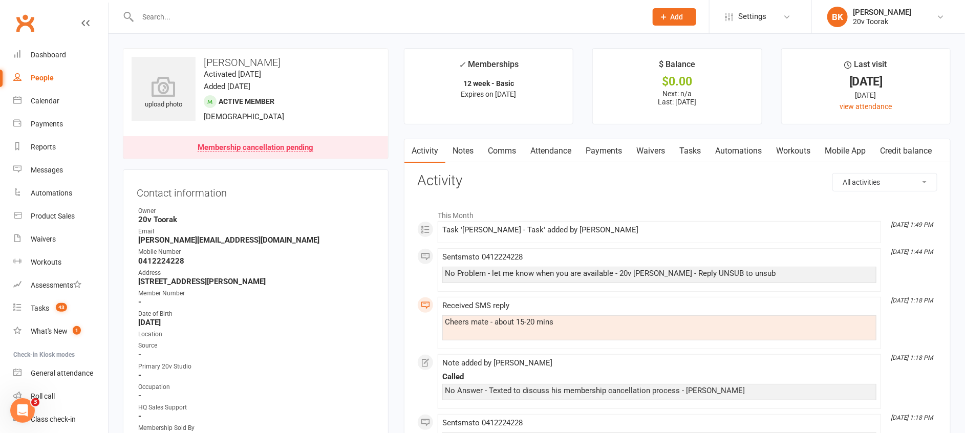
click at [466, 153] on link "Notes" at bounding box center [462, 151] width 35 height 24
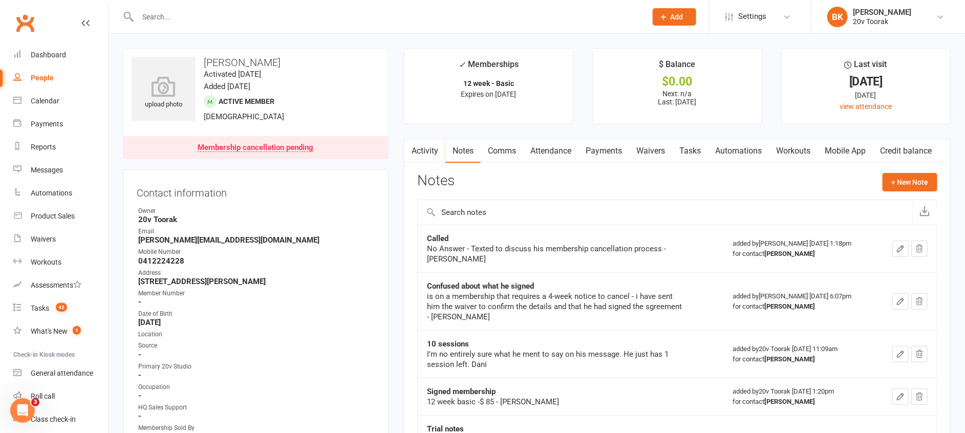
click at [431, 152] on link "Activity" at bounding box center [424, 151] width 41 height 24
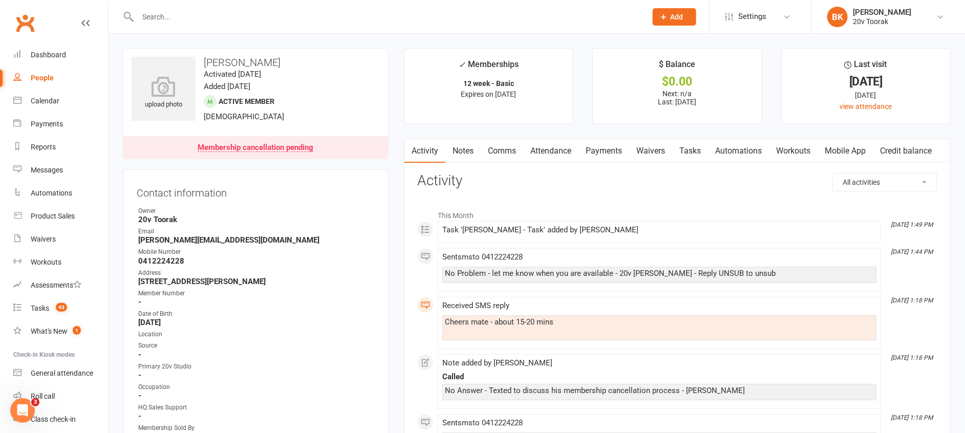
click at [469, 149] on link "Notes" at bounding box center [462, 151] width 35 height 24
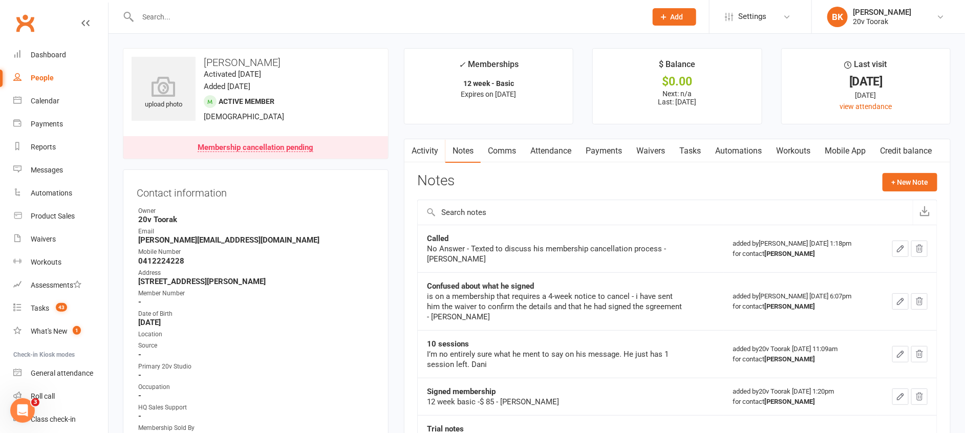
click at [428, 151] on link "Activity" at bounding box center [424, 151] width 41 height 24
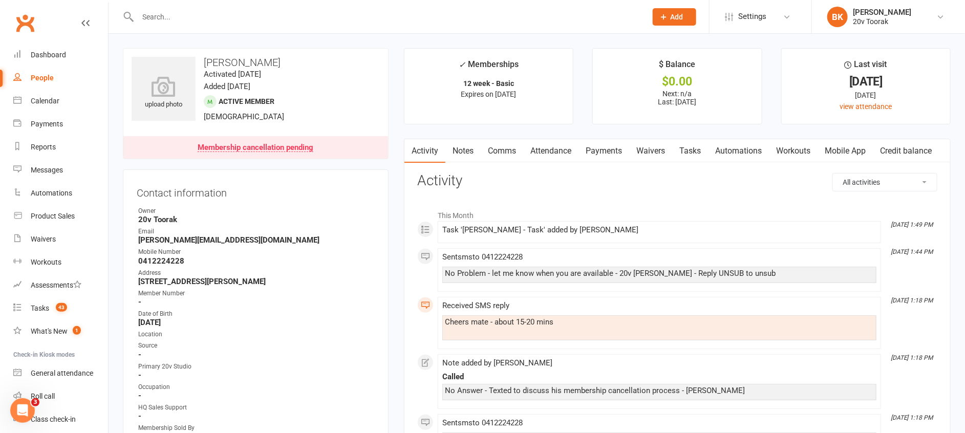
click at [697, 152] on link "Tasks" at bounding box center [690, 151] width 36 height 24
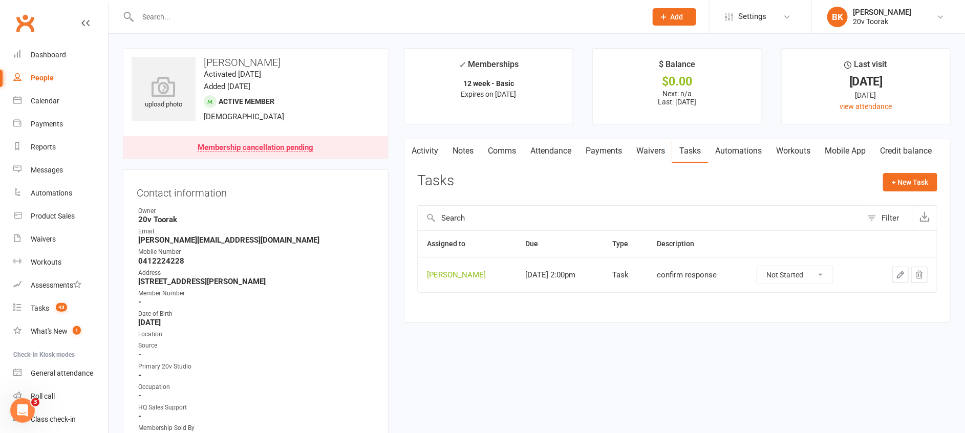
click at [819, 274] on select "Not Started In Progress Waiting Complete" at bounding box center [795, 274] width 76 height 17
click at [760, 266] on select "Not Started In Progress Waiting Complete" at bounding box center [795, 274] width 76 height 17
select select "unstarted"
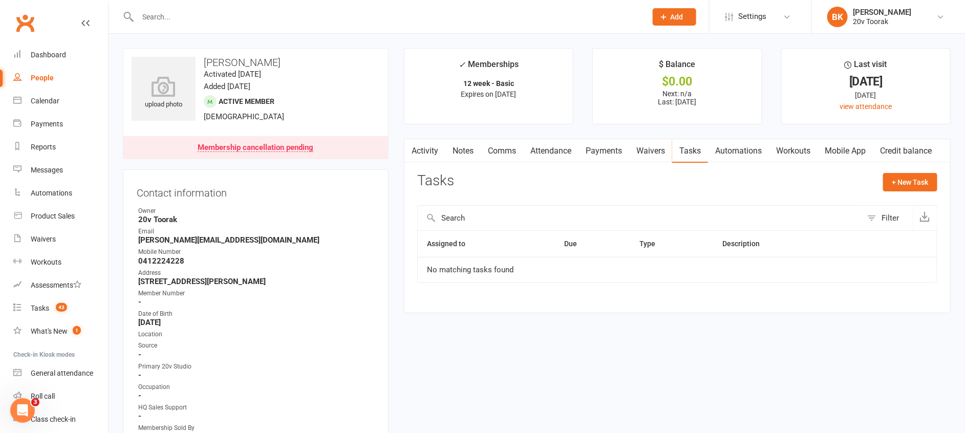
click at [469, 158] on link "Notes" at bounding box center [462, 151] width 35 height 24
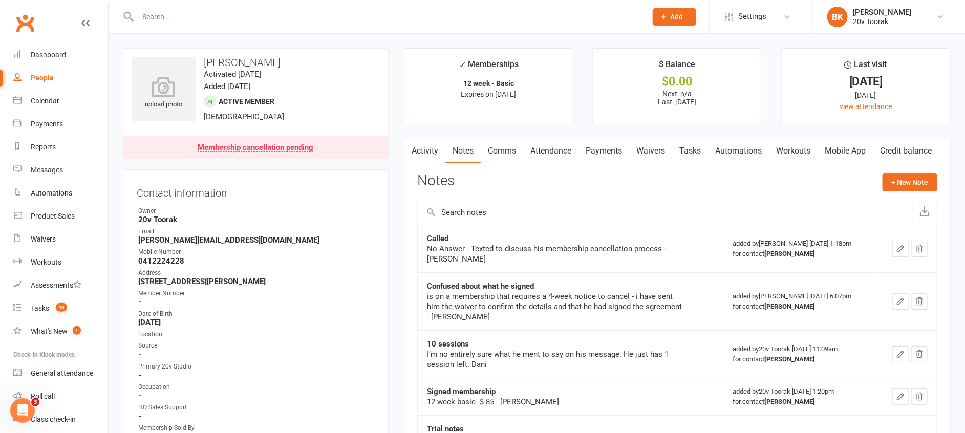
click at [429, 154] on link "Activity" at bounding box center [424, 151] width 41 height 24
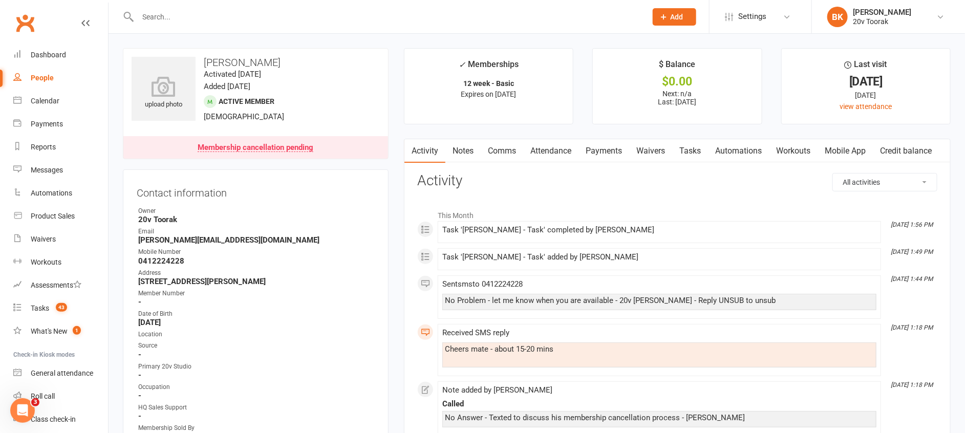
click at [451, 148] on link "Notes" at bounding box center [462, 151] width 35 height 24
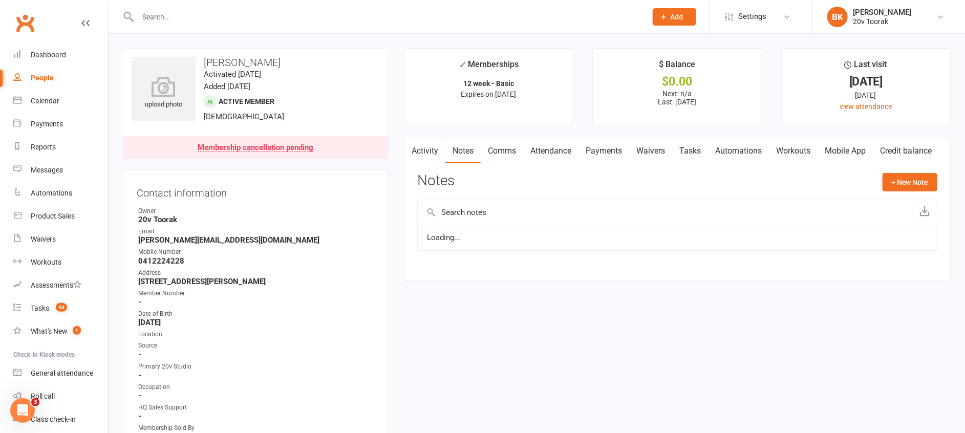
click at [421, 151] on link "Activity" at bounding box center [424, 151] width 41 height 24
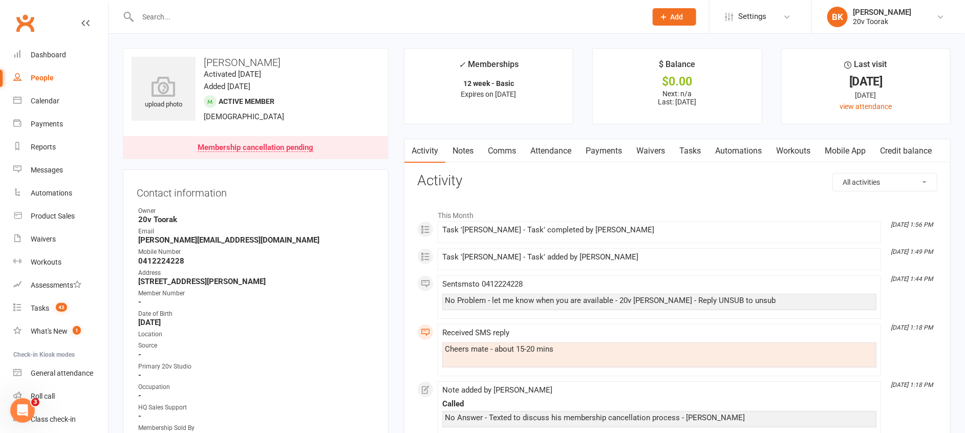
click at [471, 147] on link "Notes" at bounding box center [462, 151] width 35 height 24
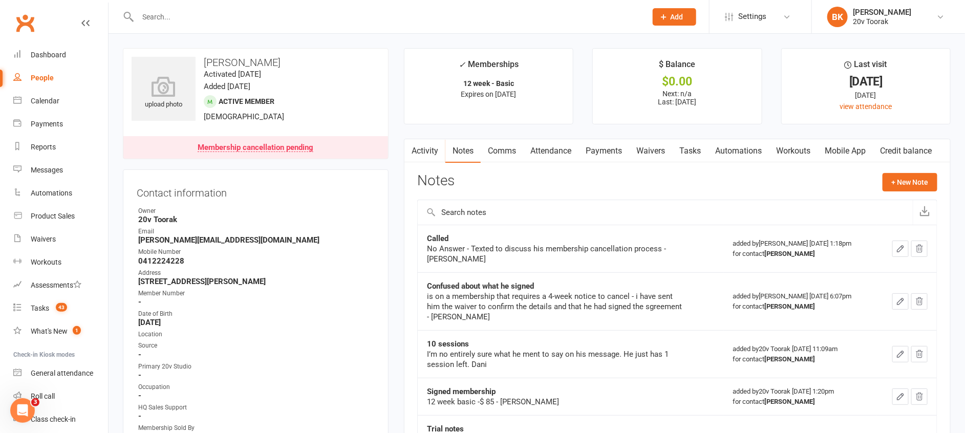
click at [431, 150] on link "Activity" at bounding box center [424, 151] width 41 height 24
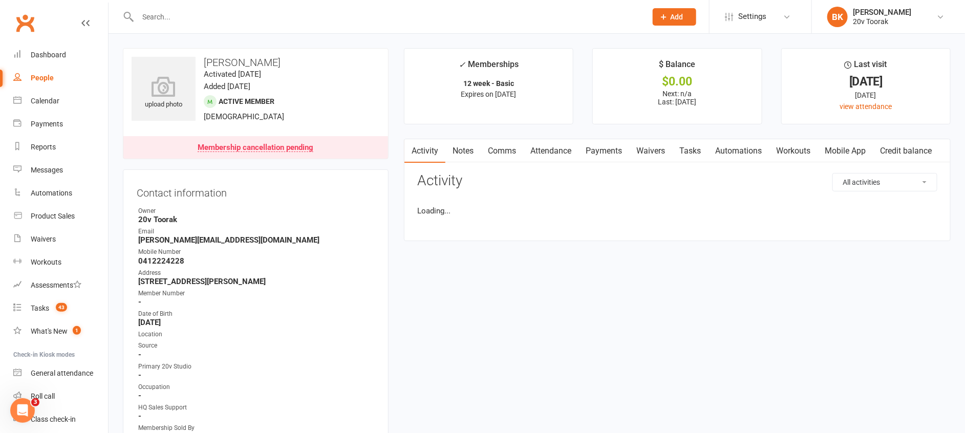
click at [363, 73] on div "upload photo Steve McMenamin Activated 18 May, 2025 Added 17 May, 2025 Active m…" at bounding box center [256, 103] width 266 height 111
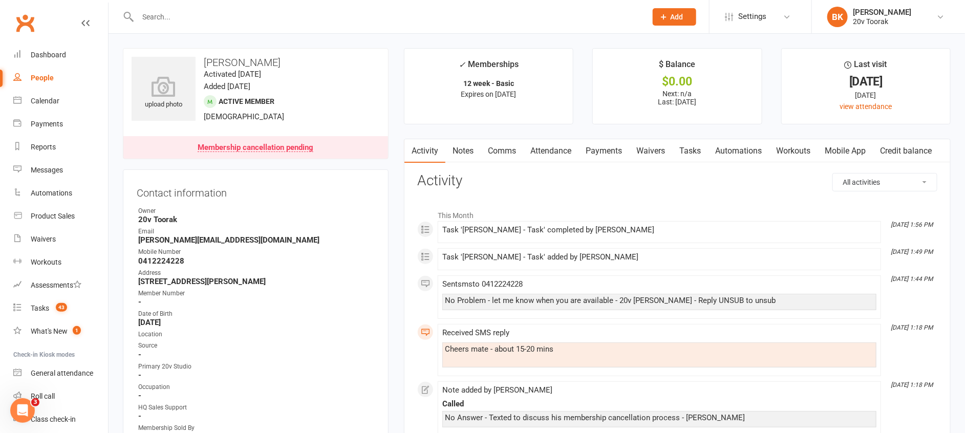
click at [474, 149] on link "Notes" at bounding box center [462, 151] width 35 height 24
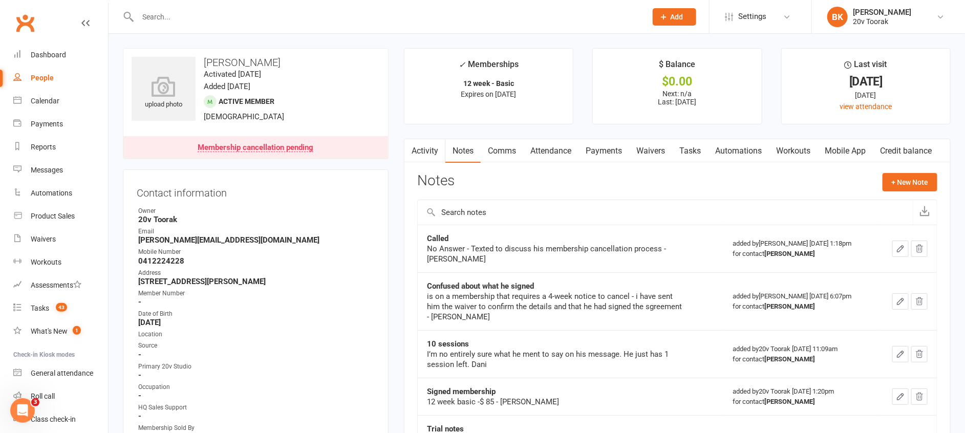
click at [915, 170] on div "Activity Notes Comms Attendance Payments Waivers Tasks Automations Workouts Mob…" at bounding box center [677, 326] width 547 height 375
click at [913, 182] on button "+ New Note" at bounding box center [910, 182] width 55 height 18
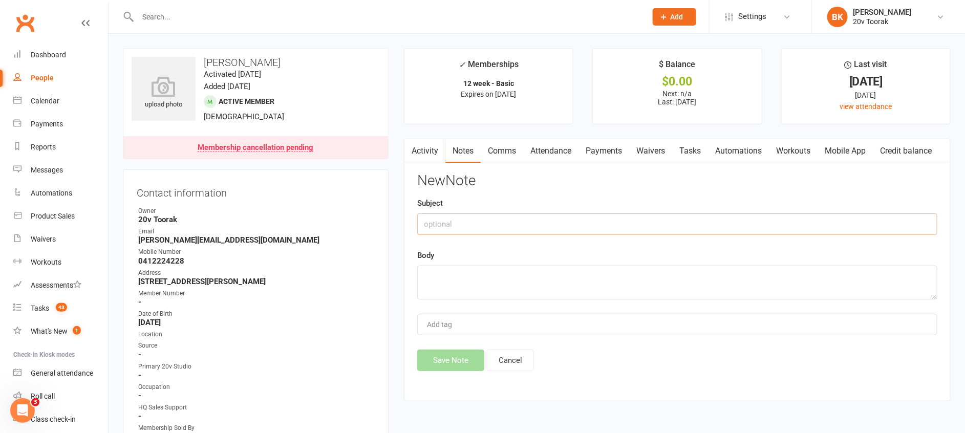
click at [511, 219] on input "text" at bounding box center [677, 224] width 520 height 22
type input "Called Back"
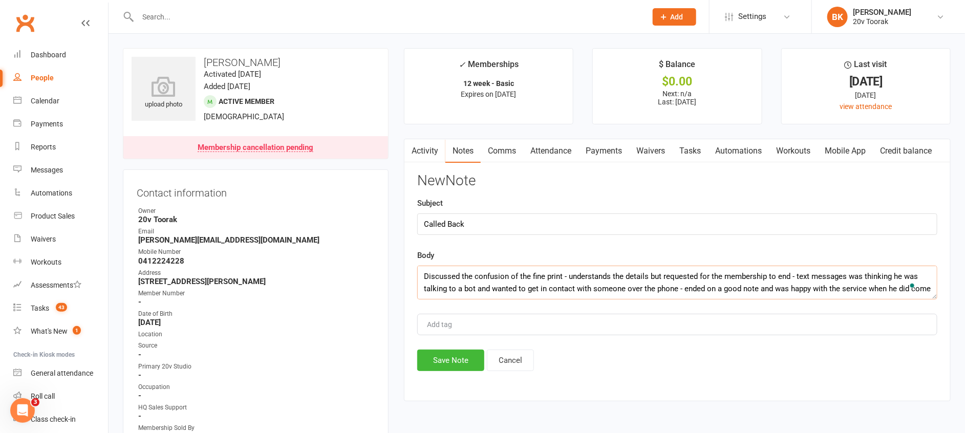
scroll to position [7, 0]
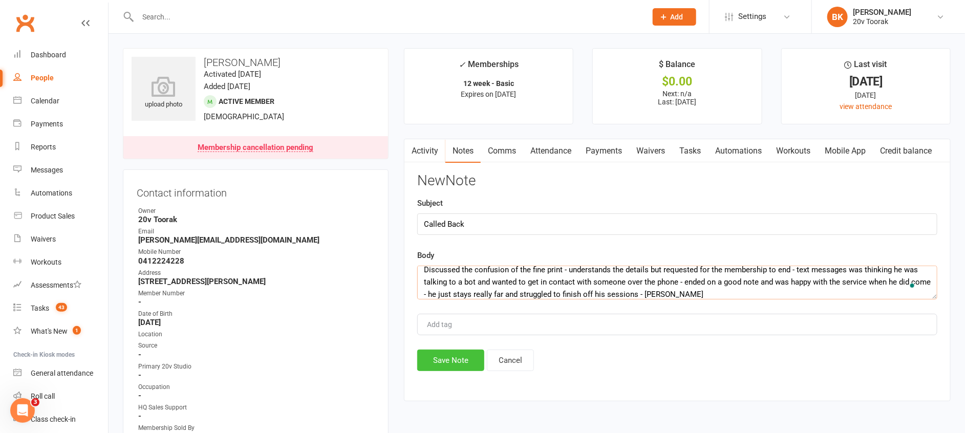
type textarea "Discussed the confusion of the fine print - understands the details but request…"
click at [456, 368] on button "Save Note" at bounding box center [450, 361] width 67 height 22
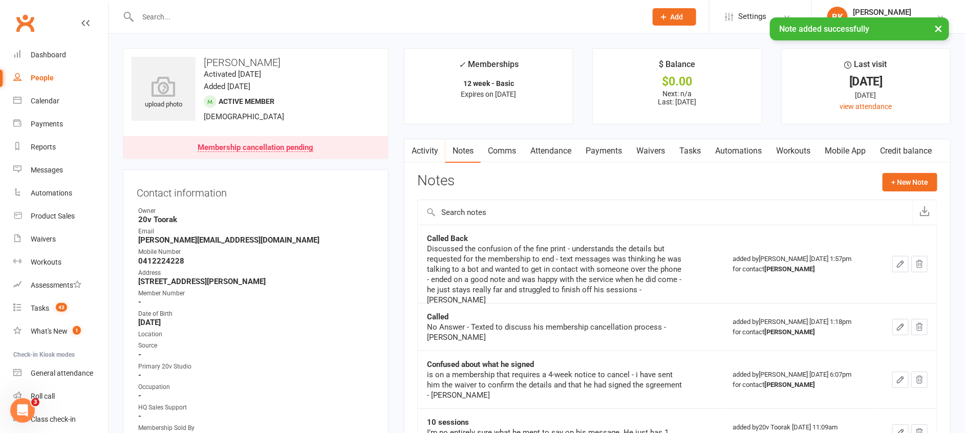
click at [728, 140] on link "Automations" at bounding box center [738, 151] width 61 height 24
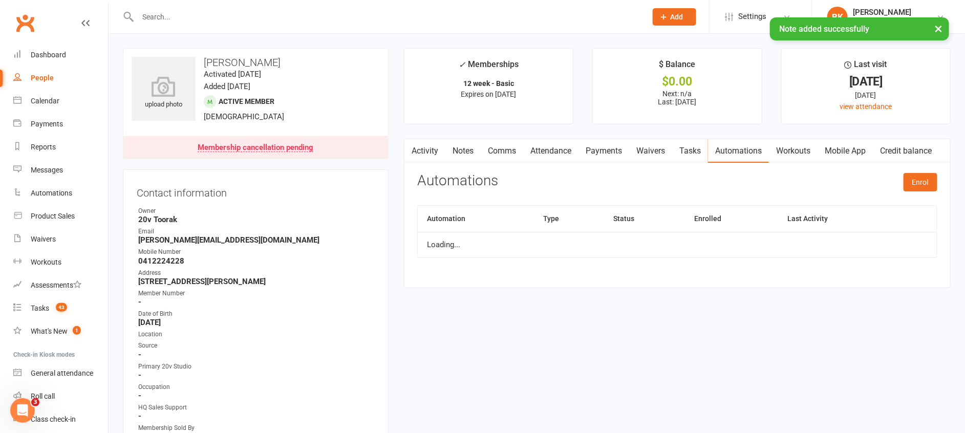
click at [702, 143] on link "Tasks" at bounding box center [690, 151] width 36 height 24
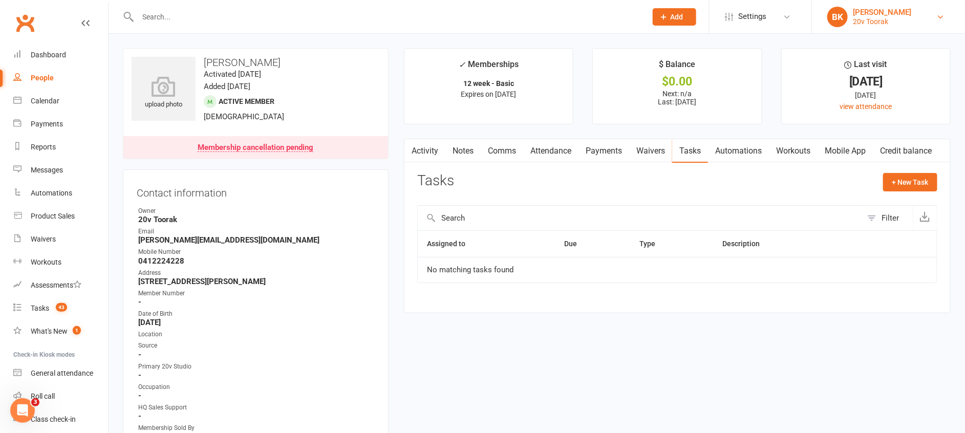
click at [877, 14] on div "[PERSON_NAME]" at bounding box center [882, 12] width 58 height 9
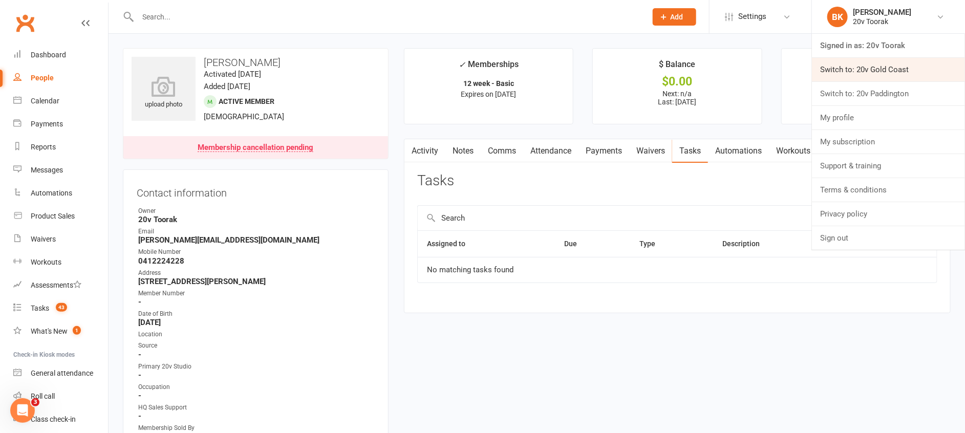
click at [896, 71] on link "Switch to: 20v Gold Coast" at bounding box center [888, 70] width 153 height 24
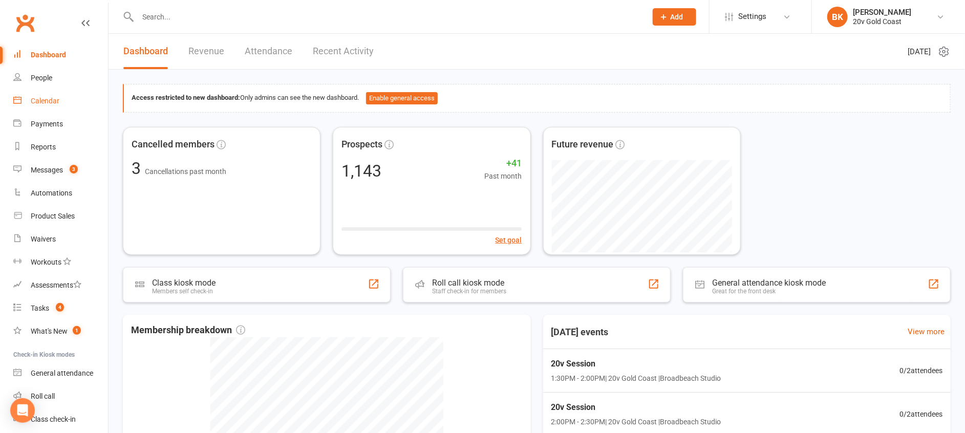
click at [45, 101] on div "Calendar" at bounding box center [45, 101] width 29 height 8
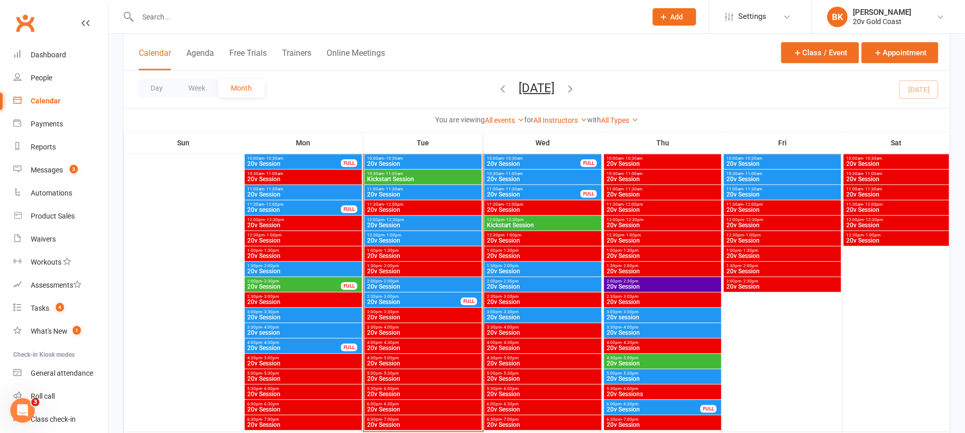
scroll to position [988, 0]
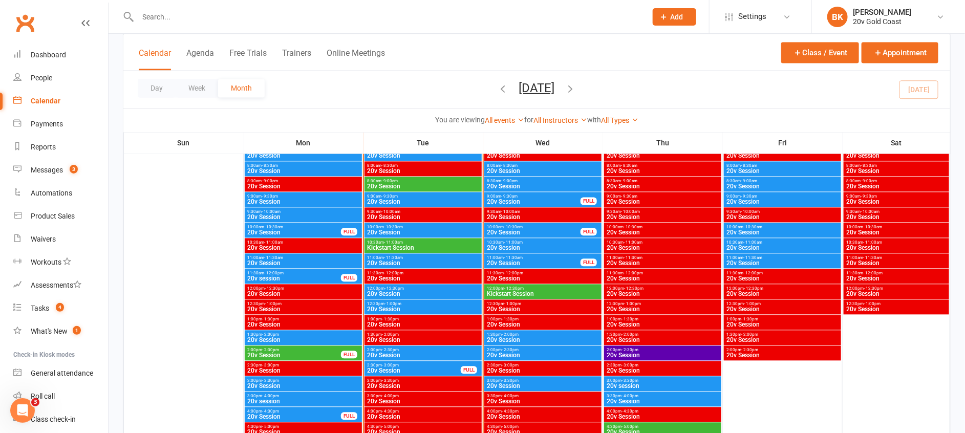
click at [395, 352] on span "20v Session" at bounding box center [423, 355] width 113 height 6
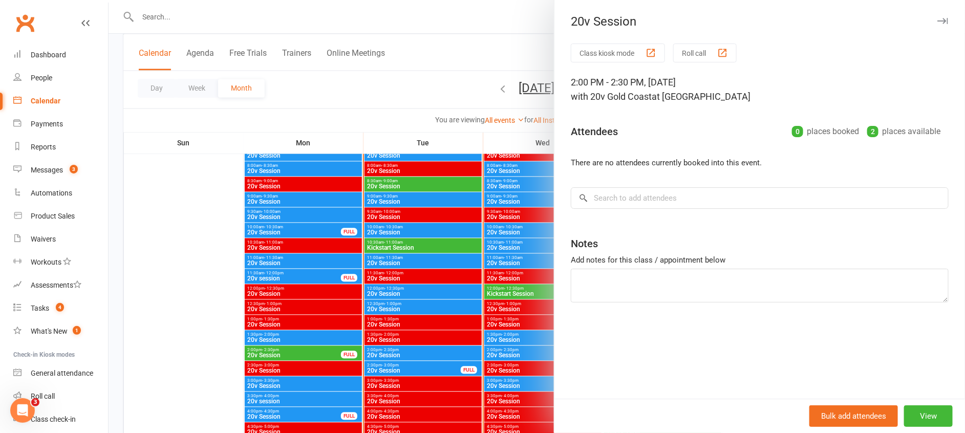
click at [395, 352] on div at bounding box center [537, 216] width 856 height 433
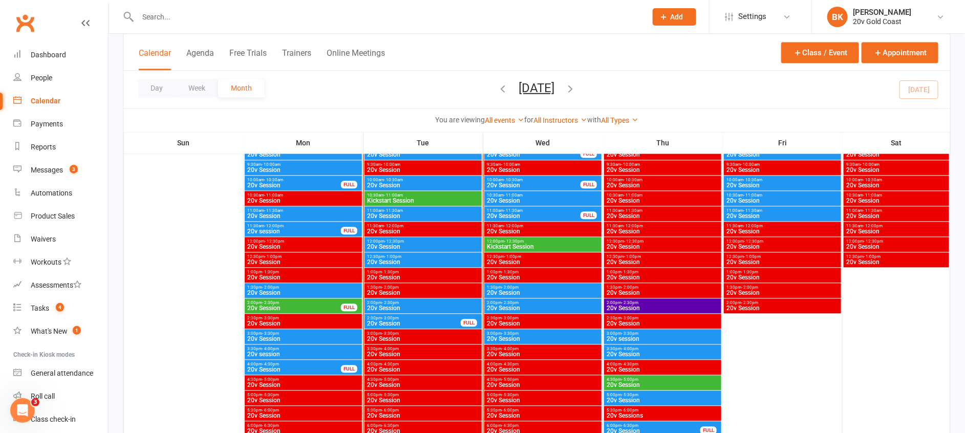
scroll to position [1037, 0]
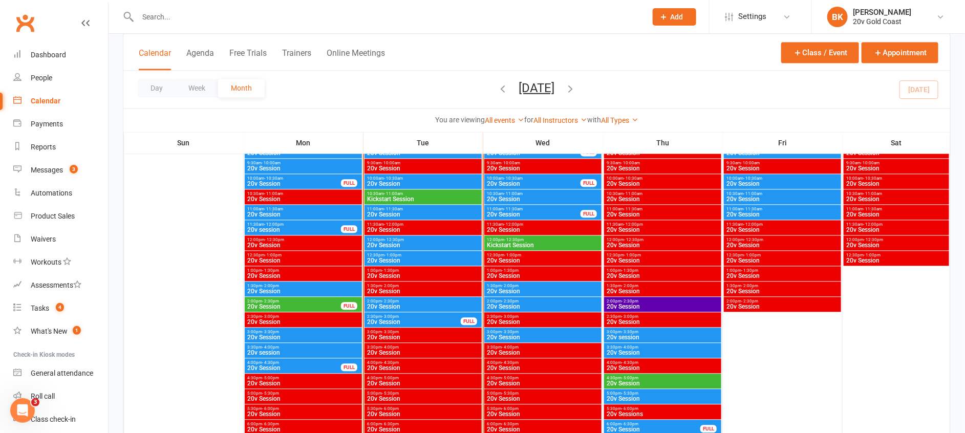
click at [385, 304] on span "20v Session" at bounding box center [423, 307] width 113 height 6
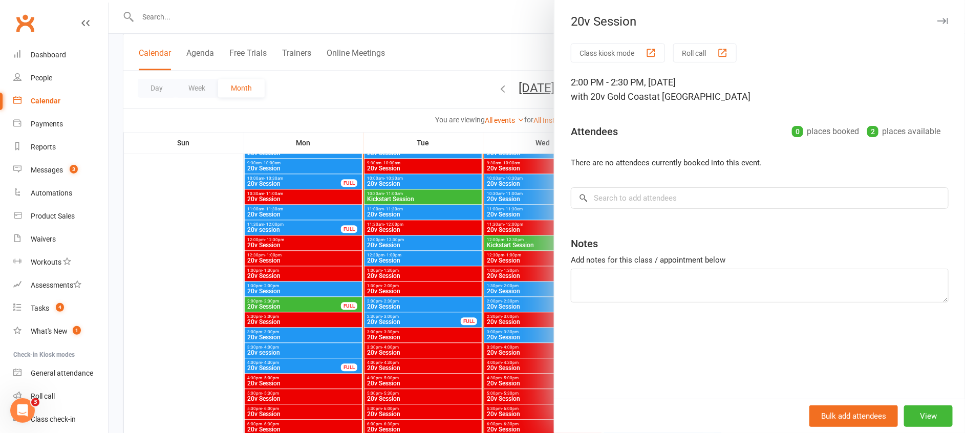
click at [385, 304] on div at bounding box center [537, 216] width 856 height 433
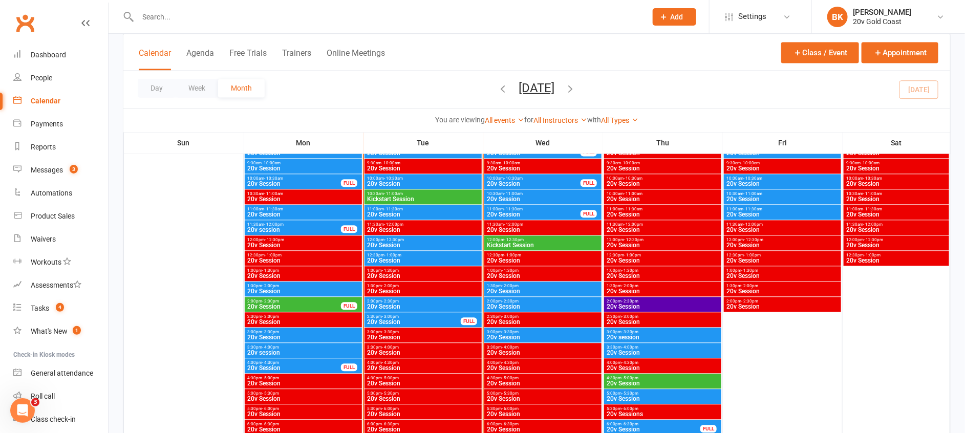
click at [163, 19] on input "text" at bounding box center [387, 17] width 505 height 14
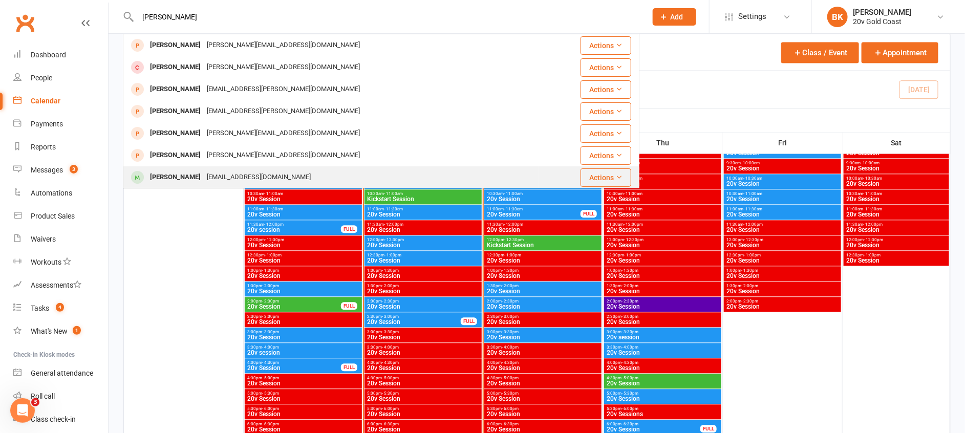
type input "emily"
click at [180, 175] on div "Emily Duncan" at bounding box center [175, 177] width 57 height 15
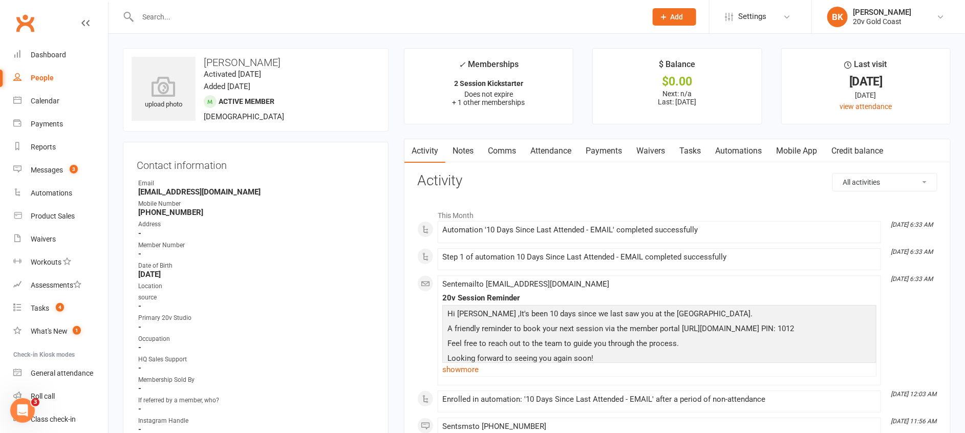
click at [662, 150] on link "Waivers" at bounding box center [650, 151] width 43 height 24
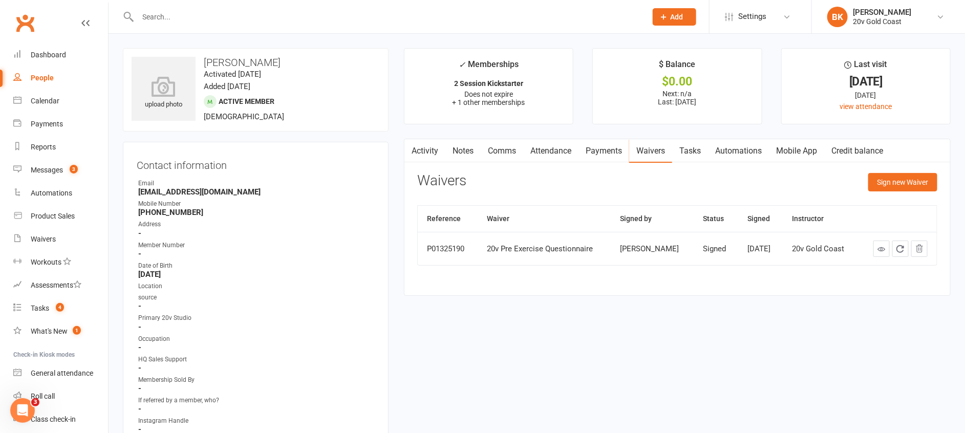
click at [153, 17] on input "text" at bounding box center [387, 17] width 505 height 14
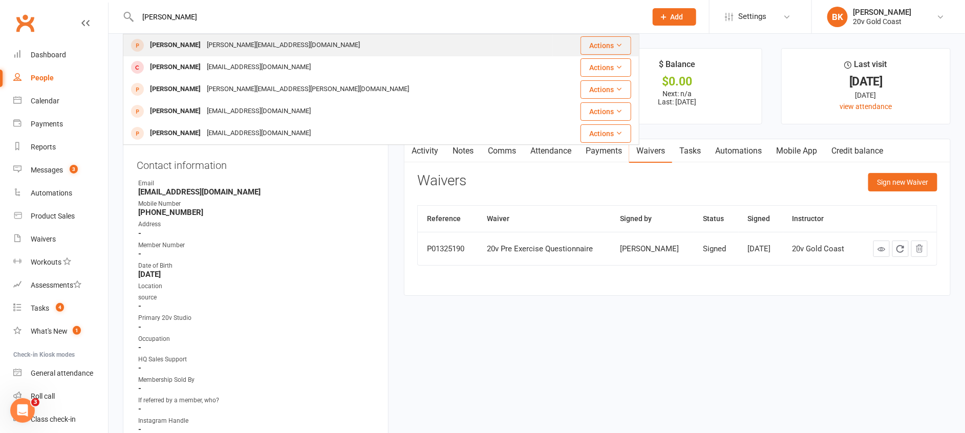
type input "byron"
click at [180, 42] on div "[PERSON_NAME]" at bounding box center [175, 45] width 57 height 15
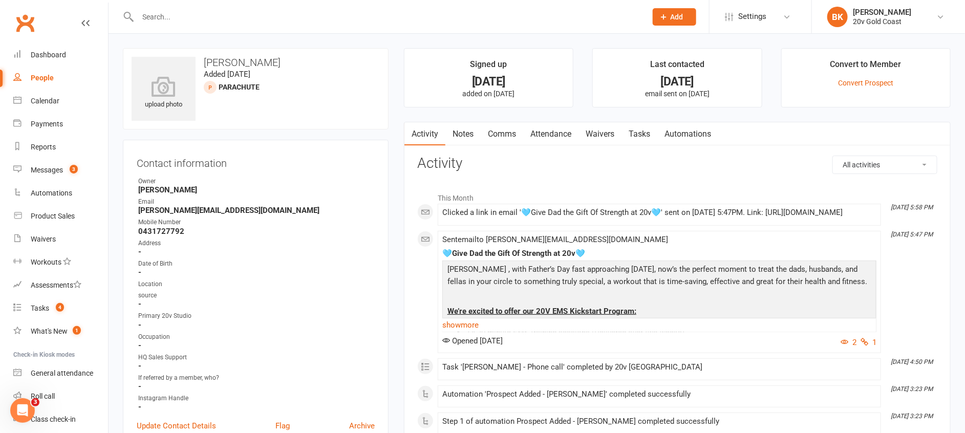
click at [606, 132] on link "Waivers" at bounding box center [599, 134] width 43 height 24
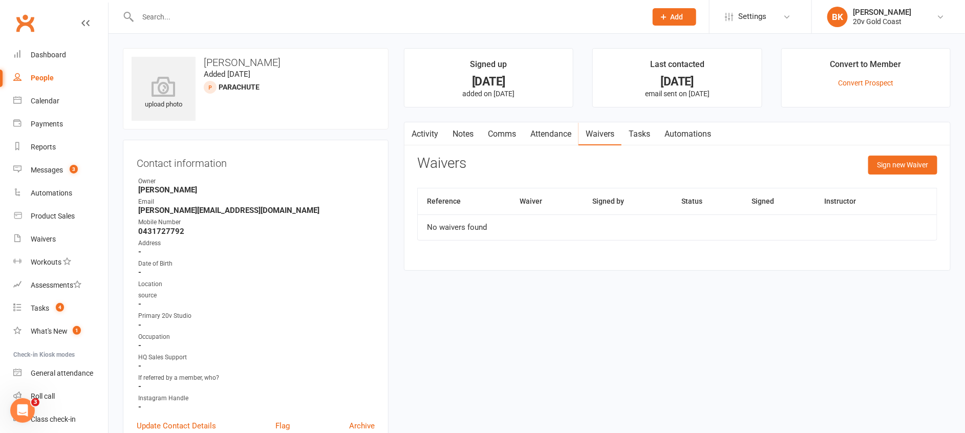
click at [611, 122] on div "Activity Notes Comms Attendance Waivers Tasks Automations Waivers Sign new Waiv…" at bounding box center [677, 196] width 547 height 149
click at [608, 136] on link "Waivers" at bounding box center [599, 134] width 43 height 24
click at [891, 175] on div "Sign new Waiver" at bounding box center [902, 168] width 69 height 24
click at [899, 168] on button "Sign new Waiver" at bounding box center [902, 165] width 69 height 18
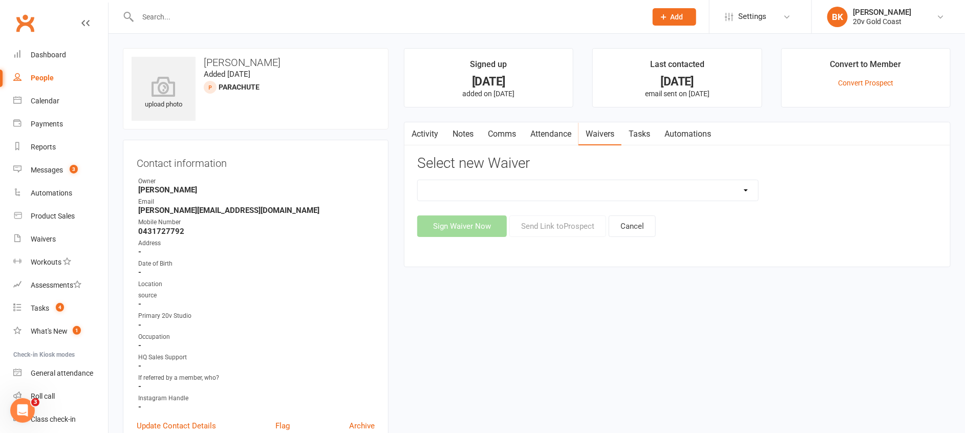
click at [743, 189] on select "20v Ambassador Program 20v Father's Day Promo 20v Pre Exercise Questionnaire Ca…" at bounding box center [588, 190] width 340 height 20
click at [405, 161] on div "Activity Notes Comms Attendance Waivers Tasks Automations Select new Waiver 20v…" at bounding box center [677, 194] width 547 height 145
click at [155, 18] on input "text" at bounding box center [387, 17] width 505 height 14
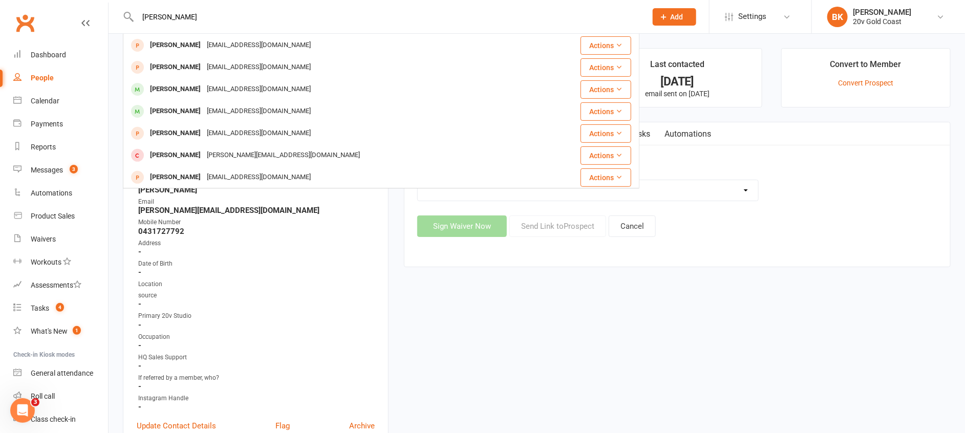
scroll to position [155, 0]
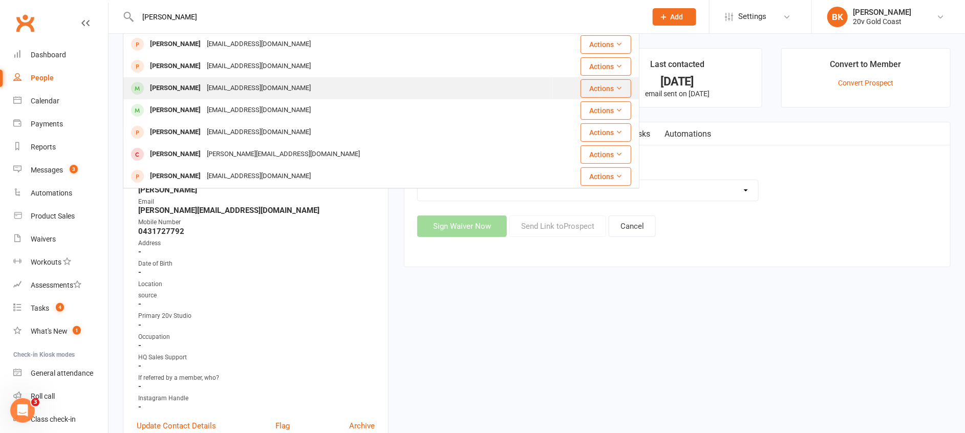
type input "michelle"
click at [175, 84] on div "Michelle Wehrstedt" at bounding box center [175, 88] width 57 height 15
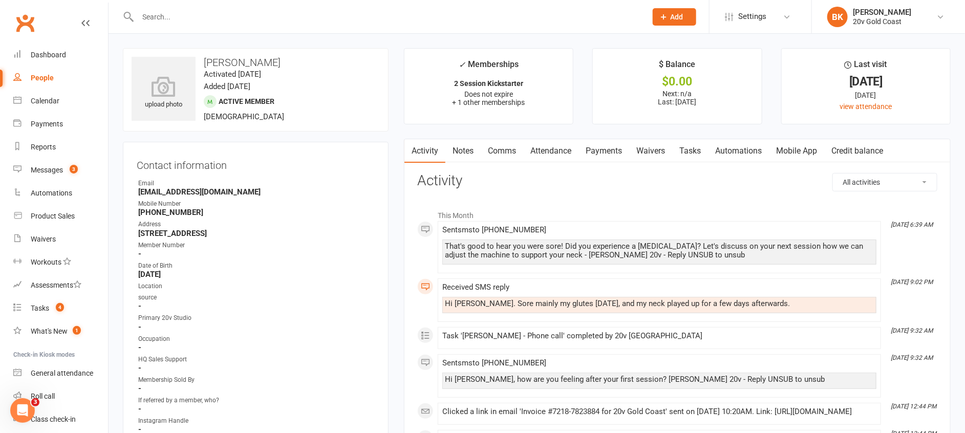
click at [657, 156] on link "Waivers" at bounding box center [650, 151] width 43 height 24
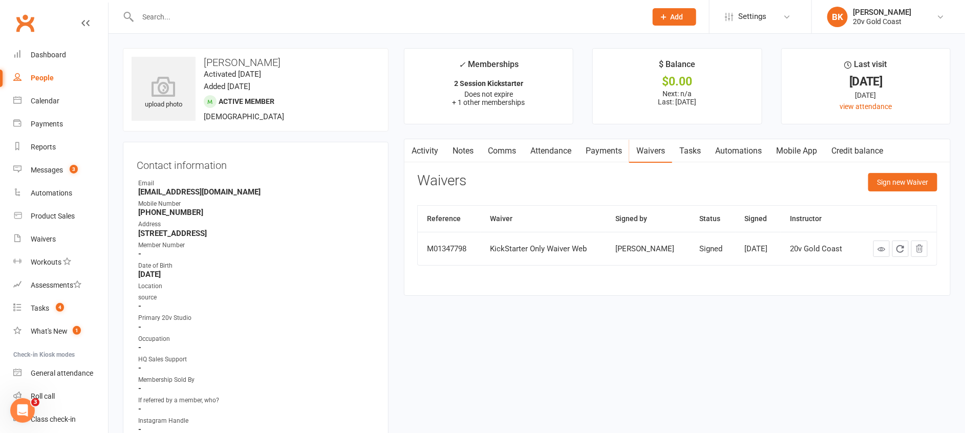
click at [491, 288] on div "Activity Notes Comms Attendance Payments Waivers Tasks Automations Mobile App C…" at bounding box center [677, 217] width 547 height 157
drag, startPoint x: 488, startPoint y: 248, endPoint x: 530, endPoint y: 250, distance: 42.0
click at [530, 250] on div "KickStarter Only Waiver Web" at bounding box center [543, 249] width 107 height 9
click at [525, 250] on div "KickStarter Only Waiver Web" at bounding box center [543, 249] width 107 height 9
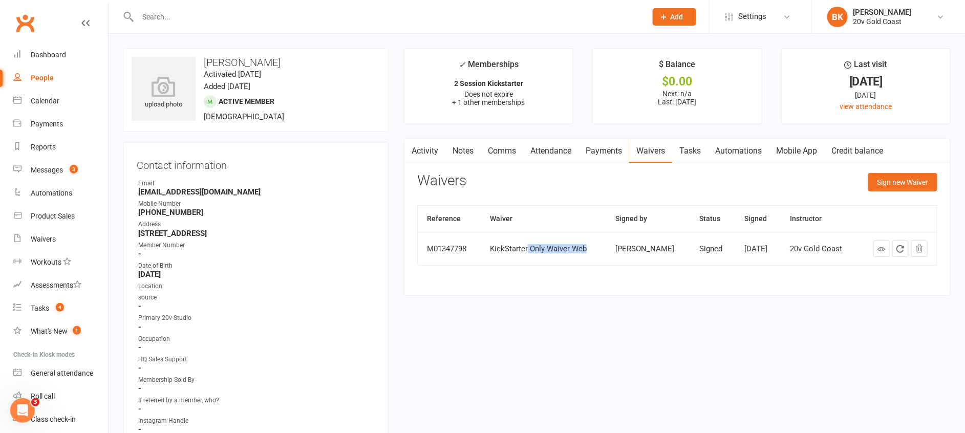
drag, startPoint x: 527, startPoint y: 249, endPoint x: 584, endPoint y: 243, distance: 57.2
click at [584, 243] on td "KickStarter Only Waiver Web" at bounding box center [543, 248] width 125 height 33
drag, startPoint x: 584, startPoint y: 243, endPoint x: 531, endPoint y: 276, distance: 62.4
click at [531, 276] on div "Reference Waiver Signed by Status Signed Instructor M01347798 KickStarter Only …" at bounding box center [677, 242] width 520 height 75
click at [880, 185] on button "Sign new Waiver" at bounding box center [902, 182] width 69 height 18
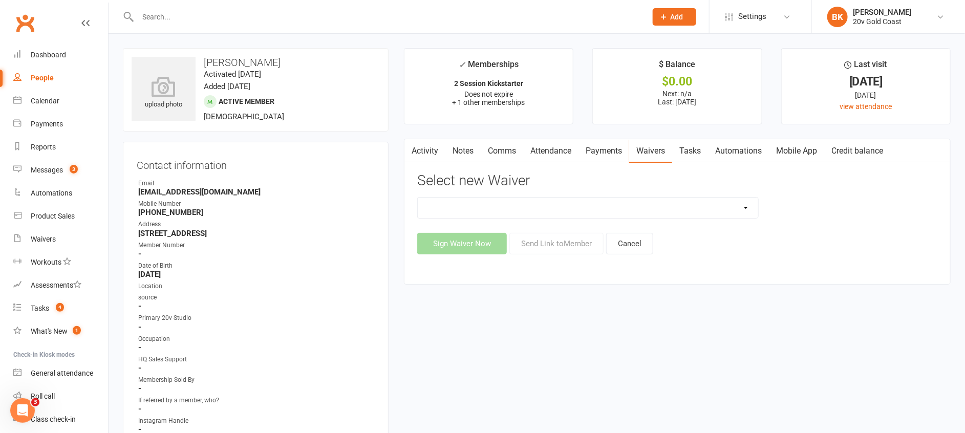
click at [550, 209] on select "20v Ambassador Program 20v Father's Day Promo 20v Pre Exercise Questionnaire Ca…" at bounding box center [588, 208] width 340 height 20
select select "14907"
click at [418, 198] on select "20v Ambassador Program 20v Father's Day Promo 20v Pre Exercise Questionnaire Ca…" at bounding box center [588, 208] width 340 height 20
click at [567, 247] on button "Send Link to Member" at bounding box center [556, 244] width 94 height 22
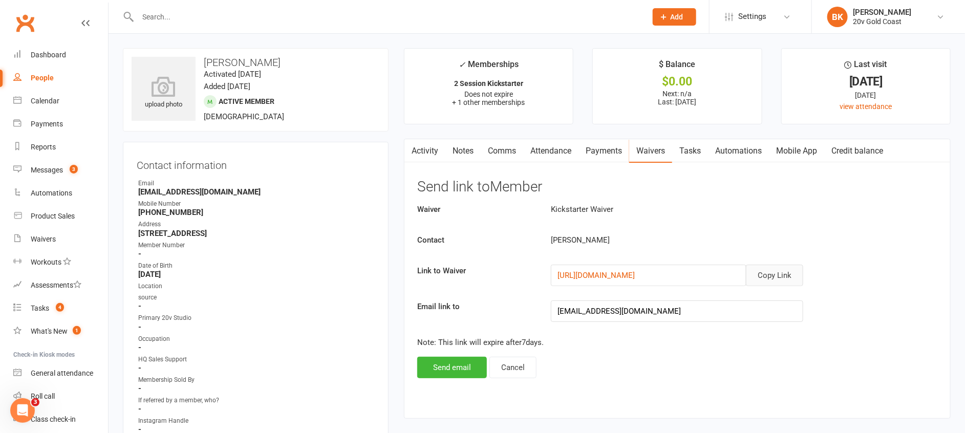
click at [773, 271] on button "Copy Link" at bounding box center [774, 276] width 57 height 22
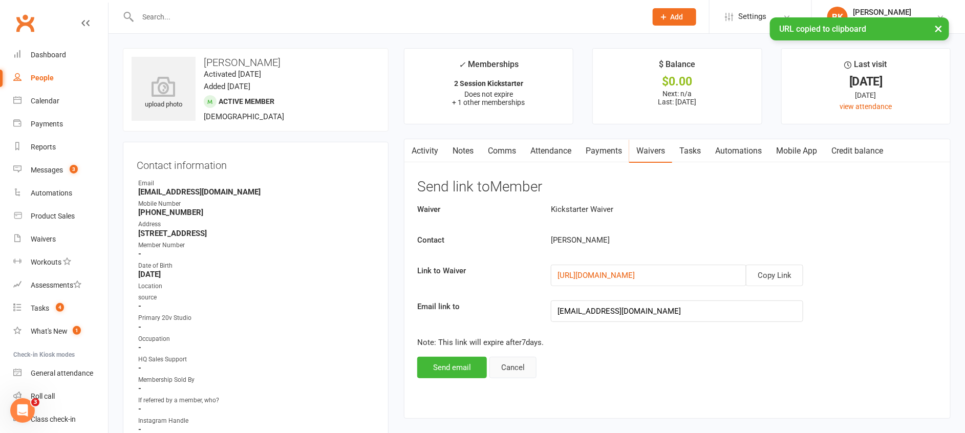
click at [517, 364] on button "Cancel" at bounding box center [512, 368] width 47 height 22
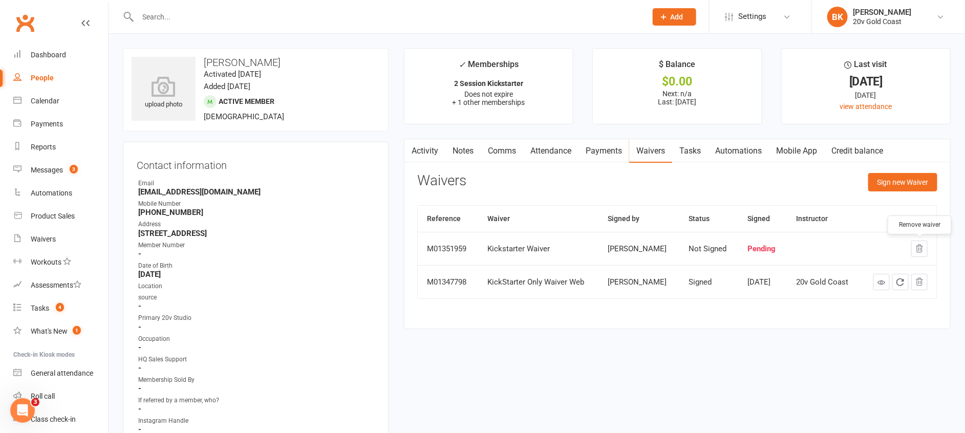
click at [918, 252] on icon "button" at bounding box center [919, 248] width 7 height 7
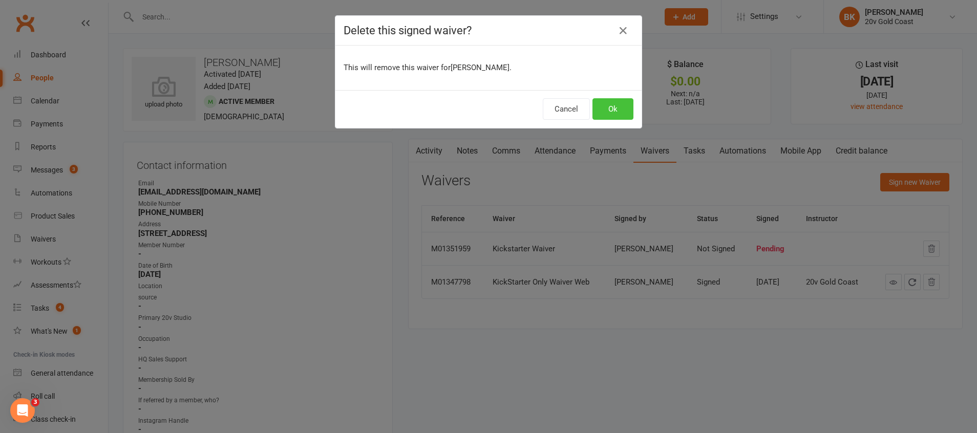
click at [618, 114] on button "Ok" at bounding box center [612, 109] width 41 height 22
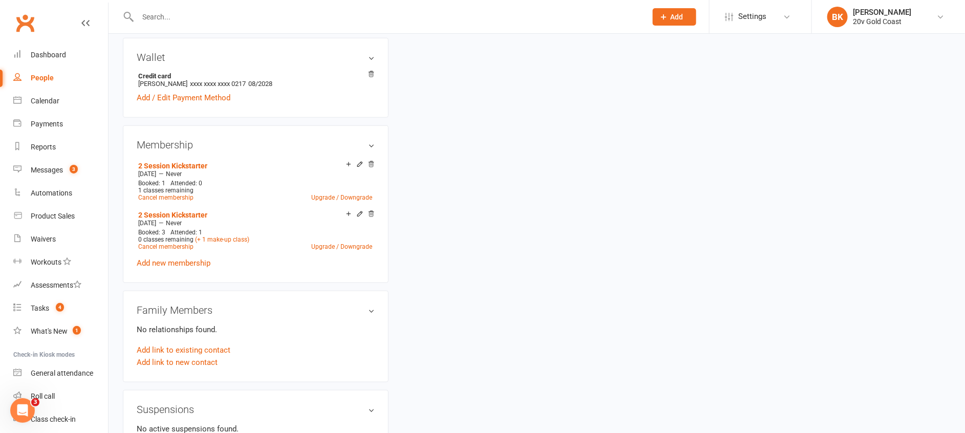
scroll to position [452, 0]
drag, startPoint x: 135, startPoint y: 225, endPoint x: 202, endPoint y: 228, distance: 67.1
click at [202, 228] on div "Membership 2 Session Kickstarter Sep 10 2025 — Never Booked: 1 Attended: 0 1 cl…" at bounding box center [256, 203] width 266 height 158
click at [424, 228] on div "upload photo Michelle Wehrstedt Activated 20 August, 2025 Added 19 August, 2025…" at bounding box center [536, 277] width 843 height 1361
click at [169, 267] on link "Add new membership" at bounding box center [174, 262] width 74 height 9
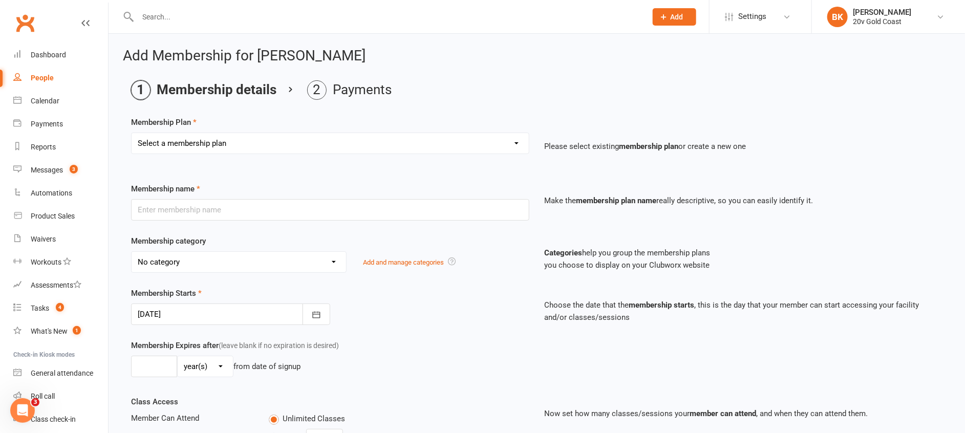
click at [494, 152] on select "Select a membership plan Create new Membership Plan 18 Month - Basic 18 Month -…" at bounding box center [330, 143] width 397 height 20
select select "33"
click at [132, 133] on select "Select a membership plan Create new Membership Plan 18 Month - Basic 18 Month -…" at bounding box center [330, 143] width 397 height 20
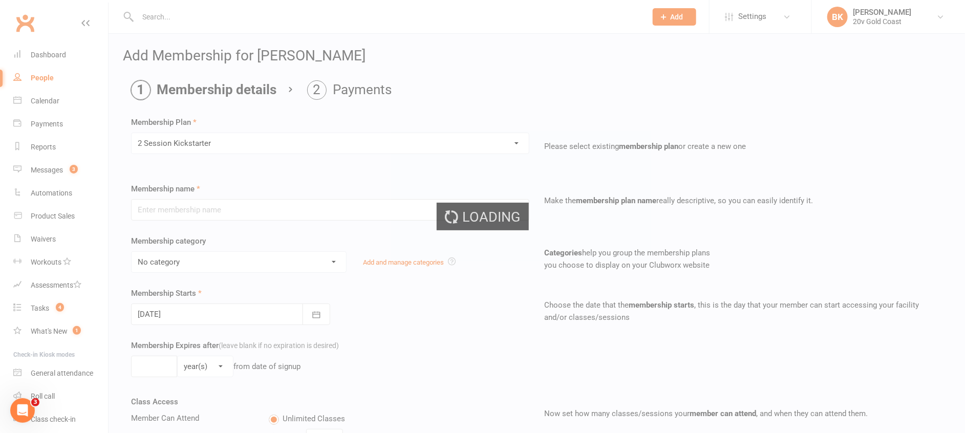
type input "2 Session Kickstarter"
select select "6"
type input "0"
type input "2"
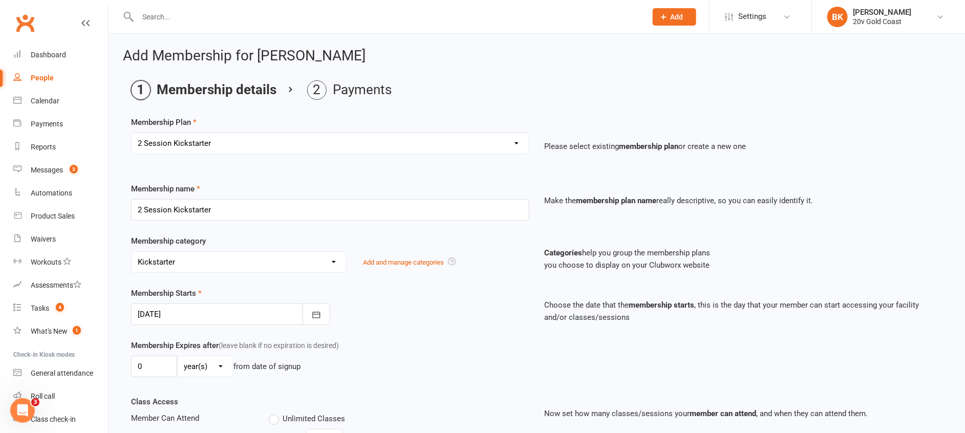
scroll to position [292, 0]
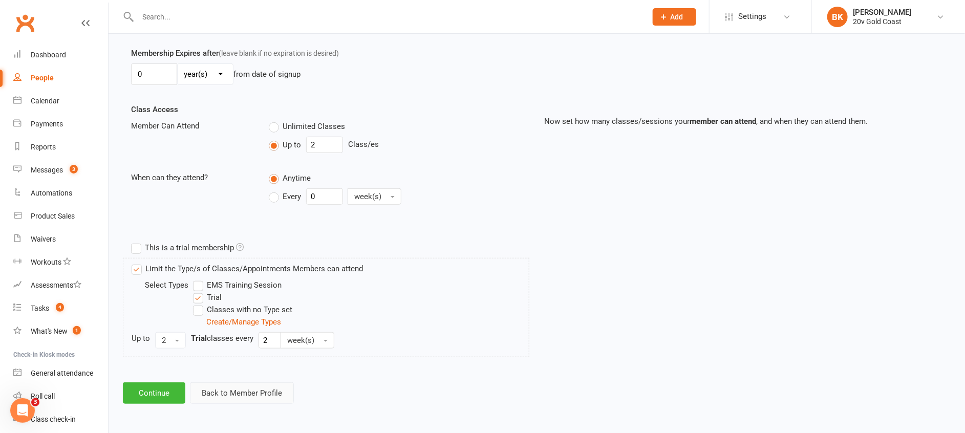
click at [249, 393] on button "Back to Member Profile" at bounding box center [242, 393] width 104 height 22
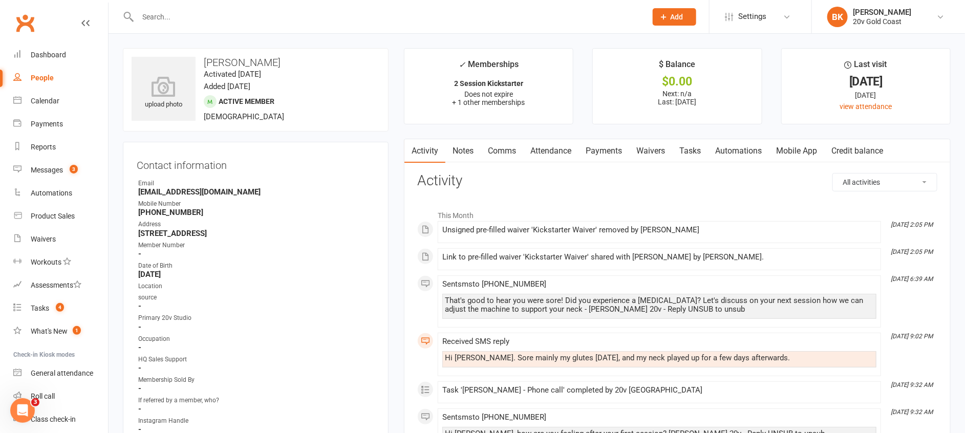
click at [659, 156] on link "Waivers" at bounding box center [650, 151] width 43 height 24
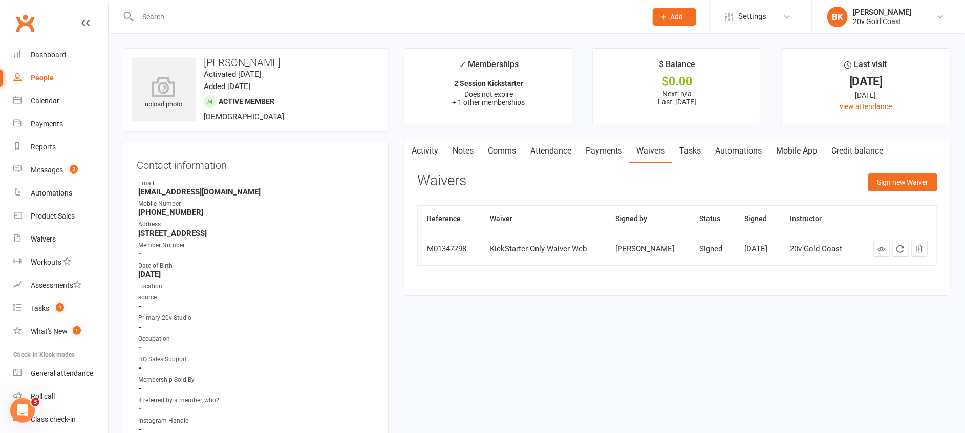
click at [402, 178] on main "✓ Memberships 2 Session Kickstarter Does not expire + 1 other memberships $ Bal…" at bounding box center [677, 177] width 562 height 258
click at [892, 186] on button "Sign new Waiver" at bounding box center [902, 182] width 69 height 18
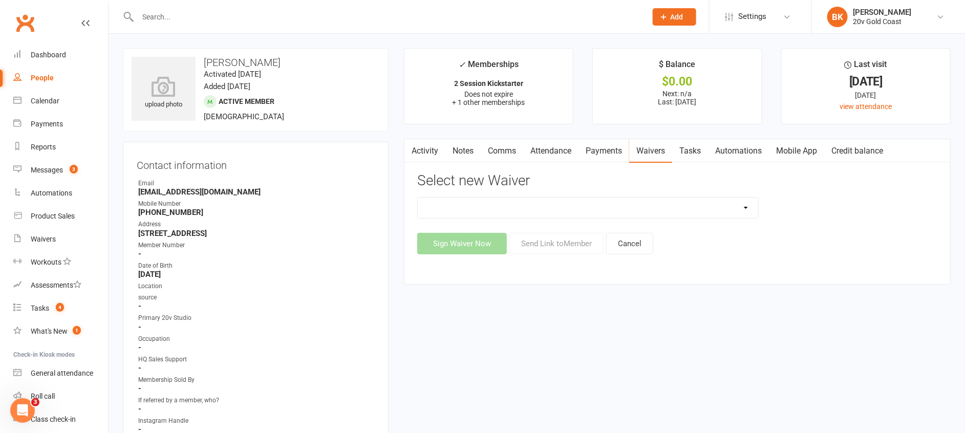
click at [733, 210] on select "20v Ambassador Program 20v Father's Day Promo 20v Pre Exercise Questionnaire Ca…" at bounding box center [588, 208] width 340 height 20
select select "8082"
click at [418, 198] on select "20v Ambassador Program 20v Father's Day Promo 20v Pre Exercise Questionnaire Ca…" at bounding box center [588, 208] width 340 height 20
click at [469, 241] on button "Sign Waiver Now" at bounding box center [462, 244] width 90 height 22
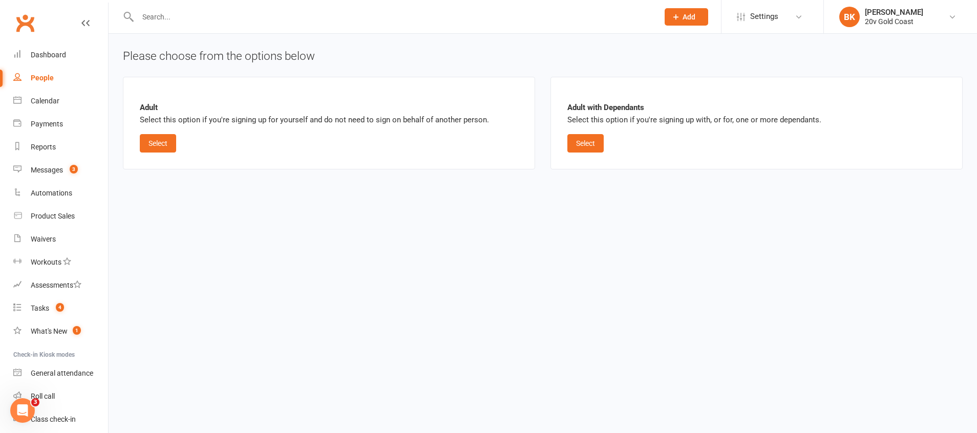
click at [189, 146] on div "Adult Select this option if you're signing up for yourself and do not need to s…" at bounding box center [329, 123] width 378 height 59
click at [167, 146] on button "Select" at bounding box center [158, 143] width 36 height 18
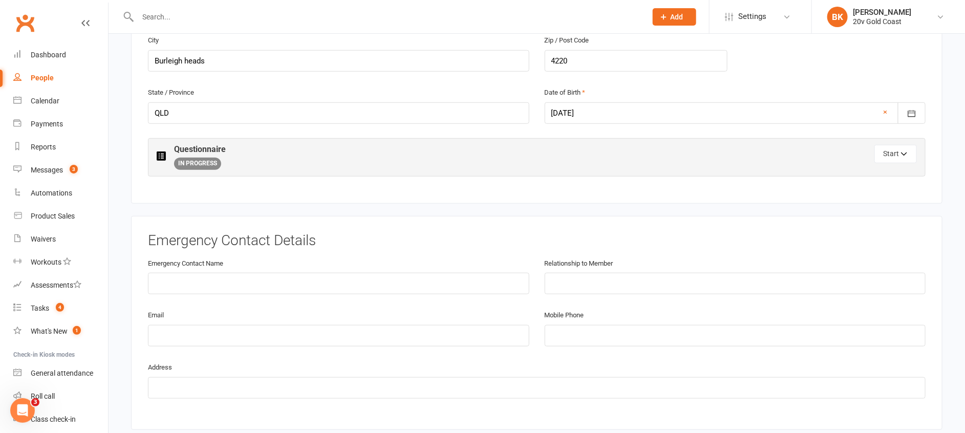
scroll to position [387, 0]
click at [897, 151] on button "Start" at bounding box center [895, 154] width 42 height 18
select select "I AGREE"
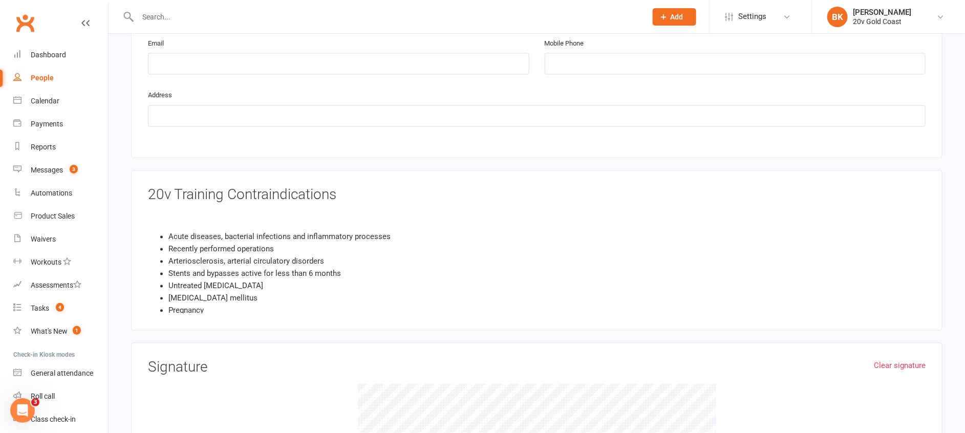
scroll to position [36, 0]
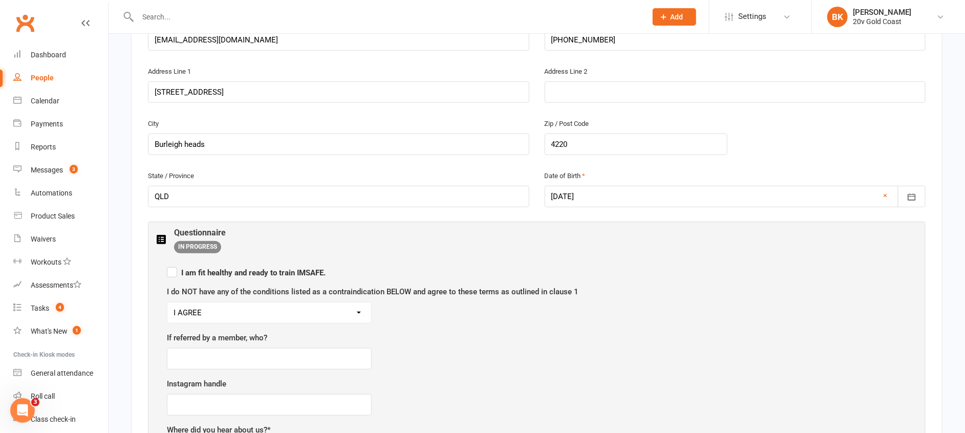
scroll to position [0, 0]
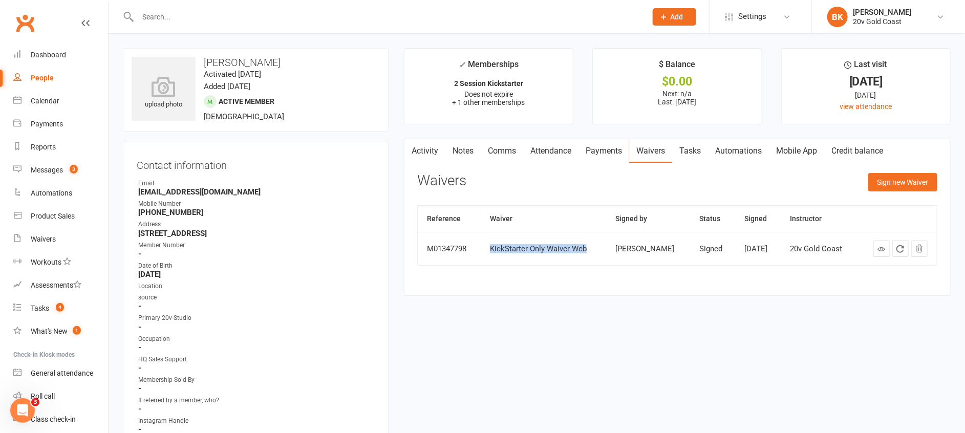
drag, startPoint x: 484, startPoint y: 246, endPoint x: 583, endPoint y: 248, distance: 99.3
click at [583, 248] on td "KickStarter Only Waiver Web" at bounding box center [543, 248] width 125 height 33
drag, startPoint x: 583, startPoint y: 248, endPoint x: 558, endPoint y: 302, distance: 59.3
click at [558, 302] on main "✓ Memberships 2 Session Kickstarter Does not expire + 1 other memberships $ Bal…" at bounding box center [677, 177] width 562 height 258
click at [554, 185] on div "Waivers Sign new Waiver" at bounding box center [677, 185] width 520 height 24
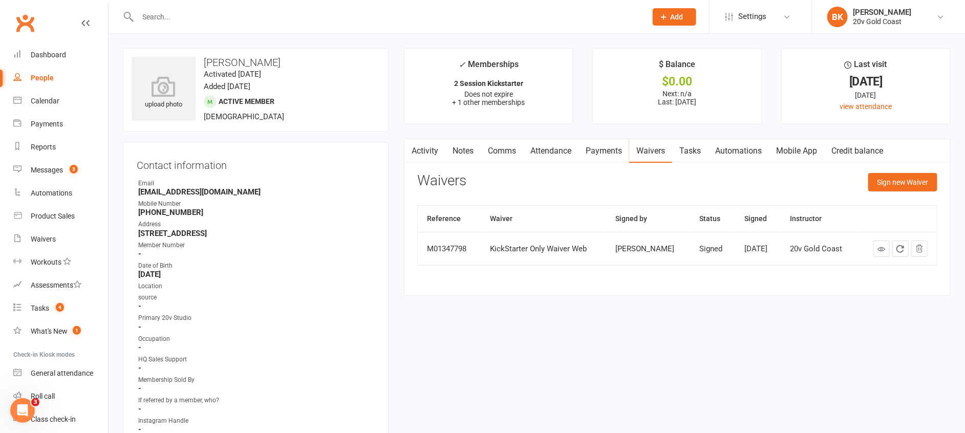
click at [166, 23] on input "text" at bounding box center [387, 17] width 505 height 14
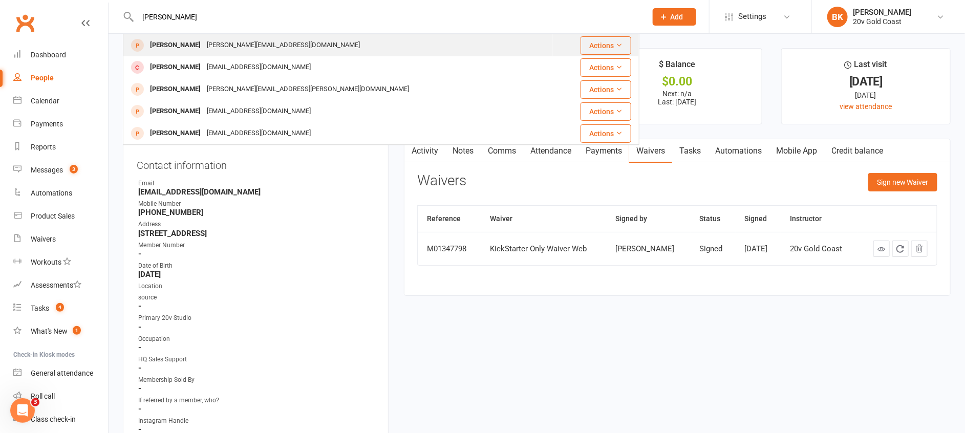
type input "Byron"
click at [176, 38] on div "[PERSON_NAME]" at bounding box center [175, 45] width 57 height 15
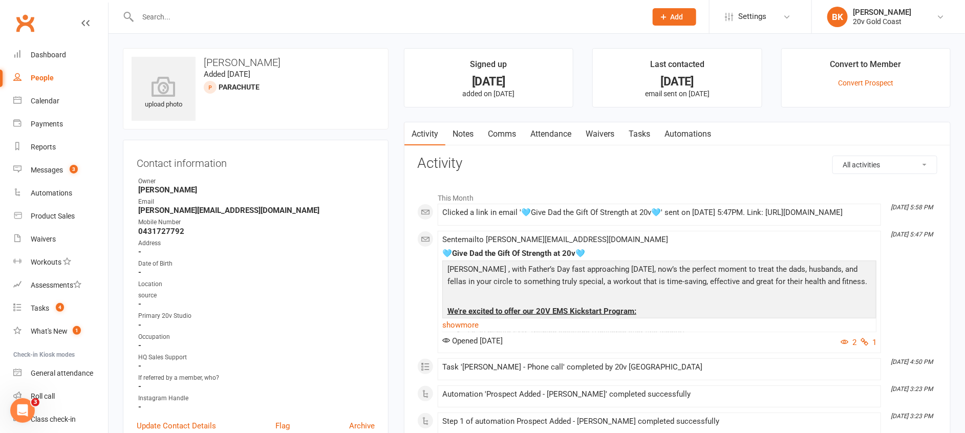
click at [647, 133] on link "Tasks" at bounding box center [639, 134] width 36 height 24
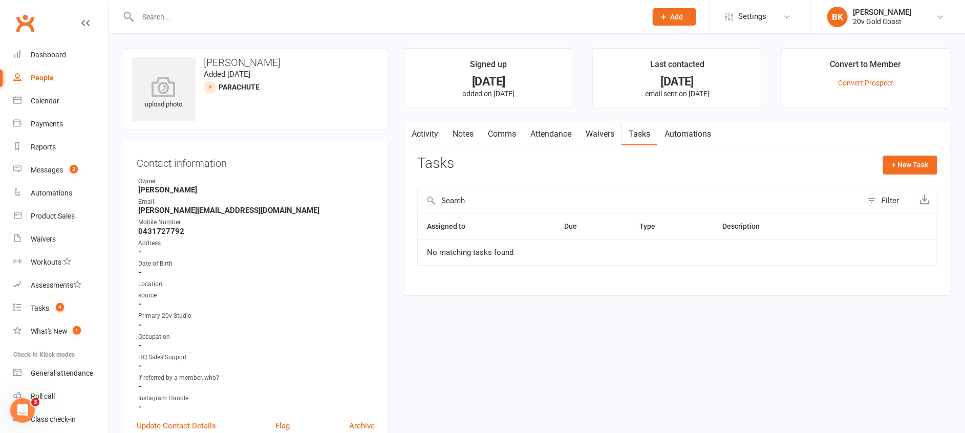
click at [611, 133] on link "Waivers" at bounding box center [599, 134] width 43 height 24
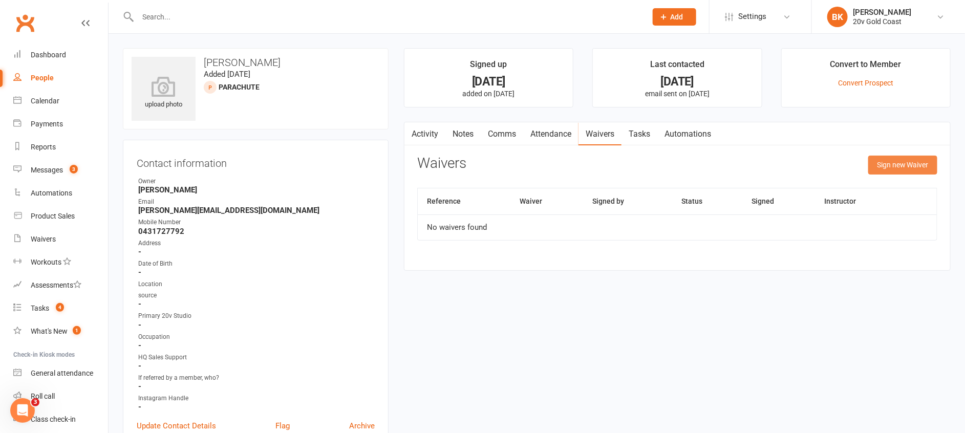
click at [875, 165] on button "Sign new Waiver" at bounding box center [902, 165] width 69 height 18
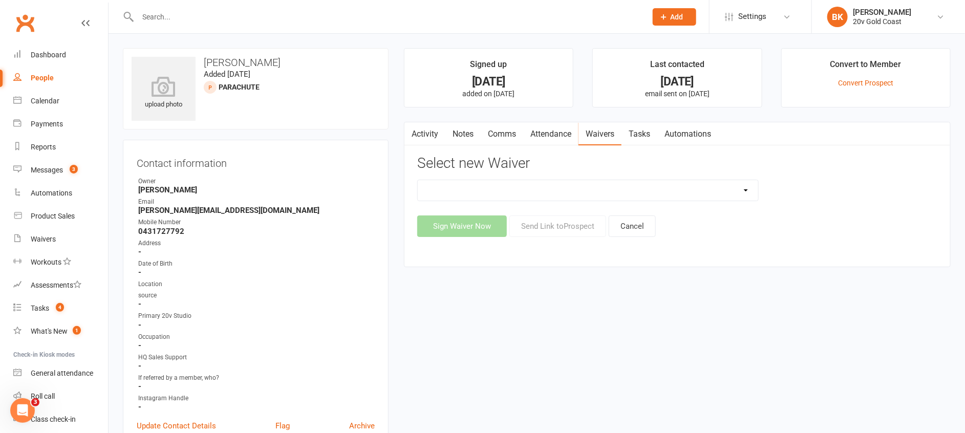
click at [741, 192] on select "20v Ambassador Program 20v Father's Day Promo 20v Pre Exercise Questionnaire Ca…" at bounding box center [588, 190] width 340 height 20
select select "8083"
click at [418, 180] on select "20v Ambassador Program 20v Father's Day Promo 20v Pre Exercise Questionnaire Ca…" at bounding box center [588, 190] width 340 height 20
click at [442, 227] on button "Sign Waiver Now" at bounding box center [462, 227] width 90 height 22
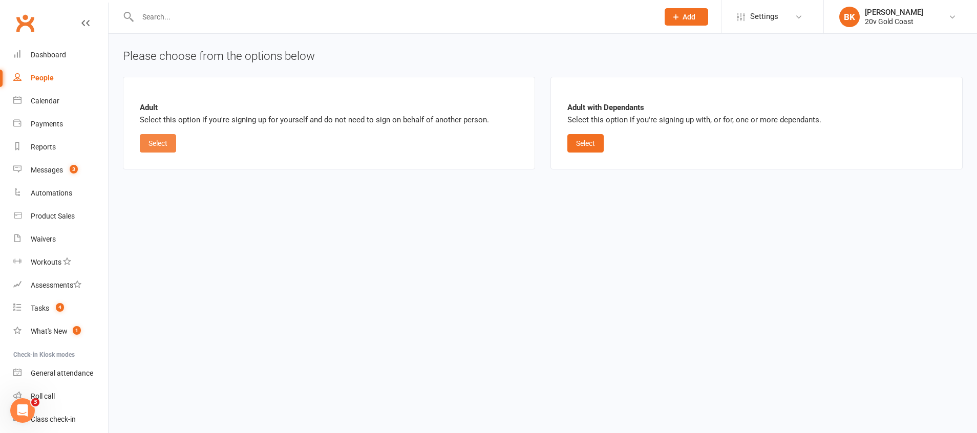
click at [167, 140] on button "Select" at bounding box center [158, 143] width 36 height 18
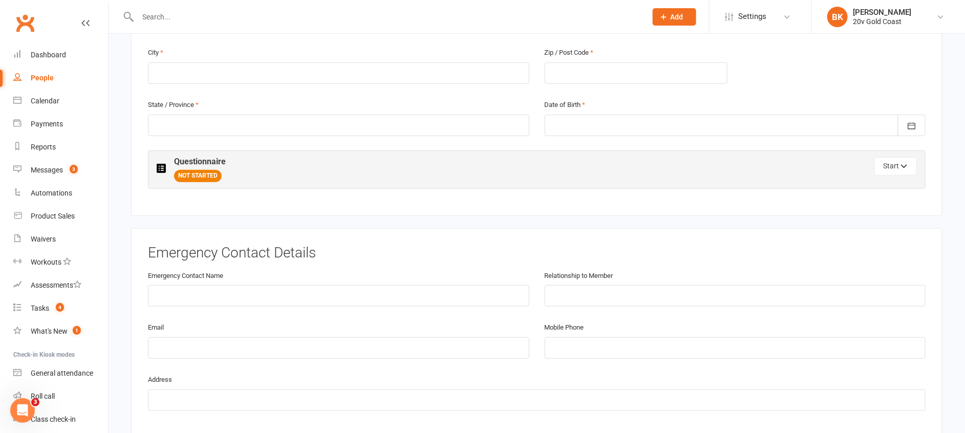
scroll to position [375, 0]
drag, startPoint x: 294, startPoint y: 301, endPoint x: 282, endPoint y: 282, distance: 23.3
click at [282, 282] on div "Emergency Contact Name" at bounding box center [338, 288] width 381 height 38
click at [478, 234] on div "Emergency Contact Details Emergency Contact Name Relationship to Member Email M…" at bounding box center [536, 335] width 811 height 214
click at [902, 164] on icon "button" at bounding box center [904, 167] width 7 height 7
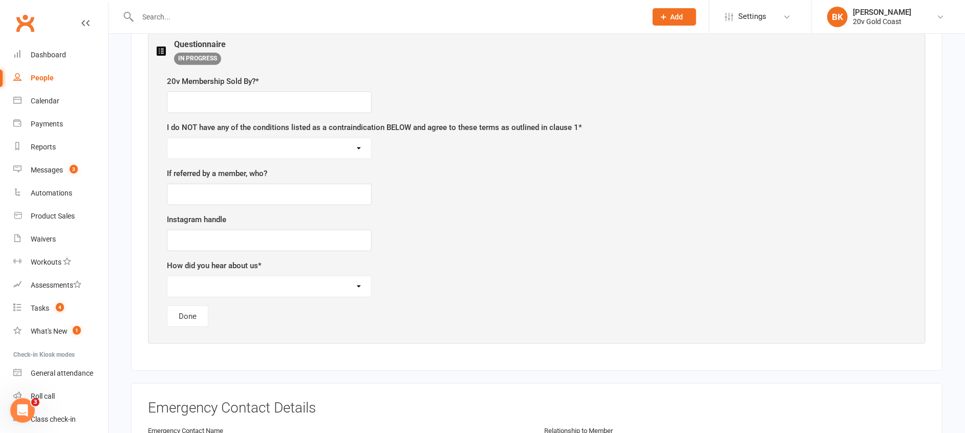
scroll to position [484, 0]
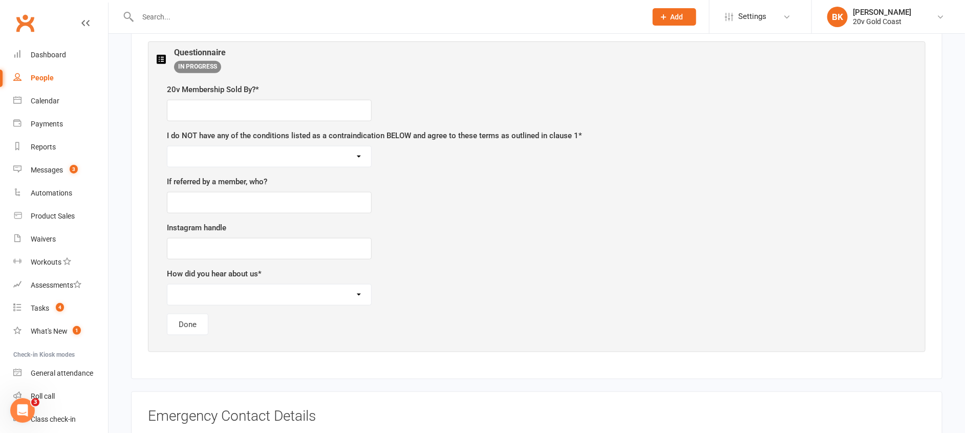
click at [366, 153] on select "I AGREE" at bounding box center [269, 156] width 204 height 20
select select "I AGREE"
click at [167, 146] on select "I AGREE" at bounding box center [269, 156] width 204 height 20
click at [153, 164] on div "Questionnaire IN PROGRESS 20v Membership Sold By? * I do NOT have any of the co…" at bounding box center [537, 196] width 778 height 311
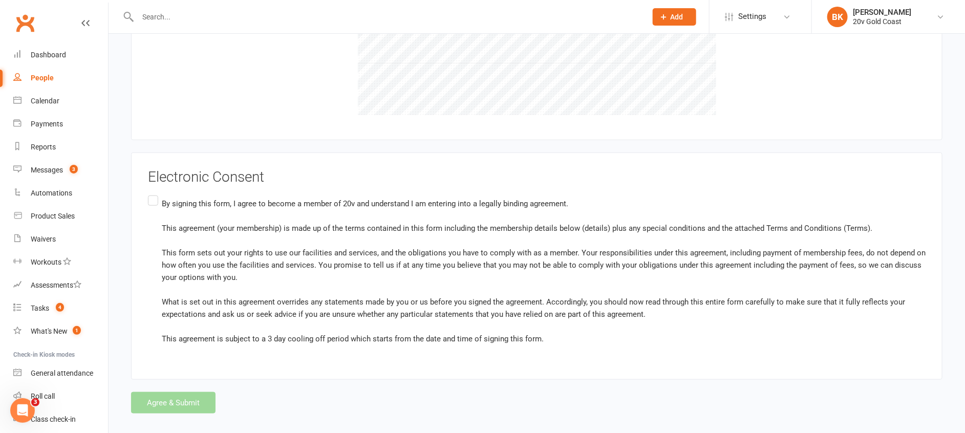
scroll to position [2401, 0]
click at [155, 200] on label "By signing this form, I agree to become a member of 20v and understand I am ent…" at bounding box center [537, 270] width 778 height 155
click at [155, 193] on input "By signing this form, I agree to become a member of 20v and understand I am ent…" at bounding box center [151, 193] width 7 height 0
click at [151, 201] on label "By signing this form, I agree to become a member of 20v and understand I am ent…" at bounding box center [537, 270] width 778 height 155
click at [151, 193] on input "By signing this form, I agree to become a member of 20v and understand I am ent…" at bounding box center [151, 193] width 7 height 0
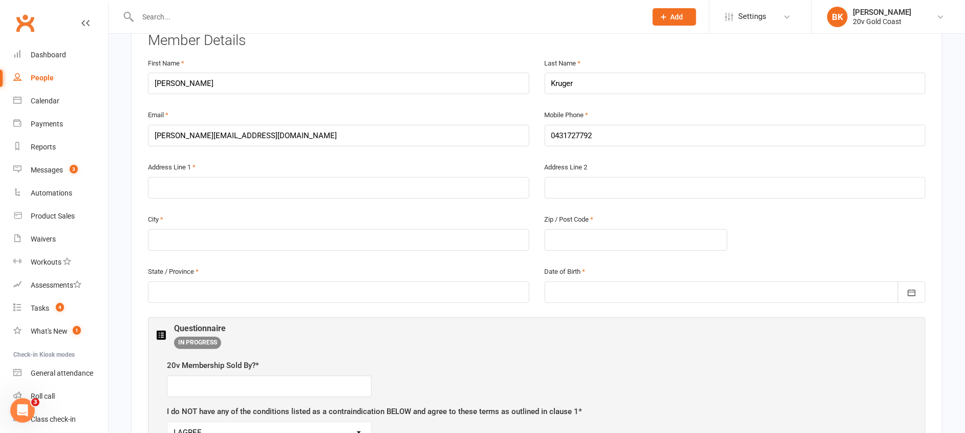
scroll to position [0, 0]
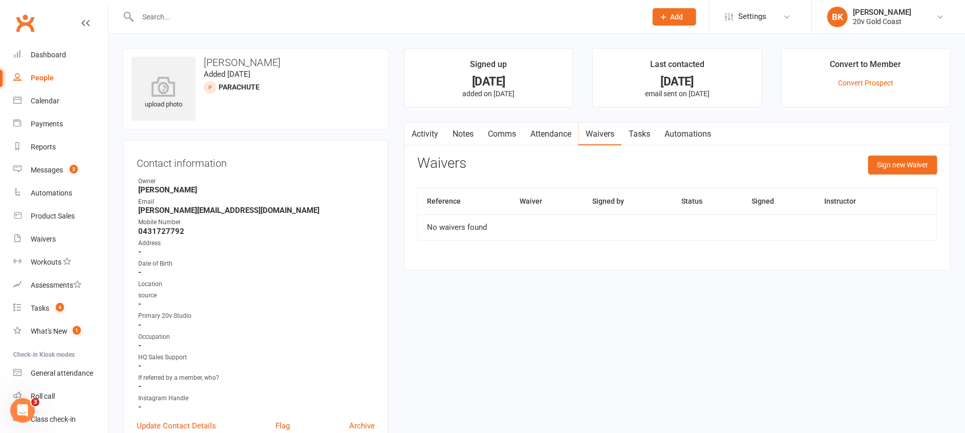
click at [604, 134] on link "Waivers" at bounding box center [599, 134] width 43 height 24
click at [35, 104] on div "Calendar" at bounding box center [45, 101] width 29 height 8
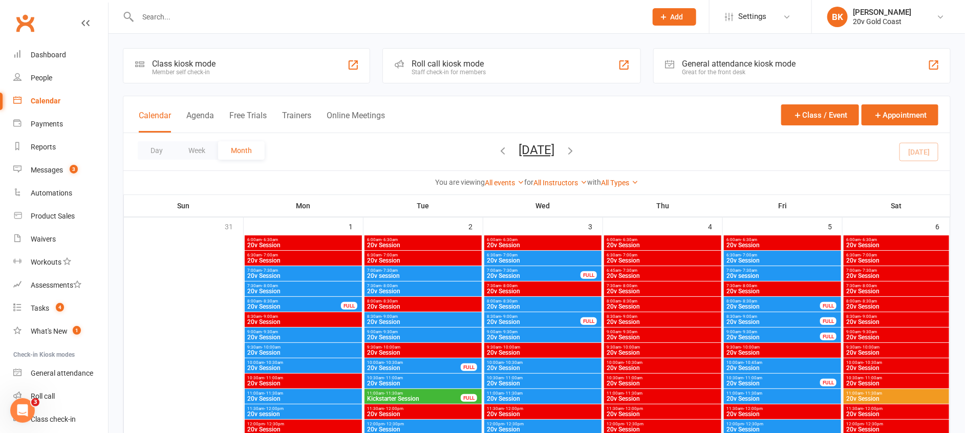
scroll to position [313, 0]
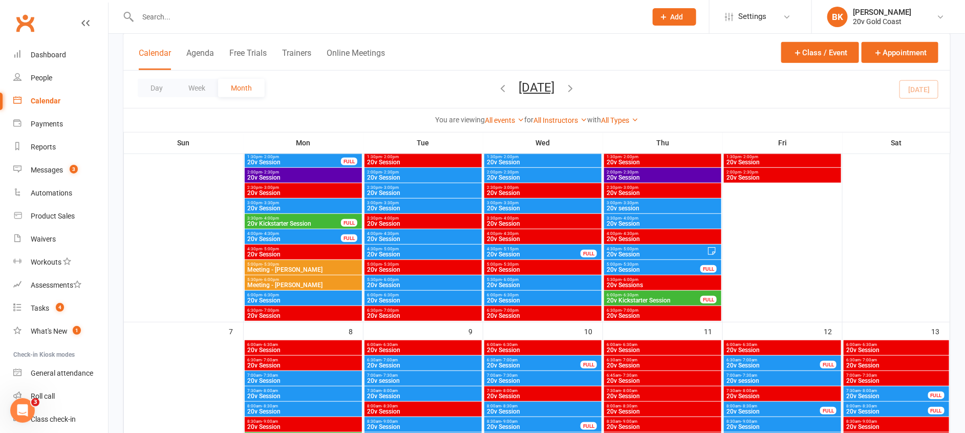
click at [324, 237] on span "20v Session" at bounding box center [294, 239] width 95 height 6
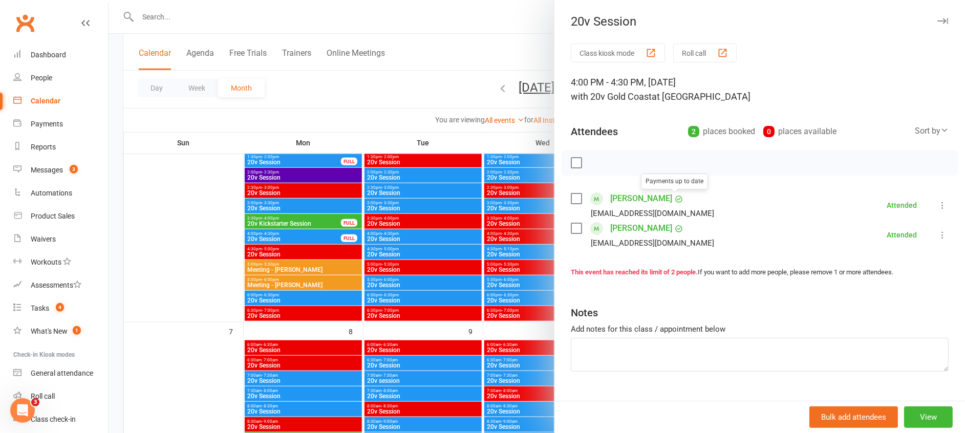
click at [630, 202] on link "Samantha Dann" at bounding box center [641, 198] width 62 height 16
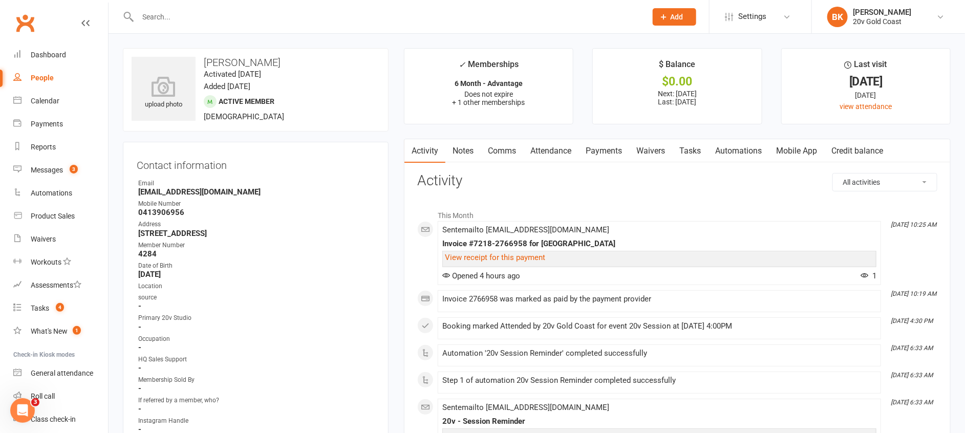
click at [660, 152] on link "Waivers" at bounding box center [650, 151] width 43 height 24
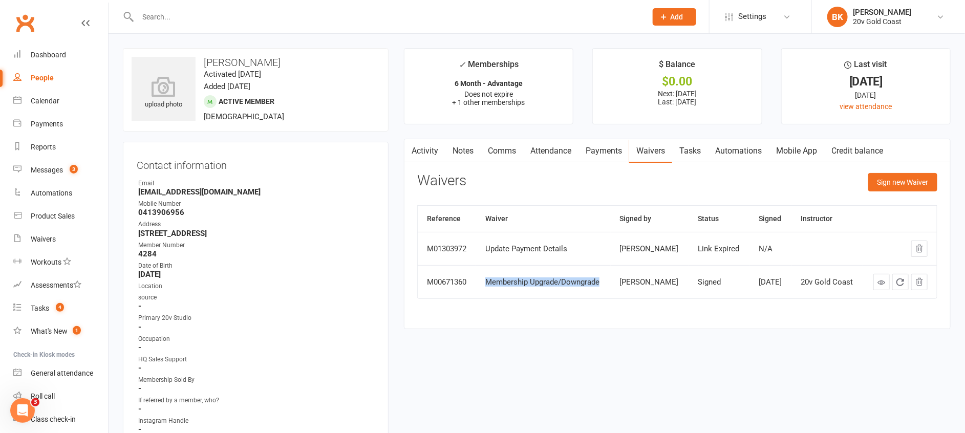
drag, startPoint x: 484, startPoint y: 281, endPoint x: 566, endPoint y: 292, distance: 82.7
click at [566, 292] on td "Membership Upgrade/Downgrade" at bounding box center [543, 281] width 134 height 33
drag, startPoint x: 566, startPoint y: 292, endPoint x: 512, endPoint y: 260, distance: 62.9
click at [512, 260] on td "Update Payment Details" at bounding box center [543, 248] width 134 height 33
drag, startPoint x: 488, startPoint y: 246, endPoint x: 584, endPoint y: 246, distance: 95.2
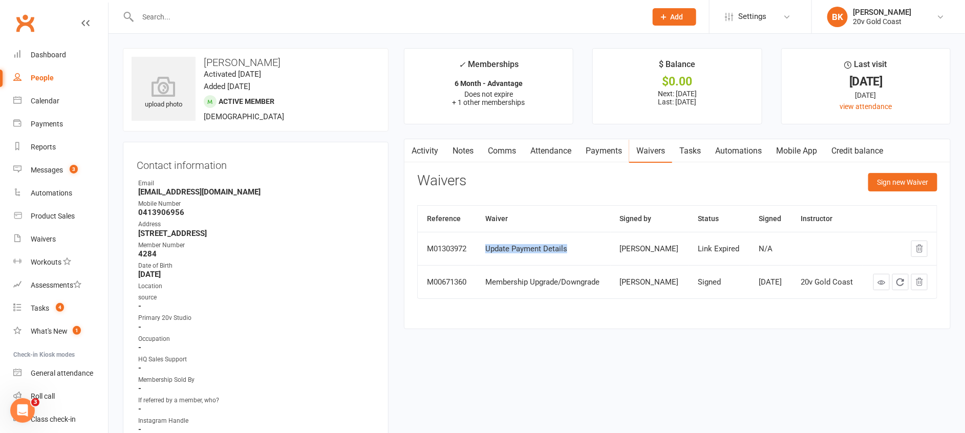
click at [584, 246] on div "Update Payment Details" at bounding box center [543, 249] width 116 height 9
drag, startPoint x: 584, startPoint y: 246, endPoint x: 588, endPoint y: 275, distance: 29.0
click at [588, 278] on div "Membership Upgrade/Downgrade" at bounding box center [543, 282] width 116 height 9
click at [881, 286] on icon at bounding box center [881, 282] width 8 height 8
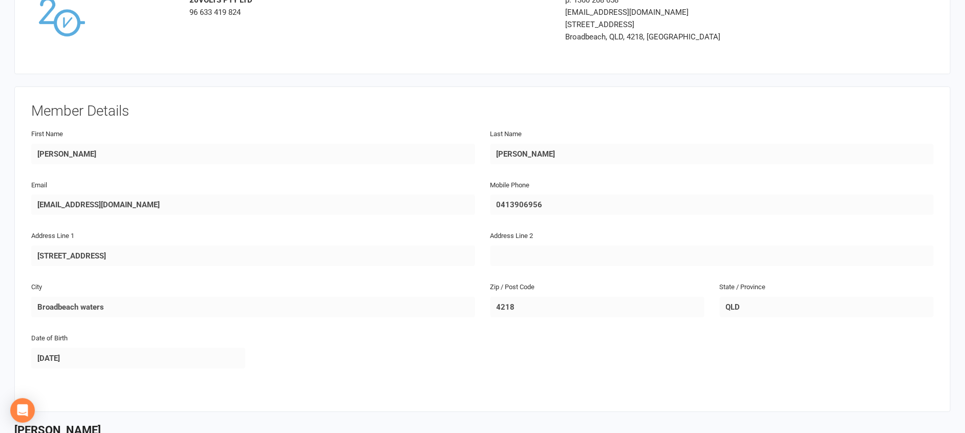
click at [58, 177] on div "First Name [PERSON_NAME]" at bounding box center [253, 152] width 459 height 51
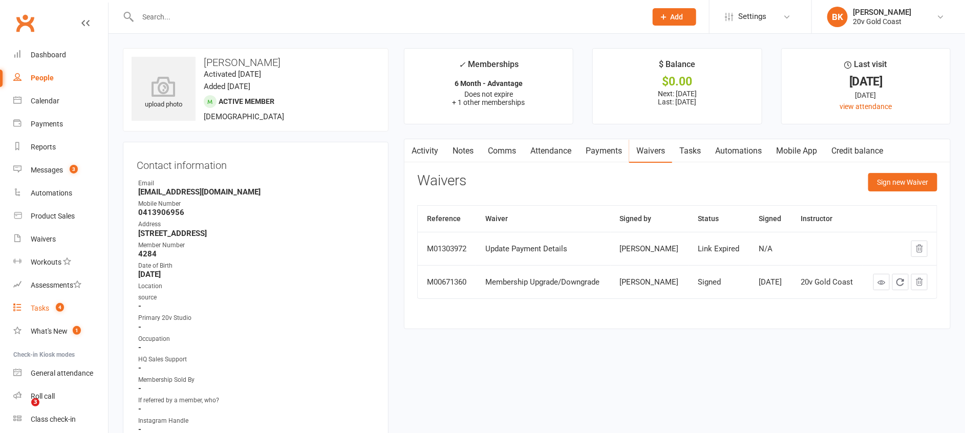
click at [42, 304] on div "Tasks" at bounding box center [40, 308] width 18 height 8
select select "incomplete"
select select "-46005"
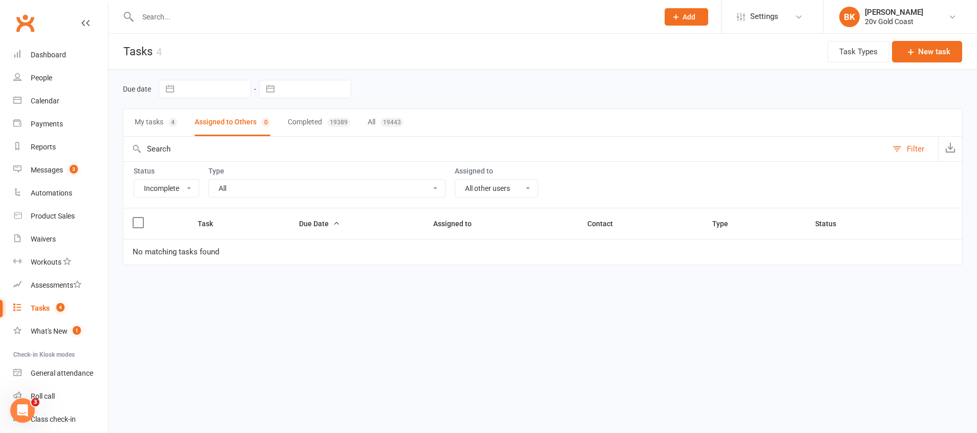
click at [143, 127] on button "My tasks 4" at bounding box center [156, 122] width 42 height 27
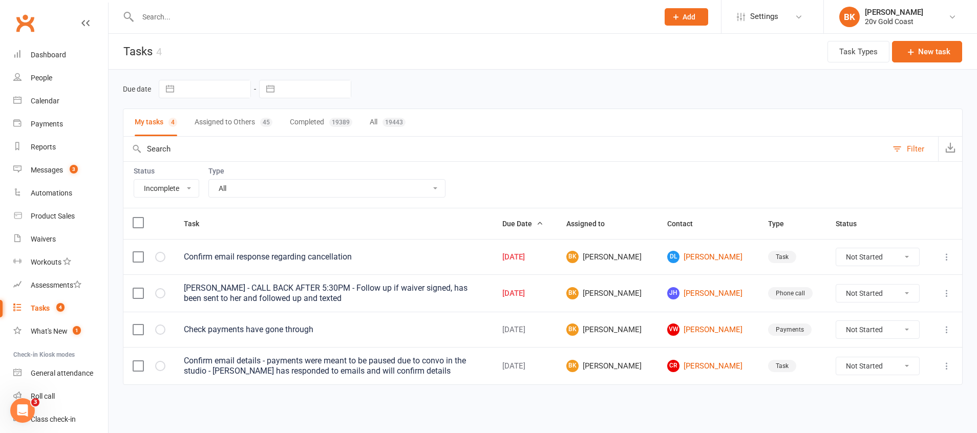
click at [659, 96] on div "Due date Navigate forward to interact with the calendar and select a date. Pres…" at bounding box center [543, 89] width 840 height 18
click at [36, 99] on div "Calendar" at bounding box center [45, 101] width 29 height 8
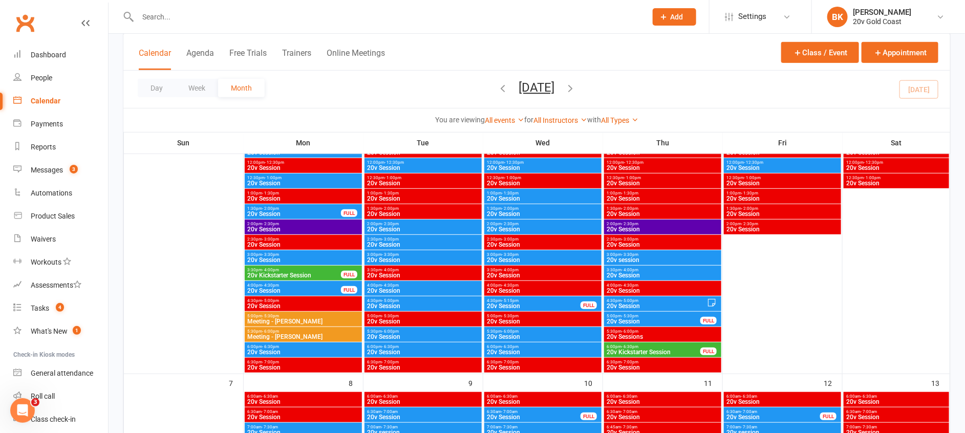
scroll to position [114, 0]
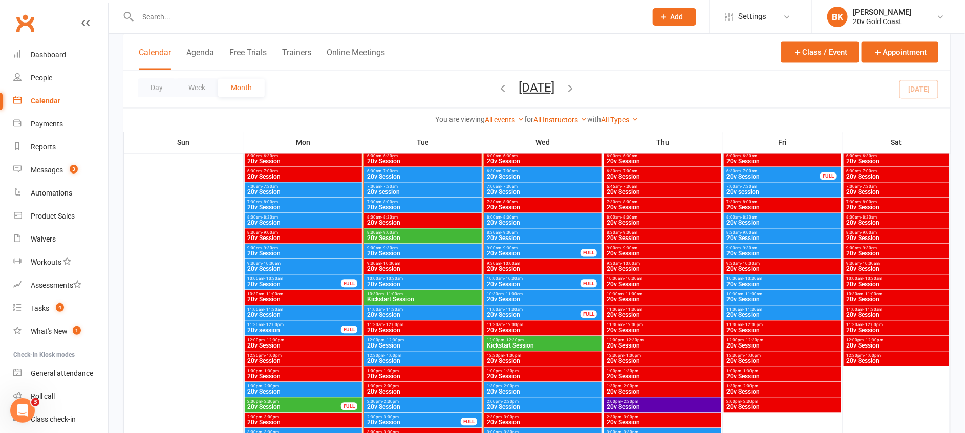
scroll to position [920, 0]
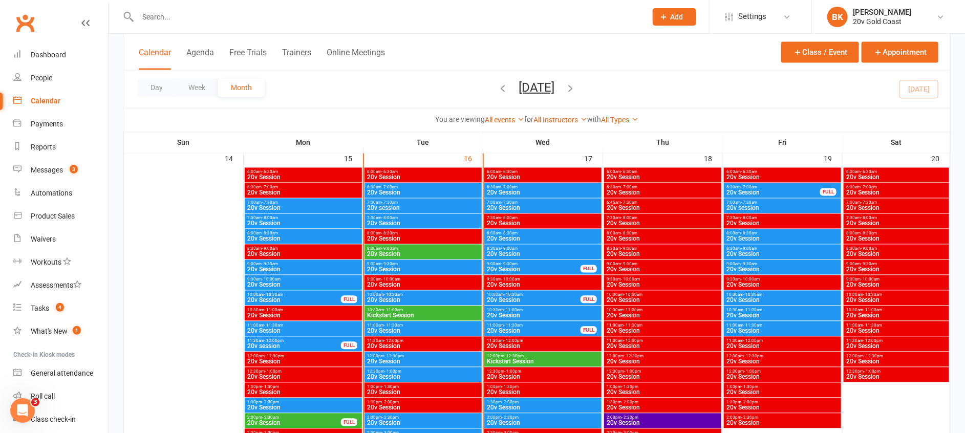
click at [400, 253] on span "20v Session" at bounding box center [423, 254] width 113 height 6
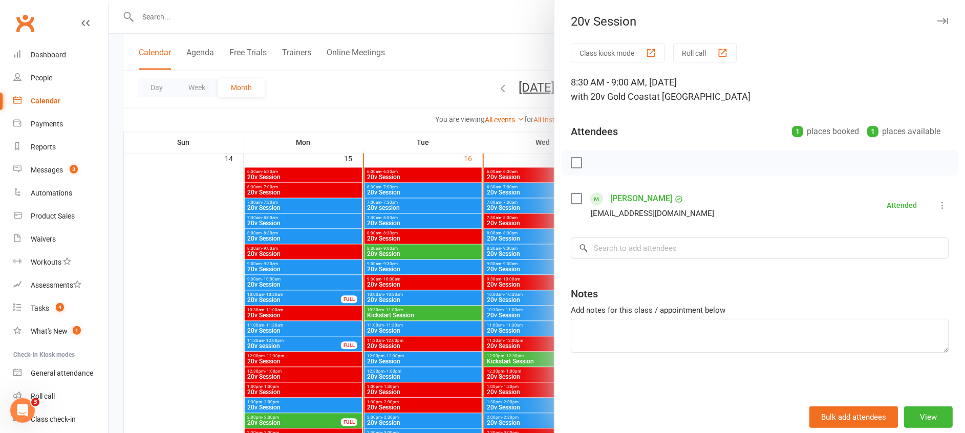
click at [400, 253] on div at bounding box center [537, 216] width 856 height 433
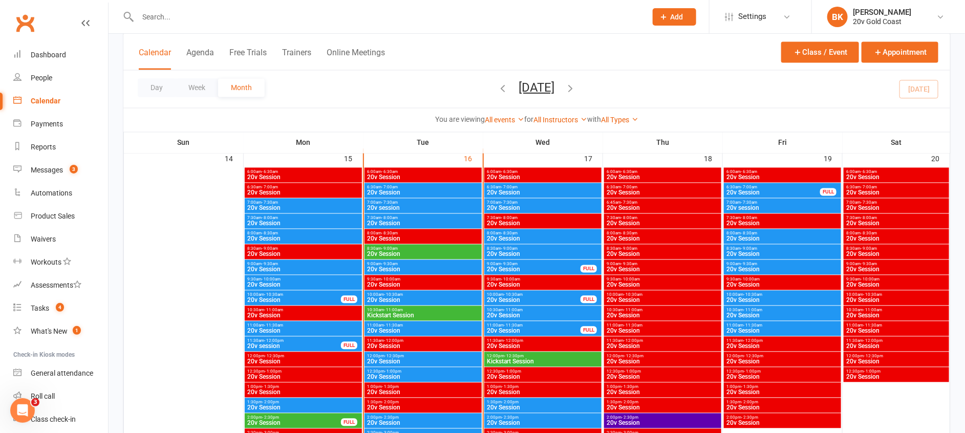
click at [406, 315] on span "Kickstart Session" at bounding box center [423, 316] width 113 height 6
